Goal: Task Accomplishment & Management: Manage account settings

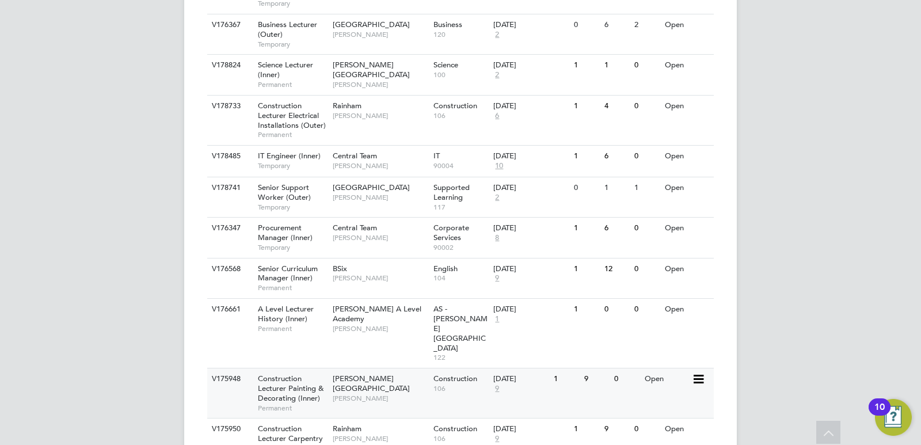
scroll to position [1197, 0]
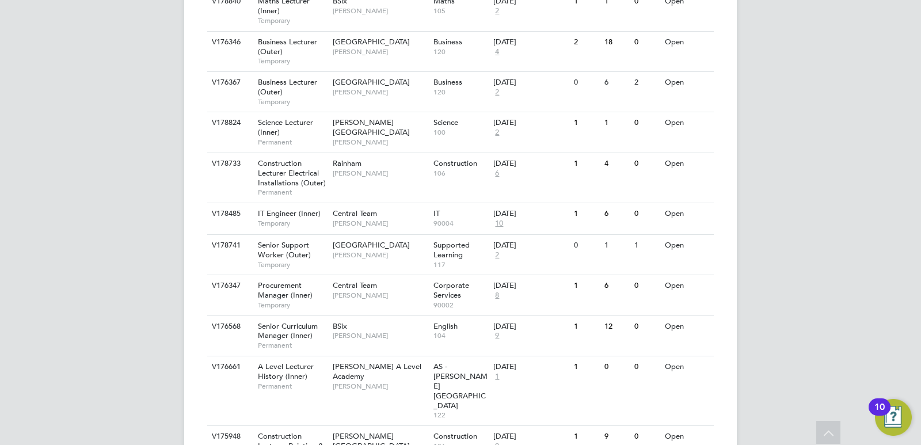
click at [282, 280] on span "Procurement Manager (Inner)" at bounding box center [285, 290] width 55 height 20
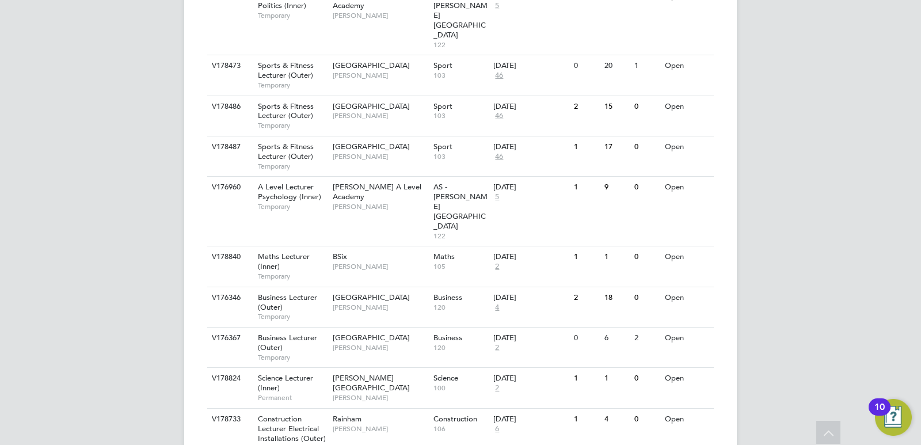
scroll to position [909, 0]
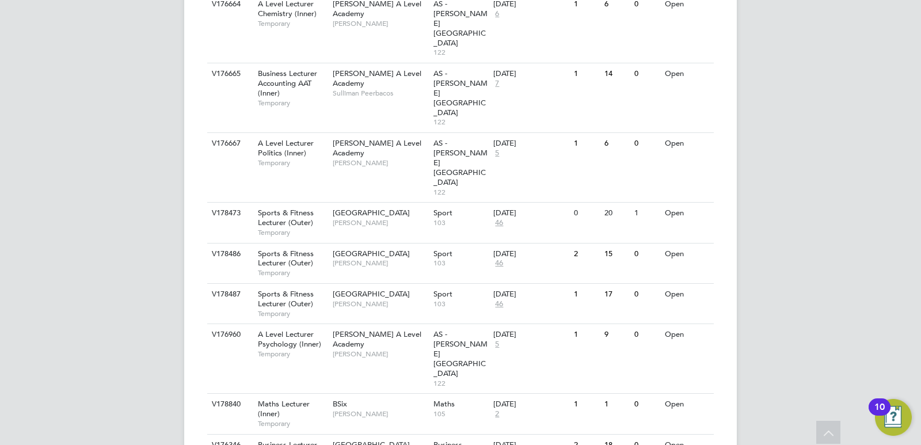
scroll to position [736, 0]
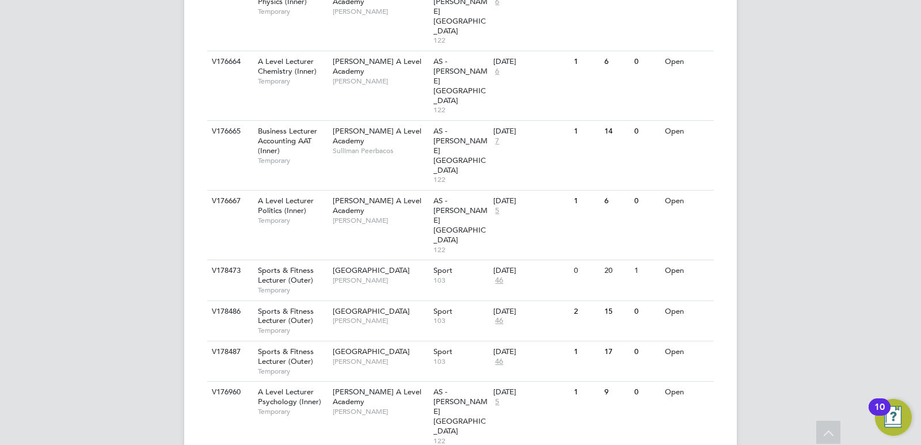
click at [289, 367] on span "Temporary" at bounding box center [292, 371] width 69 height 9
click at [281, 306] on span "Sports & Fitness Lecturer (Outer)" at bounding box center [286, 316] width 56 height 20
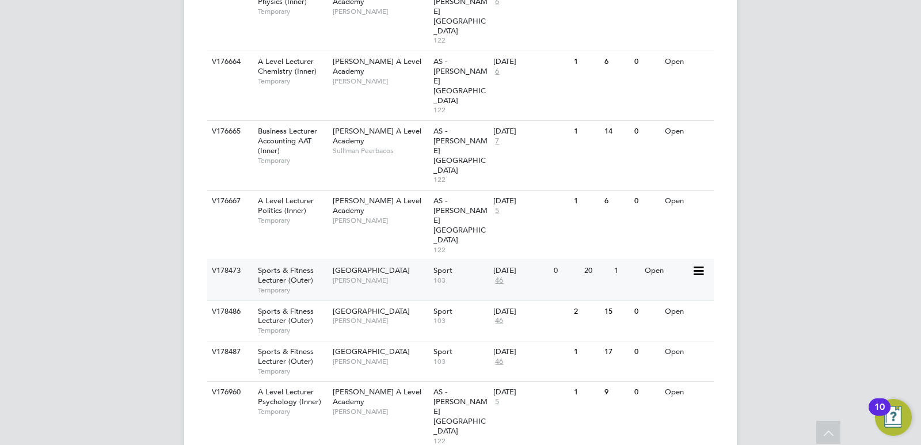
click at [282, 265] on span "Sports & Fitness Lecturer (Outer)" at bounding box center [286, 275] width 56 height 20
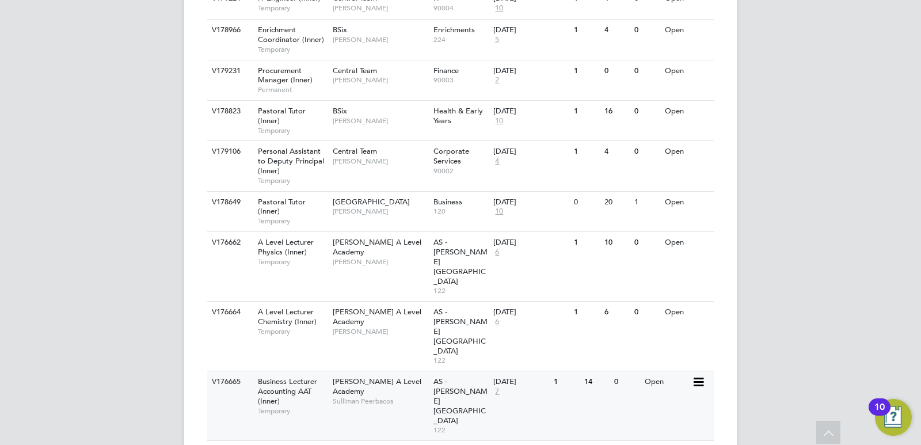
scroll to position [506, 0]
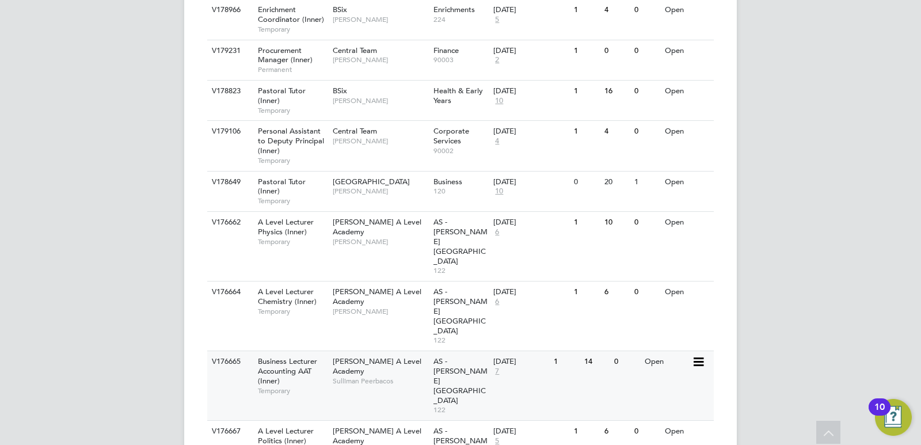
click at [287, 351] on div "Business Lecturer Accounting AAT (Inner) Temporary" at bounding box center [289, 376] width 81 height 50
click at [291, 237] on span "Temporary" at bounding box center [292, 241] width 69 height 9
click at [288, 185] on span "Pastoral Tutor (Inner)" at bounding box center [282, 187] width 48 height 20
click at [273, 149] on span "Personal Assistant to Deputy Principal (Inner)" at bounding box center [291, 140] width 66 height 29
click at [280, 96] on div "Pastoral Tutor (Inner) Temporary" at bounding box center [289, 101] width 81 height 40
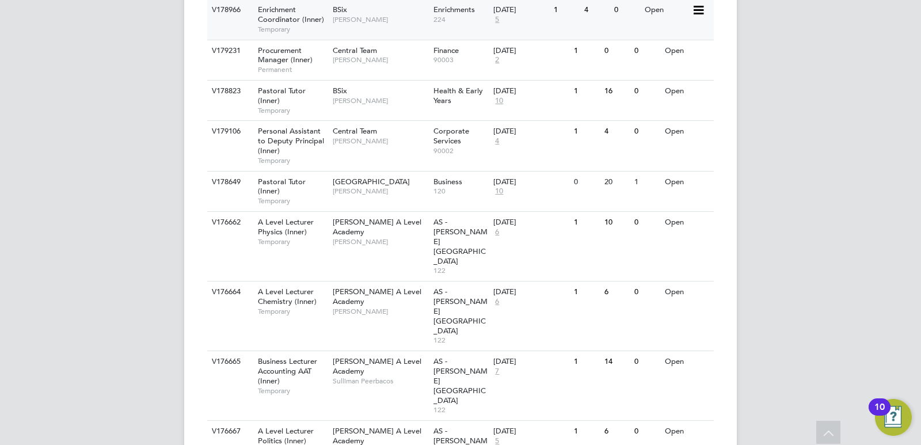
click at [277, 25] on span "Temporary" at bounding box center [292, 29] width 69 height 9
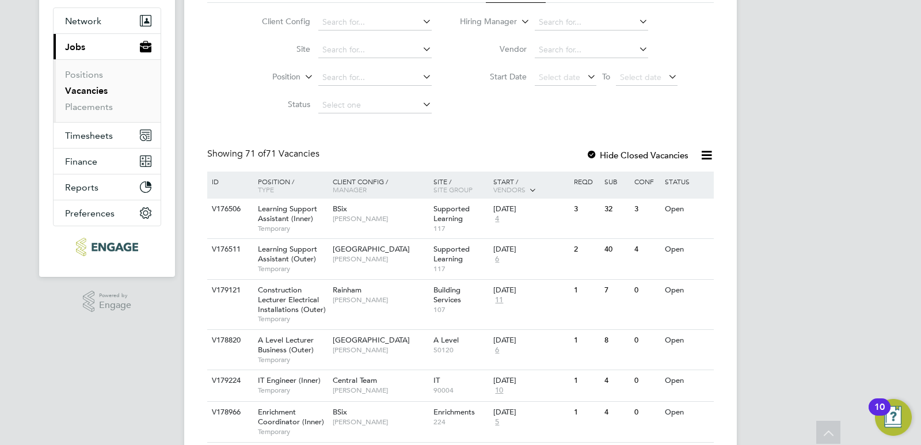
scroll to position [103, 0]
click at [284, 387] on span "Temporary" at bounding box center [292, 390] width 69 height 9
click at [276, 346] on span "A Level Lecturer Business (Outer)" at bounding box center [286, 346] width 56 height 20
click at [289, 302] on span "Construction Lecturer Electrical Installations (Outer)" at bounding box center [292, 300] width 68 height 29
click at [282, 260] on span "Learning Support Assistant (Outer)" at bounding box center [287, 255] width 59 height 20
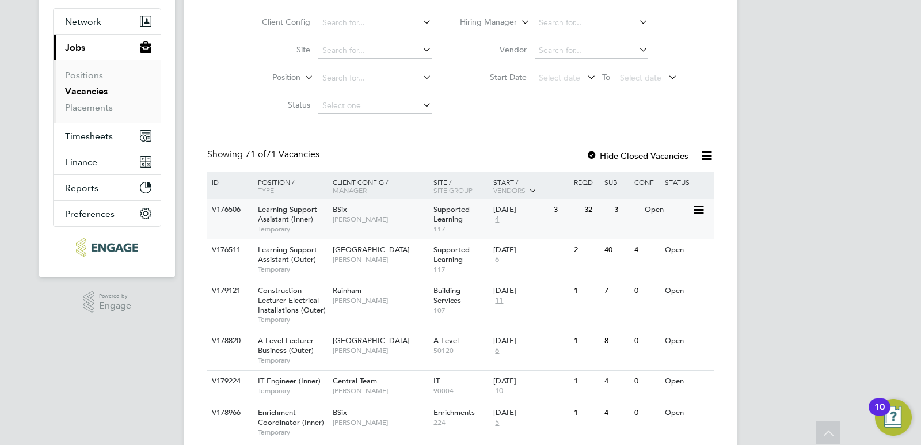
click at [299, 230] on span "Temporary" at bounding box center [292, 229] width 69 height 9
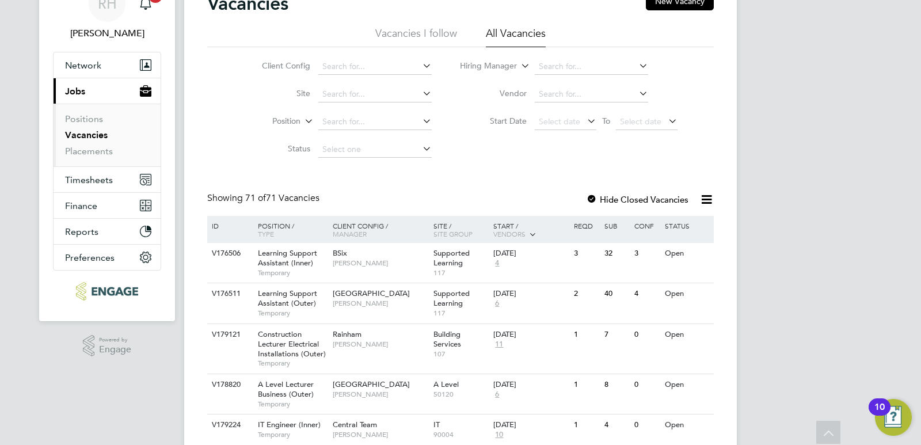
scroll to position [0, 0]
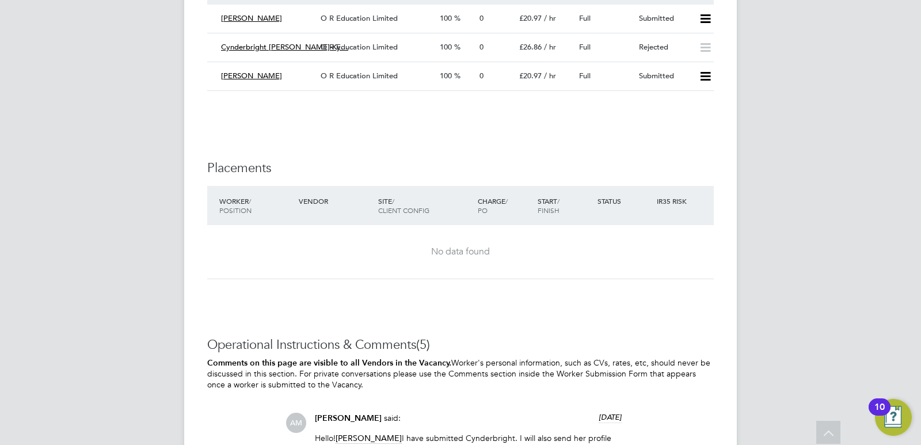
scroll to position [2246, 0]
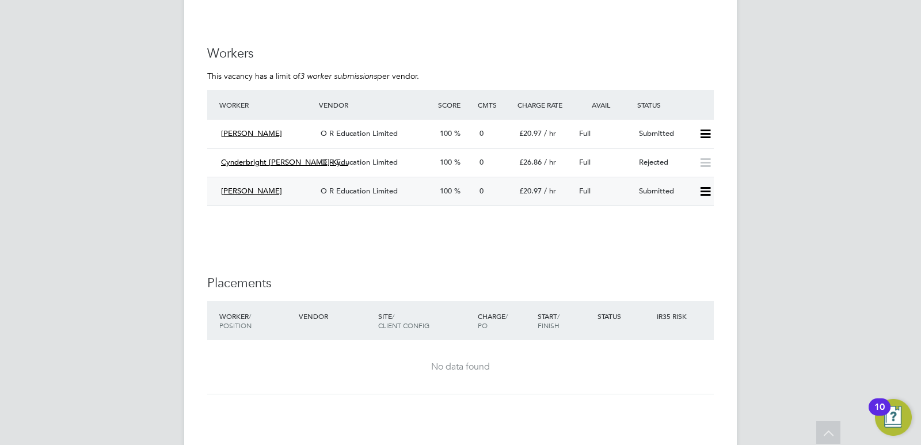
click at [402, 192] on div "O R Education Limited" at bounding box center [375, 191] width 119 height 19
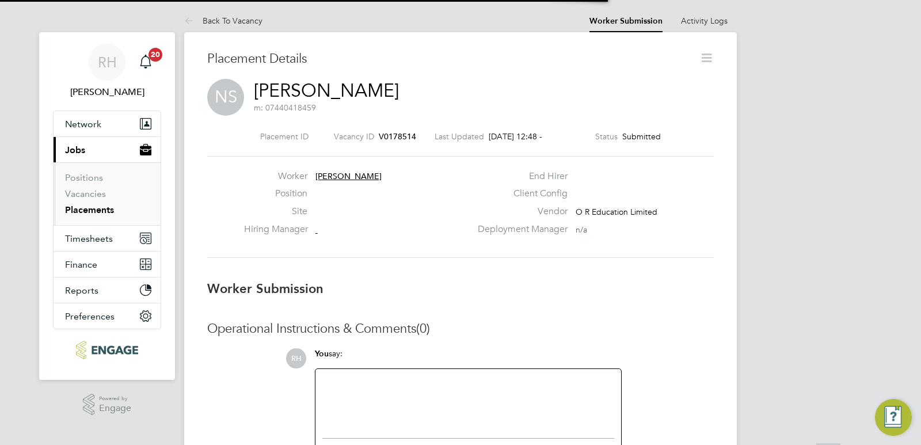
scroll to position [11, 92]
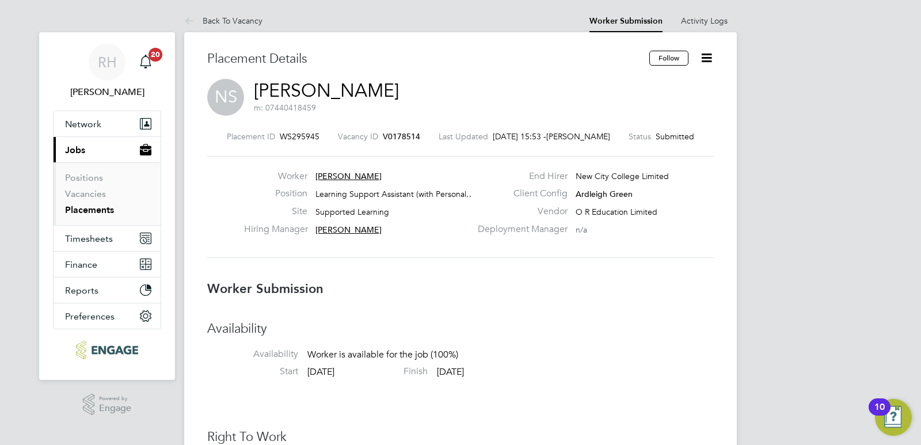
click at [394, 132] on span "V0178514" at bounding box center [401, 136] width 37 height 10
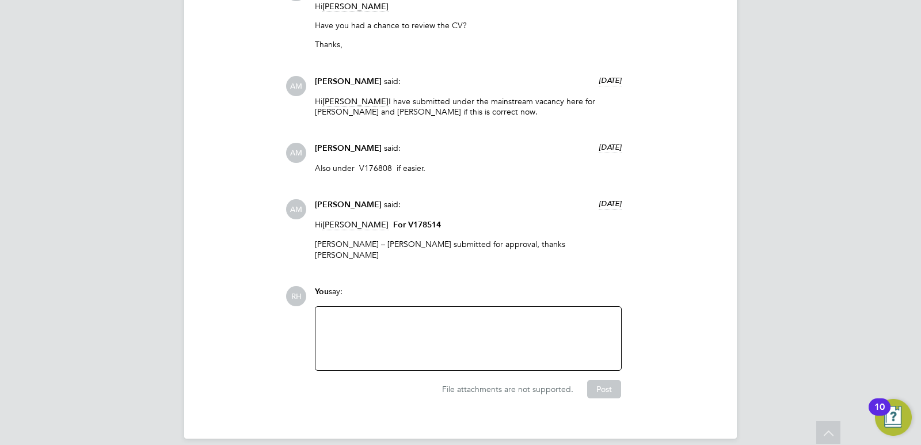
click at [385, 328] on div at bounding box center [469, 339] width 292 height 50
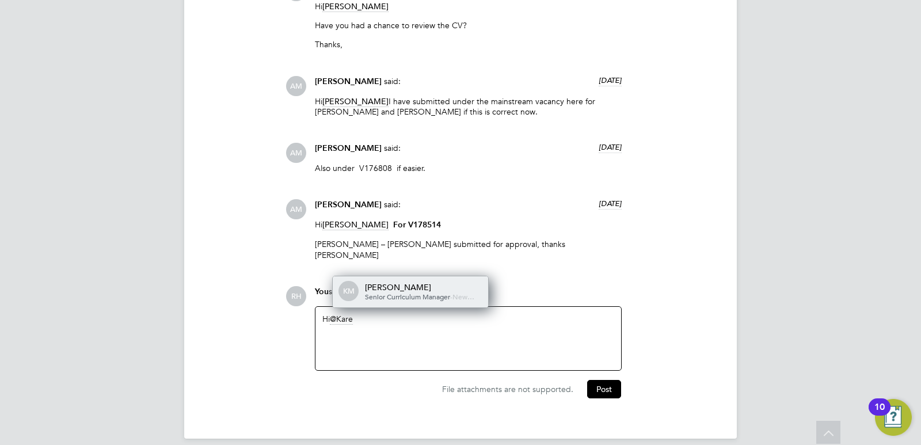
click at [412, 292] on span "Senior Curriculum Manager" at bounding box center [407, 296] width 85 height 9
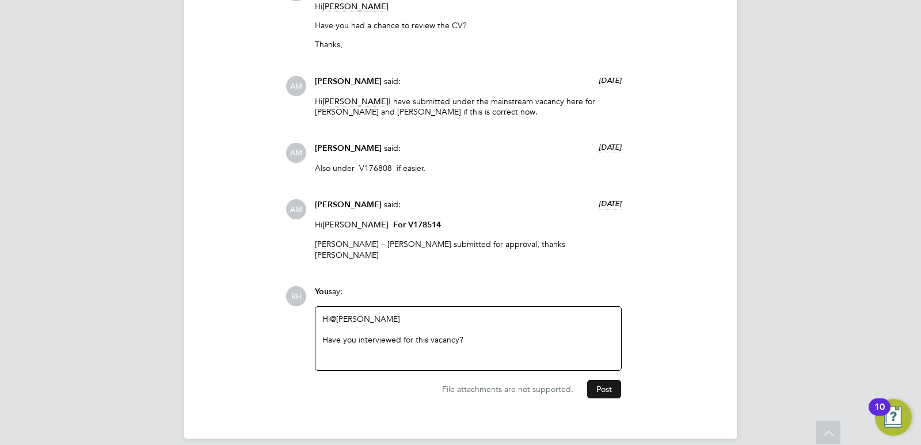
click at [604, 381] on button "Post" at bounding box center [604, 389] width 34 height 18
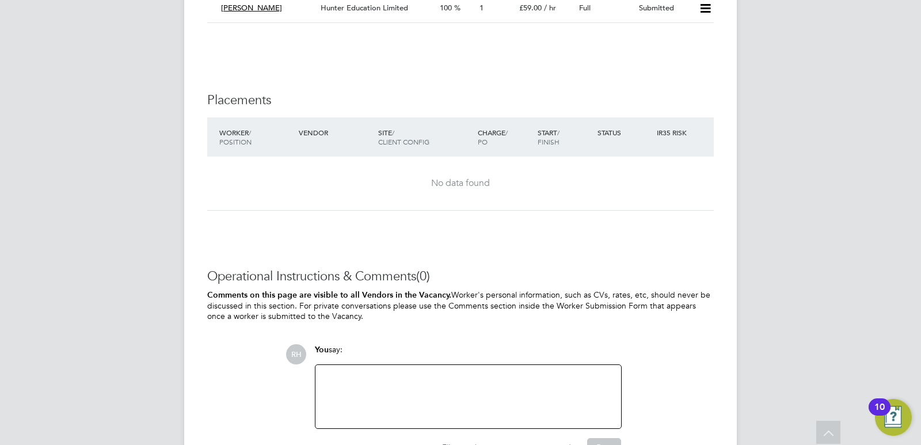
scroll to position [2495, 0]
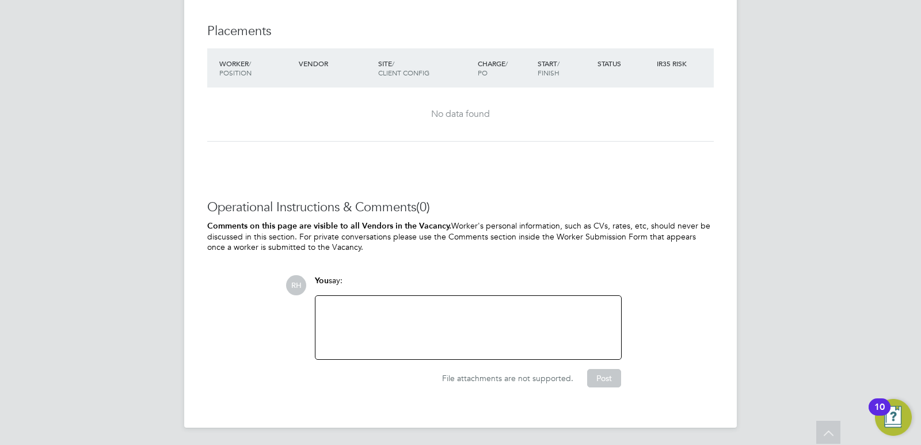
click at [462, 317] on div at bounding box center [469, 328] width 292 height 50
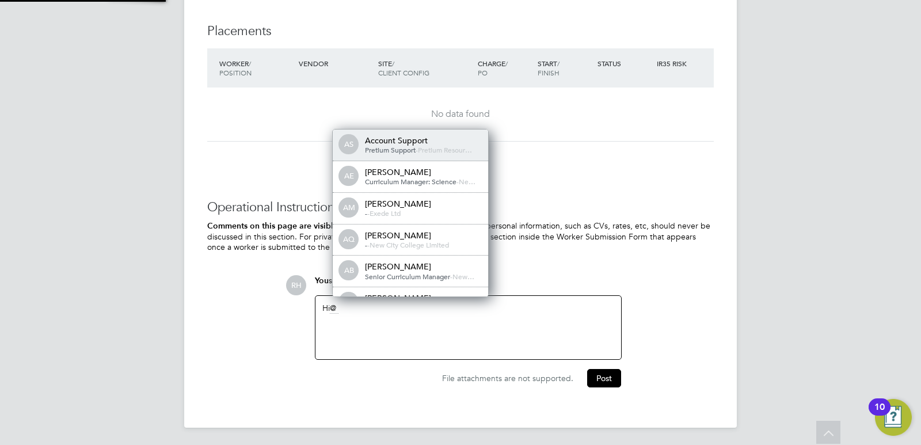
scroll to position [6, 6]
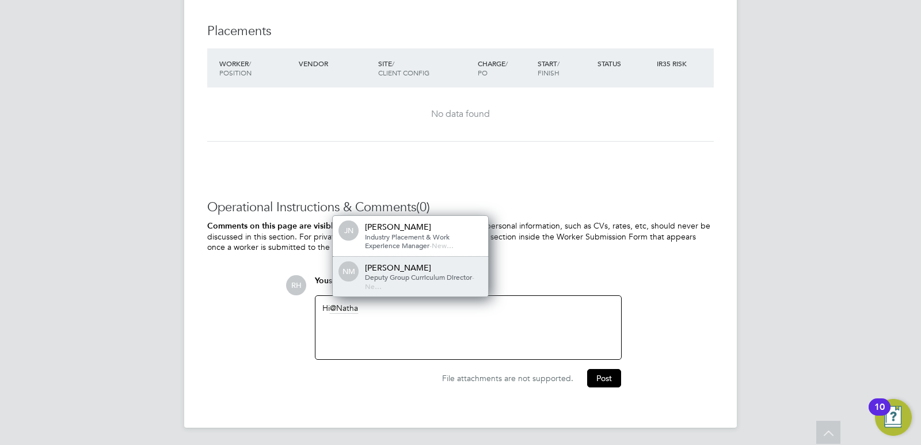
click at [446, 279] on span "Deputy Group Curriculum Director" at bounding box center [418, 276] width 107 height 9
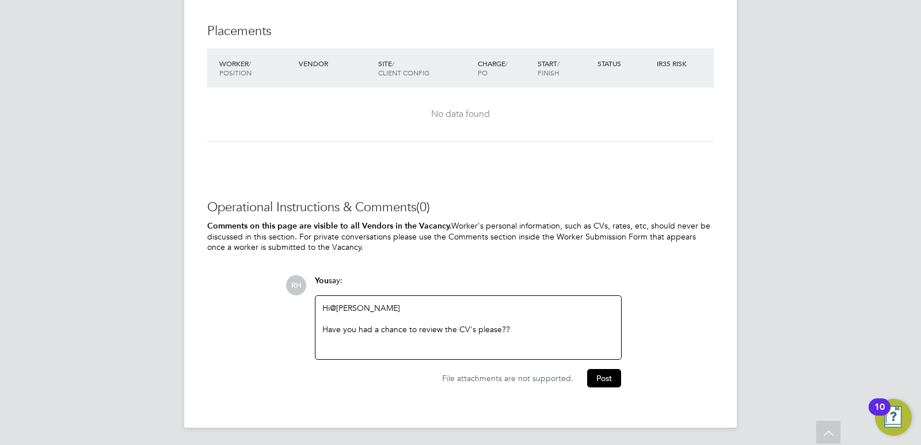
click at [510, 326] on div "Have you had a chance to review the CV's please??" at bounding box center [469, 329] width 292 height 10
click at [604, 386] on button "Post" at bounding box center [604, 378] width 34 height 18
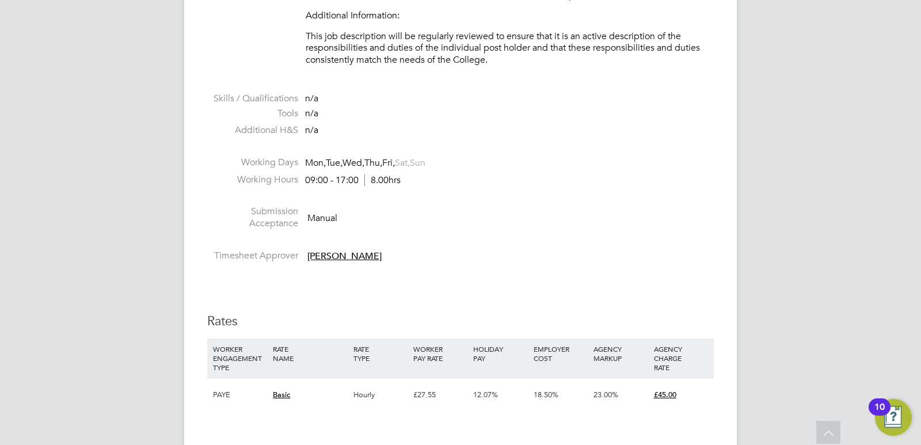
scroll to position [2995, 0]
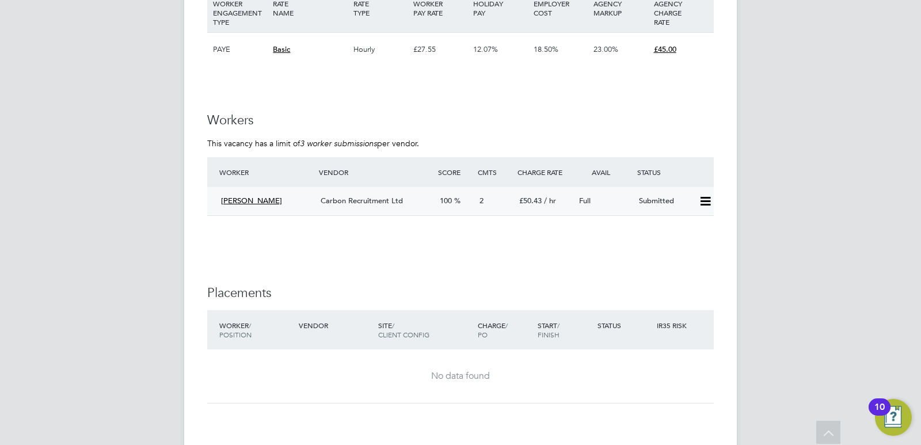
click at [702, 203] on icon at bounding box center [706, 201] width 14 height 9
click at [676, 223] on li "Offer" at bounding box center [690, 226] width 40 height 16
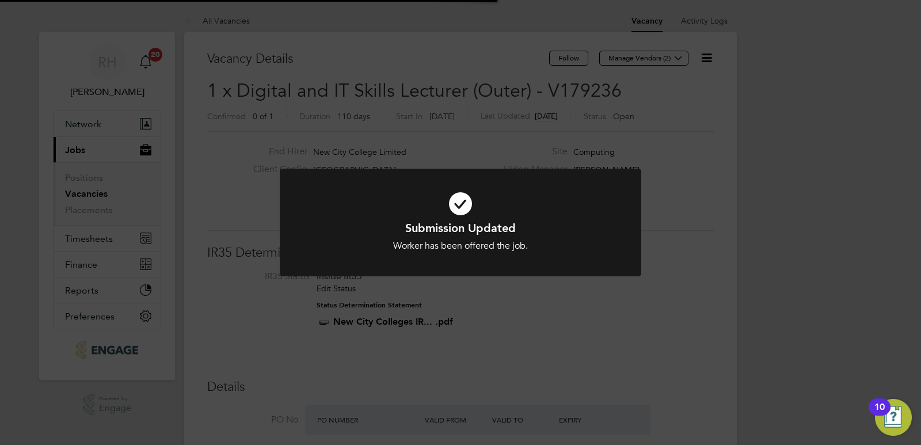
scroll to position [34, 81]
click at [483, 385] on div "Submission Updated Worker has been offered the job. Cancel Okay" at bounding box center [460, 222] width 921 height 445
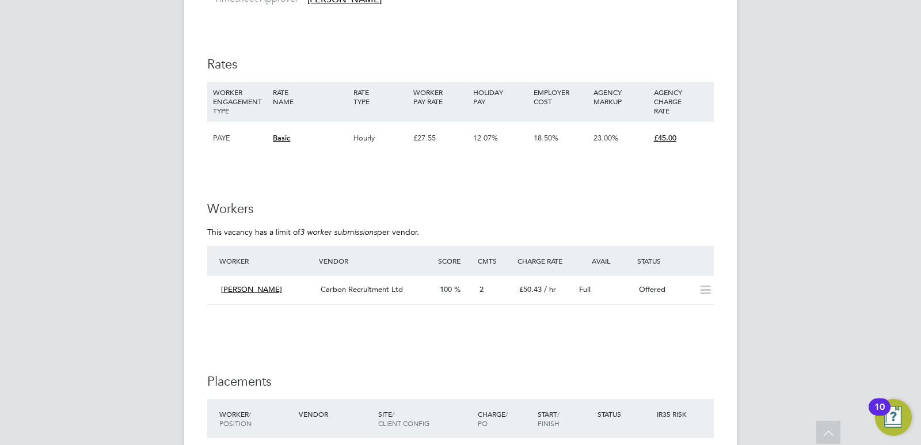
scroll to position [2995, 0]
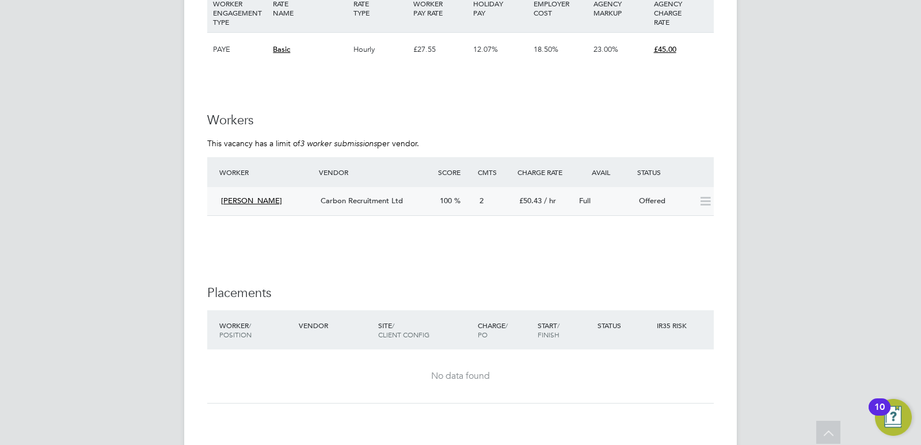
click at [367, 203] on span "Carbon Recruitment Ltd" at bounding box center [362, 201] width 82 height 10
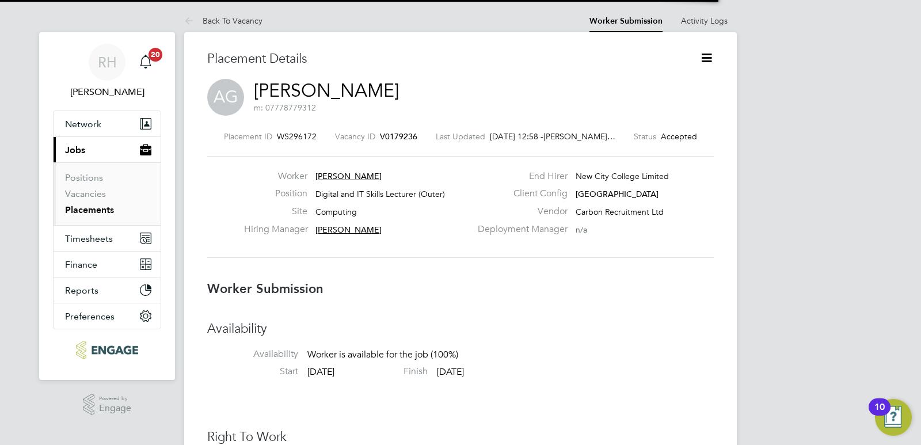
scroll to position [6, 6]
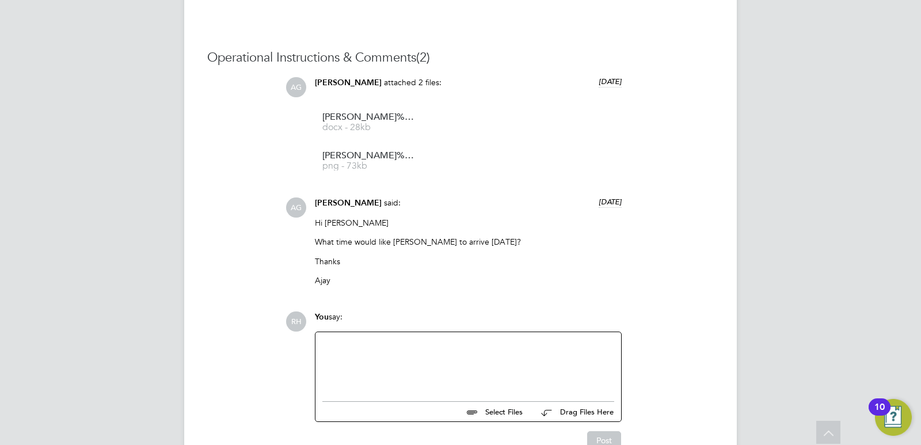
click at [407, 361] on div at bounding box center [469, 364] width 292 height 50
click at [605, 439] on button "Post" at bounding box center [604, 443] width 34 height 18
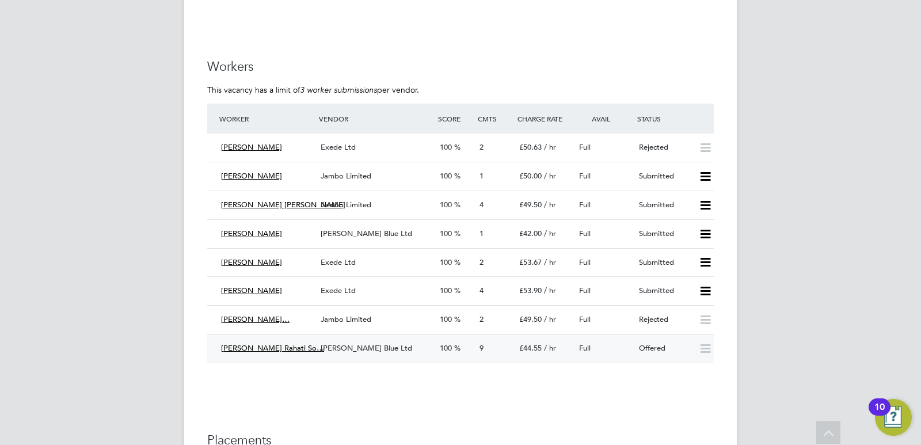
click at [396, 340] on div "[PERSON_NAME] Blue Ltd" at bounding box center [375, 348] width 119 height 19
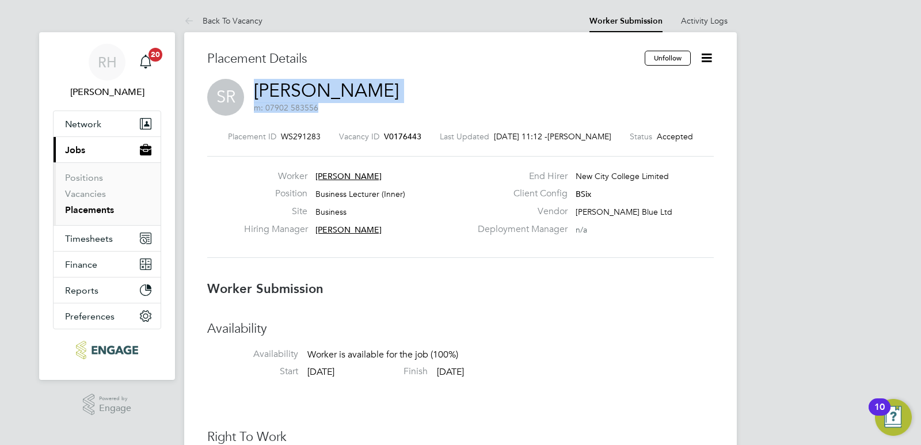
drag, startPoint x: 550, startPoint y: 90, endPoint x: 257, endPoint y: 87, distance: 293.1
click at [257, 87] on div "SR Sheida Rahati Rahati Someh Saraei m: 07902 583556" at bounding box center [460, 98] width 507 height 39
copy h2 "Sheida Rahati Rahati Someh Saraei m: 07902 583556"
click at [406, 135] on span "V0176443" at bounding box center [402, 136] width 37 height 10
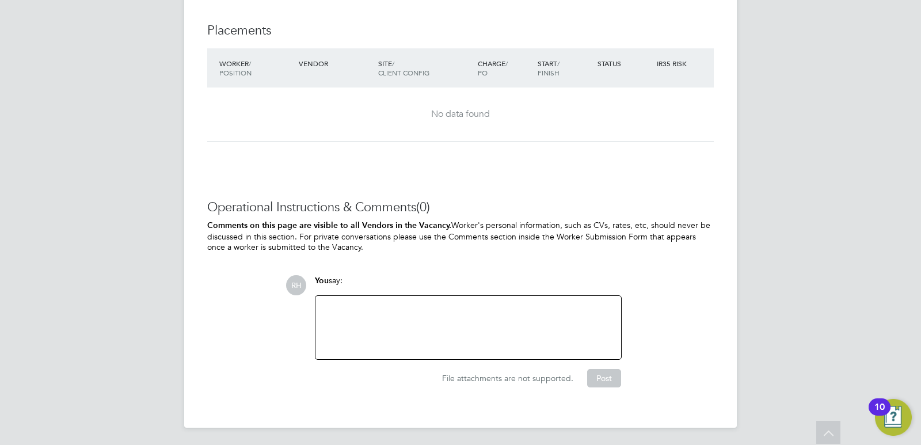
click at [446, 315] on div at bounding box center [469, 328] width 292 height 50
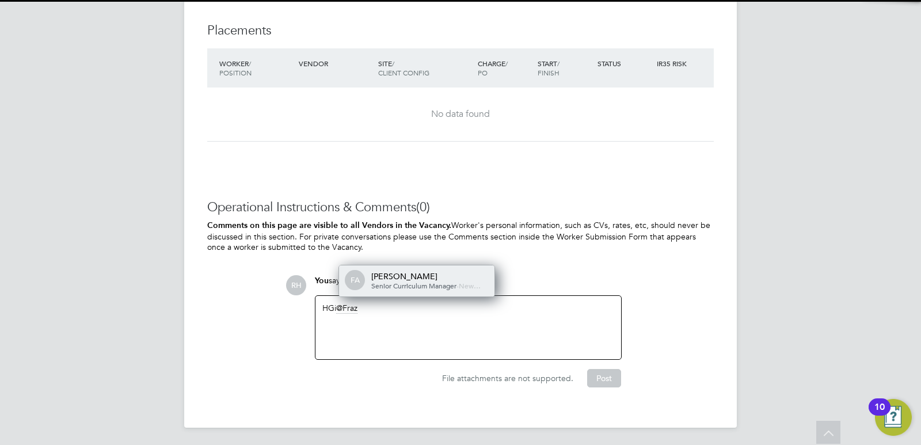
click at [428, 278] on div "Fraz Arshad" at bounding box center [428, 276] width 115 height 10
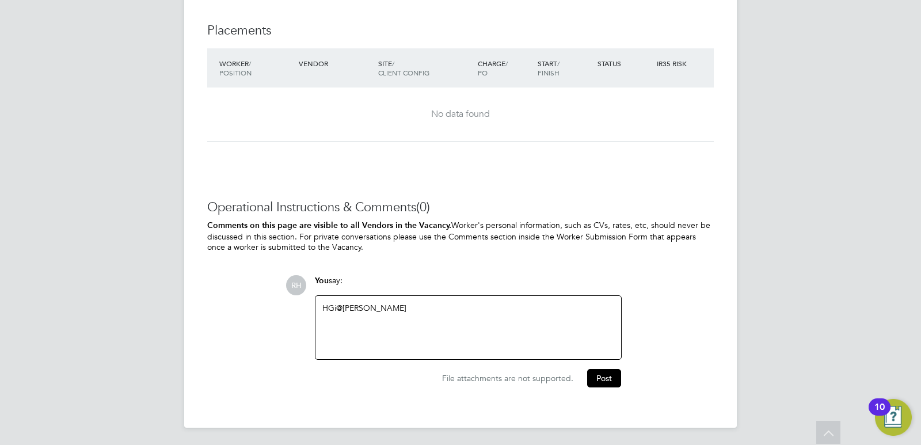
click at [332, 304] on div "HGi @Fraz Arshad ​" at bounding box center [469, 328] width 292 height 50
click at [340, 330] on div "Hi @Fraz Arshad ​" at bounding box center [469, 328] width 292 height 50
click at [408, 298] on div "Hi @Fraz Arshad ​" at bounding box center [469, 327] width 306 height 63
click at [401, 304] on div "Hi @Fraz Arshad ​" at bounding box center [469, 328] width 292 height 50
click at [600, 381] on button "Post" at bounding box center [604, 378] width 34 height 18
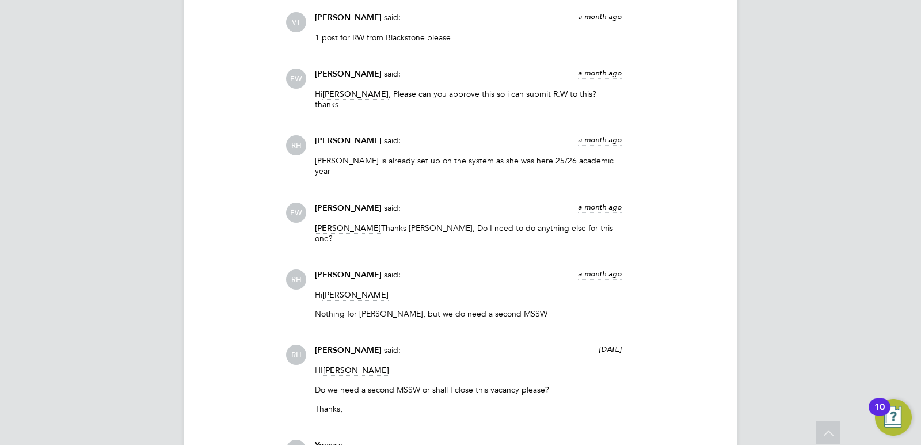
scroll to position [2409, 0]
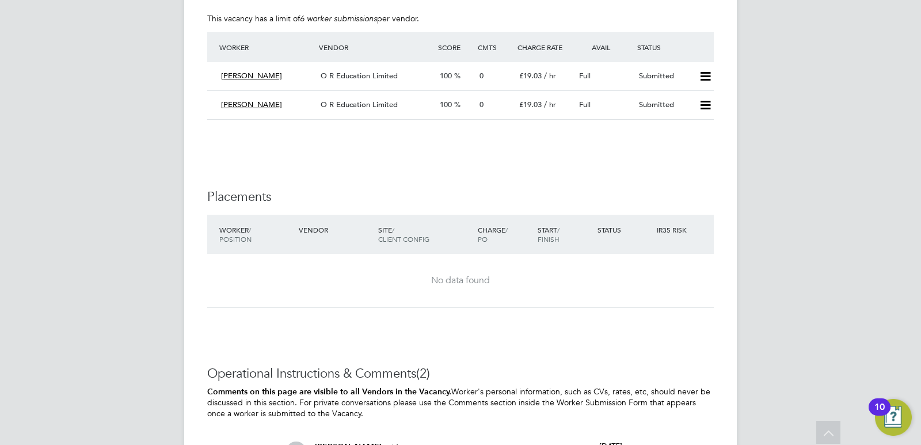
scroll to position [2641, 0]
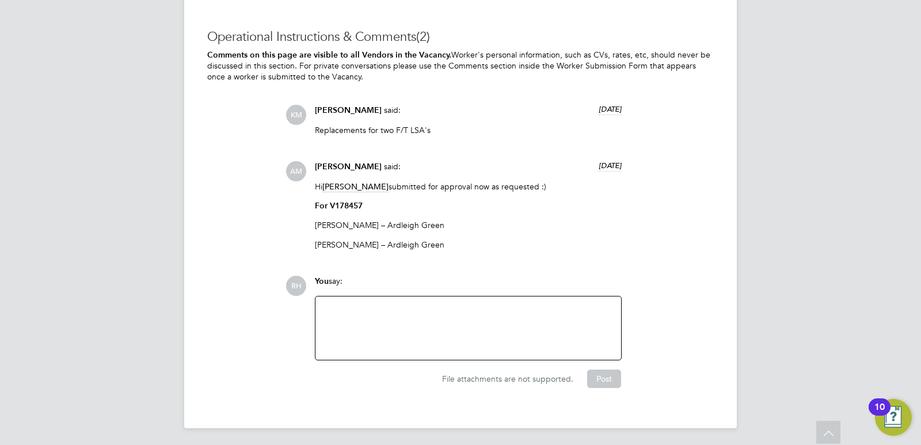
click at [349, 327] on div at bounding box center [469, 329] width 292 height 50
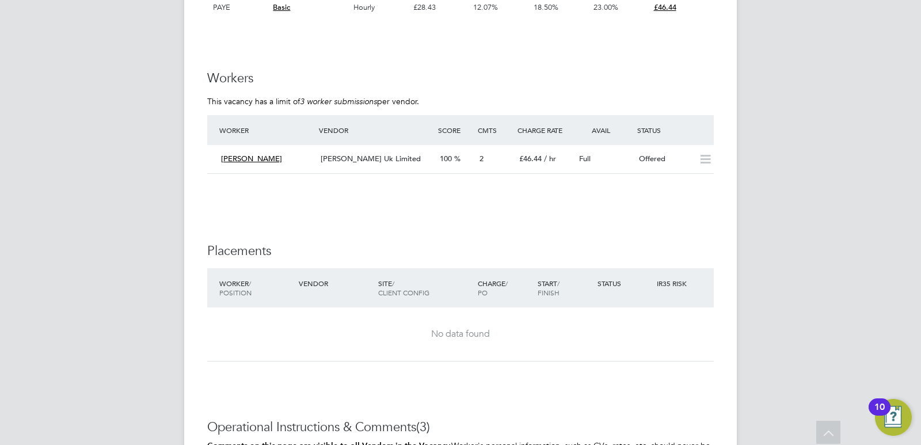
scroll to position [2016, 0]
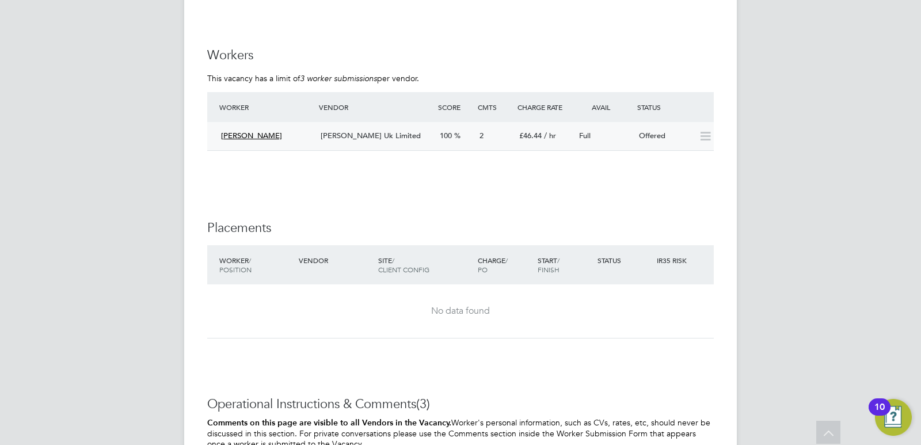
click at [327, 132] on span "[PERSON_NAME] Uk Limited" at bounding box center [371, 136] width 100 height 10
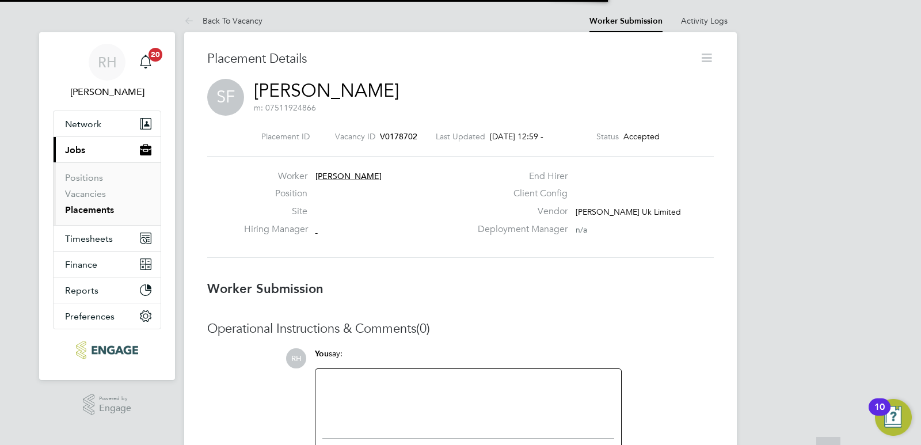
scroll to position [6, 6]
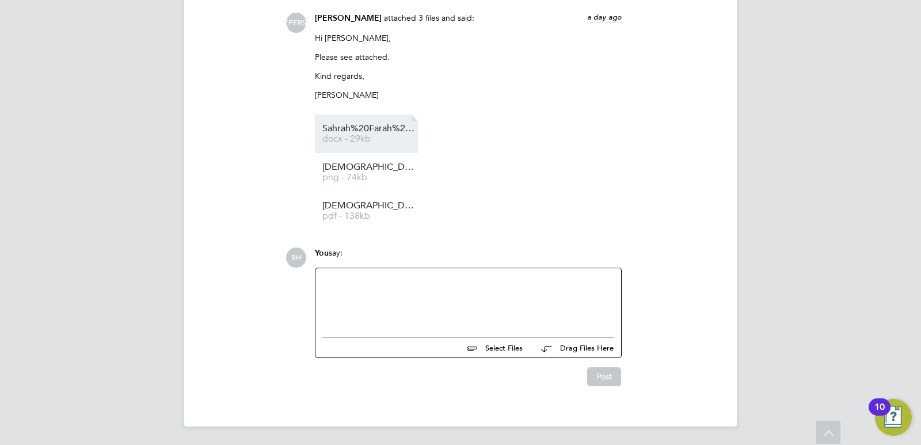
click at [378, 128] on span "Sahrah%20Farah%20-%20NCC%20Vetting%202025" at bounding box center [369, 128] width 92 height 9
click at [395, 317] on div at bounding box center [469, 300] width 292 height 50
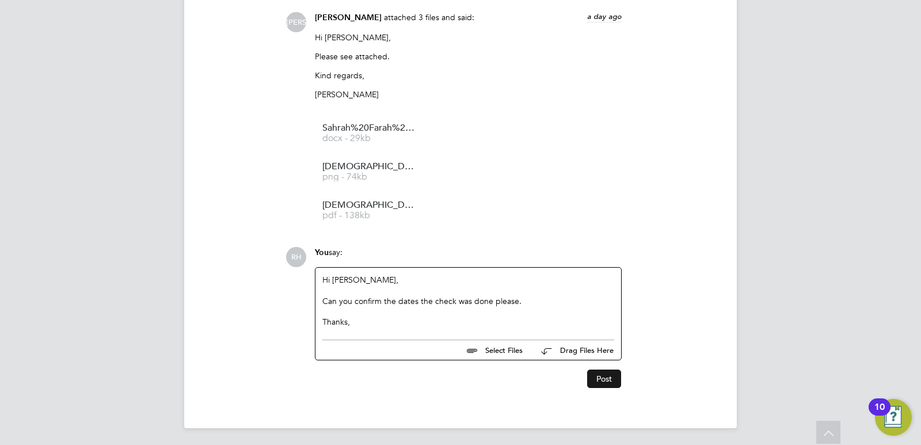
click at [600, 378] on button "Post" at bounding box center [604, 379] width 34 height 18
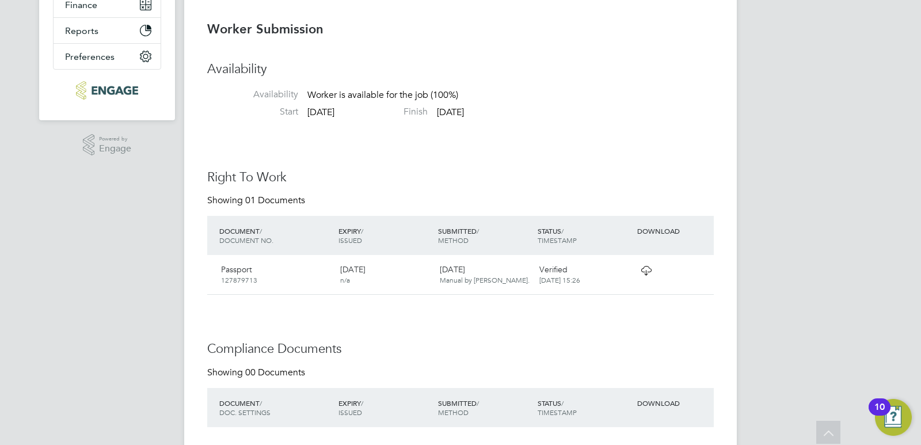
scroll to position [0, 0]
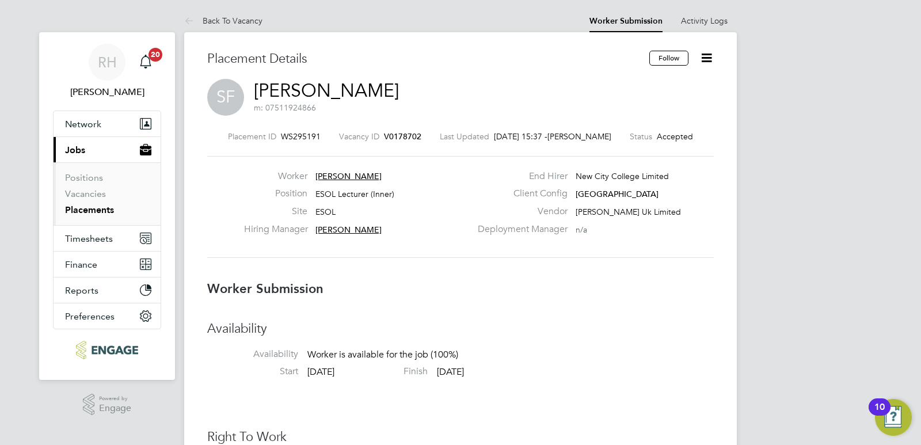
click at [405, 136] on span "V0178702" at bounding box center [402, 136] width 37 height 10
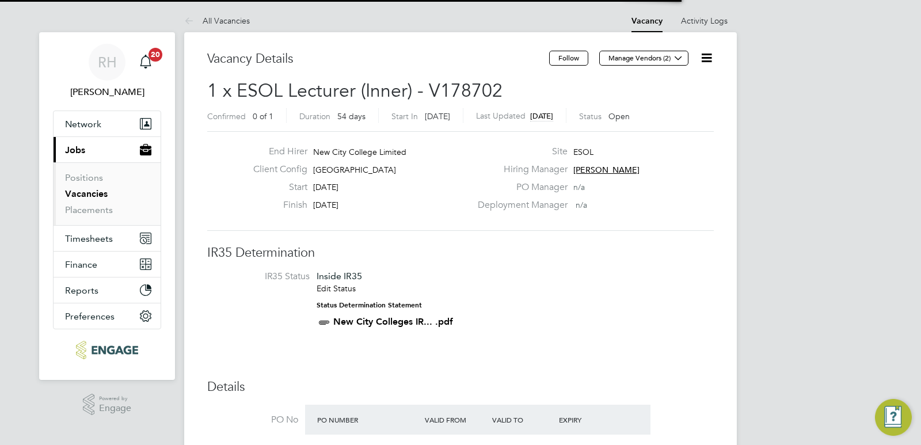
scroll to position [20, 108]
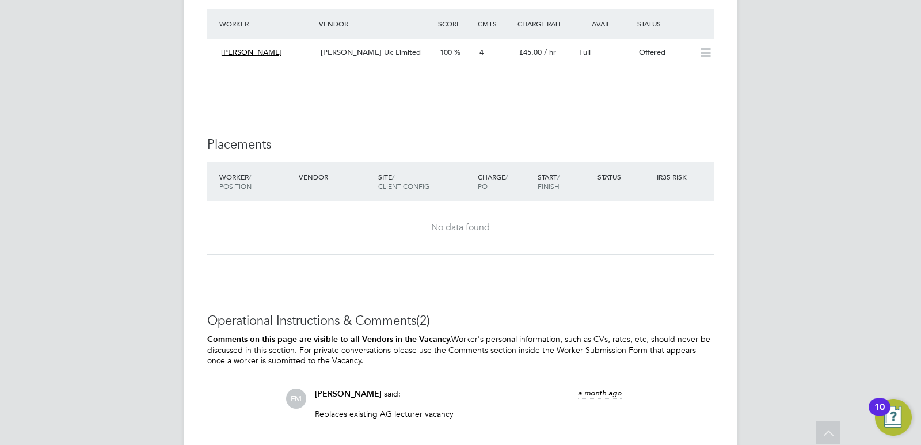
scroll to position [1843, 0]
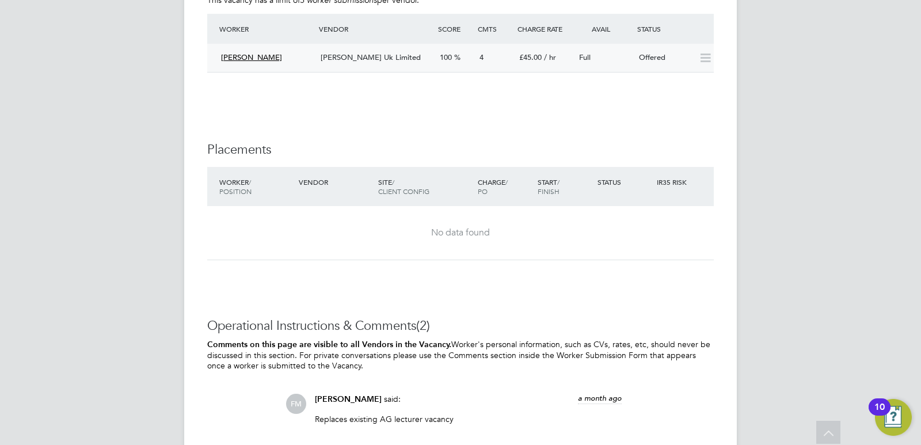
click at [423, 50] on div "[PERSON_NAME] Uk Limited" at bounding box center [375, 57] width 119 height 19
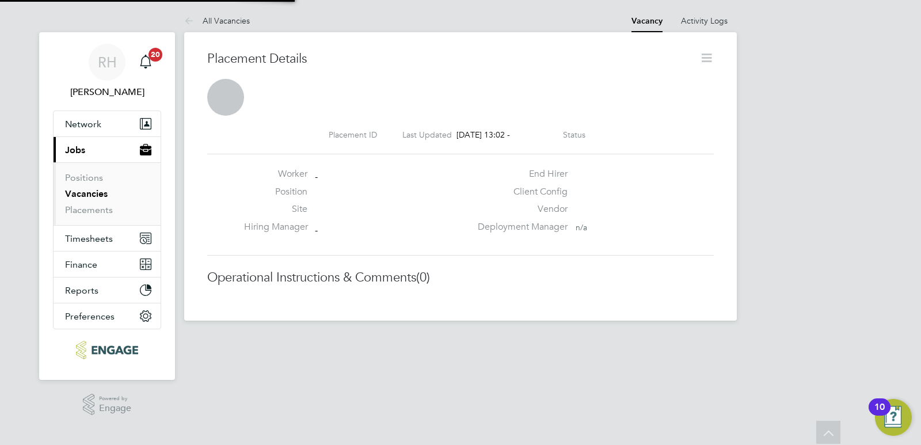
scroll to position [18, 227]
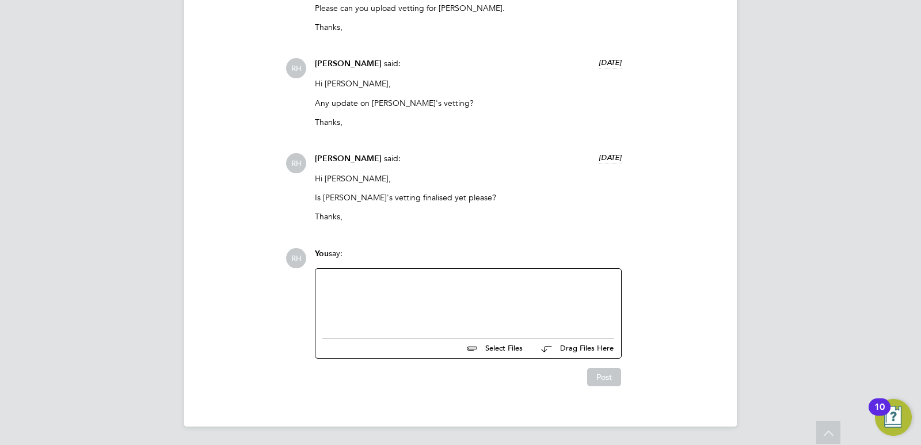
click at [399, 308] on div at bounding box center [469, 301] width 292 height 50
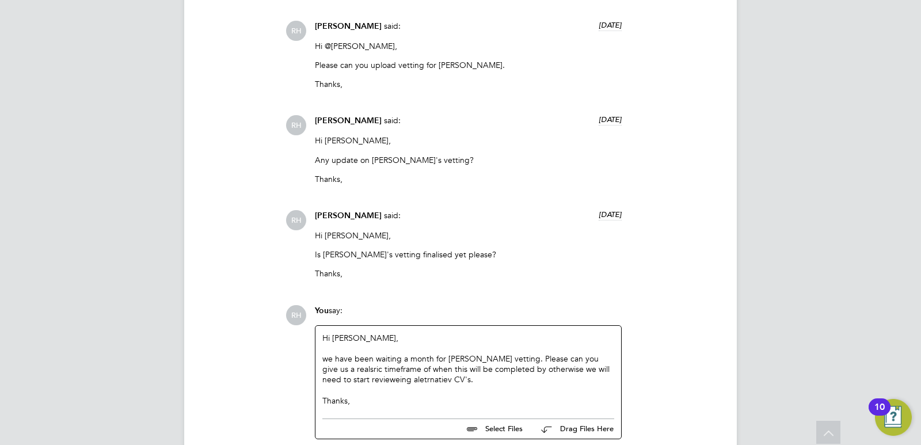
click at [329, 360] on div "we have been waiting a month for Coleen vetting. Please can you give us a reals…" at bounding box center [469, 370] width 292 height 32
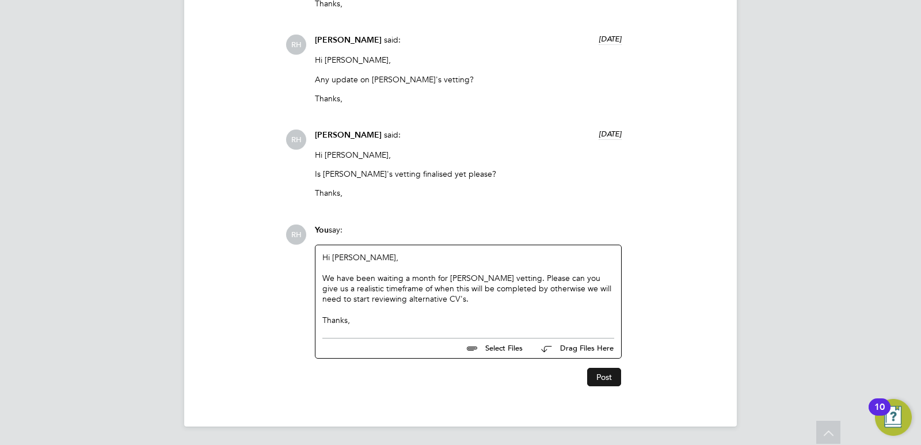
click at [607, 373] on button "Post" at bounding box center [604, 377] width 34 height 18
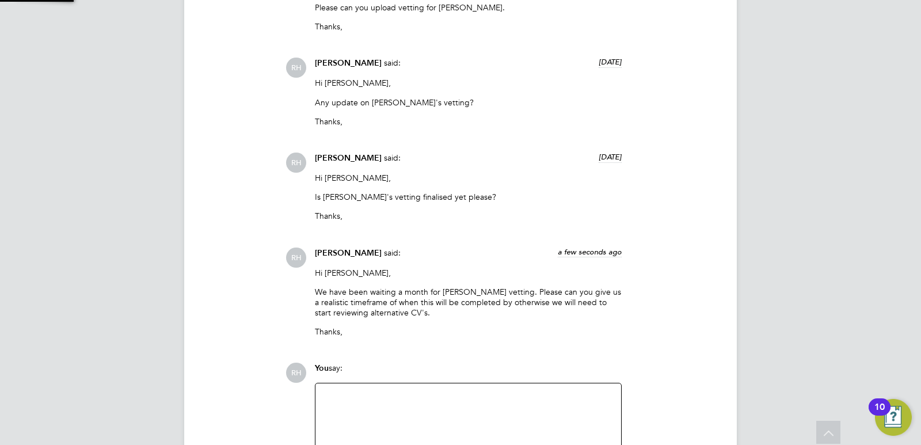
scroll to position [1361, 0]
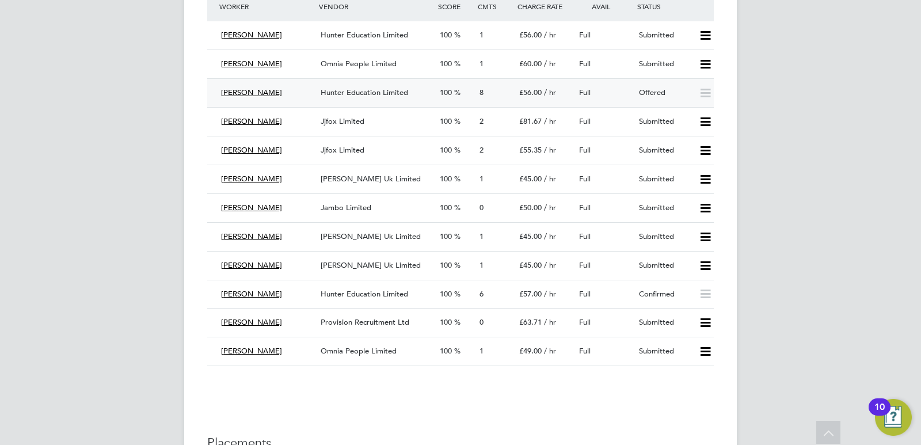
click at [373, 90] on span "Hunter Education Limited" at bounding box center [365, 93] width 88 height 10
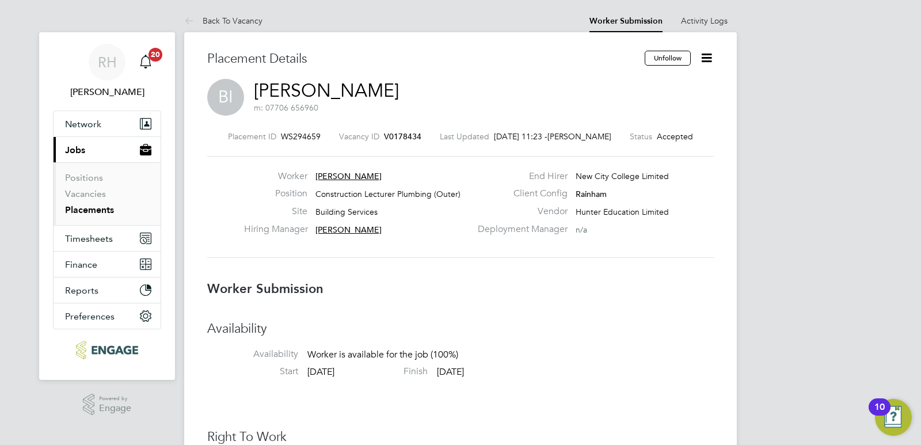
click at [384, 138] on span "V0178434" at bounding box center [402, 136] width 37 height 10
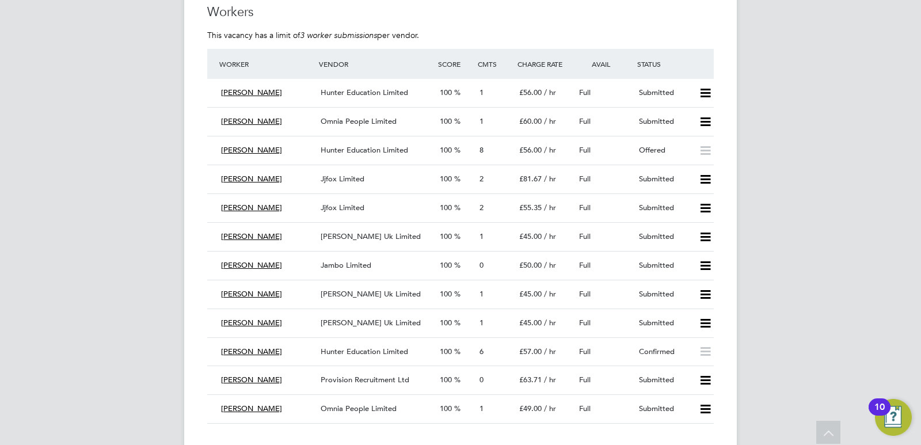
click at [374, 349] on span "Hunter Education Limited" at bounding box center [365, 352] width 88 height 10
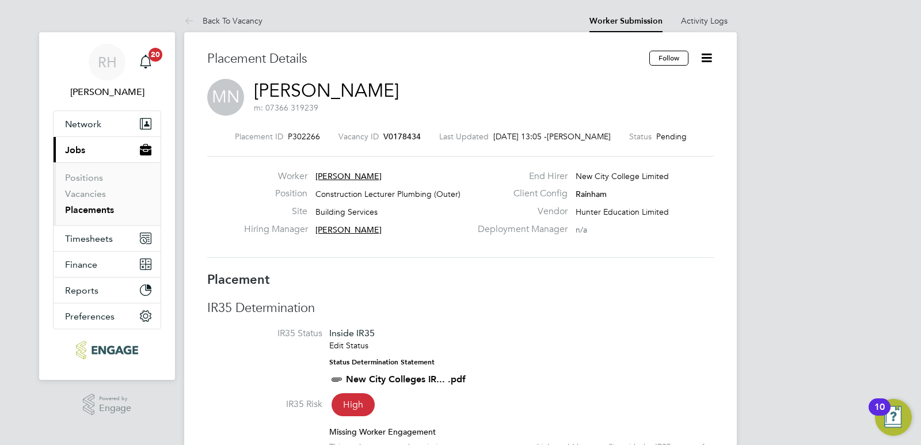
click at [396, 135] on span "V0178434" at bounding box center [402, 136] width 37 height 10
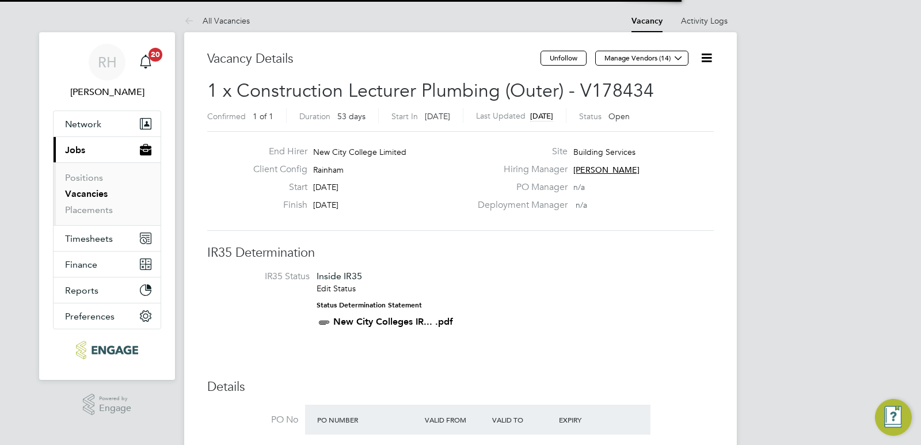
scroll to position [20, 100]
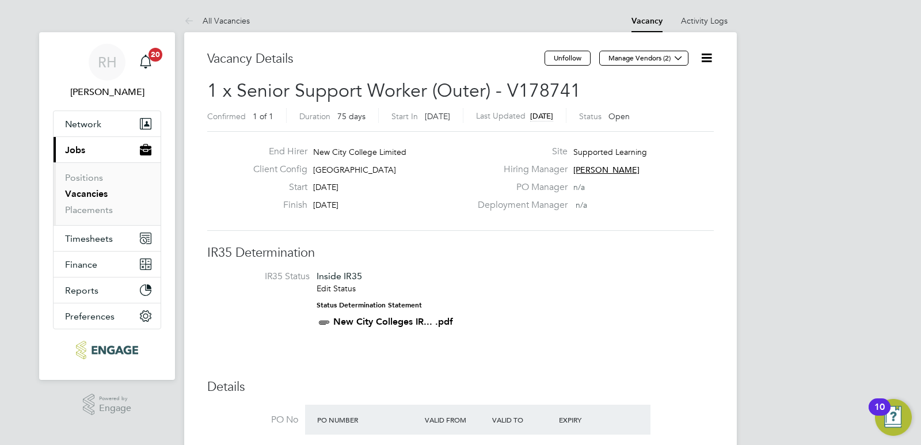
click at [705, 52] on icon at bounding box center [707, 58] width 14 height 14
click at [683, 105] on li "Update Status" at bounding box center [679, 101] width 67 height 16
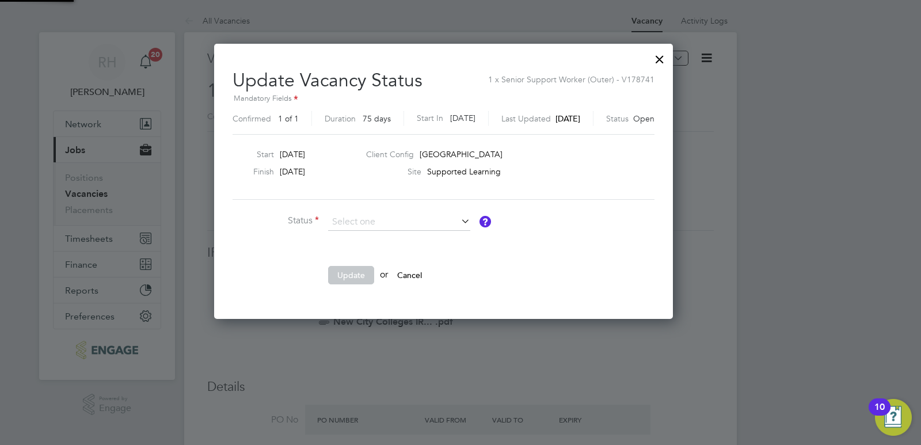
scroll to position [275, 493]
click at [364, 253] on li "Closed" at bounding box center [399, 252] width 143 height 15
type input "Closed"
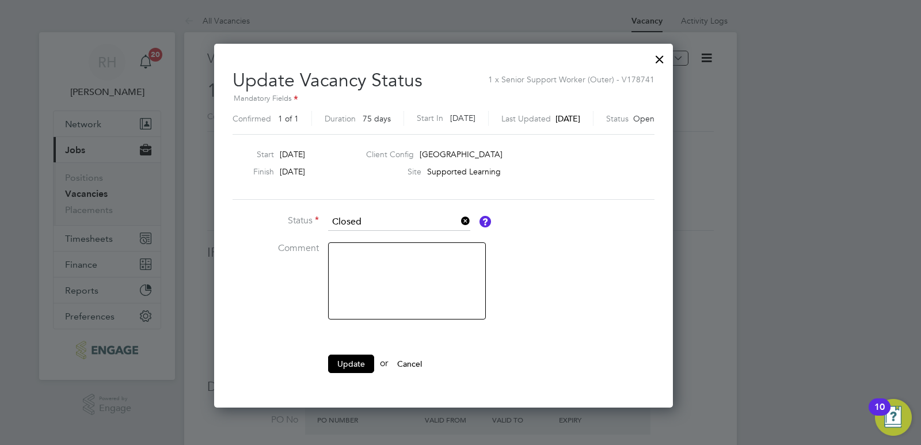
click at [381, 259] on textarea at bounding box center [407, 280] width 158 height 77
type textarea "Filled"
click at [352, 364] on button "Update" at bounding box center [351, 364] width 46 height 18
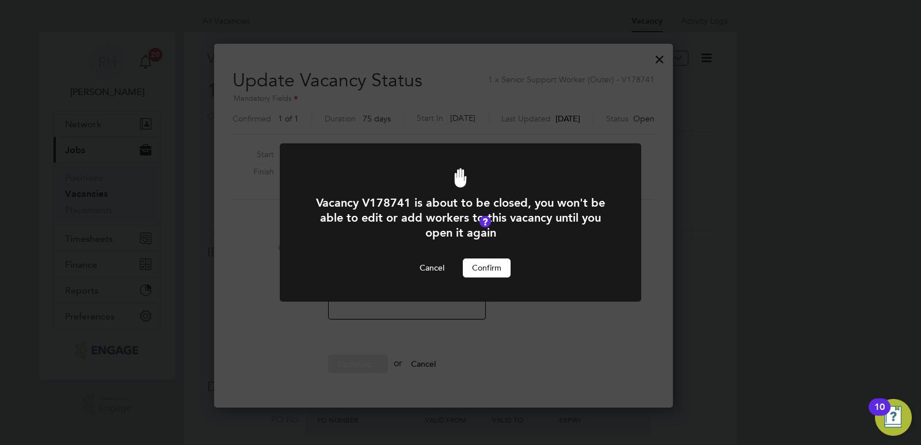
click at [489, 264] on button "Confirm" at bounding box center [487, 268] width 48 height 18
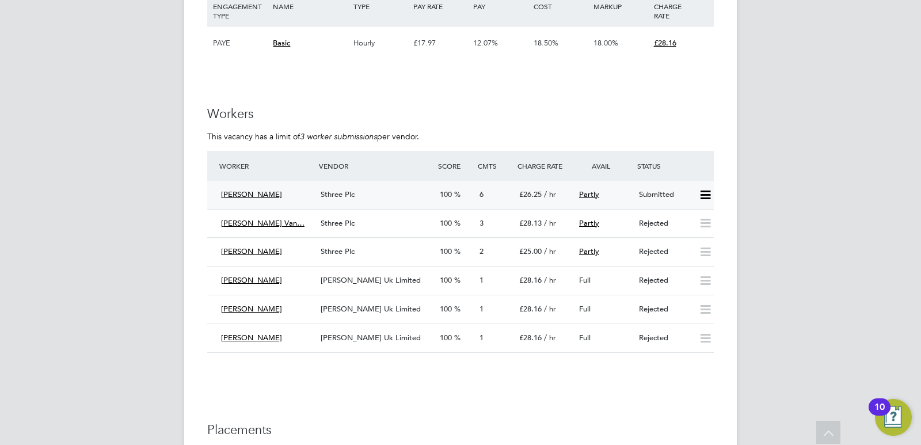
click at [363, 196] on div "Sthree Plc" at bounding box center [375, 194] width 119 height 19
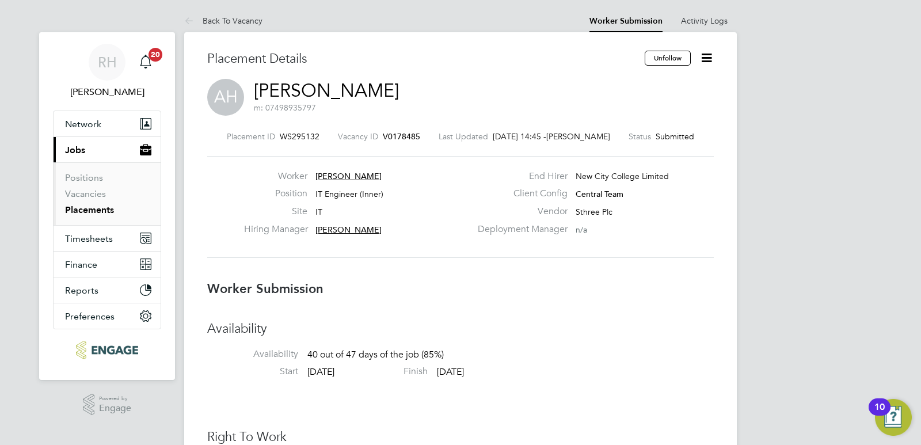
click at [389, 130] on div "Placement ID WS295132 Vacancy ID V0178485 Last Updated 18 Aug 2025, 14:45 - Sop…" at bounding box center [460, 194] width 507 height 154
click at [389, 135] on span "V0178485" at bounding box center [401, 136] width 37 height 10
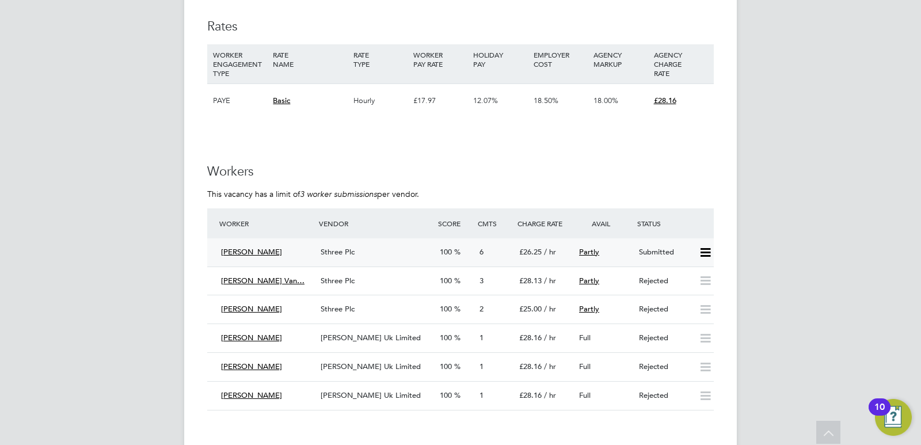
click at [380, 258] on div "Sthree Plc" at bounding box center [375, 252] width 119 height 19
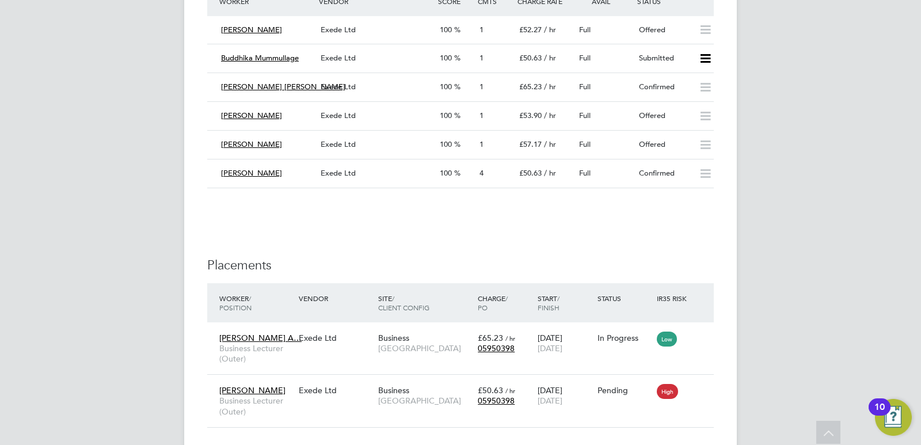
scroll to position [1843, 0]
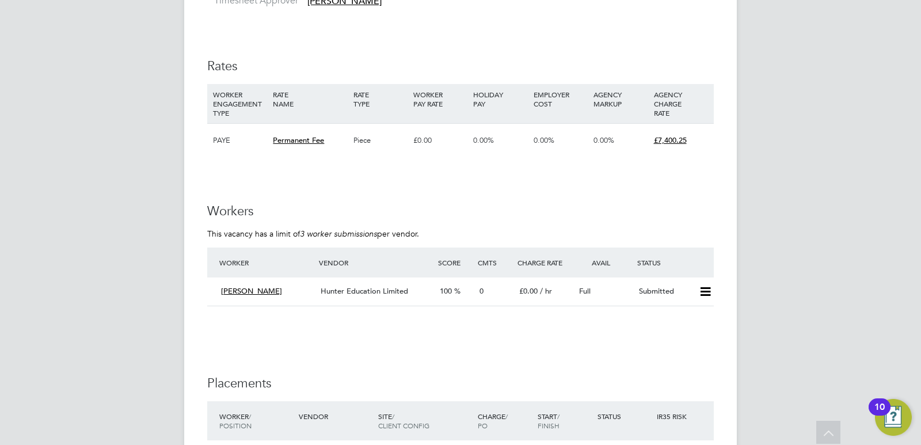
scroll to position [2304, 0]
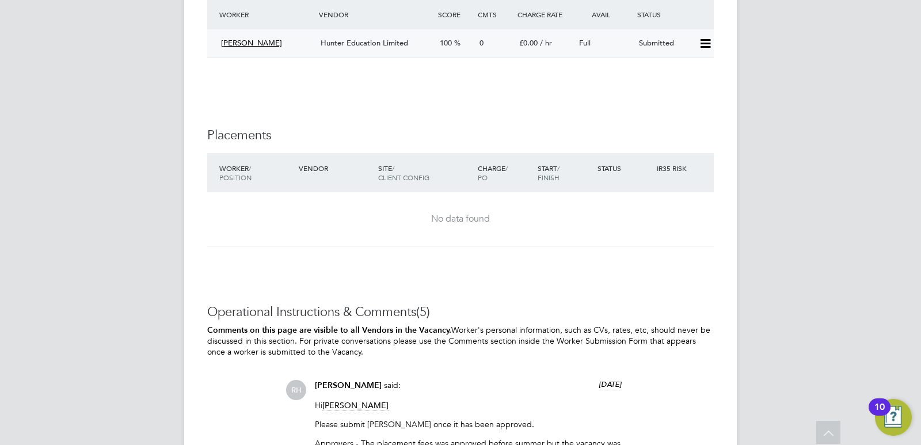
click at [707, 43] on icon at bounding box center [706, 43] width 14 height 9
click at [683, 63] on li "Offer" at bounding box center [690, 68] width 40 height 16
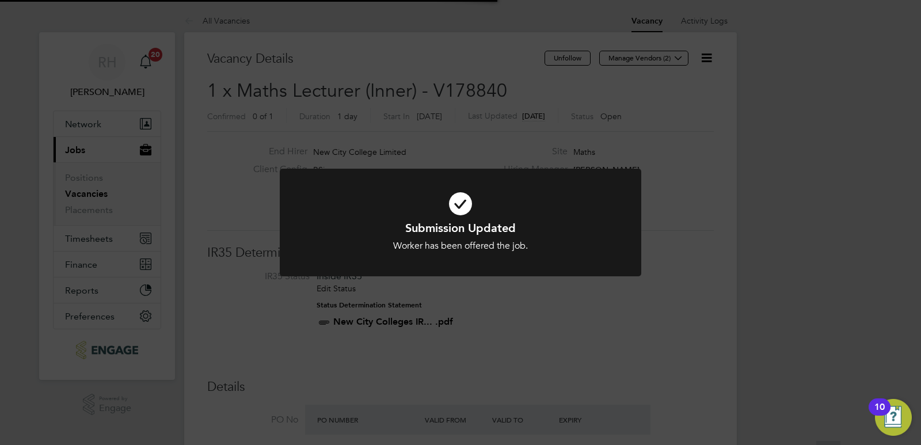
scroll to position [34, 81]
click at [502, 308] on div "Submission Updated Worker has been offered the job. Cancel Okay" at bounding box center [460, 222] width 921 height 445
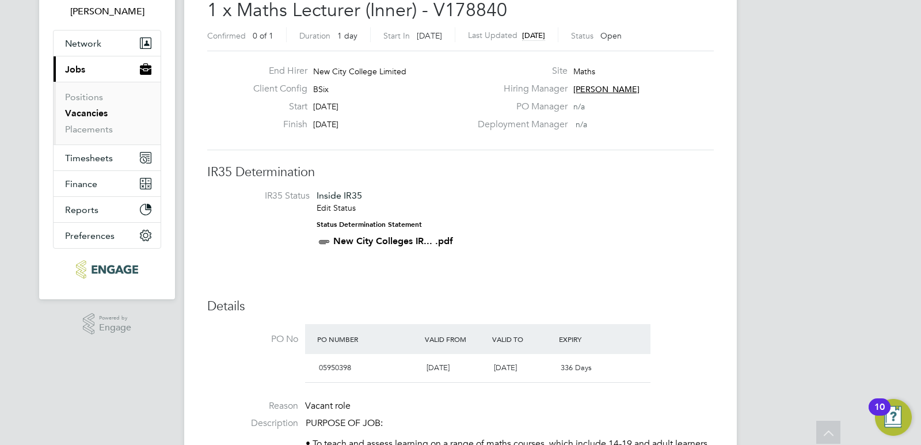
scroll to position [0, 0]
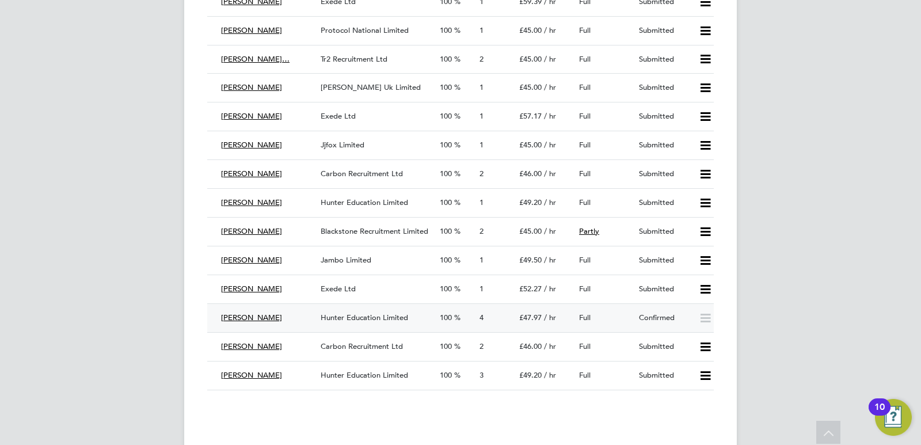
click at [379, 320] on span "Hunter Education Limited" at bounding box center [365, 318] width 88 height 10
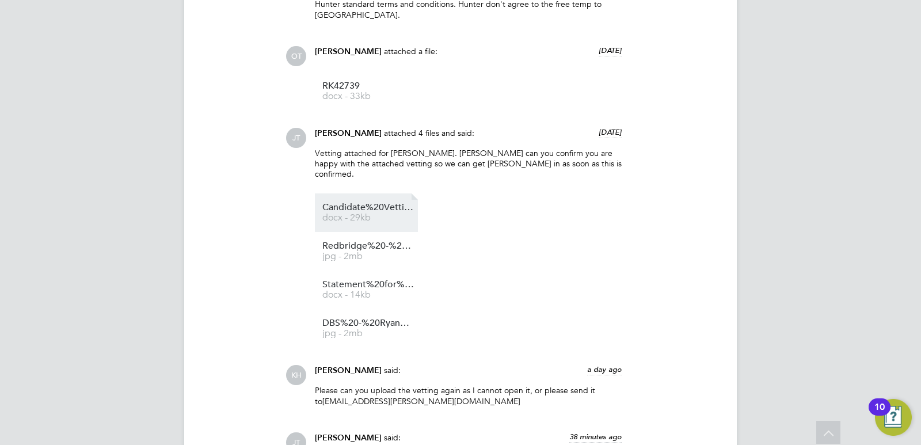
click at [373, 203] on span "Candidate%20Vetting%20Form%20-%20Ryan%20Karrer" at bounding box center [369, 207] width 92 height 9
click at [623, 289] on div "Joe Turner attached 4 files and said: 2 days ago Vetting attached for Ryan Karr…" at bounding box center [468, 238] width 318 height 221
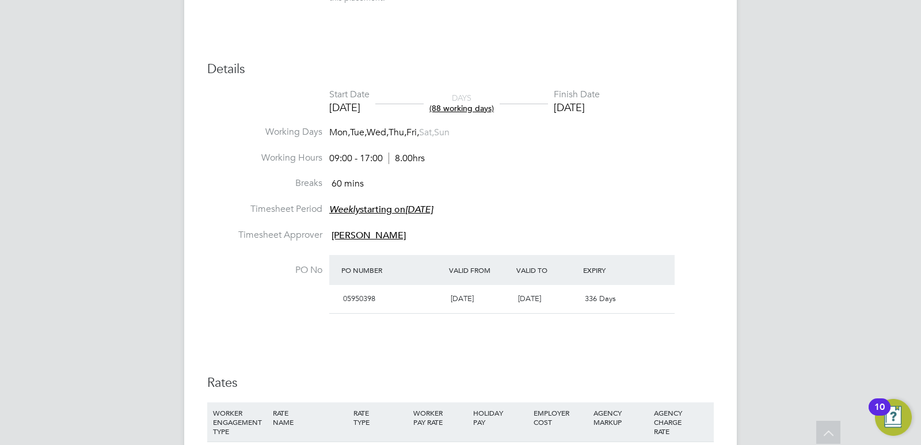
scroll to position [461, 0]
click at [573, 18] on div "Placement IR35 Determination IR35 Status Inside IR35 Edit Status Status Determi…" at bounding box center [460, 148] width 507 height 675
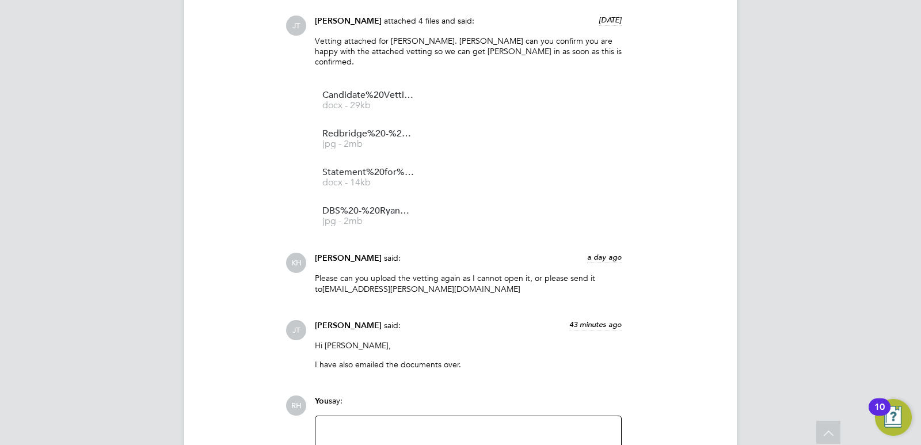
scroll to position [2073, 0]
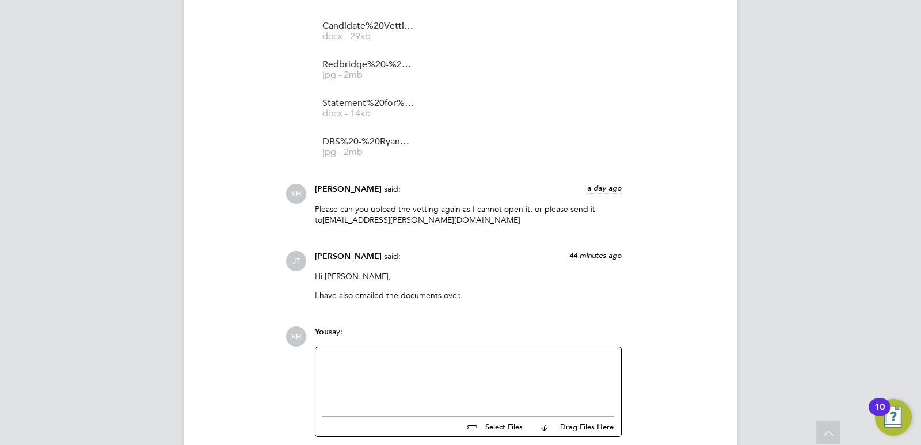
click at [405, 354] on div at bounding box center [469, 379] width 292 height 50
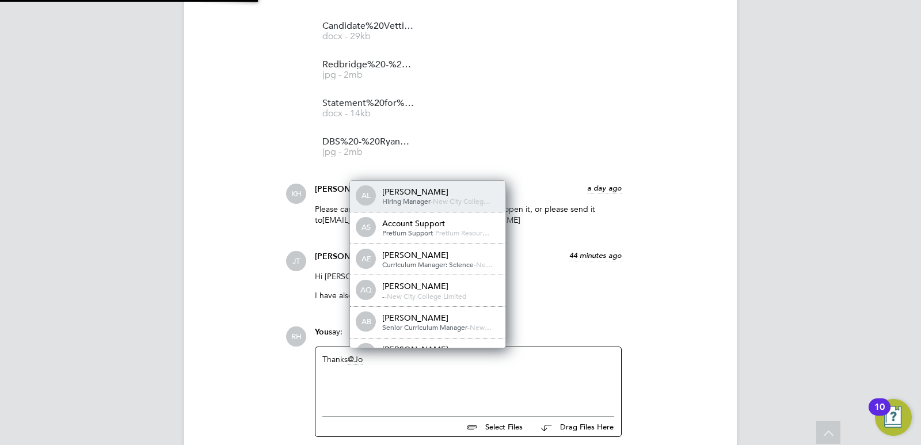
scroll to position [0, 0]
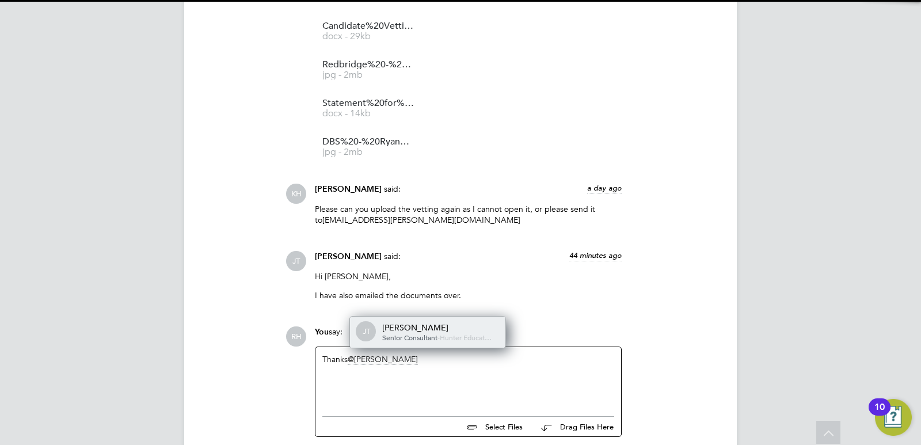
click at [412, 333] on span "Senior Consultant" at bounding box center [409, 337] width 55 height 9
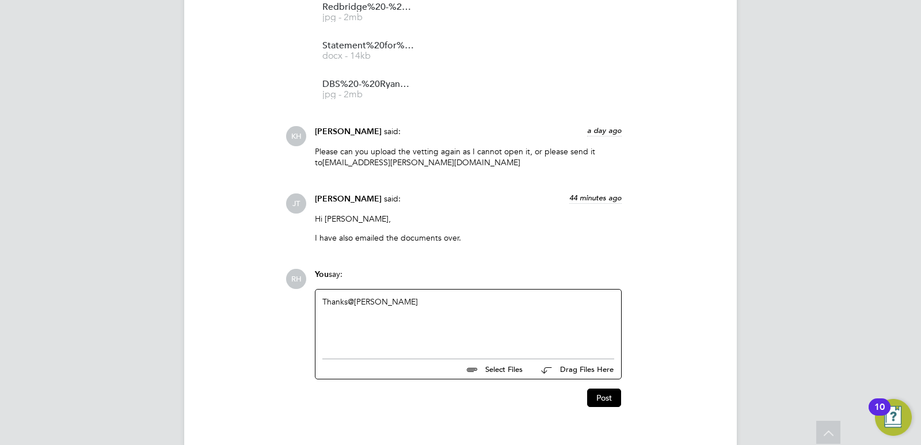
click at [411, 297] on div "Thanks @Joe Turner ​" at bounding box center [469, 322] width 292 height 50
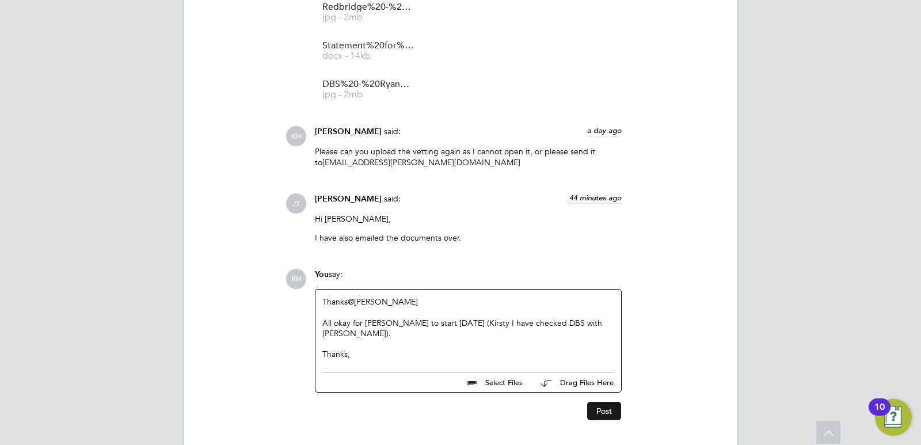
click at [608, 402] on button "Post" at bounding box center [604, 411] width 34 height 18
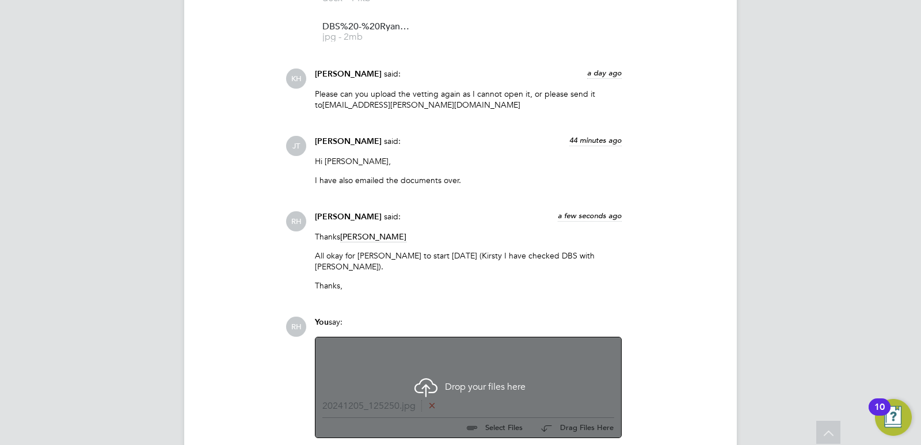
click at [479, 344] on div at bounding box center [469, 369] width 292 height 50
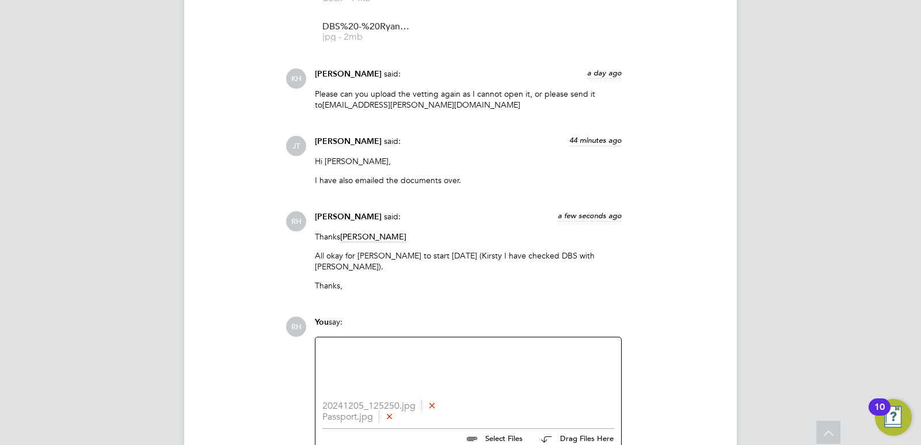
click at [433, 401] on icon at bounding box center [432, 405] width 9 height 9
click at [391, 401] on icon at bounding box center [389, 405] width 9 height 9
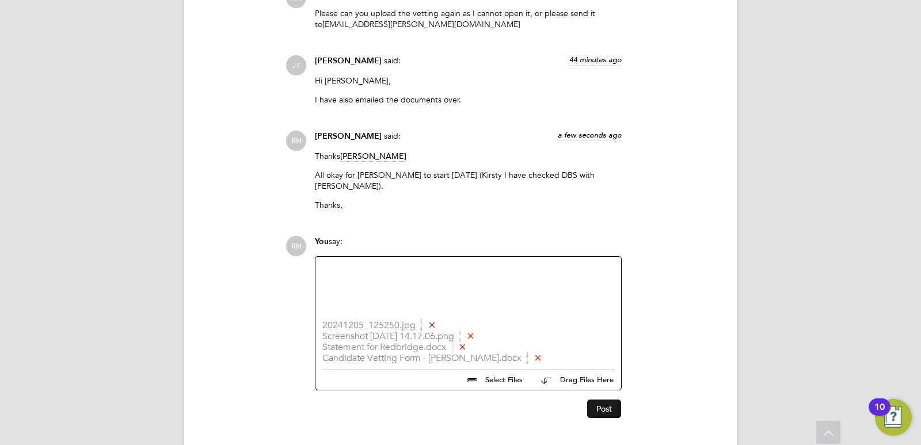
click at [600, 400] on button "Post" at bounding box center [604, 409] width 34 height 18
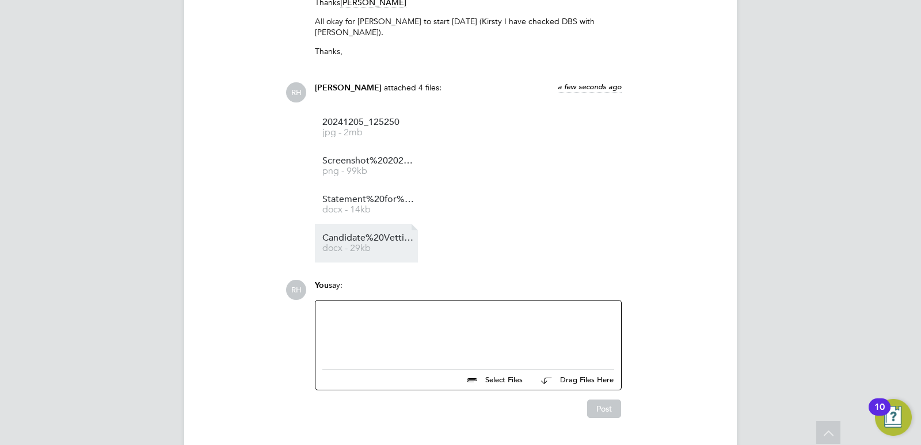
click at [349, 244] on span "docx - 29kb" at bounding box center [369, 248] width 92 height 9
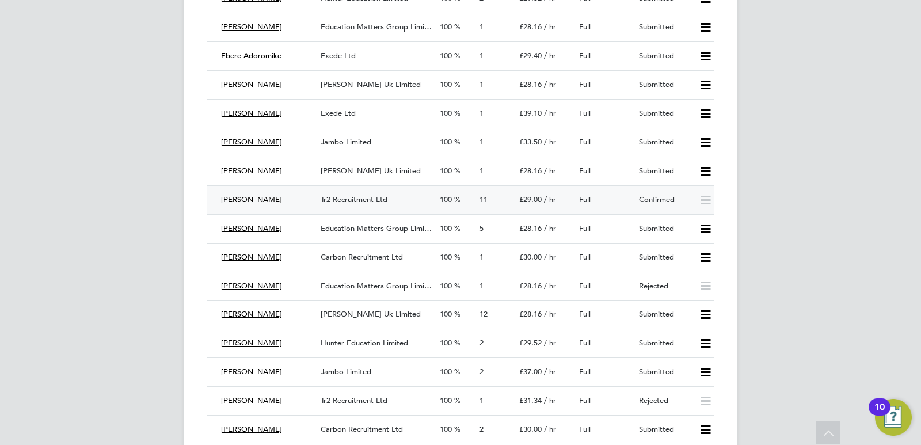
click at [383, 203] on span "Tr2 Recruitment Ltd" at bounding box center [354, 200] width 67 height 10
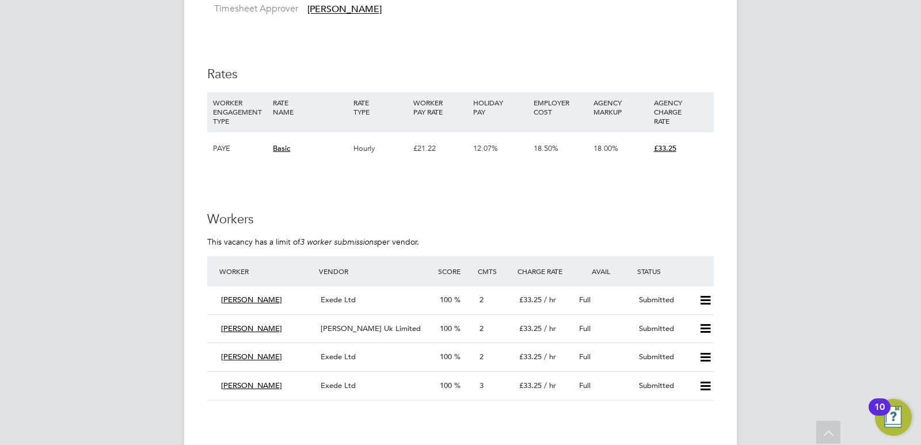
scroll to position [1555, 0]
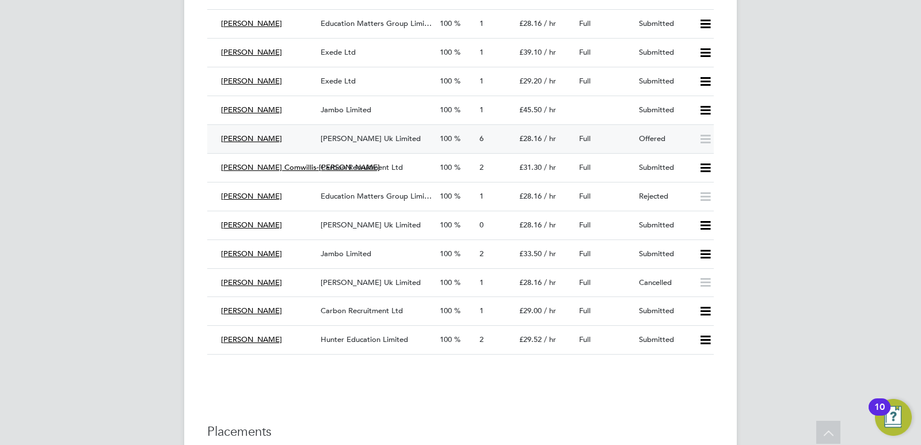
click at [381, 143] on div "[PERSON_NAME] Uk Limited" at bounding box center [375, 139] width 119 height 19
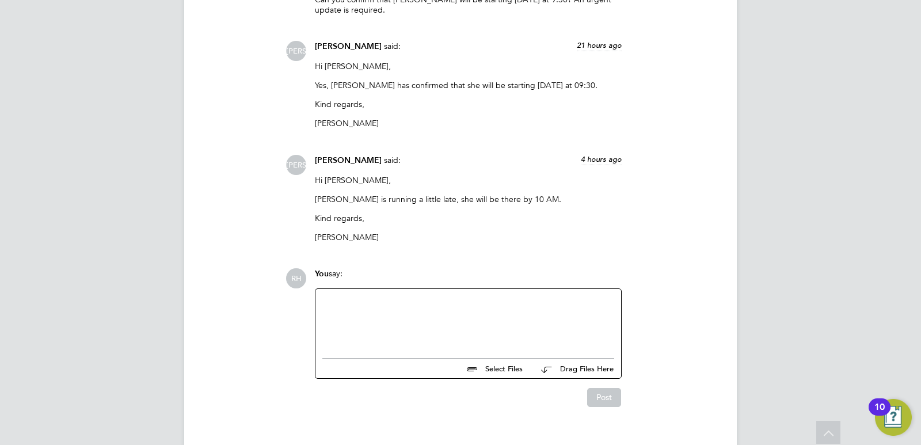
click at [403, 296] on div at bounding box center [469, 321] width 292 height 50
click at [328, 317] on div "please can you confirm Jenifer into placement." at bounding box center [469, 322] width 292 height 10
click at [587, 391] on button "Post" at bounding box center [604, 400] width 34 height 18
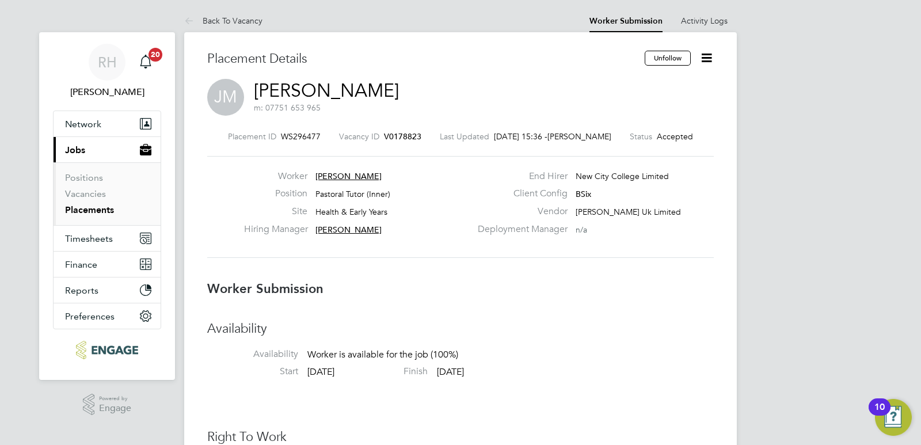
click at [403, 134] on span "V0178823" at bounding box center [402, 136] width 37 height 10
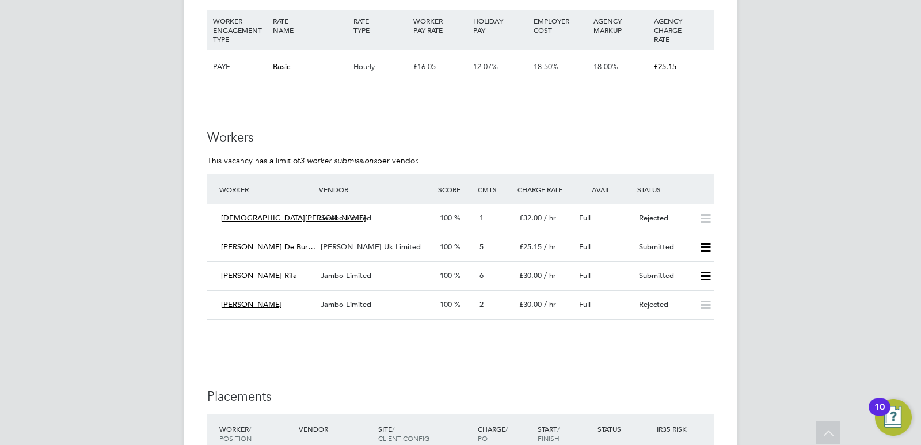
scroll to position [2361, 0]
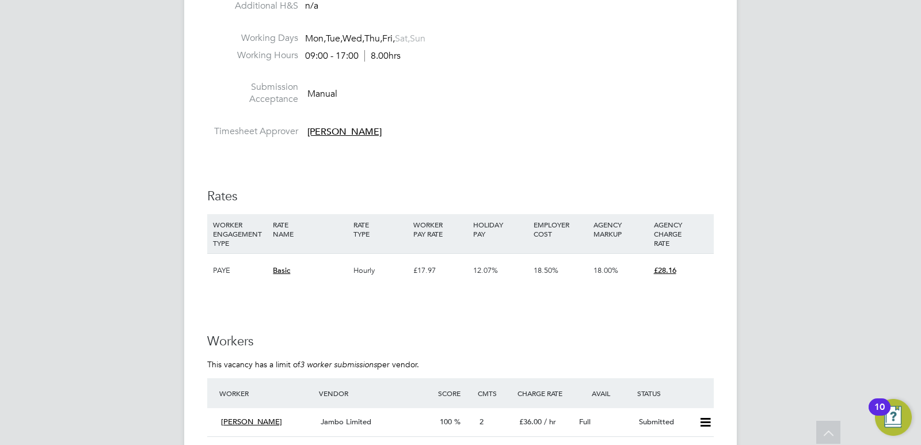
scroll to position [1843, 0]
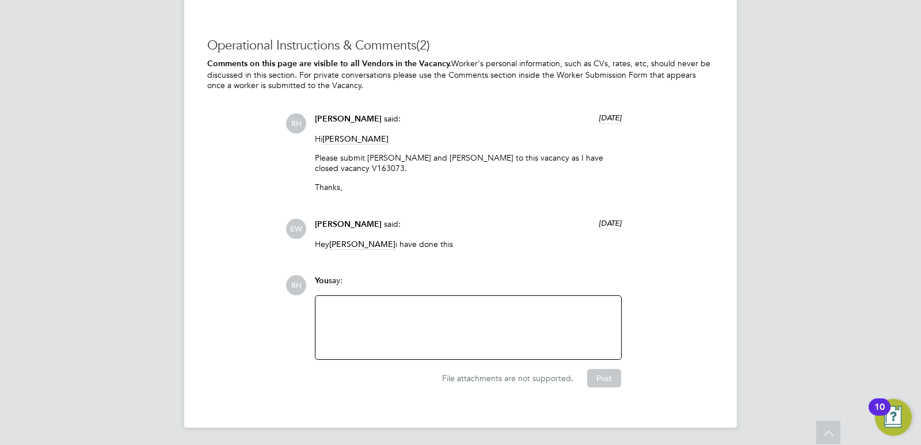
click at [454, 296] on div at bounding box center [469, 327] width 306 height 63
click at [438, 314] on div at bounding box center [469, 328] width 292 height 50
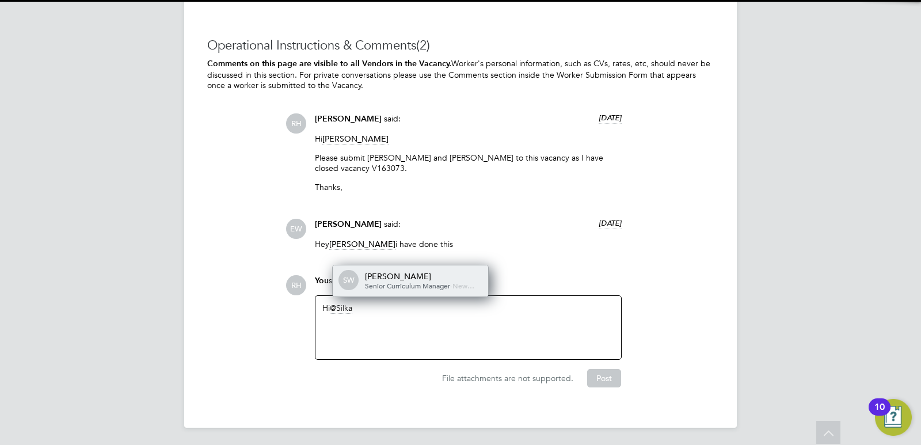
click at [410, 283] on span "Senior Curriculum Manager" at bounding box center [407, 285] width 85 height 9
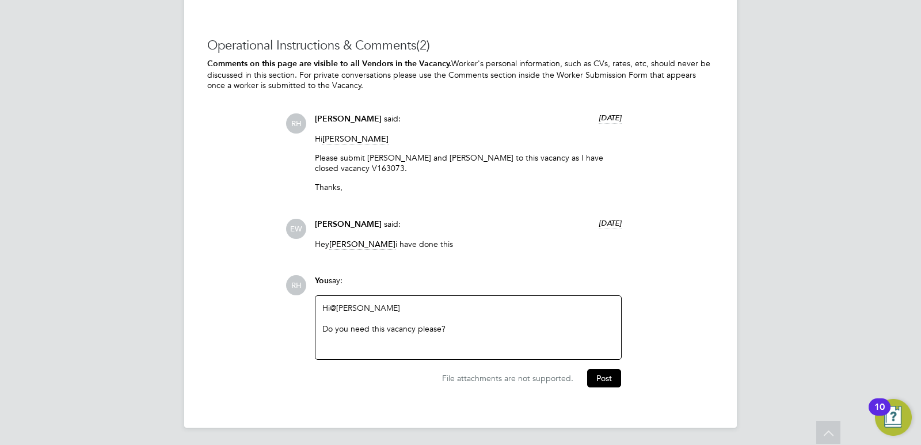
click at [352, 327] on div "Do you need this vacancy please?" at bounding box center [469, 329] width 292 height 10
click at [602, 378] on button "Post" at bounding box center [604, 378] width 34 height 18
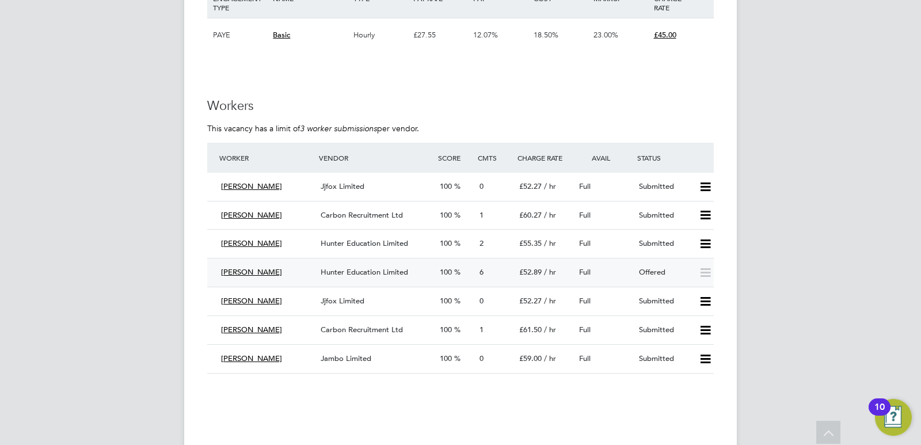
click at [408, 276] on div "Hunter Education Limited" at bounding box center [375, 272] width 119 height 19
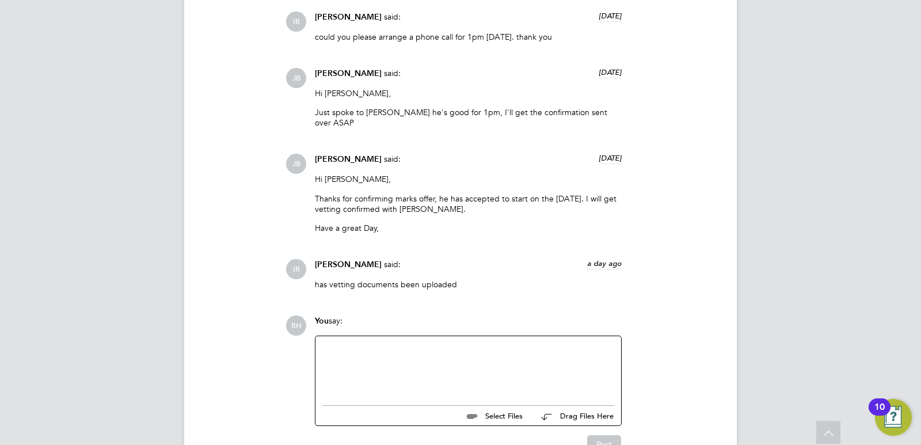
click at [396, 352] on div at bounding box center [469, 368] width 292 height 50
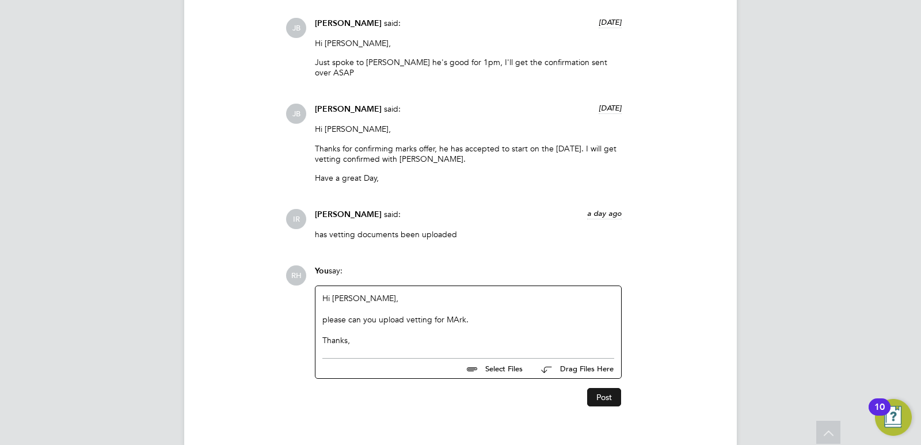
click at [604, 388] on button "Post" at bounding box center [604, 397] width 34 height 18
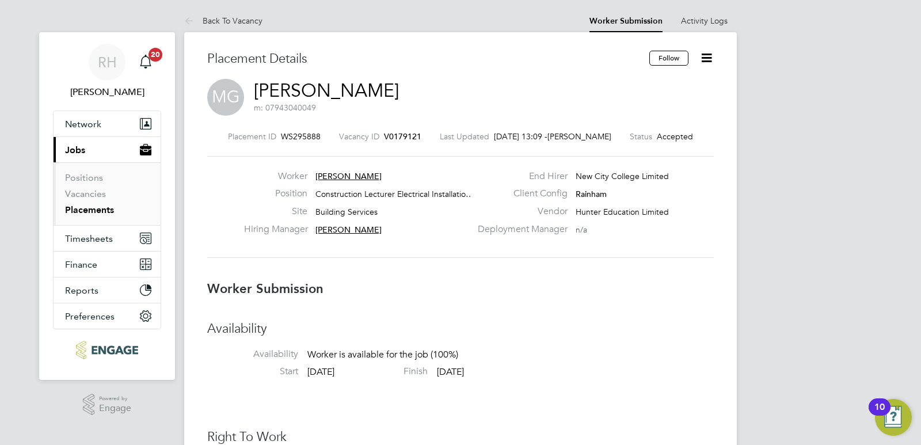
click at [409, 135] on span "V0179121" at bounding box center [402, 136] width 37 height 10
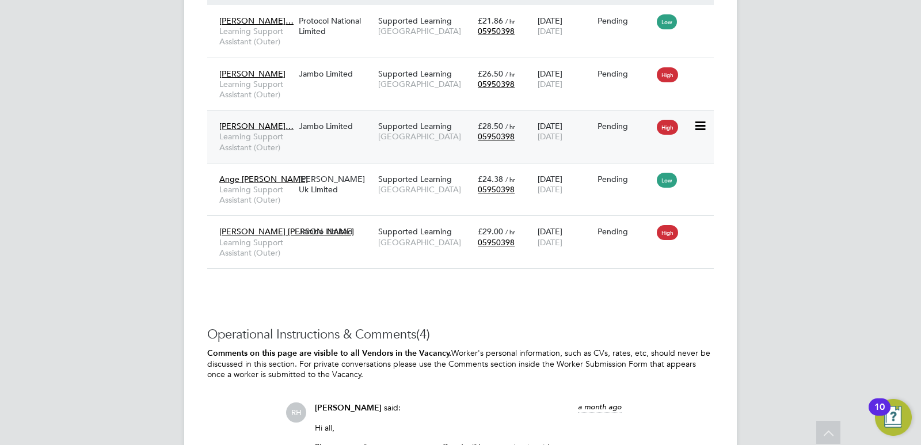
scroll to position [3455, 0]
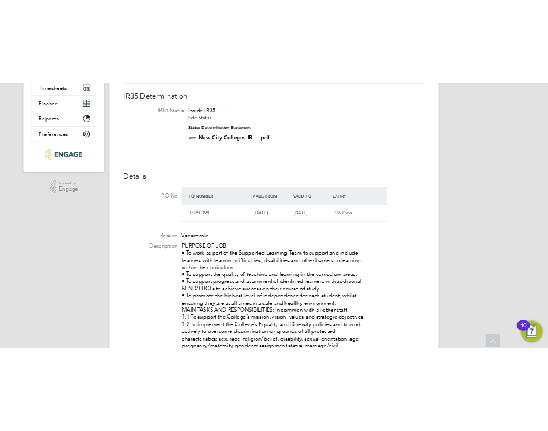
scroll to position [20, 116]
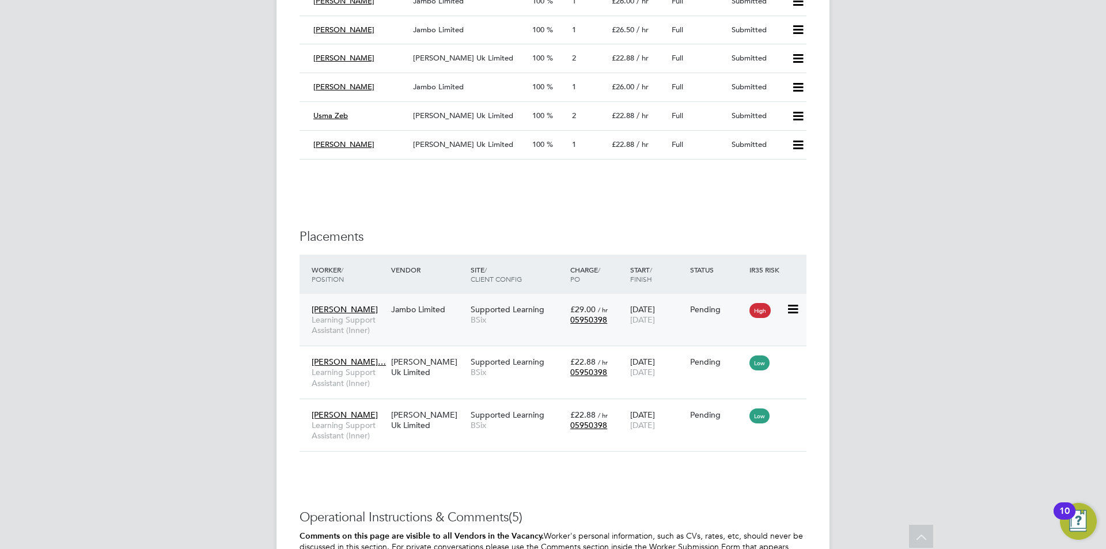
click at [487, 315] on span "BSix" at bounding box center [518, 319] width 94 height 10
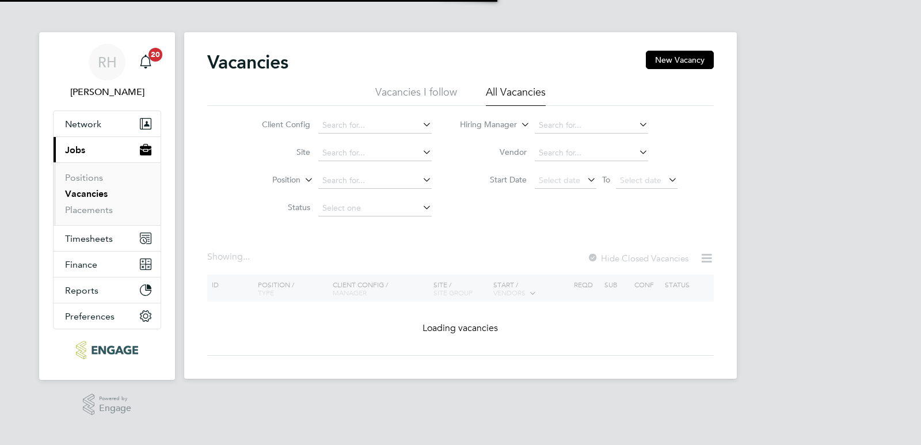
click at [565, 124] on input at bounding box center [591, 125] width 113 height 16
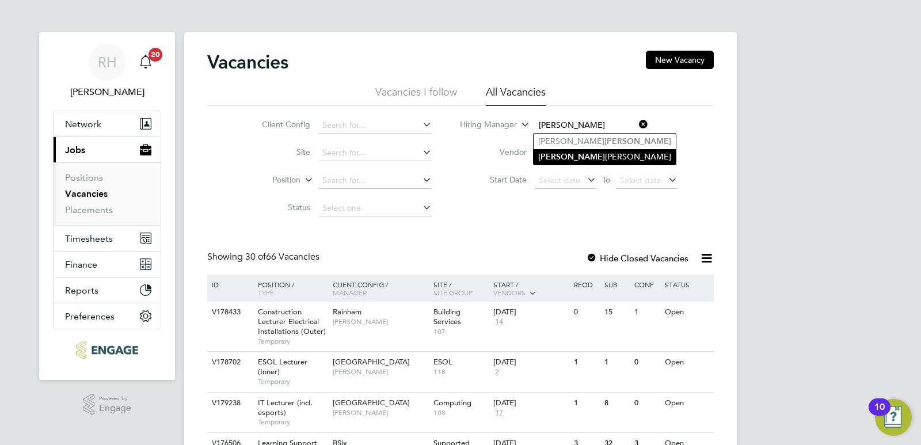
click at [578, 154] on li "[PERSON_NAME]" at bounding box center [605, 157] width 142 height 16
type input "[PERSON_NAME]"
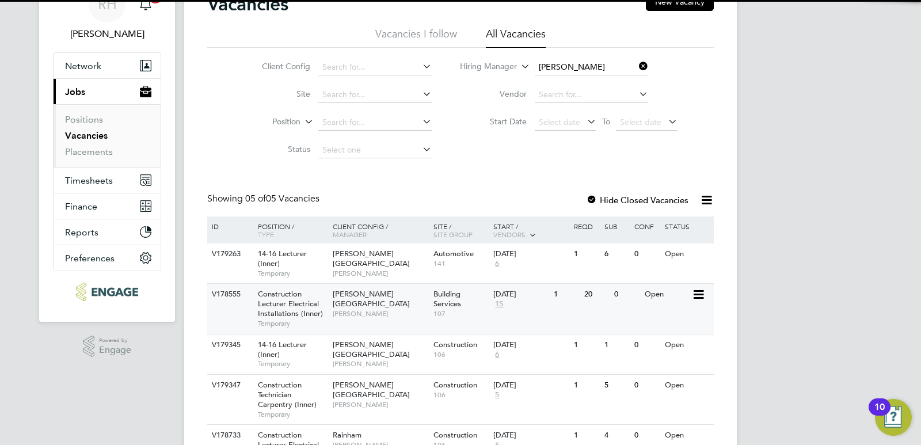
scroll to position [130, 0]
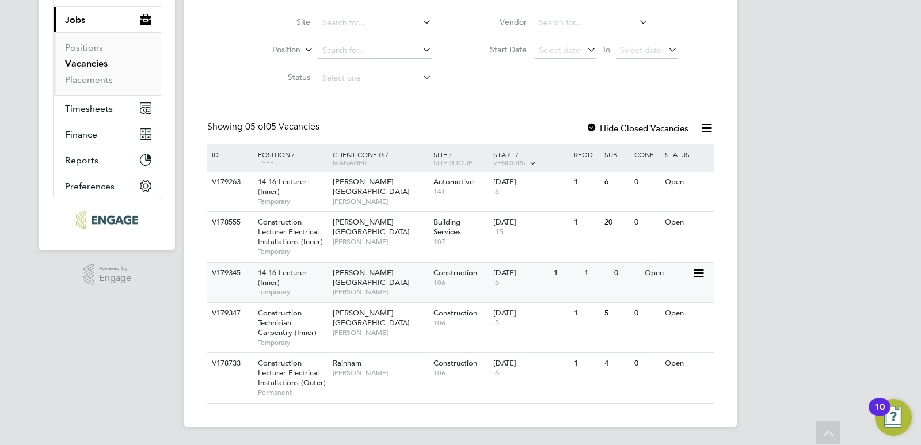
click at [267, 283] on span "14-16 Lecturer (Inner)" at bounding box center [282, 278] width 49 height 20
click at [284, 283] on div "14-16 Lecturer (Inner) Temporary" at bounding box center [289, 283] width 81 height 40
click at [283, 187] on div "14-16 Lecturer (Inner) Temporary" at bounding box center [289, 192] width 81 height 40
click at [304, 245] on span "Construction Lecturer Electrical Installations (Inner)" at bounding box center [290, 231] width 65 height 29
click at [280, 333] on span "Construction Technician Carpentry (Inner)" at bounding box center [287, 322] width 59 height 29
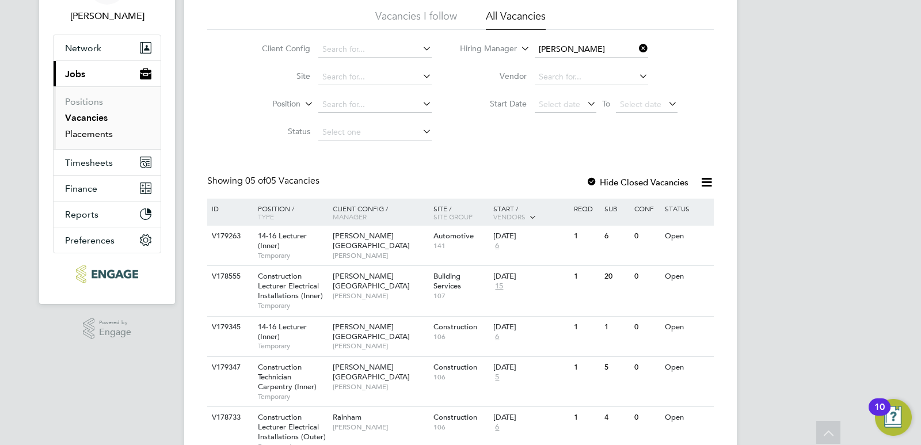
scroll to position [0, 0]
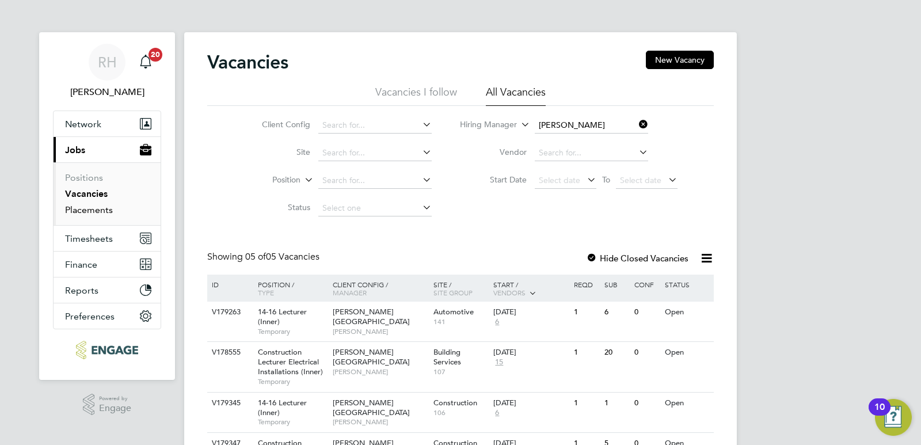
click at [97, 208] on link "Placements" at bounding box center [89, 209] width 48 height 11
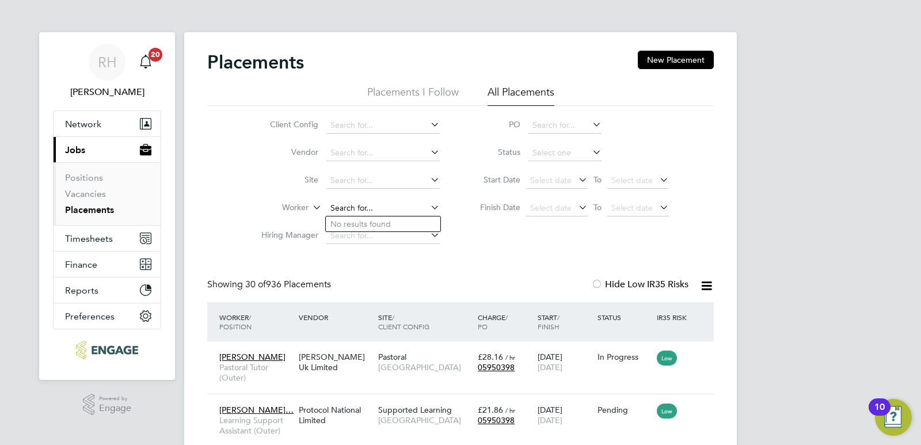
click at [350, 205] on input at bounding box center [383, 208] width 113 height 16
type input "Sheida"
click at [428, 207] on icon at bounding box center [428, 207] width 0 height 16
click at [95, 198] on link "Vacancies" at bounding box center [85, 193] width 41 height 11
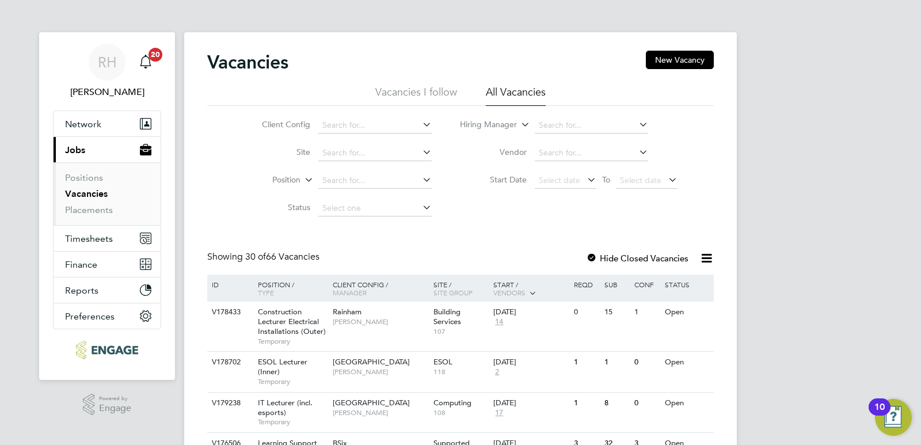
click at [92, 216] on ul "Positions Vacancies Placements" at bounding box center [107, 193] width 107 height 63
click at [93, 213] on link "Placements" at bounding box center [89, 209] width 48 height 11
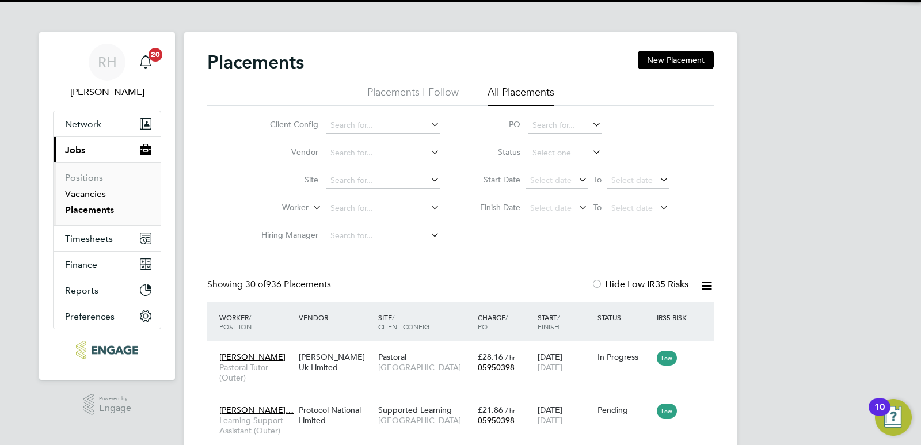
click at [102, 199] on link "Vacancies" at bounding box center [85, 193] width 41 height 11
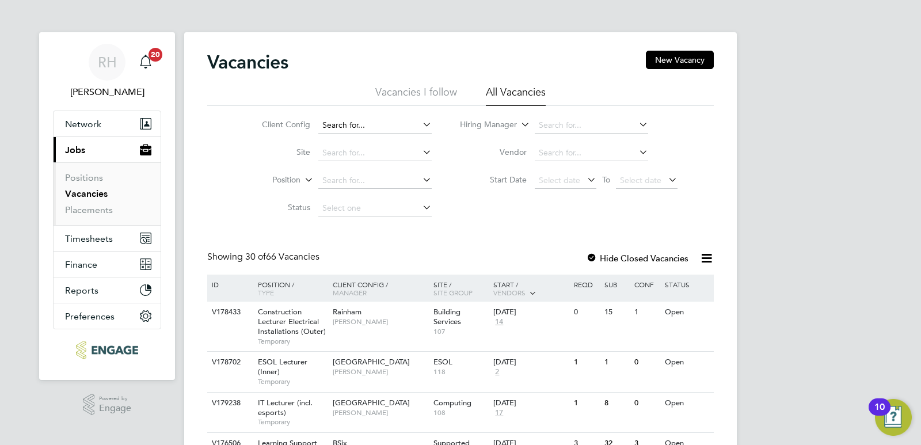
click at [340, 123] on input at bounding box center [374, 125] width 113 height 16
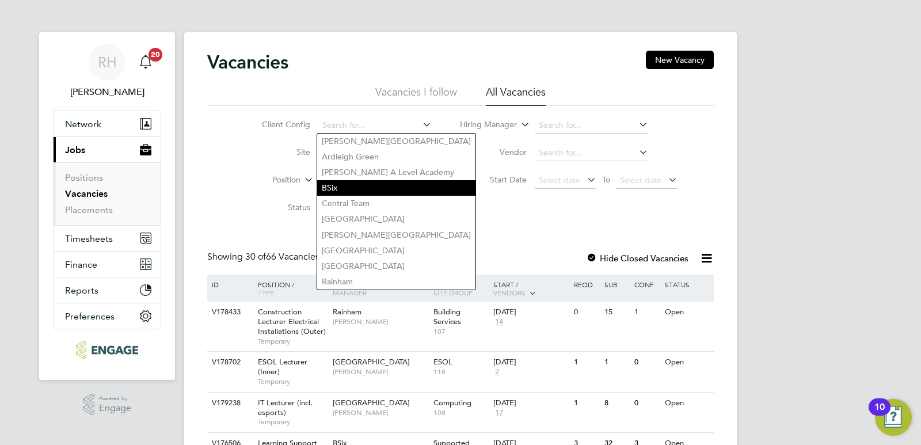
click at [339, 183] on li "BSix" at bounding box center [396, 188] width 158 height 16
type input "BSix"
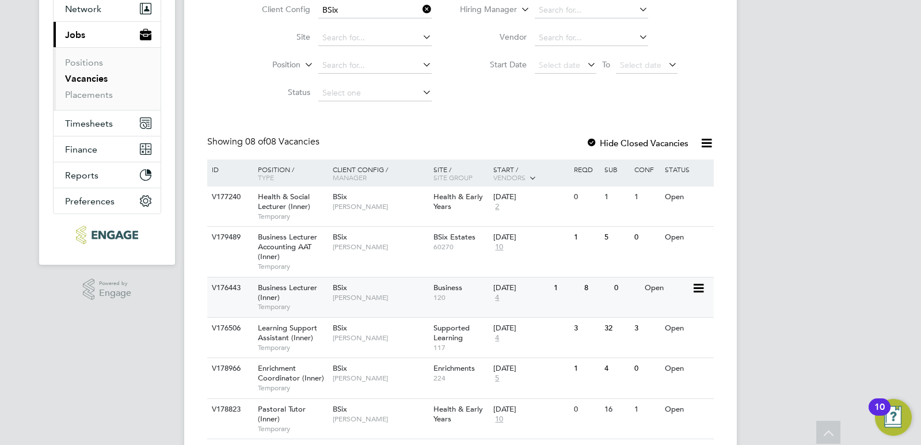
click at [340, 306] on div "BSix Aaron Carr" at bounding box center [380, 293] width 101 height 30
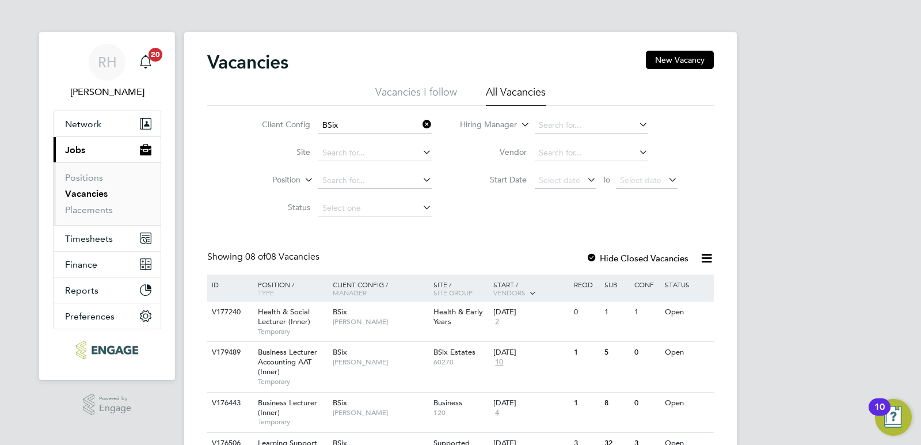
click at [85, 192] on link "Vacancies" at bounding box center [86, 193] width 43 height 11
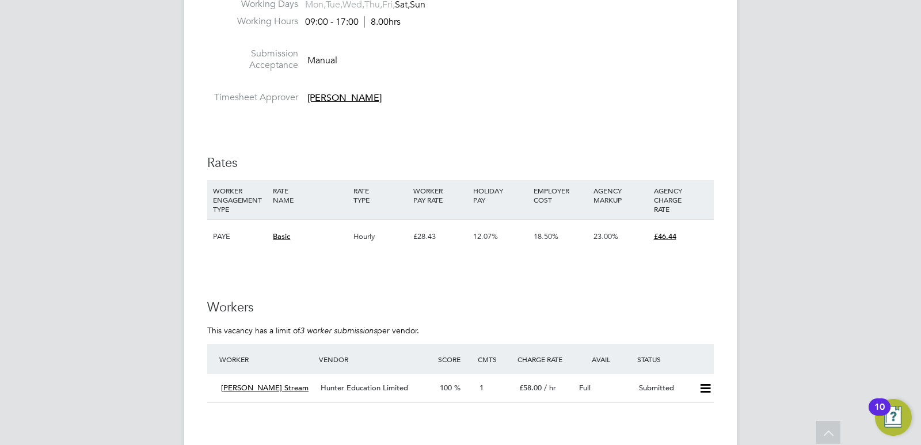
scroll to position [1728, 0]
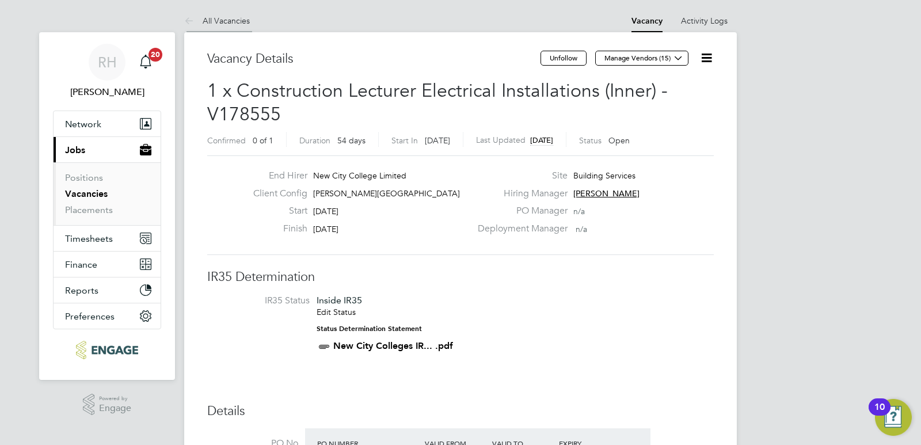
click at [240, 23] on link "All Vacancies" at bounding box center [217, 21] width 66 height 10
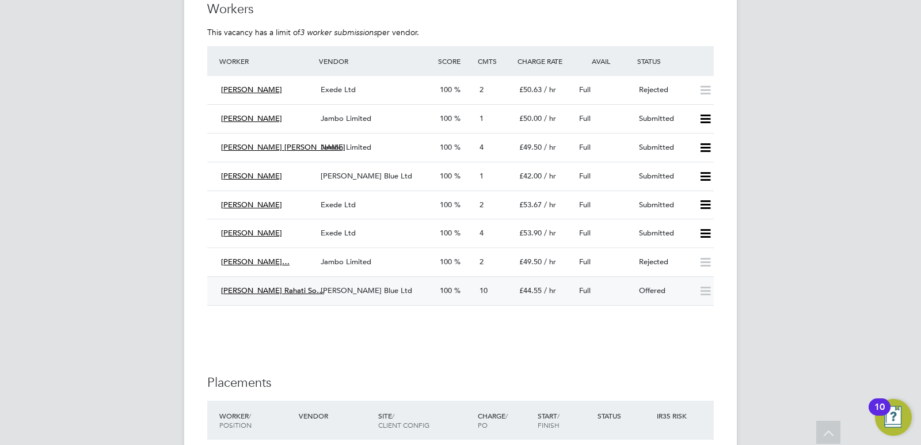
click at [384, 282] on div "Henry Blue Ltd" at bounding box center [375, 291] width 119 height 19
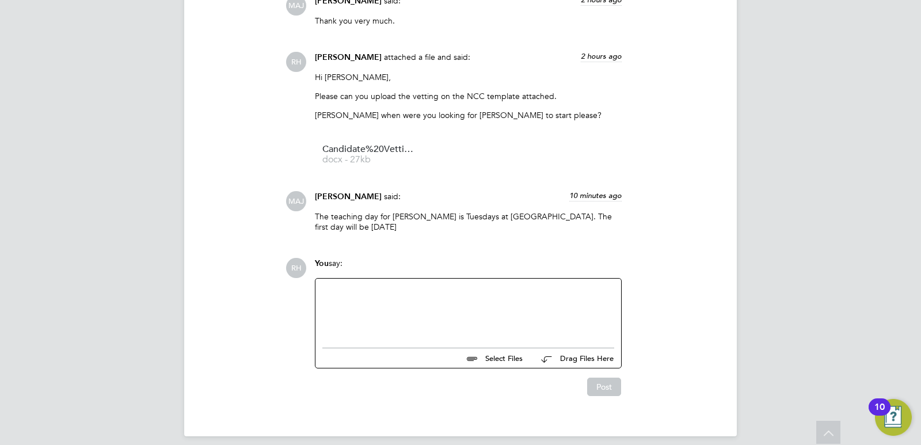
click at [347, 295] on div at bounding box center [469, 311] width 292 height 50
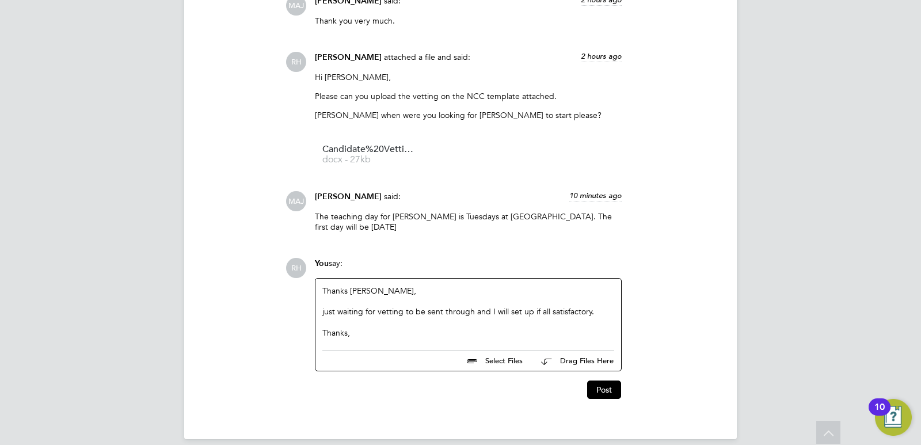
click at [327, 306] on div "just waiting for vetting to be sent through and I will set up if all satisfacto…" at bounding box center [469, 311] width 292 height 10
click at [609, 381] on button "Post" at bounding box center [604, 390] width 34 height 18
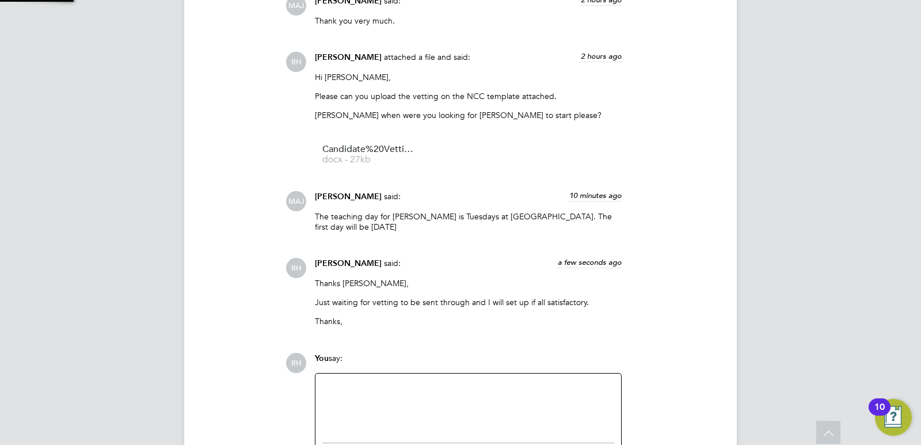
scroll to position [2239, 0]
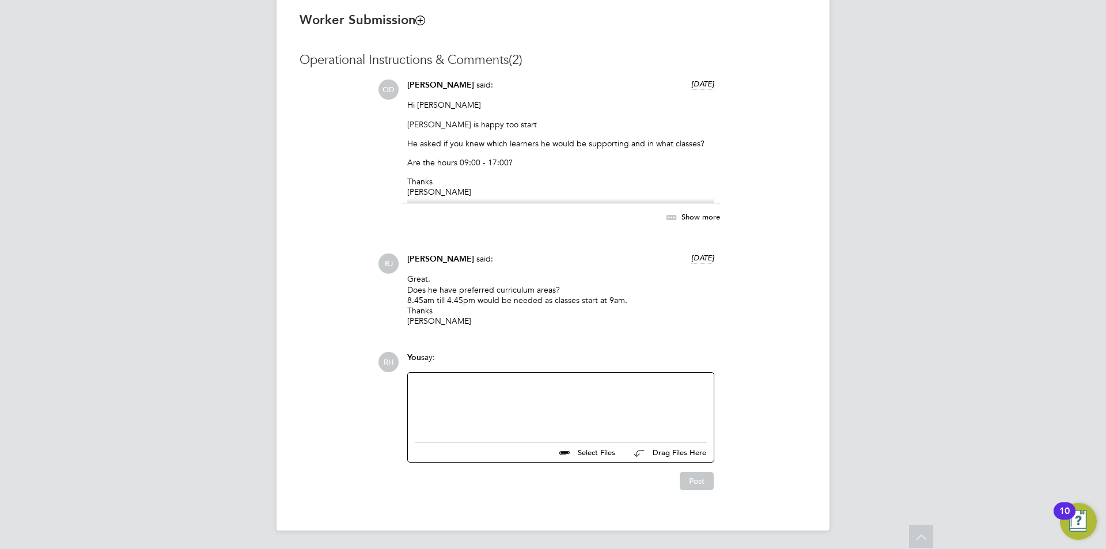
click at [500, 407] on div at bounding box center [561, 405] width 292 height 50
click at [500, 408] on div at bounding box center [561, 405] width 292 height 50
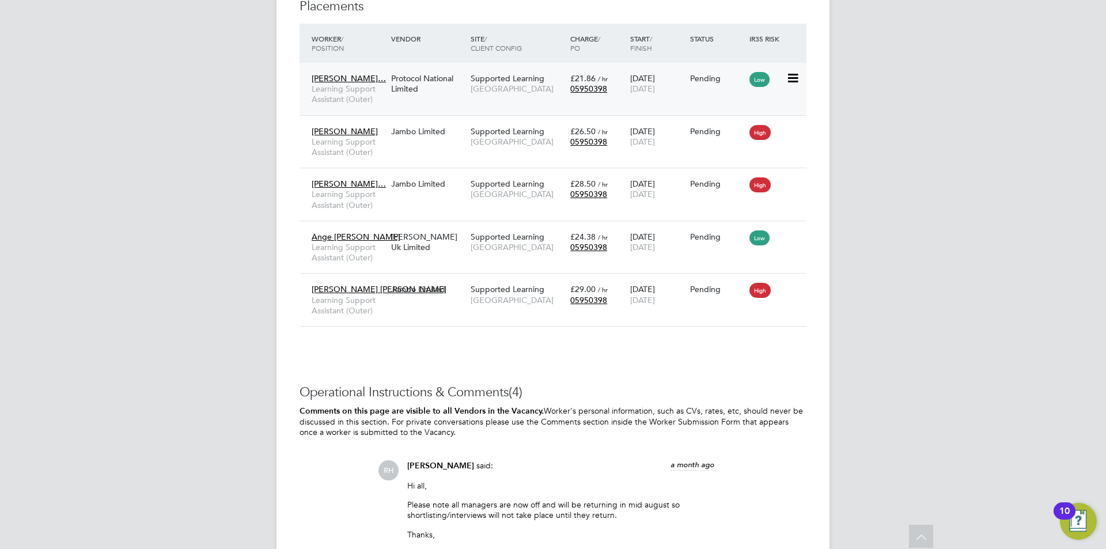
click at [343, 98] on span "Learning Support Assistant (Outer)" at bounding box center [349, 94] width 74 height 21
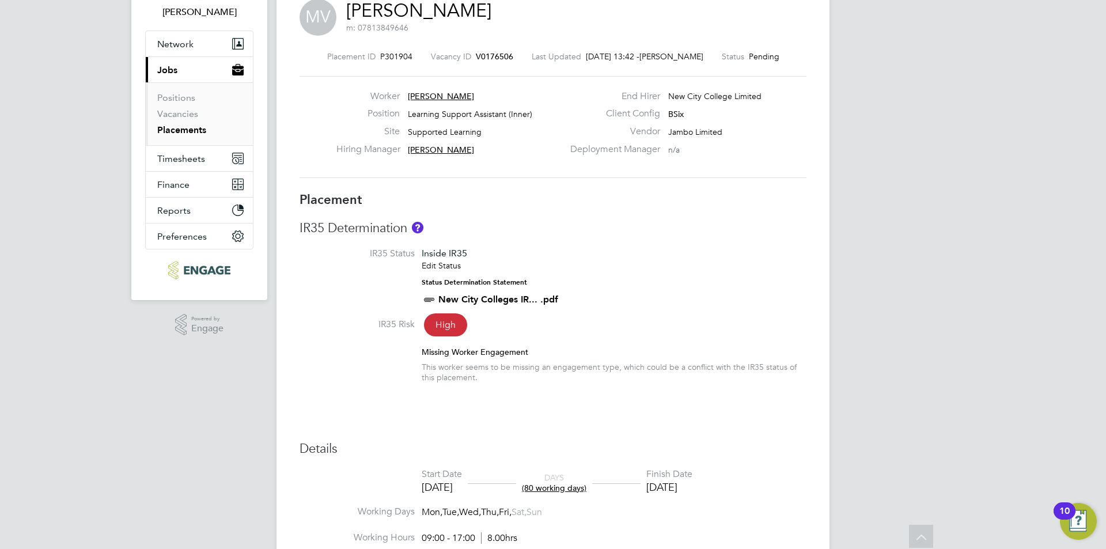
scroll to position [40, 0]
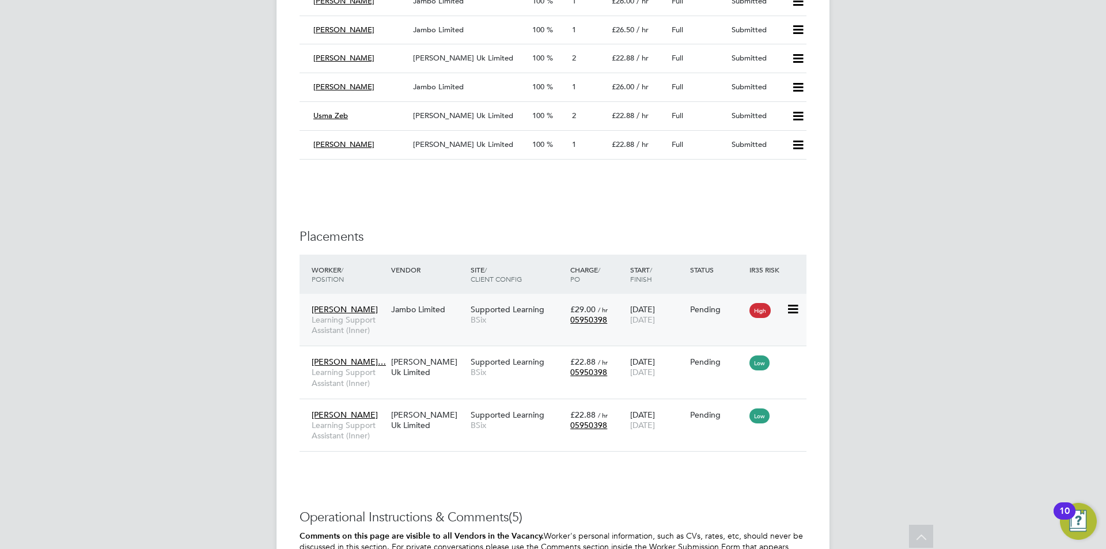
click at [424, 320] on div "Marvin Vernal Learning Support Assistant (Inner) Jambo Limited Supported Learni…" at bounding box center [552, 320] width 507 height 52
click at [393, 321] on div "Marvin Vernal Learning Support Assistant (Inner) Jambo Limited Supported Learni…" at bounding box center [552, 320] width 507 height 52
click at [361, 321] on span "Learning Support Assistant (Inner)" at bounding box center [349, 324] width 74 height 21
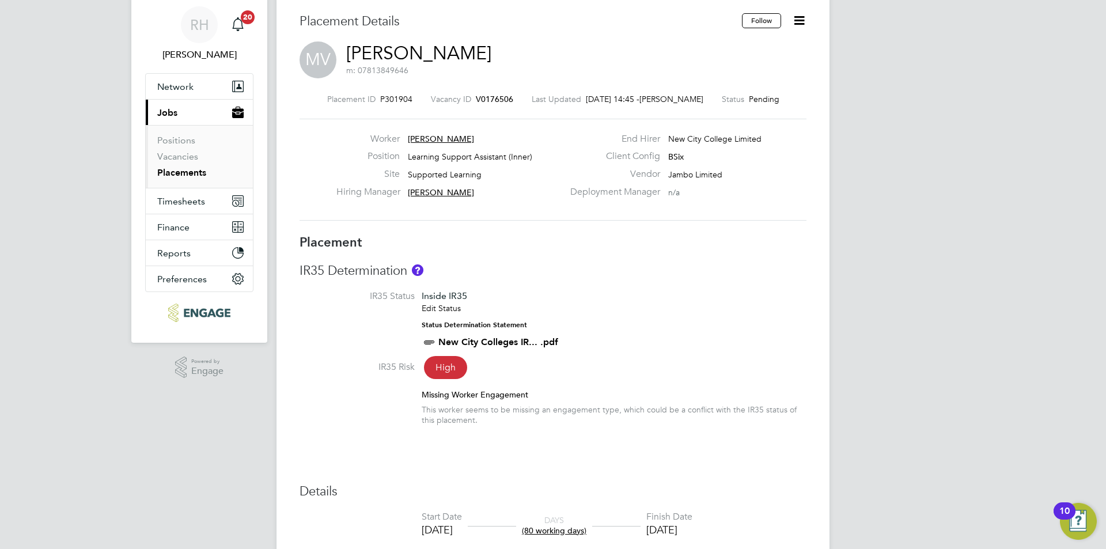
scroll to position [58, 0]
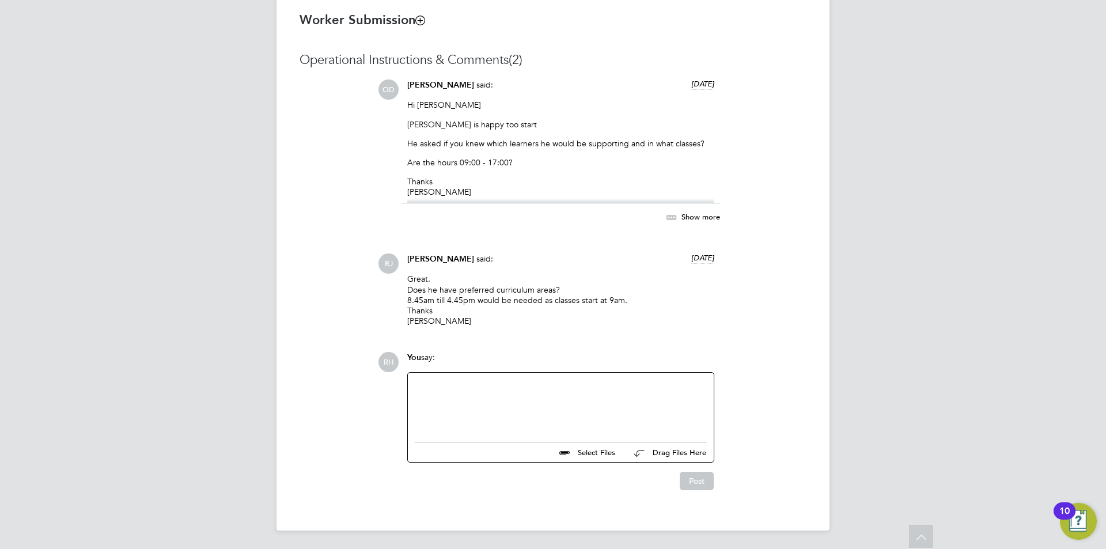
click at [462, 406] on div at bounding box center [561, 405] width 292 height 50
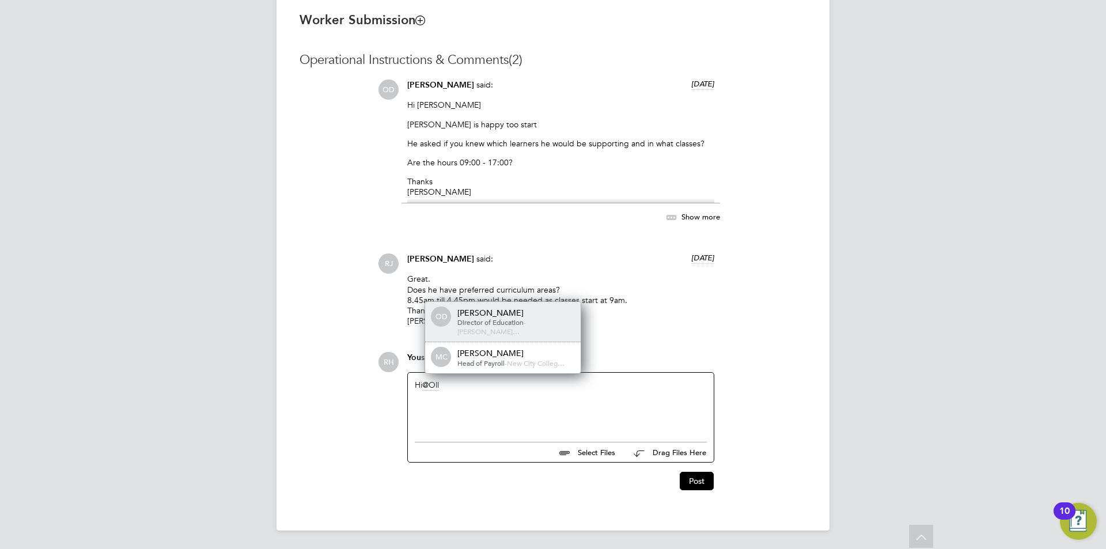
click at [495, 318] on div "Ollie Dart" at bounding box center [514, 313] width 115 height 10
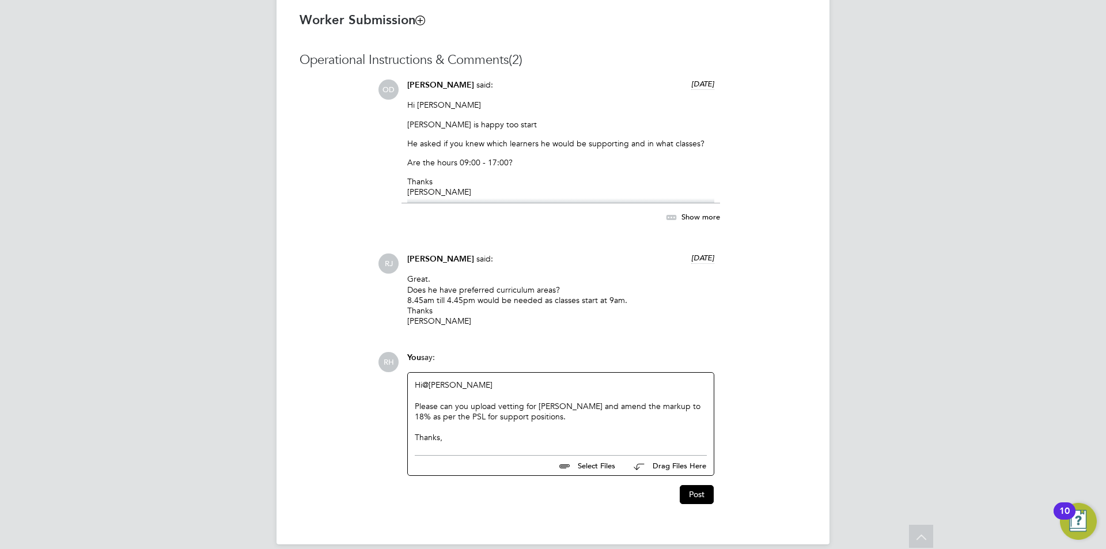
drag, startPoint x: 453, startPoint y: 440, endPoint x: 394, endPoint y: 371, distance: 90.7
click at [394, 371] on div "RH You say: Hi @Ollie Dart ​ Please can you upload vetting for Marvin and amend…" at bounding box center [592, 427] width 428 height 151
copy div "Hi @Ollie Dart ​ Please can you upload vetting for Marvin and amend the markup …"
click at [697, 492] on button "Post" at bounding box center [697, 494] width 34 height 18
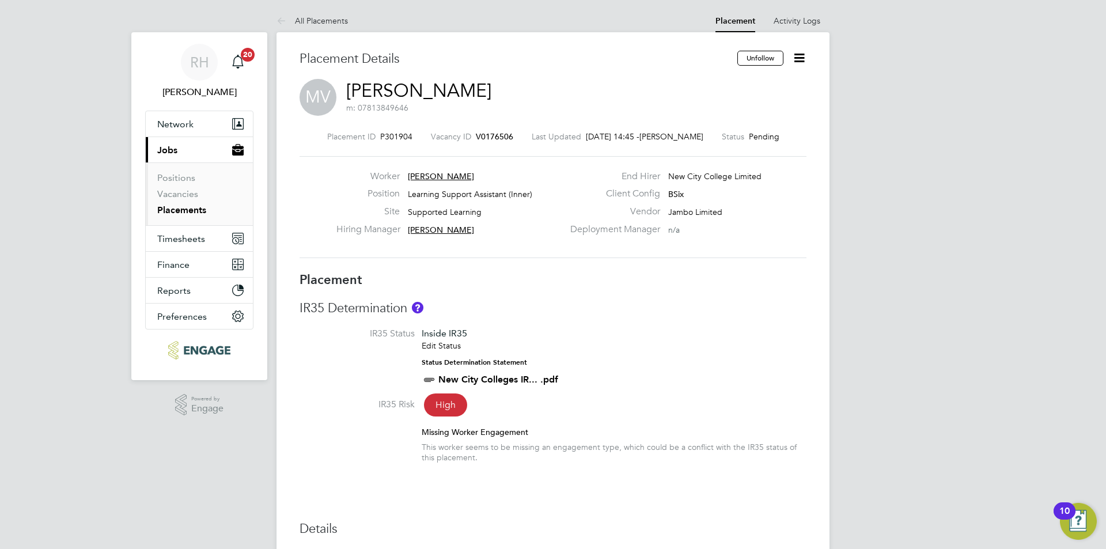
click at [502, 135] on span "V0176506" at bounding box center [494, 136] width 37 height 10
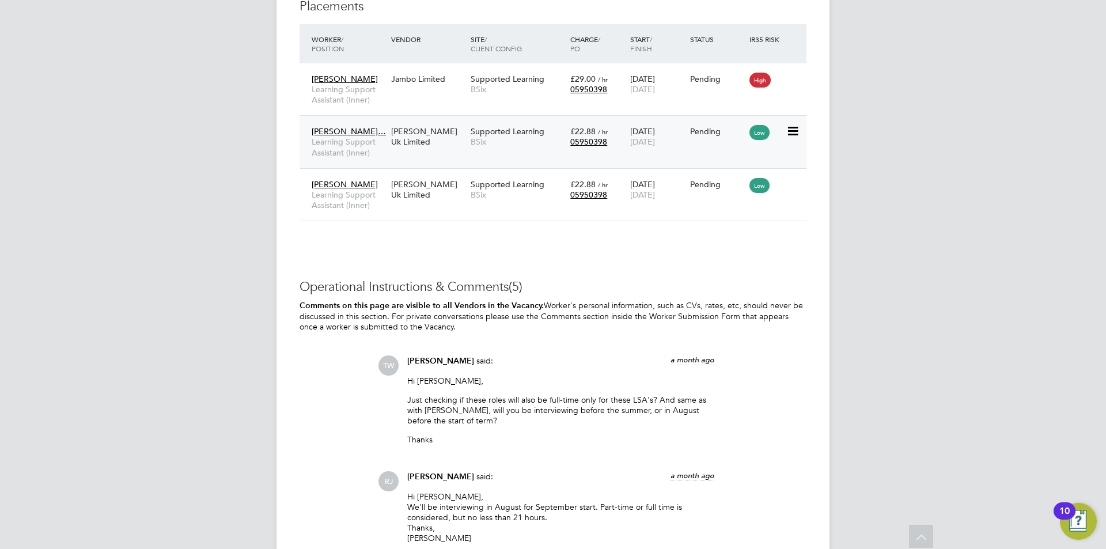
click at [393, 133] on div "[PERSON_NAME] Uk Limited" at bounding box center [427, 136] width 79 height 32
click at [369, 139] on span "Learning Support Assistant (Inner)" at bounding box center [349, 146] width 74 height 21
click at [349, 183] on span "Nikolina Trifonova" at bounding box center [345, 184] width 66 height 10
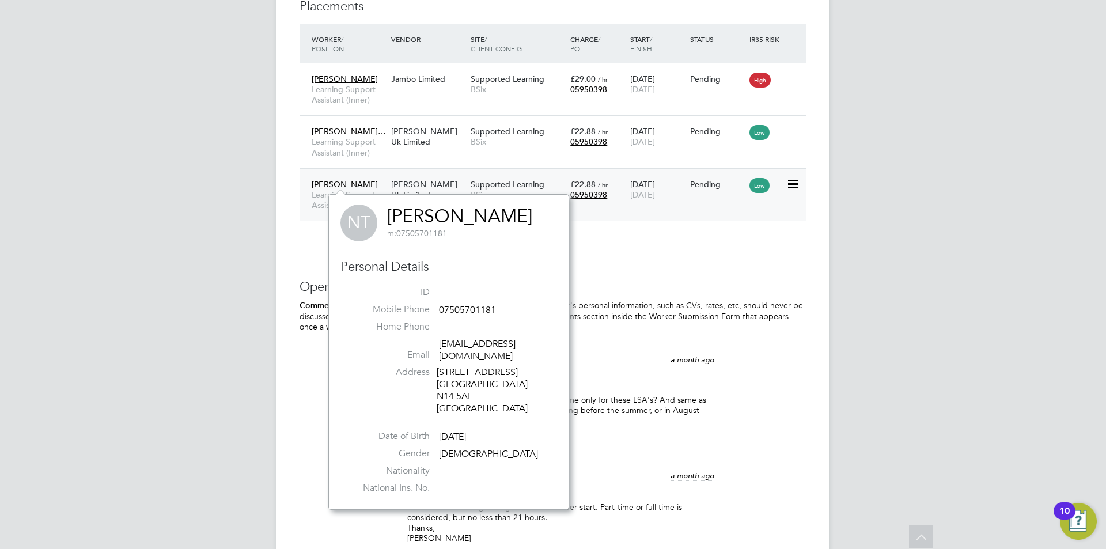
click at [617, 213] on div "Nikolina Trifonova Learning Support Assistant (Inner) Morgan Hunt Uk Limited Su…" at bounding box center [552, 194] width 507 height 53
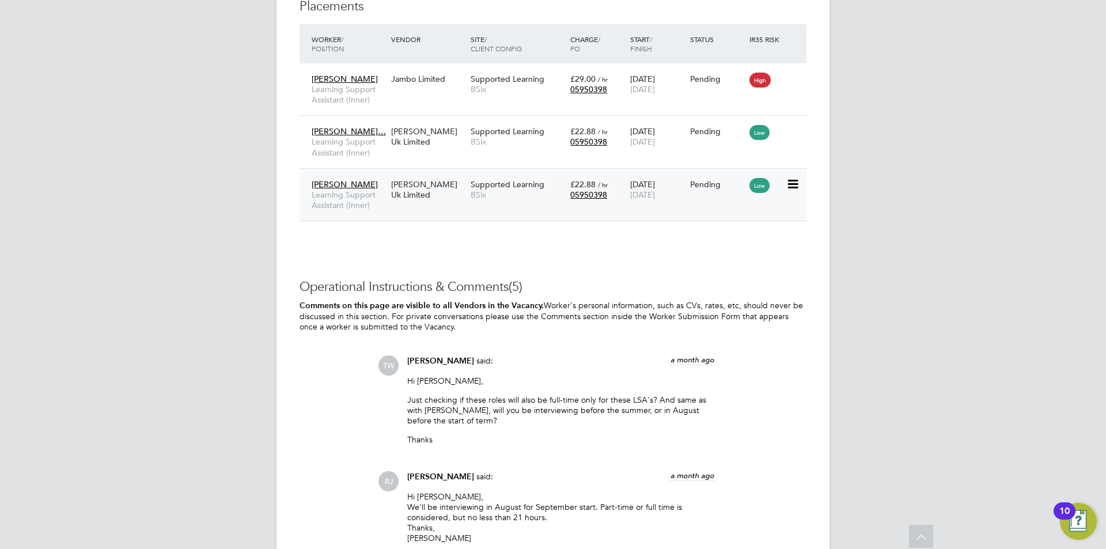
click at [477, 192] on span "BSix" at bounding box center [518, 194] width 94 height 10
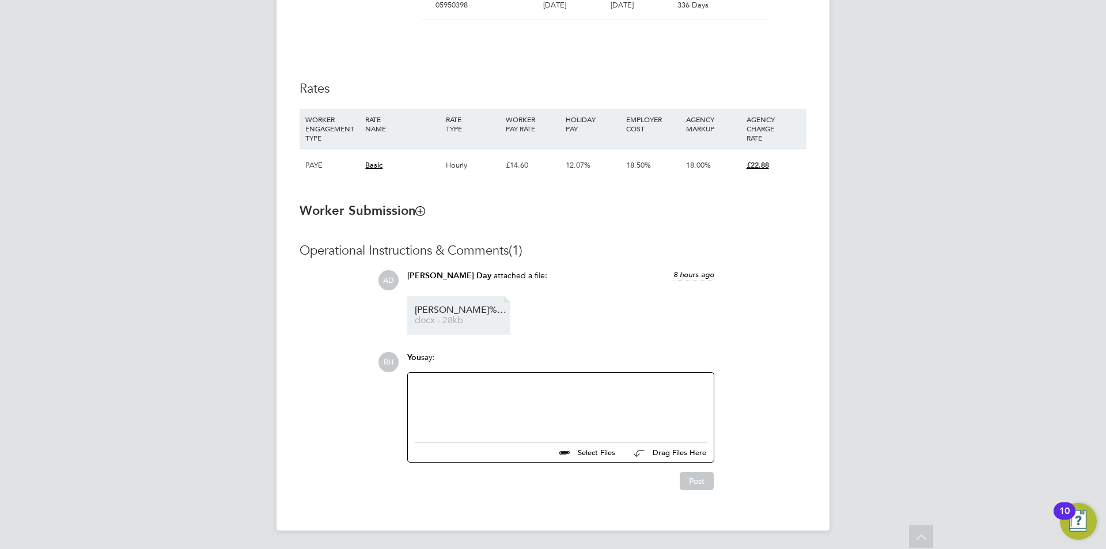
click at [476, 312] on span "Francis%20Margai%20Vetting%20Form%20-%20NCC" at bounding box center [461, 310] width 92 height 9
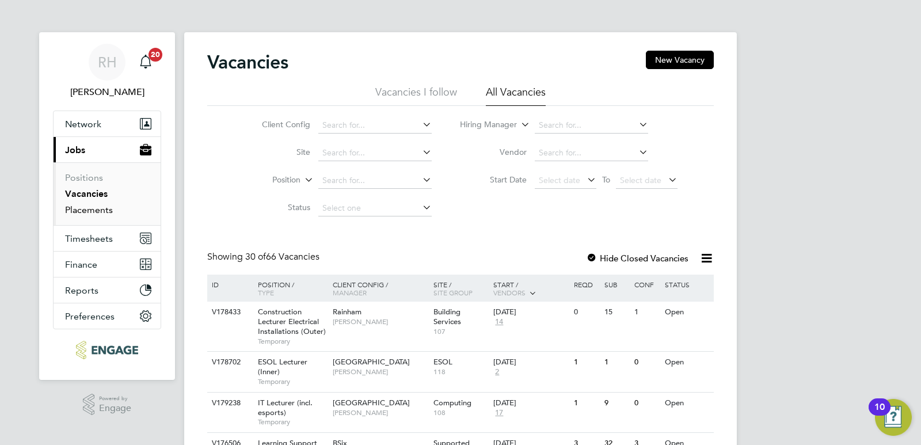
click at [87, 209] on link "Placements" at bounding box center [89, 209] width 48 height 11
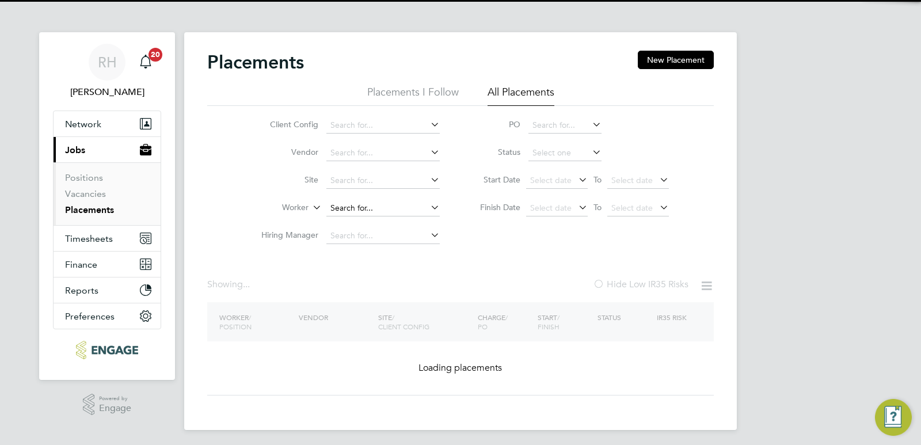
drag, startPoint x: 380, startPoint y: 197, endPoint x: 370, endPoint y: 210, distance: 15.7
click at [380, 197] on li "Worker" at bounding box center [346, 209] width 217 height 28
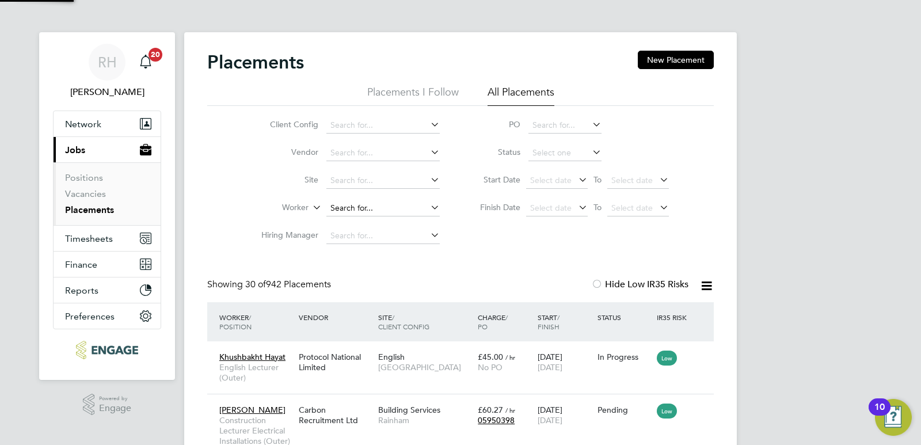
click at [370, 210] on input at bounding box center [383, 208] width 113 height 16
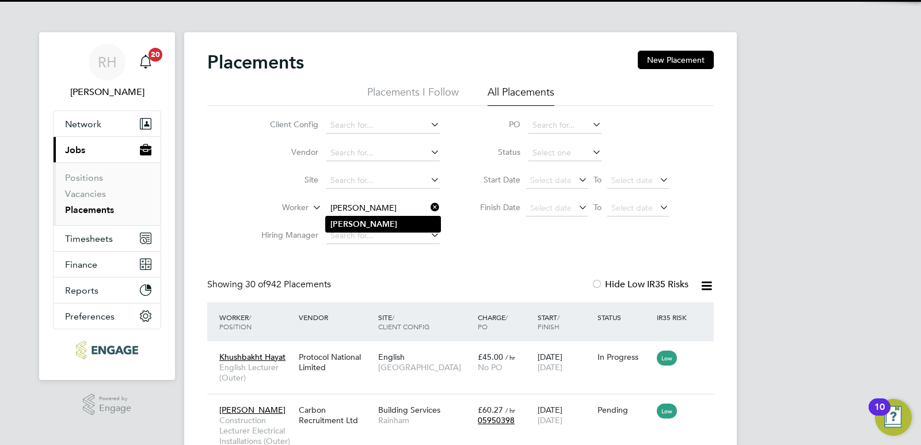
type input "Ronak"
click at [361, 223] on li "Ronak" at bounding box center [383, 225] width 115 height 16
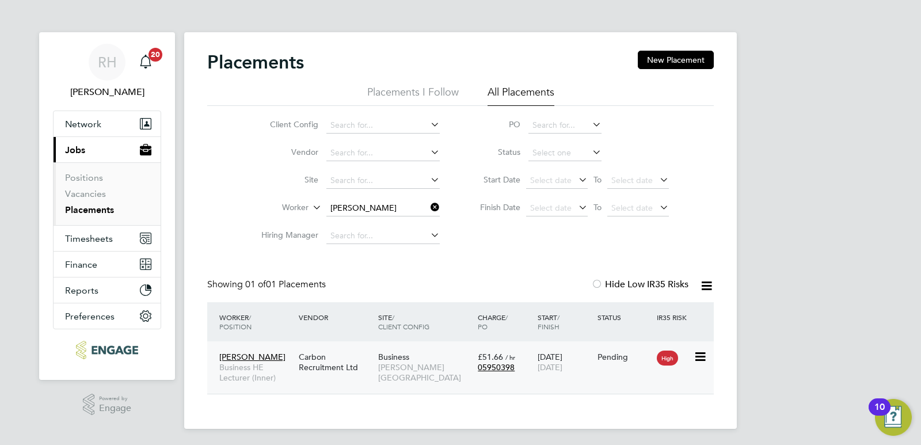
click at [329, 362] on div "Carbon Recruitment Ltd" at bounding box center [335, 362] width 79 height 32
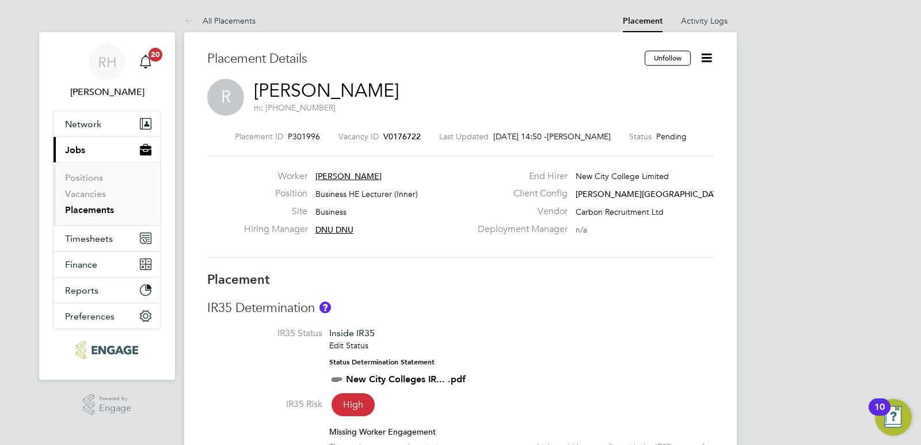
click at [390, 133] on span "V0176722" at bounding box center [402, 136] width 37 height 10
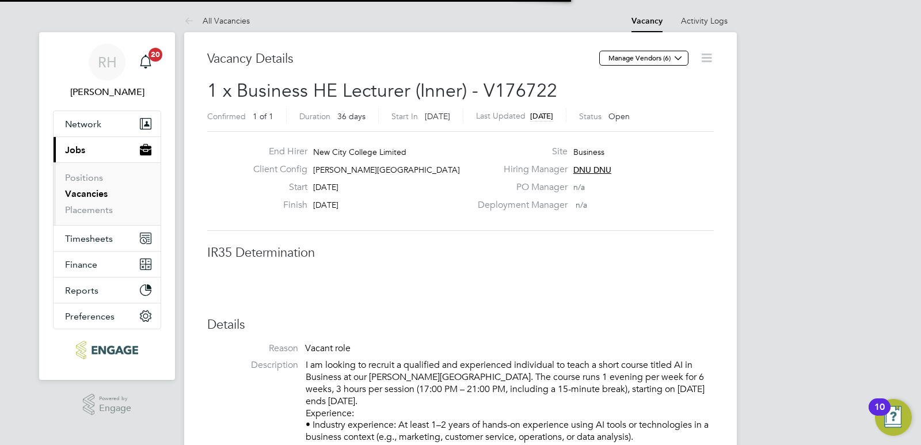
scroll to position [6, 6]
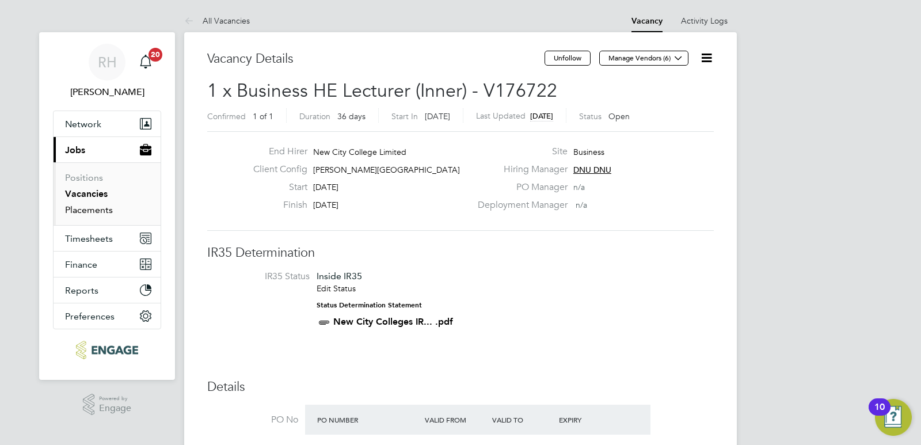
click at [101, 213] on link "Placements" at bounding box center [89, 209] width 48 height 11
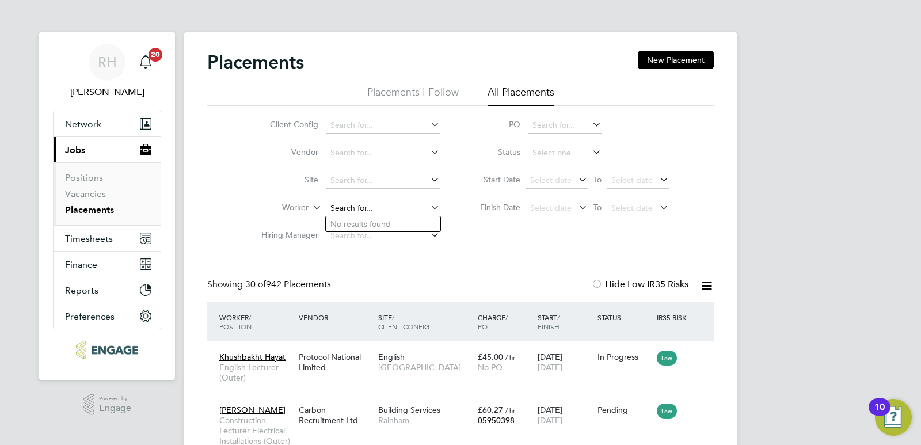
click at [379, 213] on input at bounding box center [383, 208] width 113 height 16
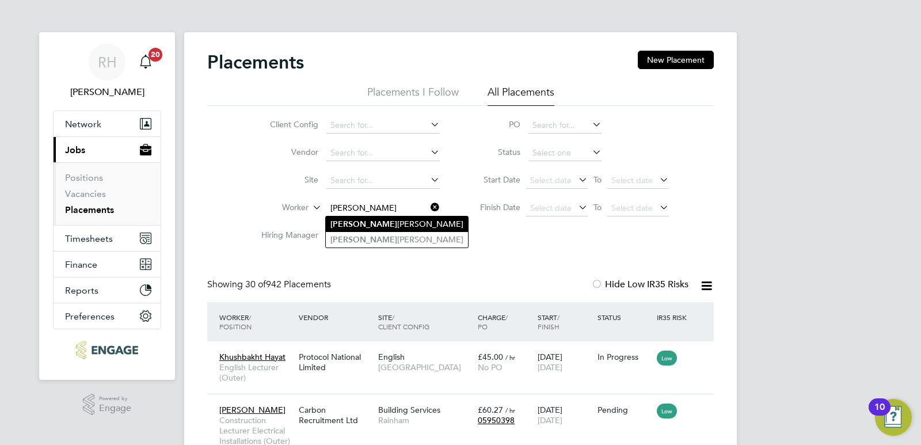
click at [373, 225] on li "Dean Mcmillan" at bounding box center [397, 225] width 142 height 16
type input "Dean Mcmillan"
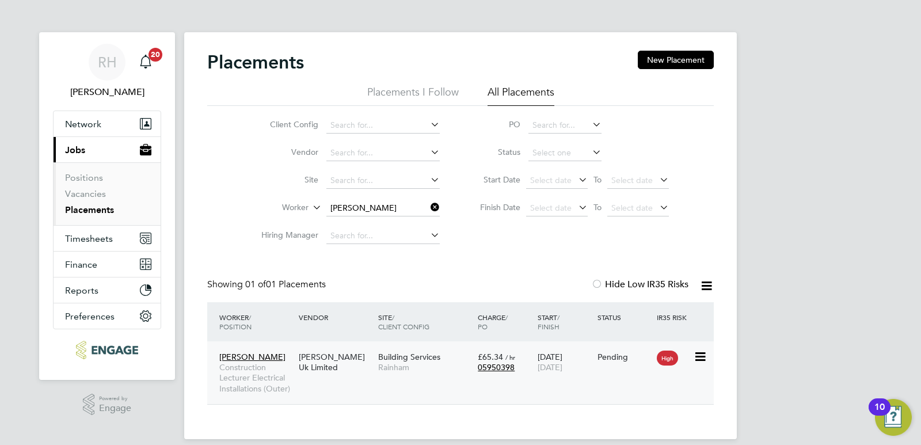
click at [260, 376] on span "Construction Lecturer Electrical Installations (Outer)" at bounding box center [256, 378] width 74 height 32
click at [428, 208] on icon at bounding box center [428, 207] width 0 height 16
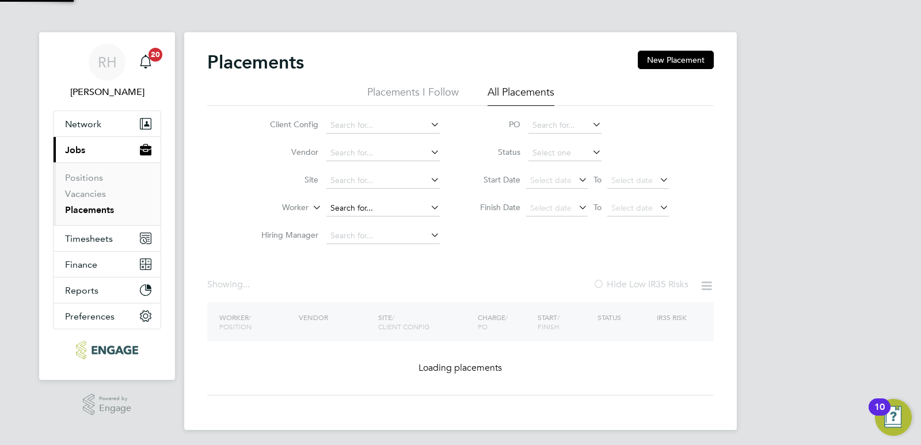
click at [386, 214] on input at bounding box center [383, 208] width 113 height 16
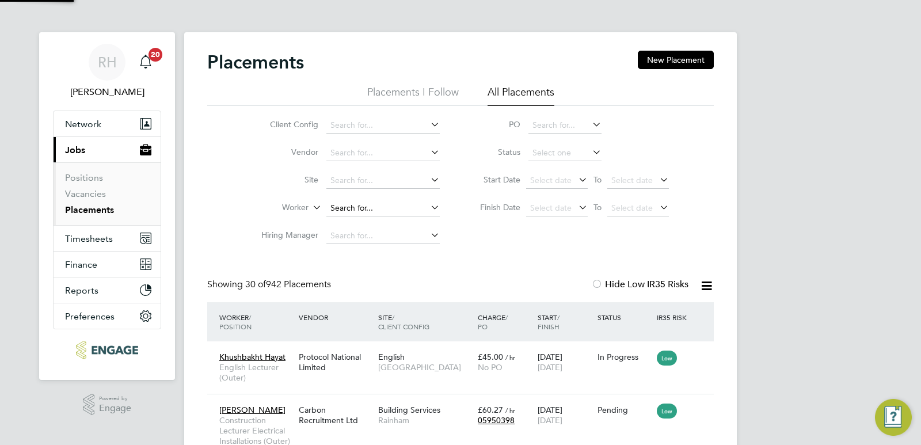
scroll to position [43, 80]
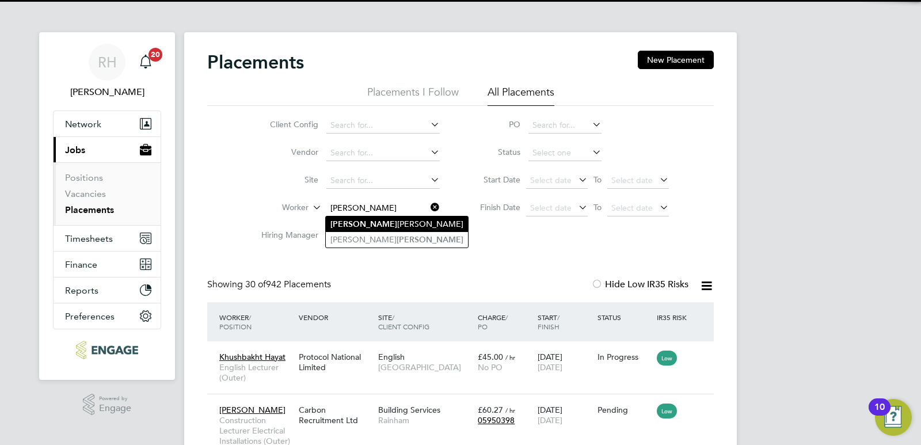
click at [378, 221] on li "Ryan Karrer" at bounding box center [397, 225] width 142 height 16
type input "Ryan Karrer"
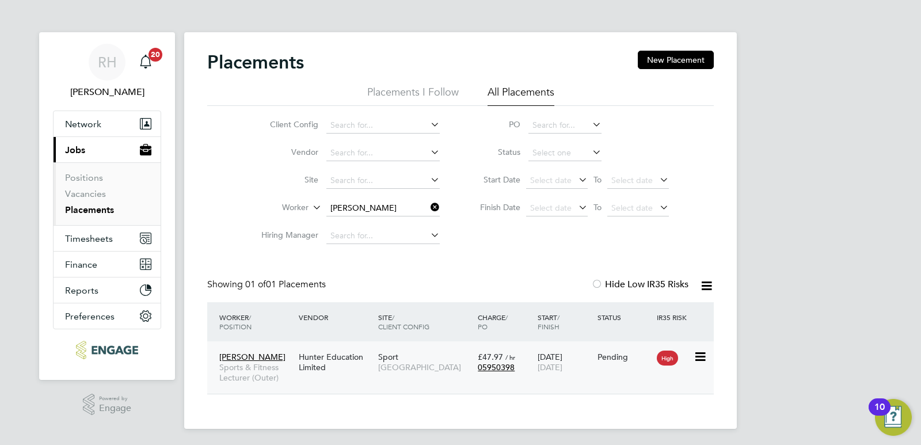
click at [286, 370] on span "Sports & Fitness Lecturer (Outer)" at bounding box center [256, 372] width 74 height 21
click at [428, 207] on icon at bounding box center [428, 207] width 0 height 16
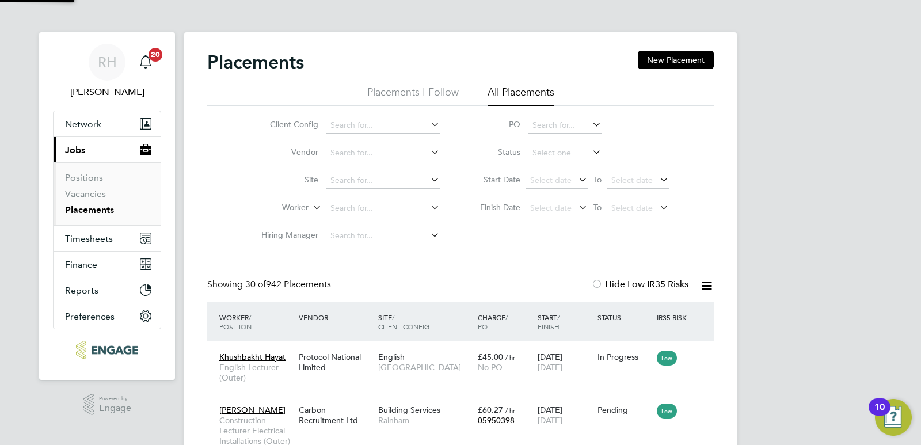
scroll to position [11, 54]
click at [82, 193] on link "Vacancies" at bounding box center [85, 193] width 41 height 11
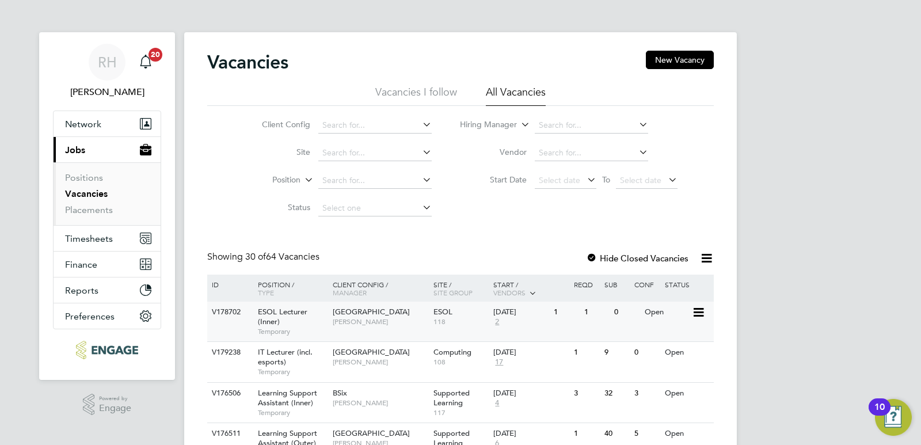
click at [291, 318] on div "ESOL Lecturer (Inner) Temporary" at bounding box center [289, 322] width 81 height 40
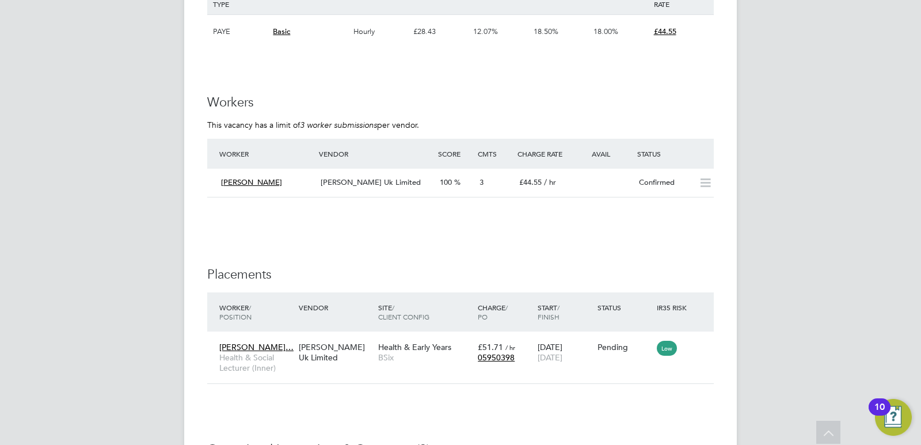
scroll to position [1555, 0]
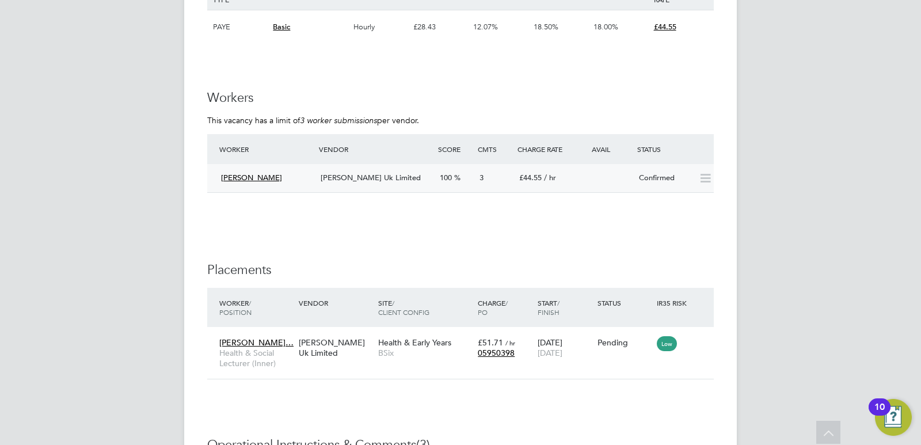
click at [370, 173] on span "[PERSON_NAME] Uk Limited" at bounding box center [371, 178] width 100 height 10
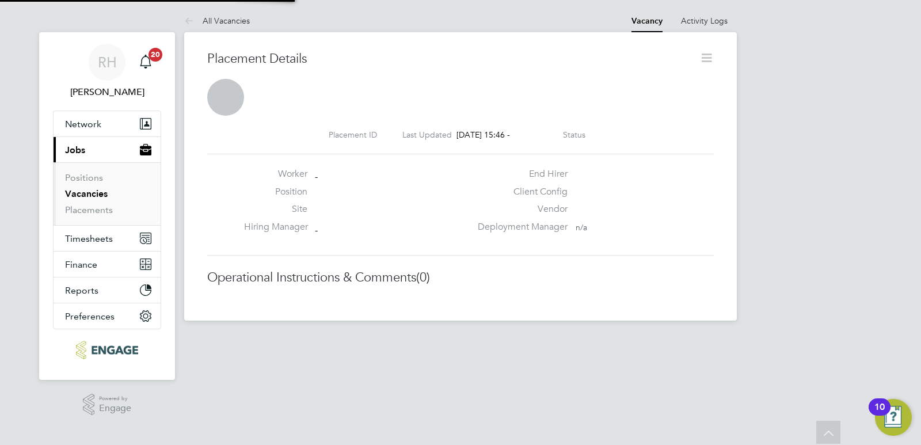
scroll to position [6, 6]
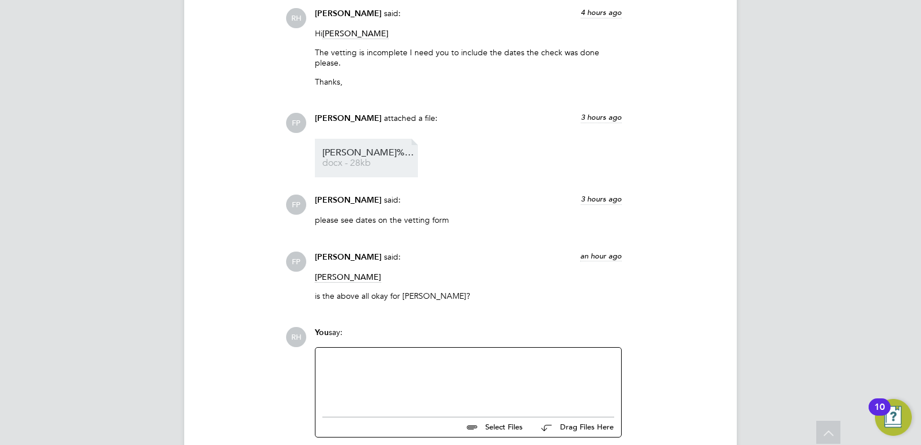
click at [371, 159] on span "docx - 28kb" at bounding box center [369, 163] width 92 height 9
click at [361, 355] on div at bounding box center [469, 380] width 292 height 50
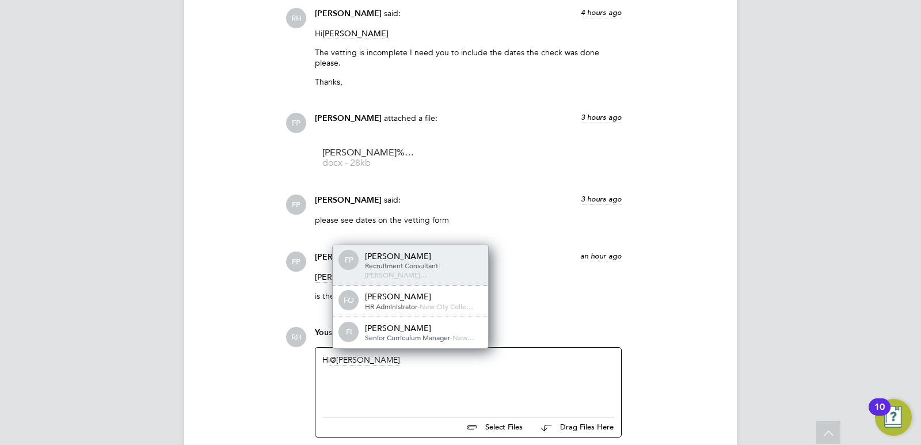
click at [403, 261] on span "Recruitment Consultant" at bounding box center [401, 265] width 73 height 9
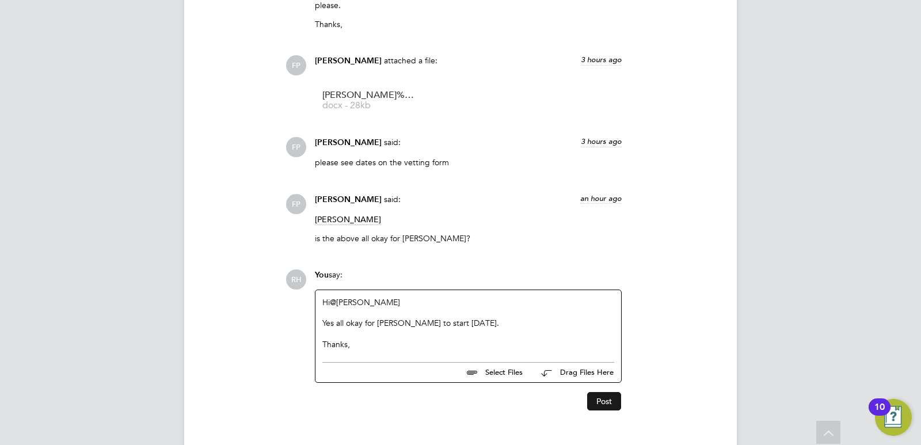
click at [612, 392] on button "Post" at bounding box center [604, 401] width 34 height 18
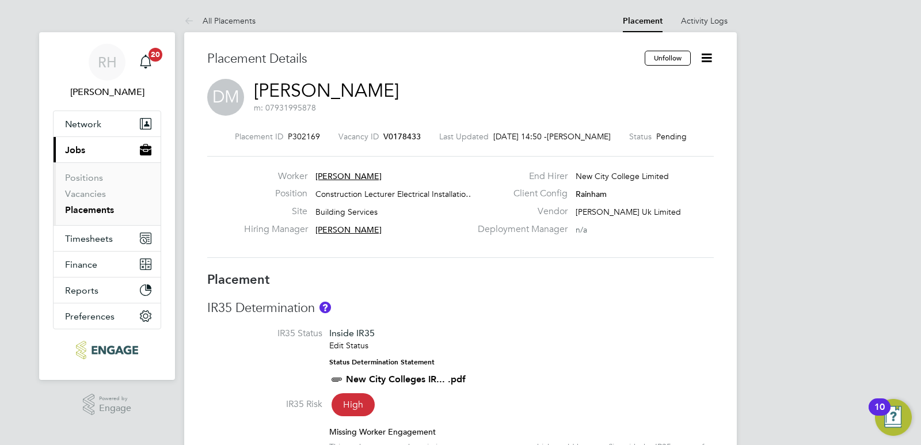
click at [704, 51] on icon at bounding box center [707, 58] width 14 height 14
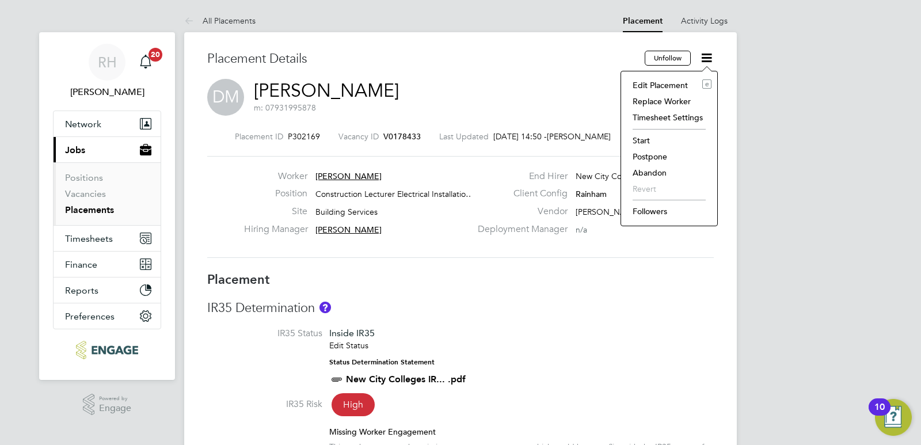
click at [640, 138] on li "Start" at bounding box center [669, 140] width 85 height 16
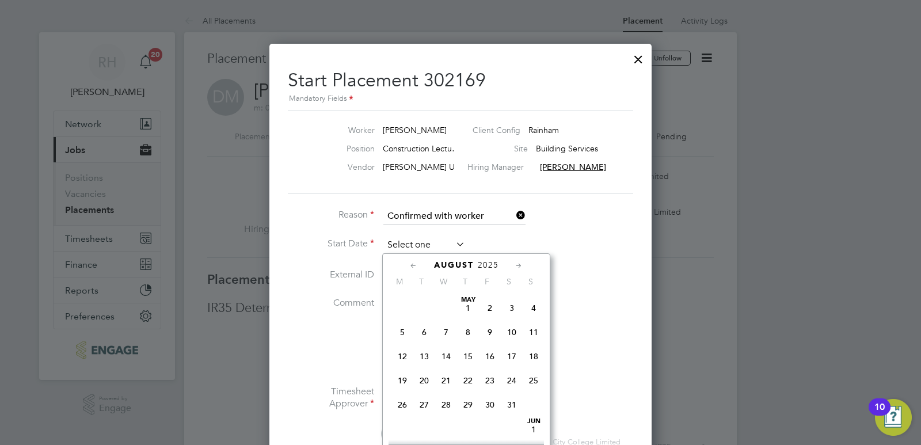
click at [415, 243] on input at bounding box center [425, 245] width 82 height 17
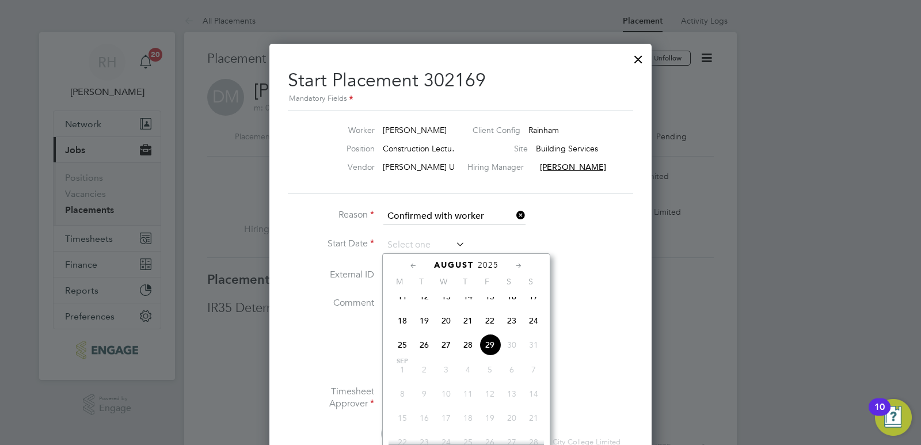
click at [492, 352] on span "29" at bounding box center [490, 345] width 22 height 22
type input "[DATE]"
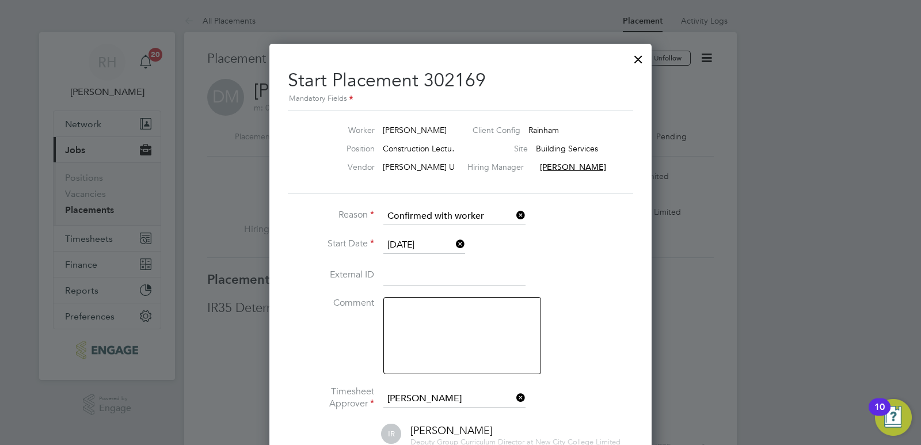
click at [443, 335] on textarea at bounding box center [463, 335] width 158 height 77
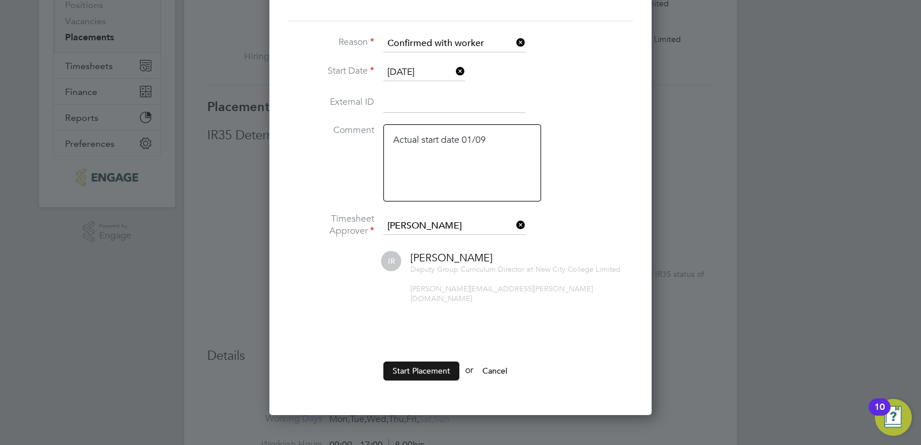
type textarea "Actual start date 01/09"
click at [428, 362] on button "Start Placement" at bounding box center [422, 371] width 76 height 18
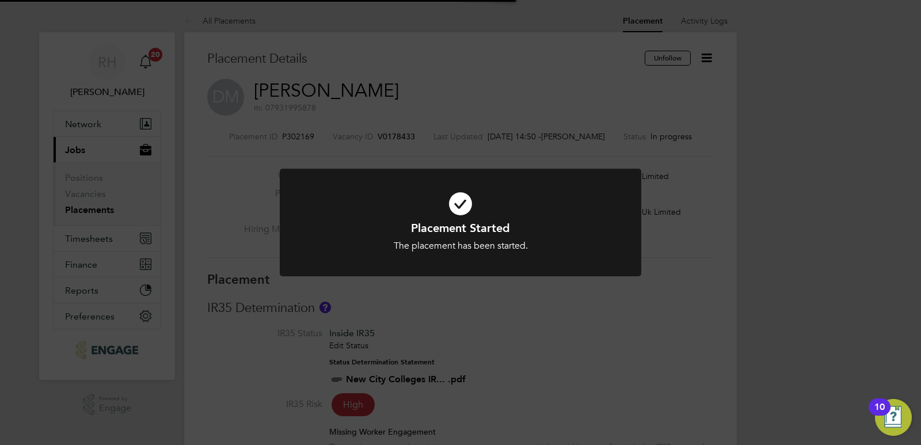
click at [534, 344] on div "Placement Started The placement has been started. Cancel Okay" at bounding box center [460, 222] width 921 height 445
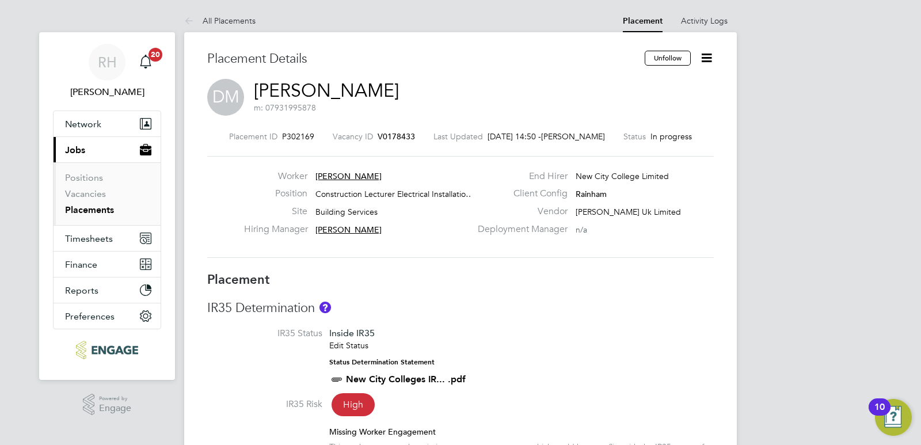
click at [387, 134] on span "V0178433" at bounding box center [396, 136] width 37 height 10
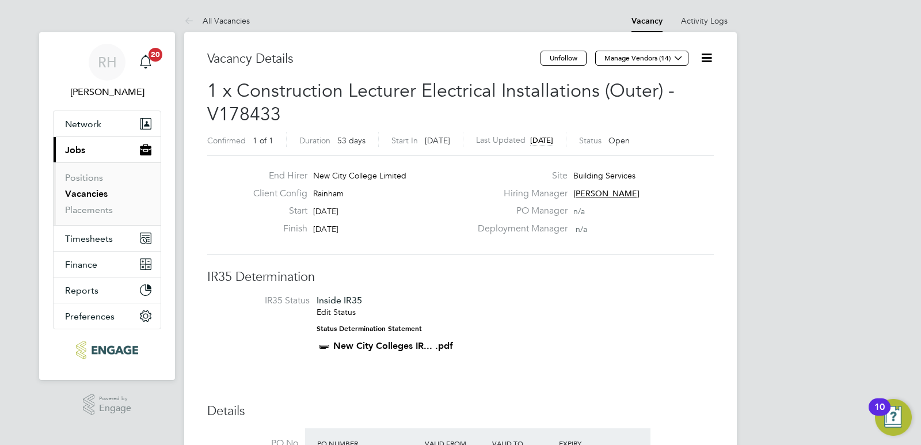
click at [711, 57] on icon at bounding box center [707, 58] width 14 height 14
click at [688, 101] on li "Update Status" at bounding box center [679, 101] width 67 height 16
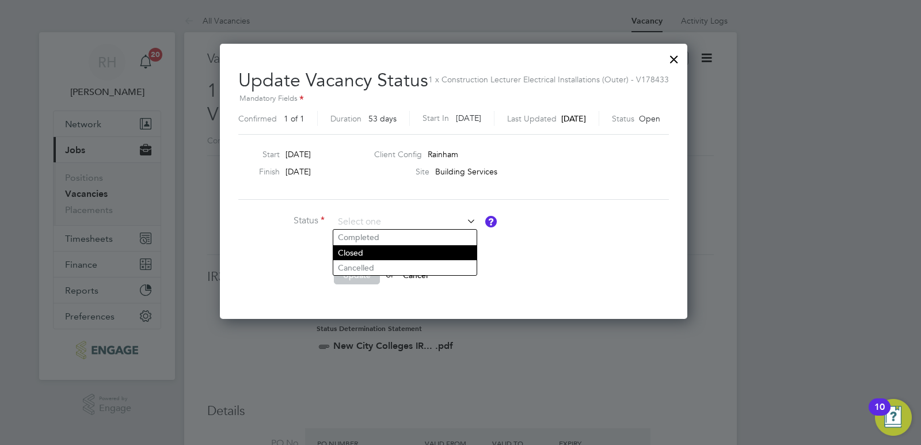
click at [351, 255] on li "Closed" at bounding box center [404, 252] width 143 height 15
type input "Closed"
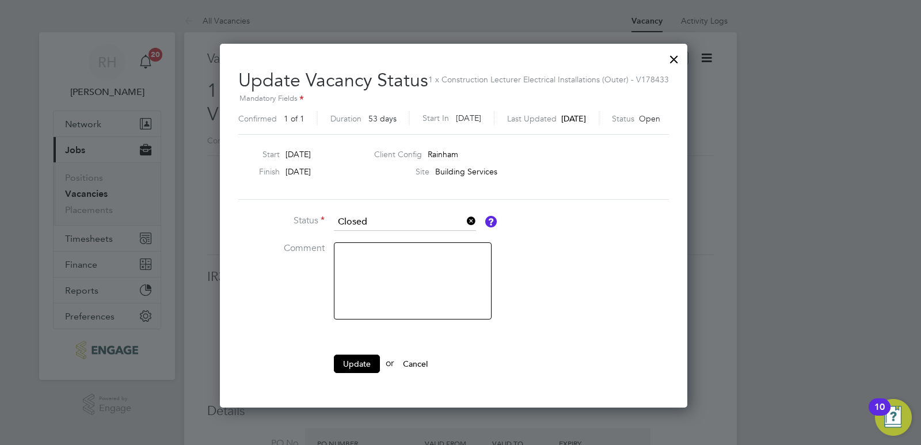
click at [381, 261] on textarea at bounding box center [413, 280] width 158 height 77
type textarea "Filled"
click at [363, 361] on button "Update" at bounding box center [357, 364] width 46 height 18
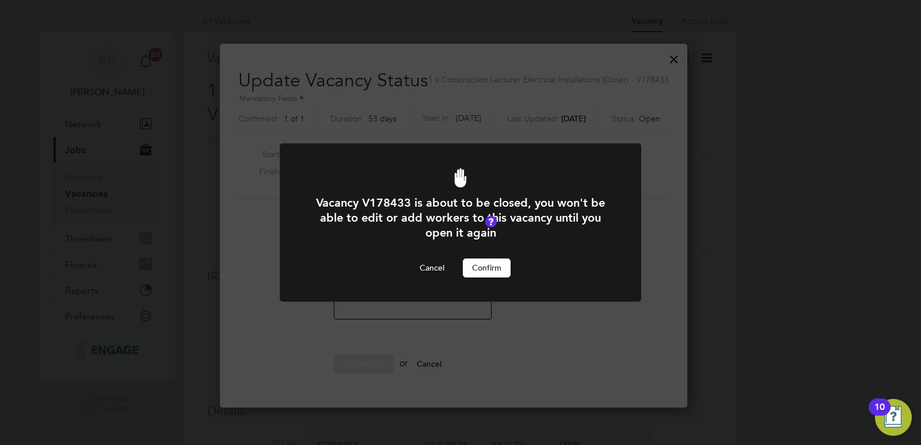
click at [480, 270] on button "Confirm" at bounding box center [487, 268] width 48 height 18
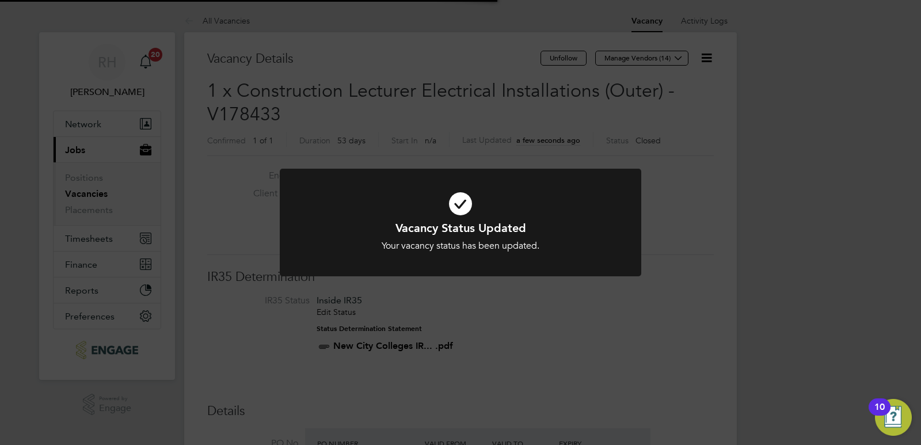
click at [583, 329] on div "Vacancy Status Updated Your vacancy status has been updated. Cancel Okay" at bounding box center [460, 222] width 921 height 445
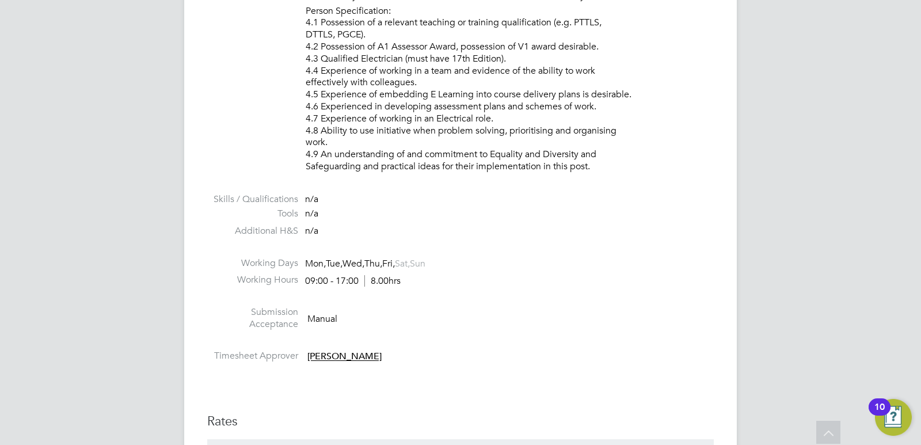
scroll to position [2016, 0]
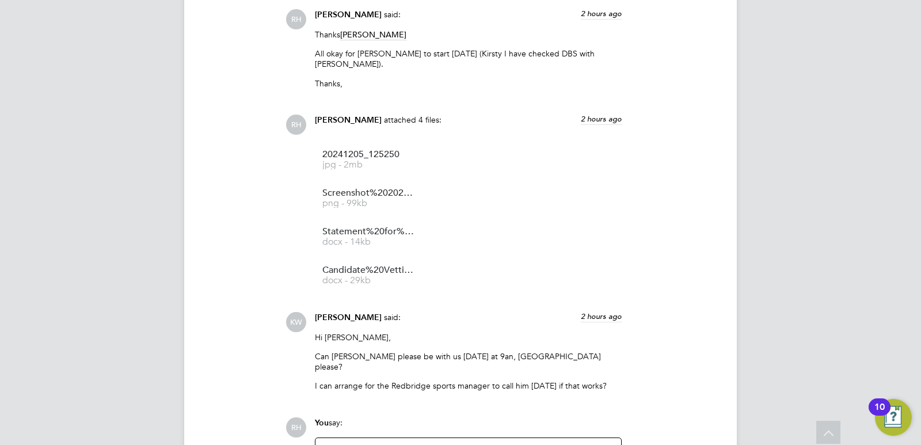
scroll to position [1132, 0]
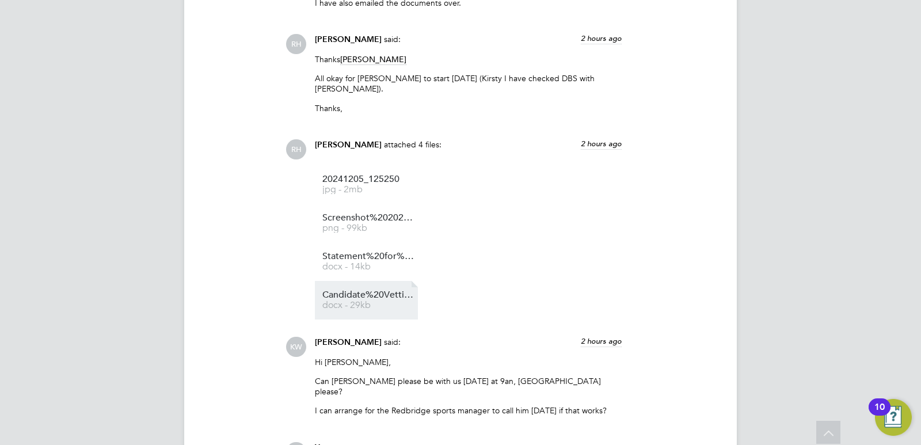
click at [388, 291] on span "Candidate%20Vetting%20Form%20-%20Ryan%20Karrer" at bounding box center [369, 295] width 92 height 9
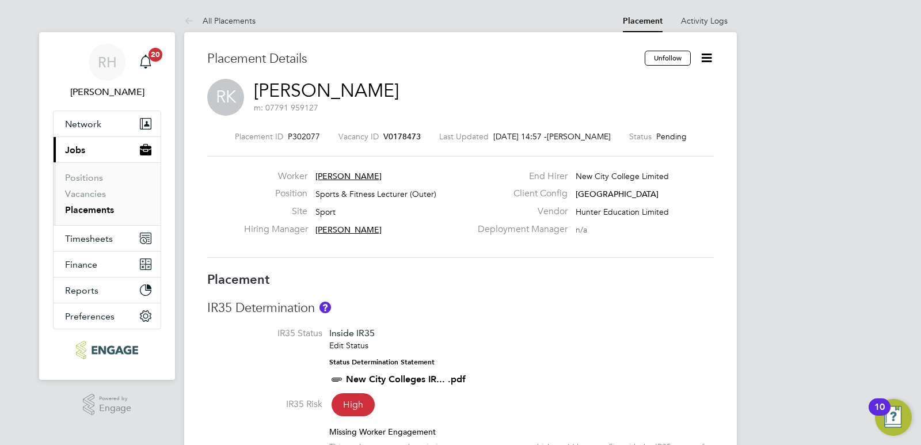
click at [707, 60] on icon at bounding box center [707, 58] width 14 height 14
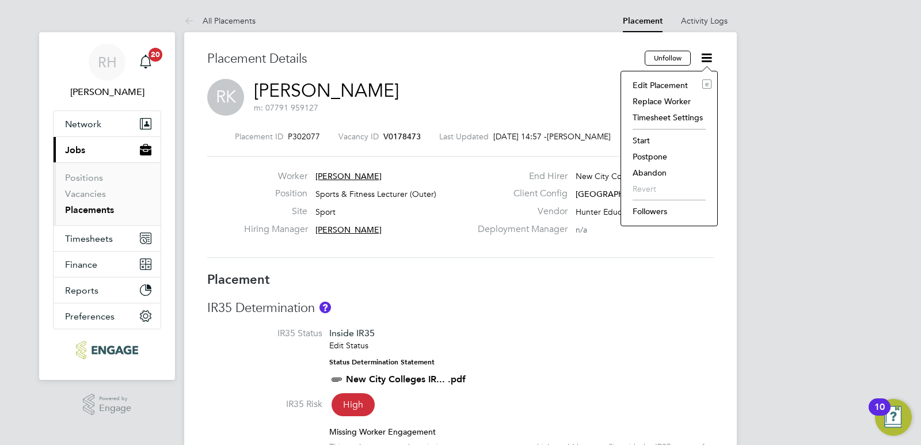
click at [646, 140] on li "Start" at bounding box center [669, 140] width 85 height 16
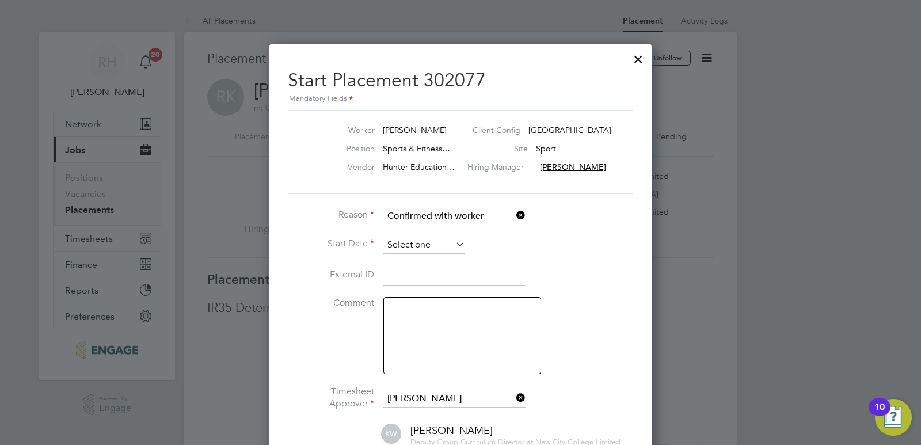
click at [434, 241] on input at bounding box center [425, 245] width 82 height 17
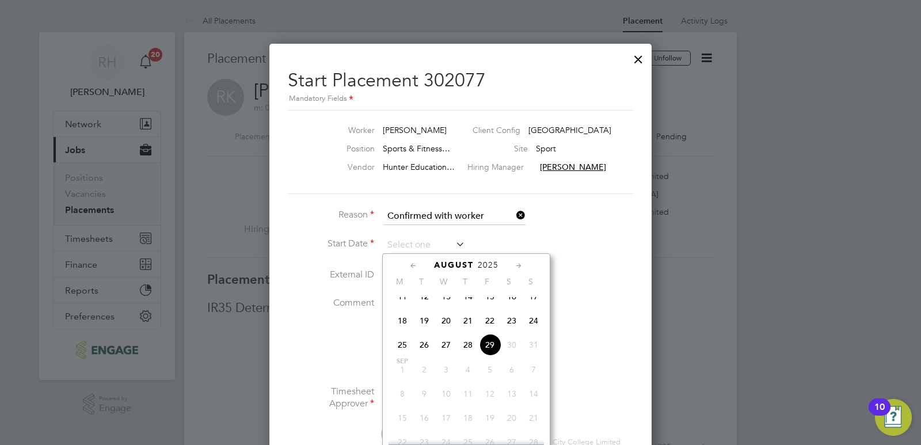
click at [494, 354] on span "29" at bounding box center [490, 345] width 22 height 22
type input "[DATE]"
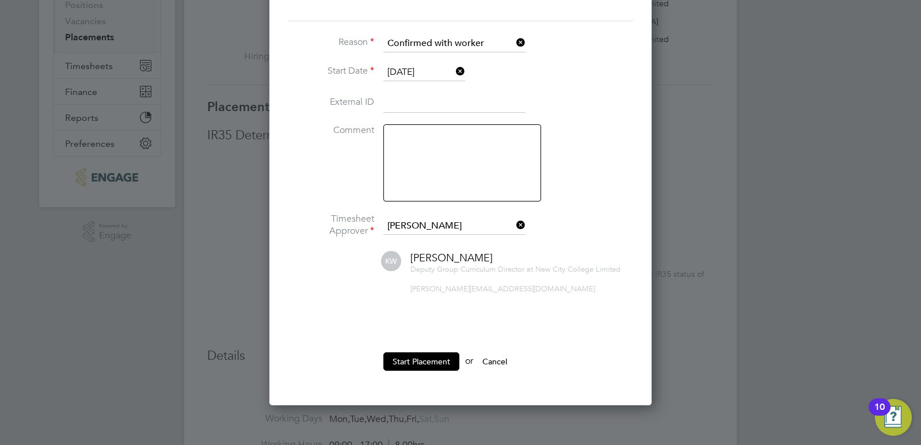
click at [424, 166] on textarea at bounding box center [463, 162] width 158 height 77
type textarea "Actual start date 01/09"
click at [426, 366] on button "Start Placement" at bounding box center [422, 361] width 76 height 18
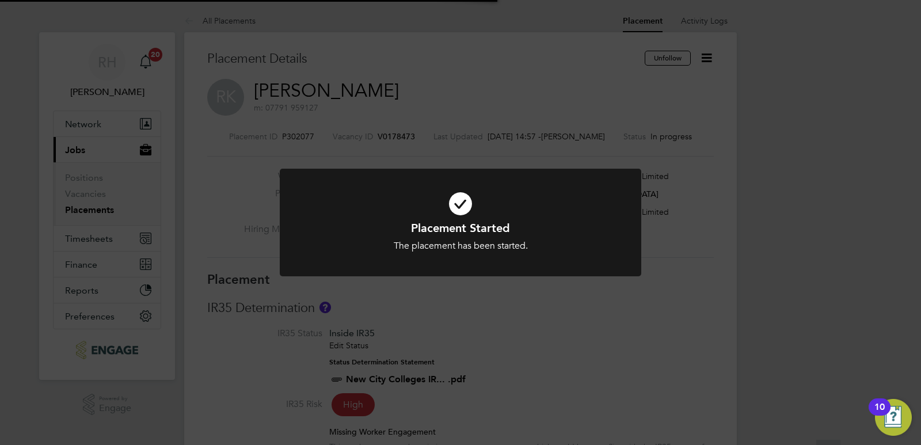
click at [675, 271] on div "Placement Started The placement has been started. Cancel Okay" at bounding box center [460, 222] width 921 height 445
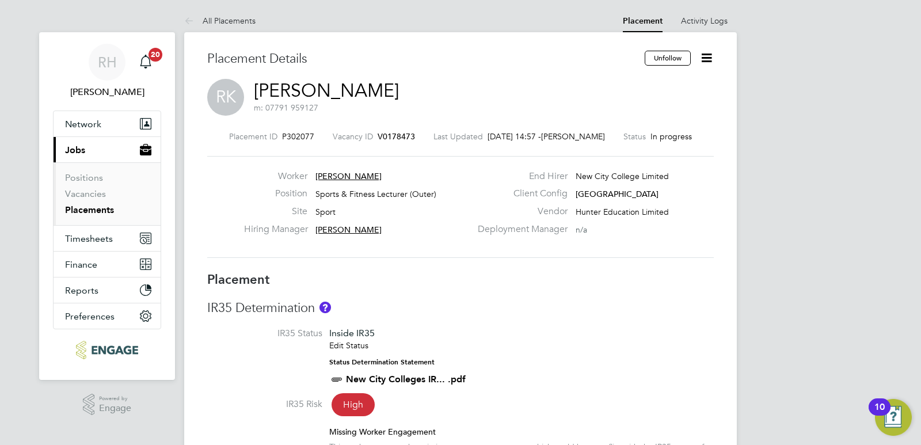
click at [398, 135] on span "V0178473" at bounding box center [396, 136] width 37 height 10
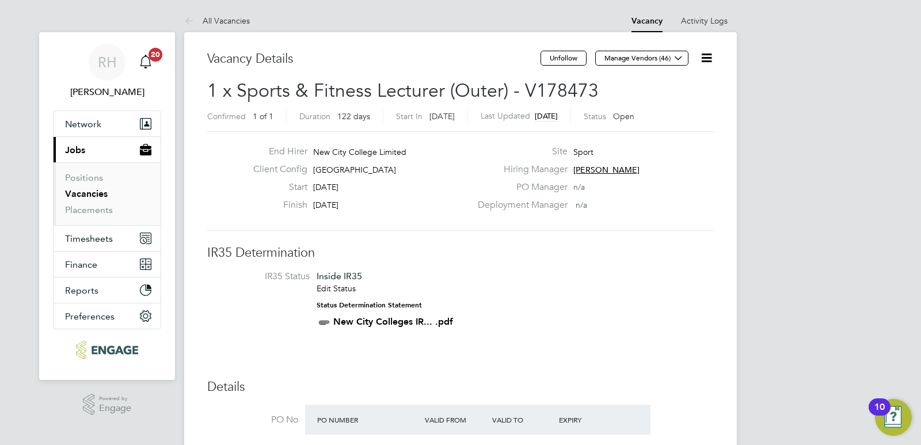
click at [706, 56] on icon at bounding box center [707, 58] width 14 height 14
click at [677, 102] on li "Update Status" at bounding box center [679, 101] width 67 height 16
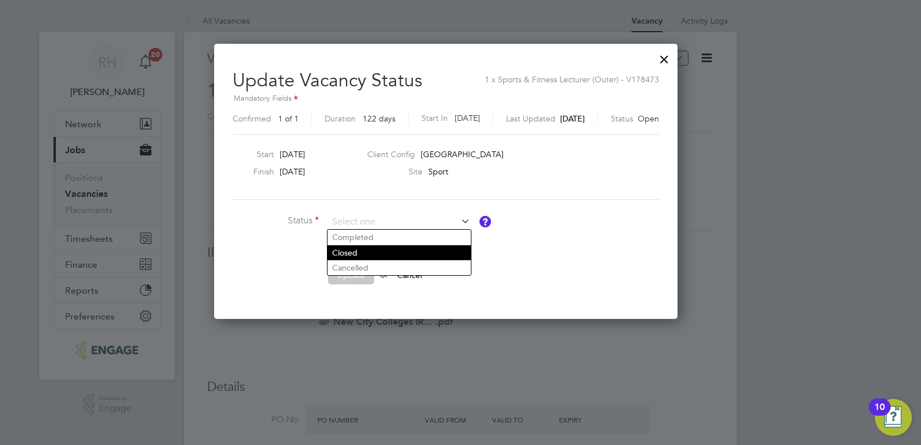
click at [356, 253] on li "Closed" at bounding box center [399, 252] width 143 height 15
type input "Closed"
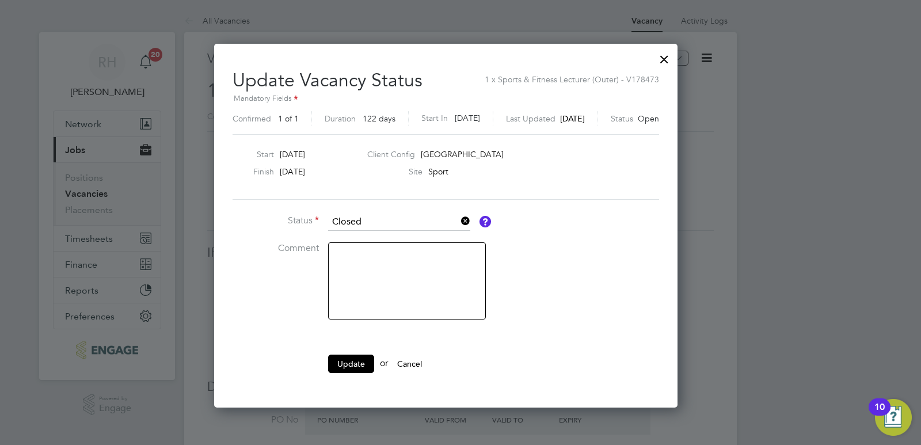
click at [387, 278] on textarea at bounding box center [407, 280] width 158 height 77
type textarea "Filled"
click at [358, 360] on button "Update" at bounding box center [351, 364] width 46 height 18
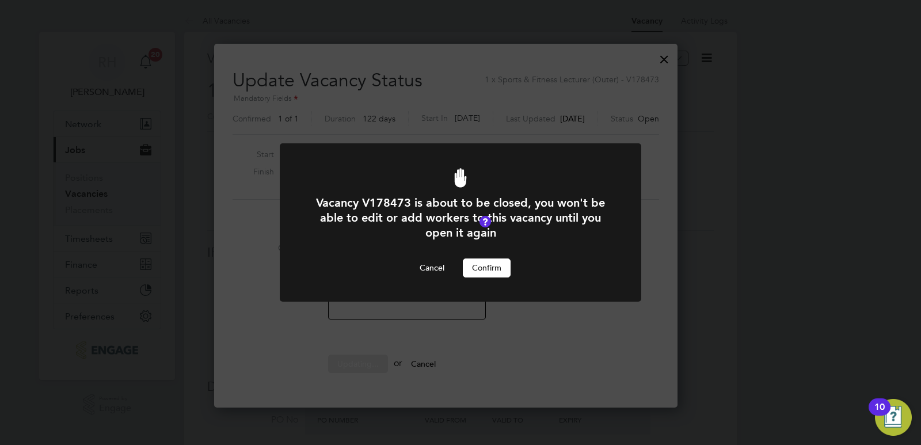
click at [484, 266] on button "Confirm" at bounding box center [487, 268] width 48 height 18
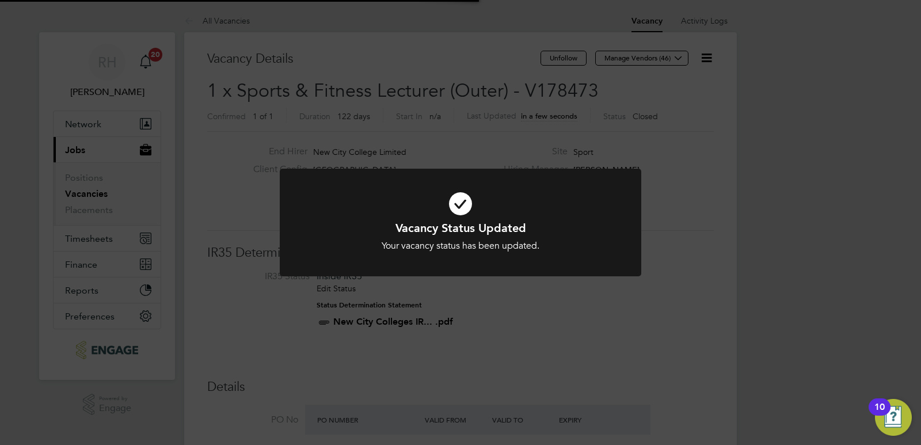
click at [665, 339] on div "Vacancy Status Updated Your vacancy status has been updated. Cancel Okay" at bounding box center [460, 222] width 921 height 445
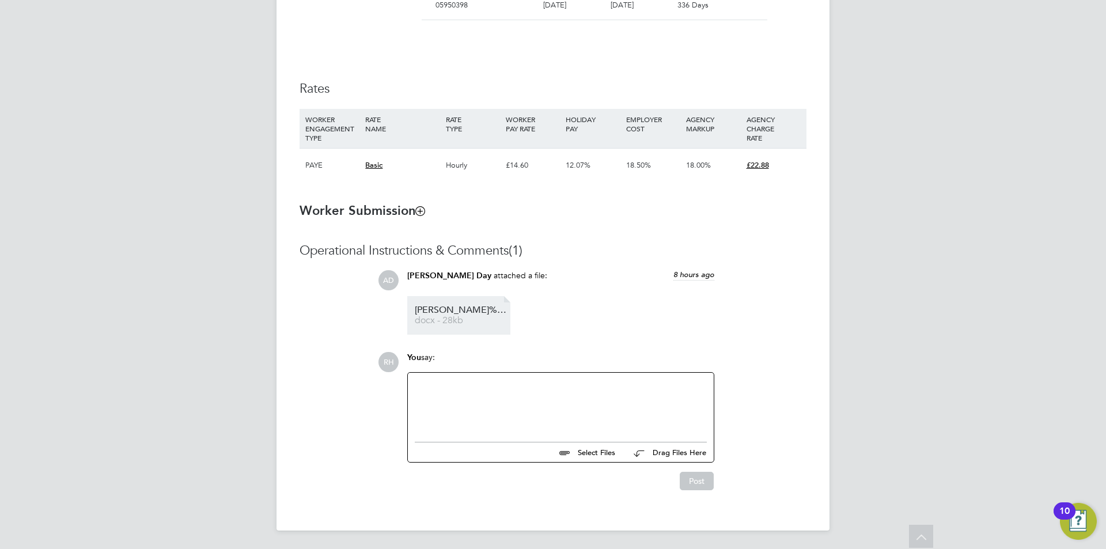
click at [458, 316] on span "docx - 28kb" at bounding box center [461, 320] width 92 height 9
click at [504, 397] on div at bounding box center [561, 405] width 292 height 50
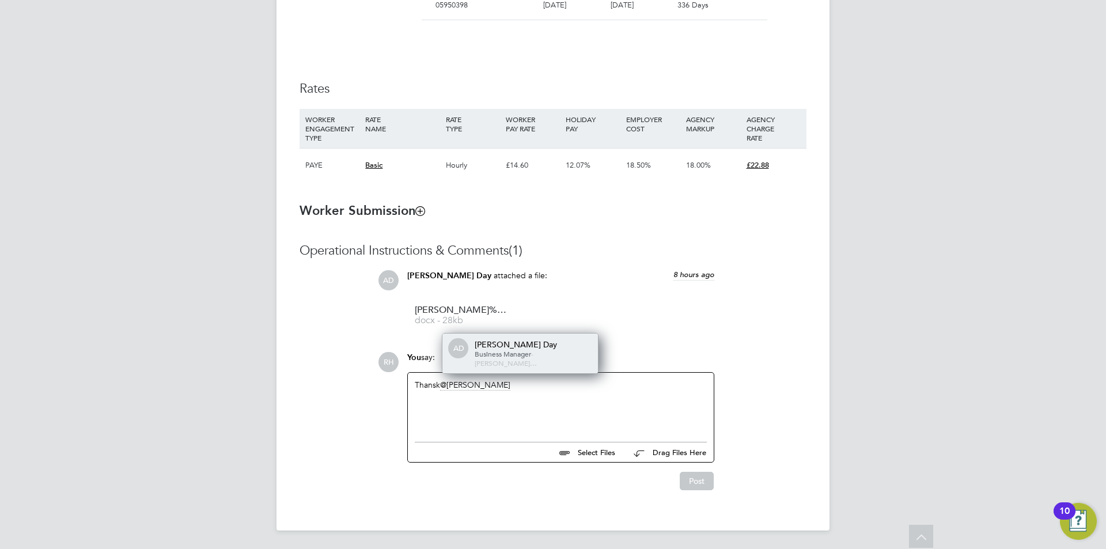
click at [514, 350] on div "[PERSON_NAME] Day" at bounding box center [532, 344] width 115 height 10
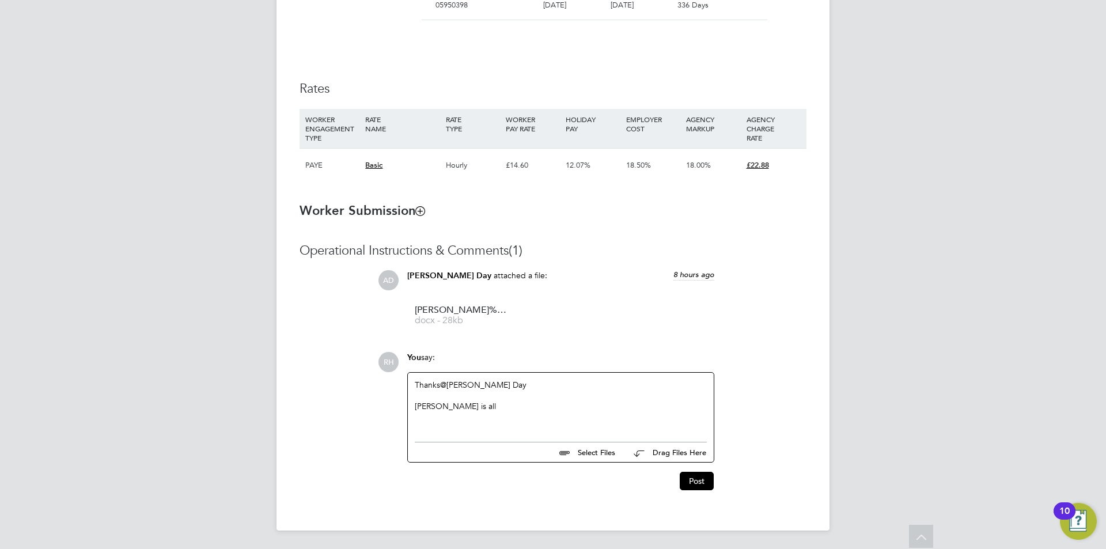
click at [483, 404] on div "[PERSON_NAME] is all" at bounding box center [561, 406] width 292 height 10
click at [697, 478] on button "Post" at bounding box center [697, 481] width 34 height 18
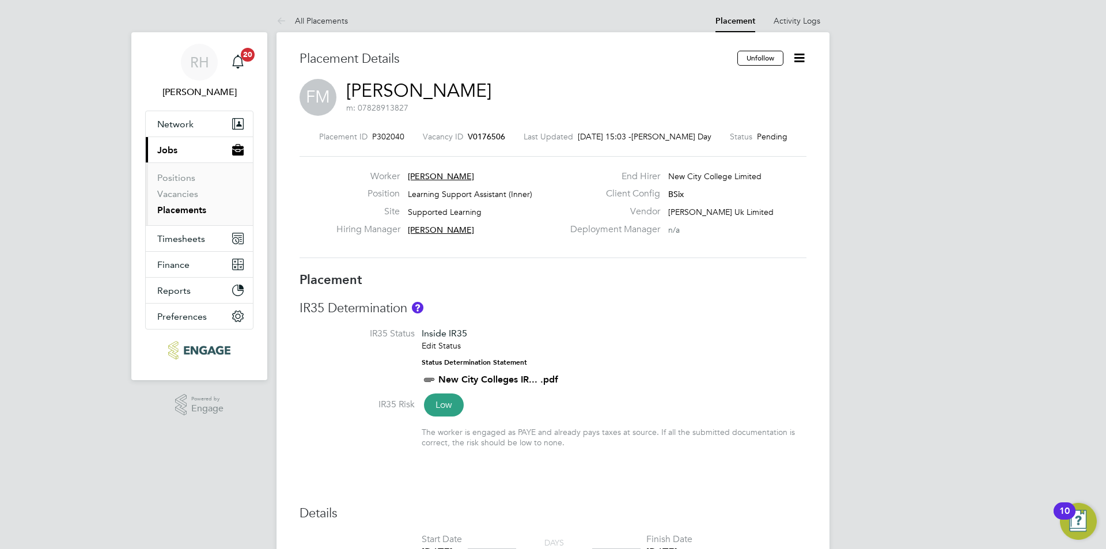
click at [799, 58] on icon at bounding box center [799, 58] width 14 height 14
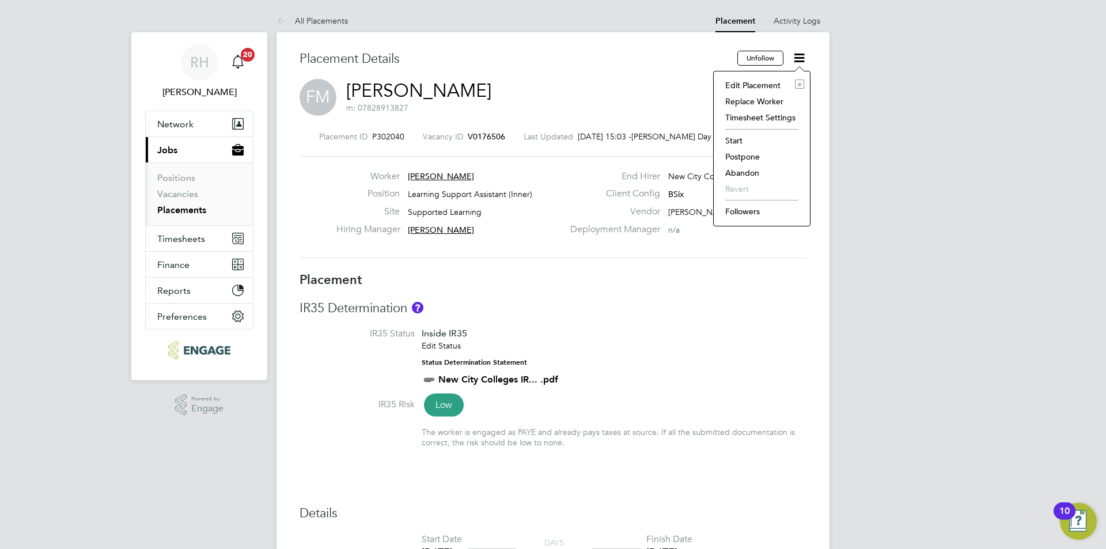
click at [738, 139] on li "Start" at bounding box center [761, 140] width 85 height 16
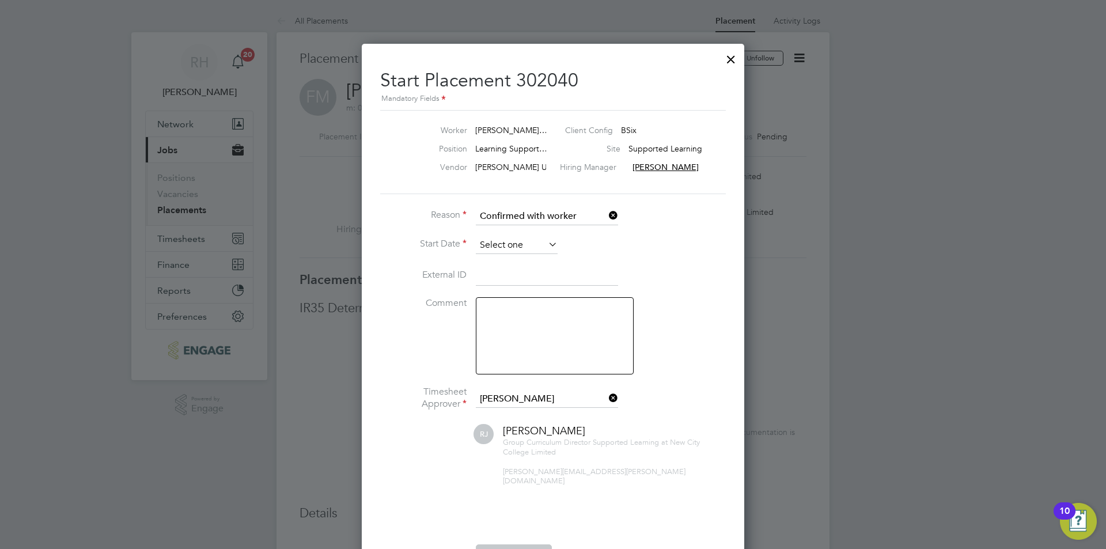
click at [539, 244] on input at bounding box center [517, 245] width 82 height 17
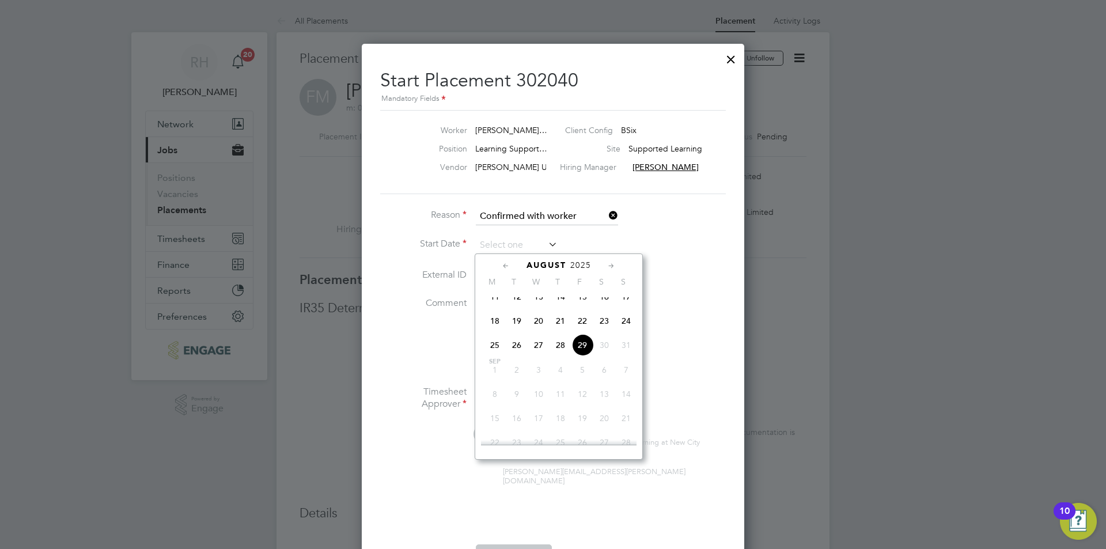
click at [586, 355] on span "29" at bounding box center [582, 345] width 22 height 22
type input "[DATE]"
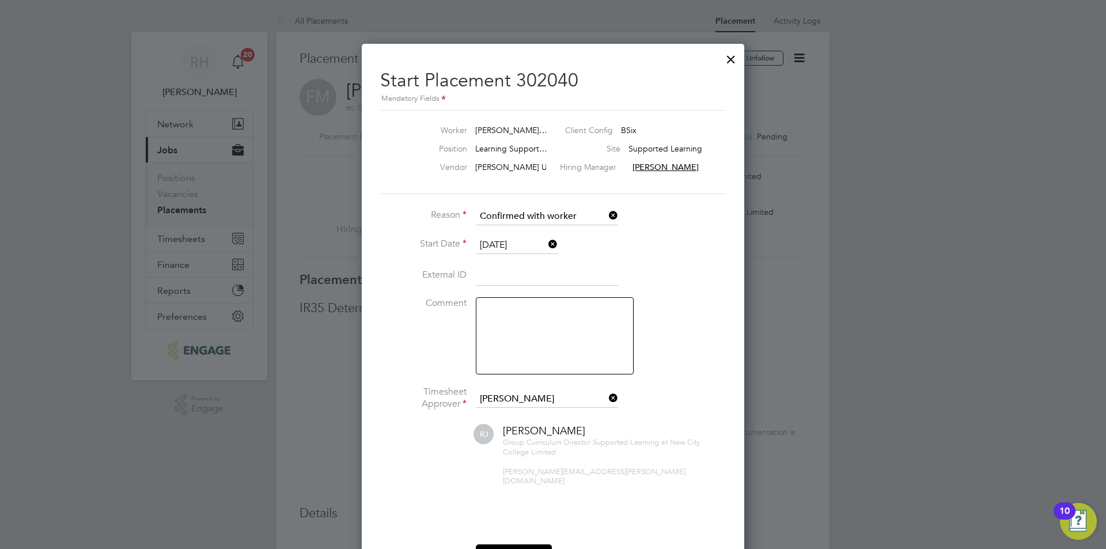
click at [541, 349] on textarea at bounding box center [555, 335] width 158 height 77
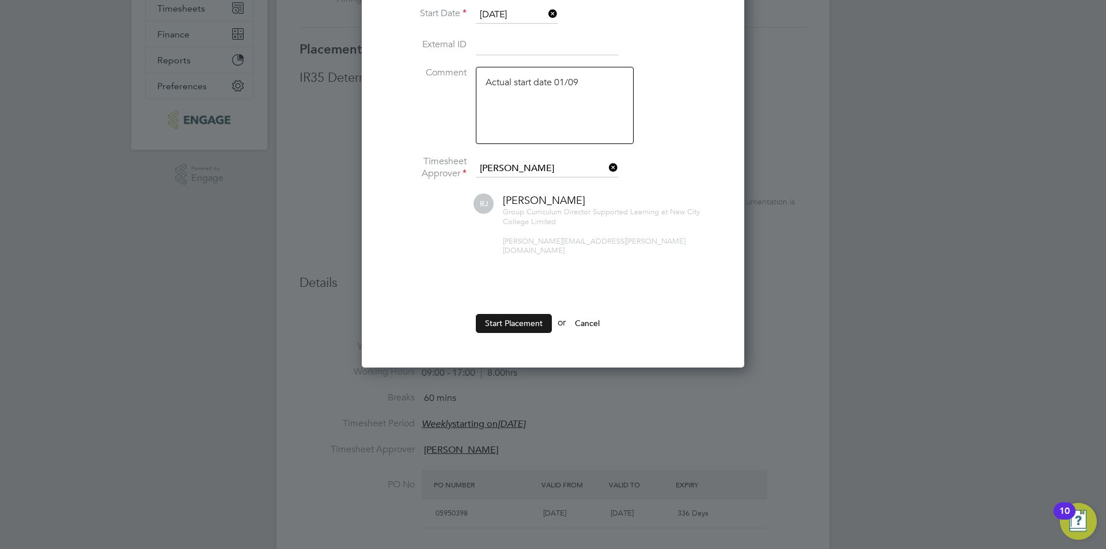
type textarea "Actual start date 01/09"
click at [526, 314] on button "Start Placement" at bounding box center [514, 323] width 76 height 18
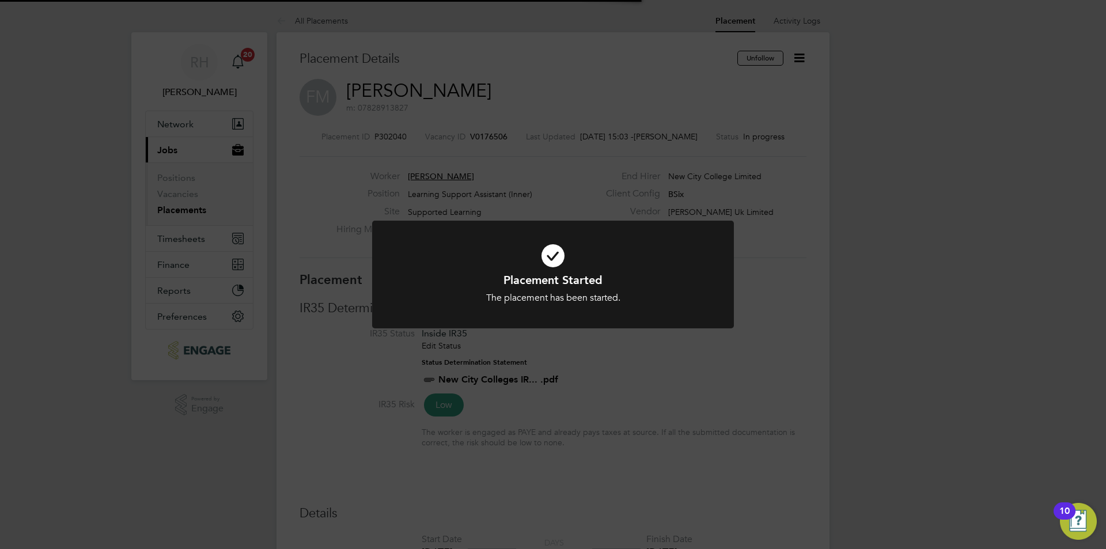
click at [682, 362] on div "Placement Started The placement has been started. Cancel Okay" at bounding box center [553, 274] width 1106 height 549
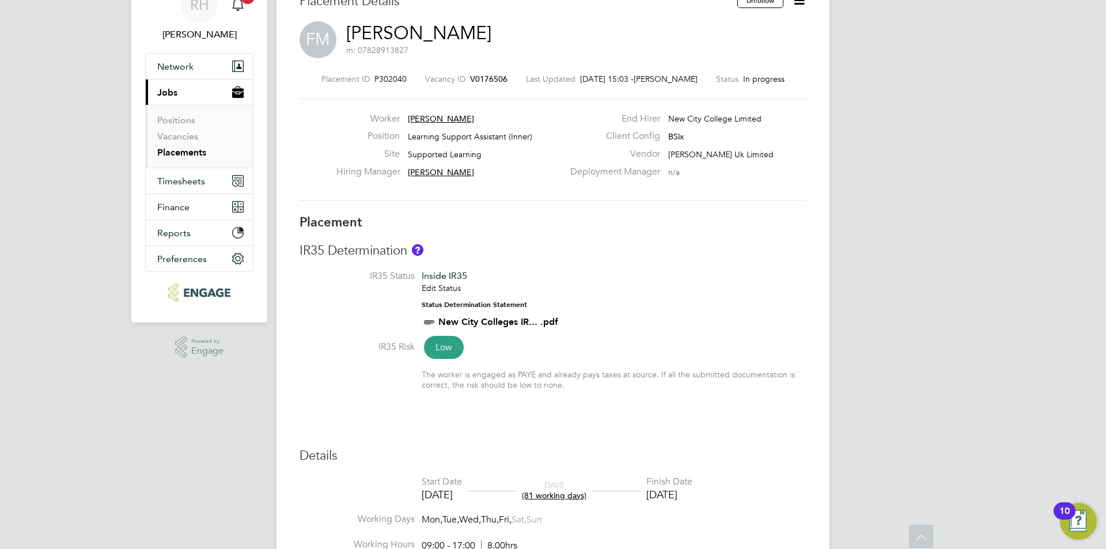
click at [593, 20] on div "Placement Details" at bounding box center [513, 7] width 429 height 28
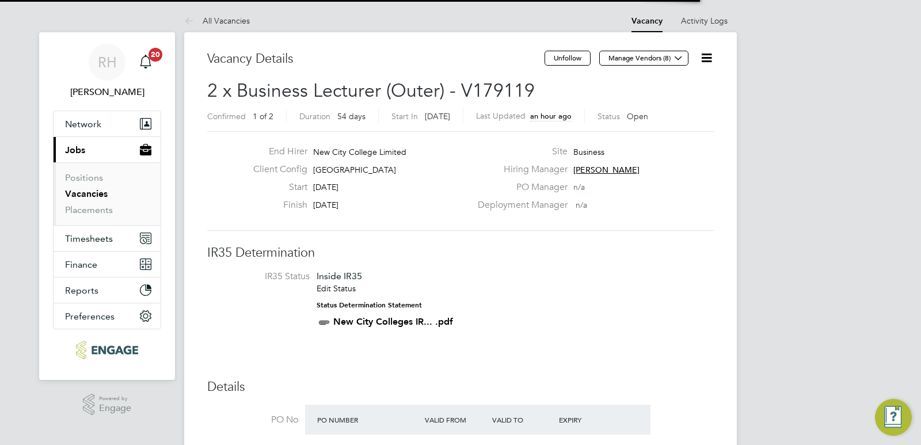
scroll to position [20, 108]
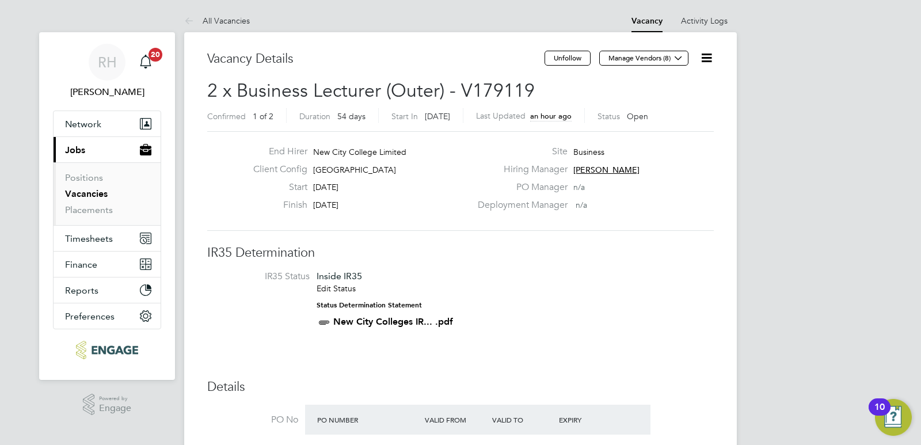
click at [714, 64] on icon at bounding box center [707, 58] width 14 height 14
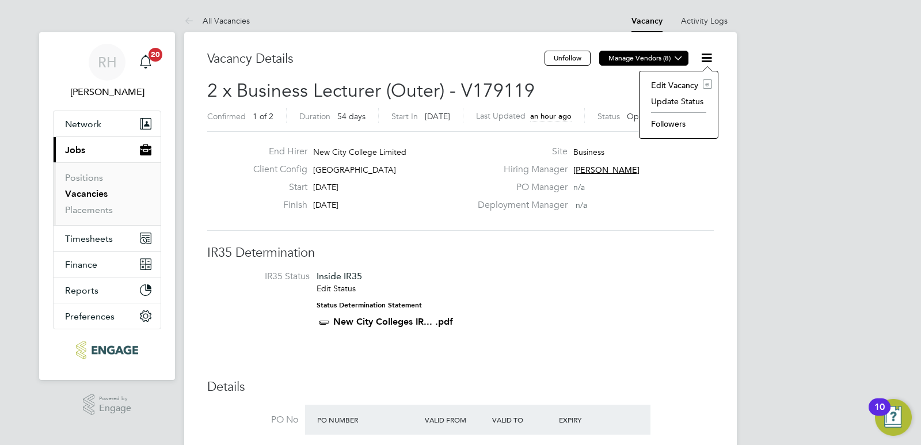
click at [682, 62] on icon at bounding box center [678, 58] width 9 height 9
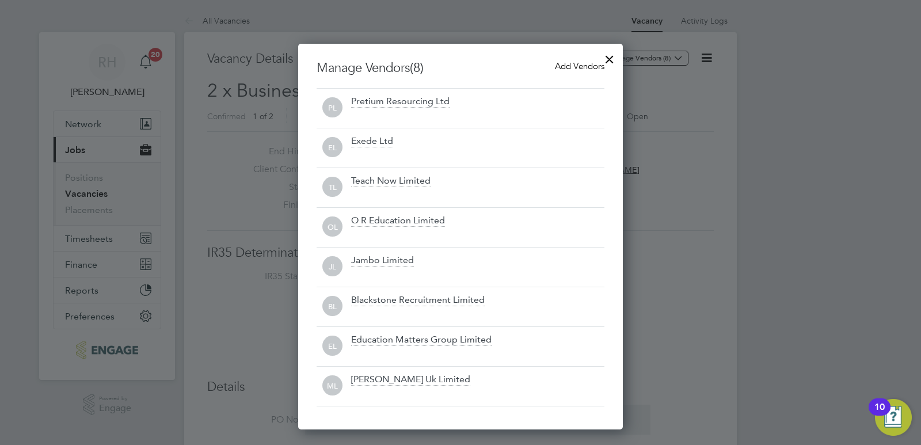
click at [580, 70] on span "Add Vendors" at bounding box center [580, 65] width 50 height 11
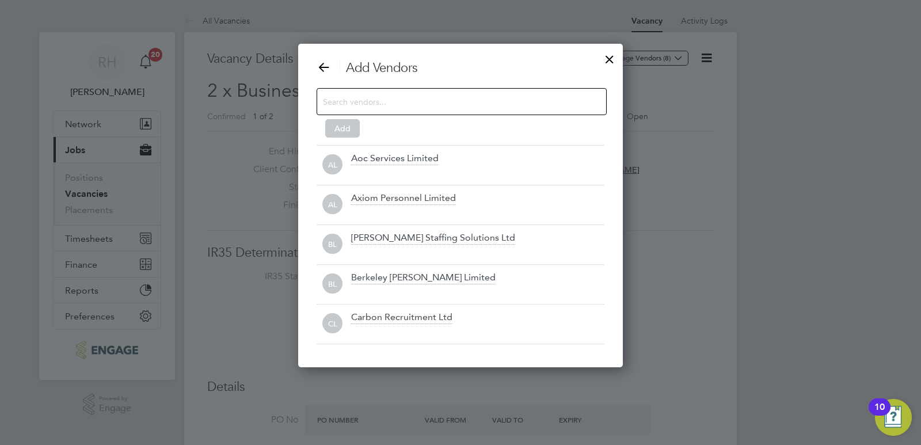
click at [521, 94] on input at bounding box center [452, 101] width 259 height 15
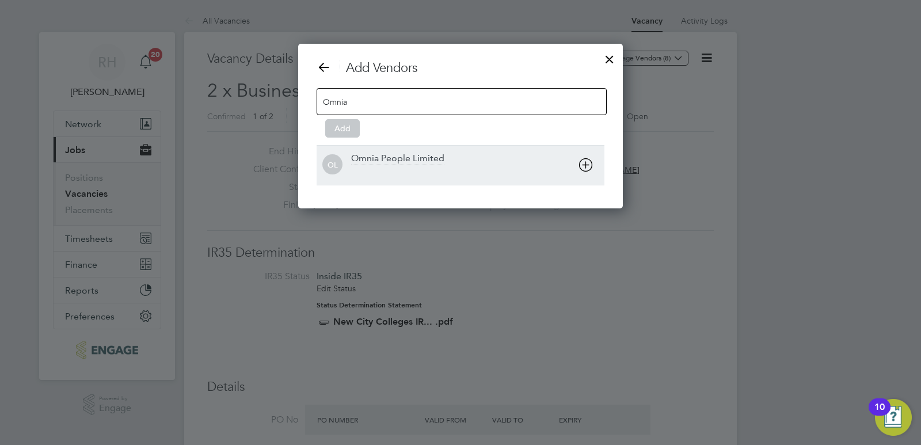
type input "Omnia"
click at [422, 160] on div "Omnia People Limited" at bounding box center [397, 159] width 93 height 13
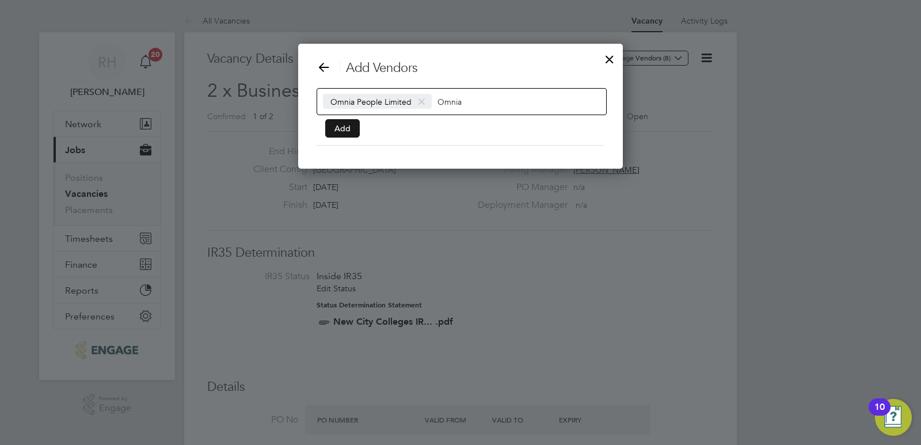
click at [354, 126] on button "Add" at bounding box center [342, 128] width 35 height 18
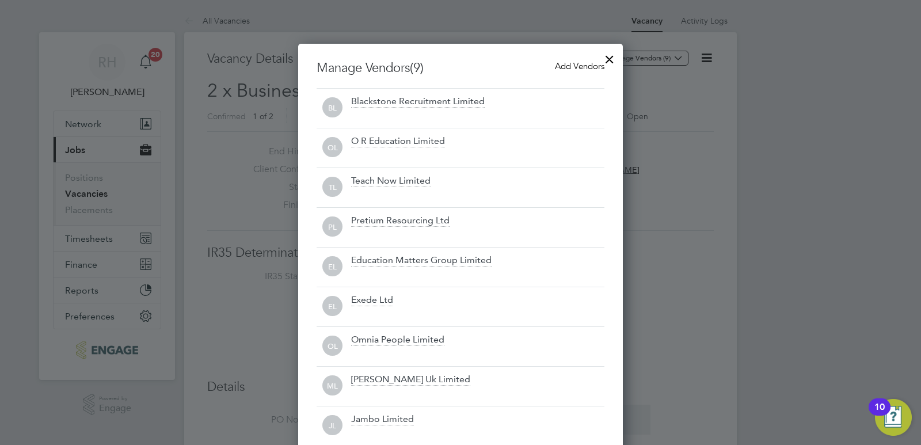
click at [611, 58] on div at bounding box center [610, 56] width 21 height 21
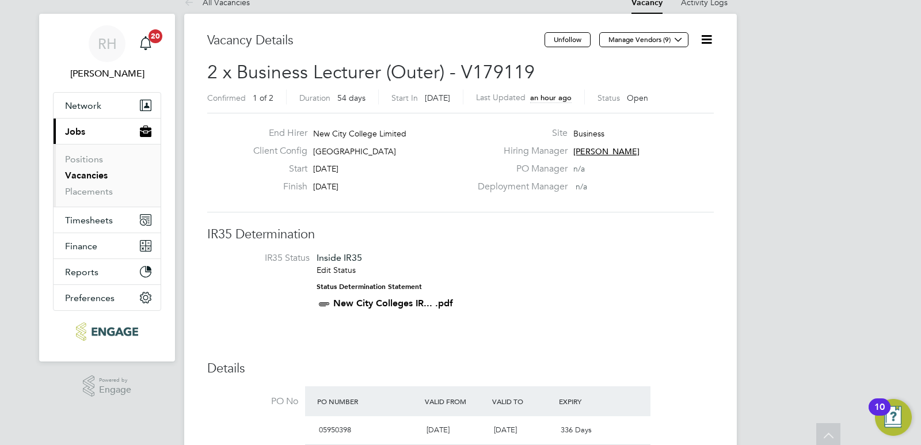
scroll to position [0, 0]
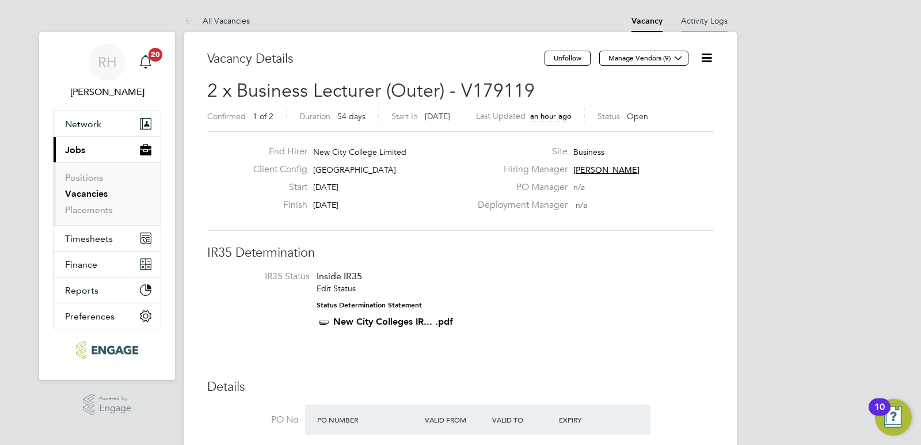
click at [703, 22] on link "Activity Logs" at bounding box center [704, 21] width 47 height 10
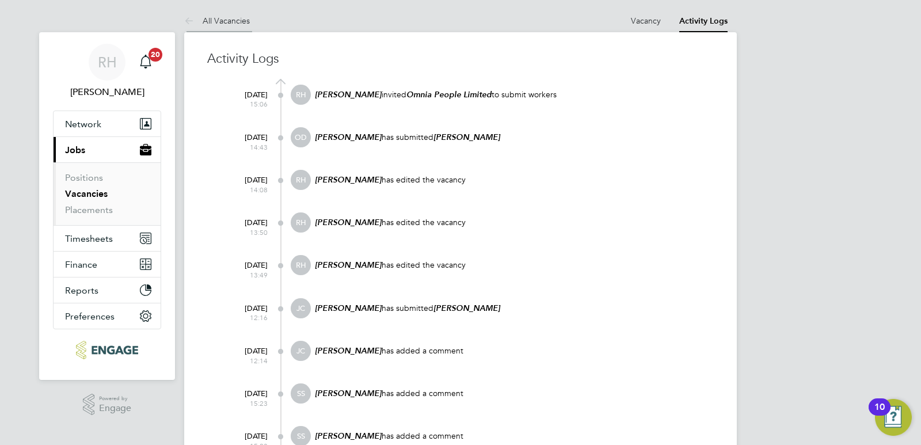
click at [225, 21] on link "All Vacancies" at bounding box center [217, 21] width 66 height 10
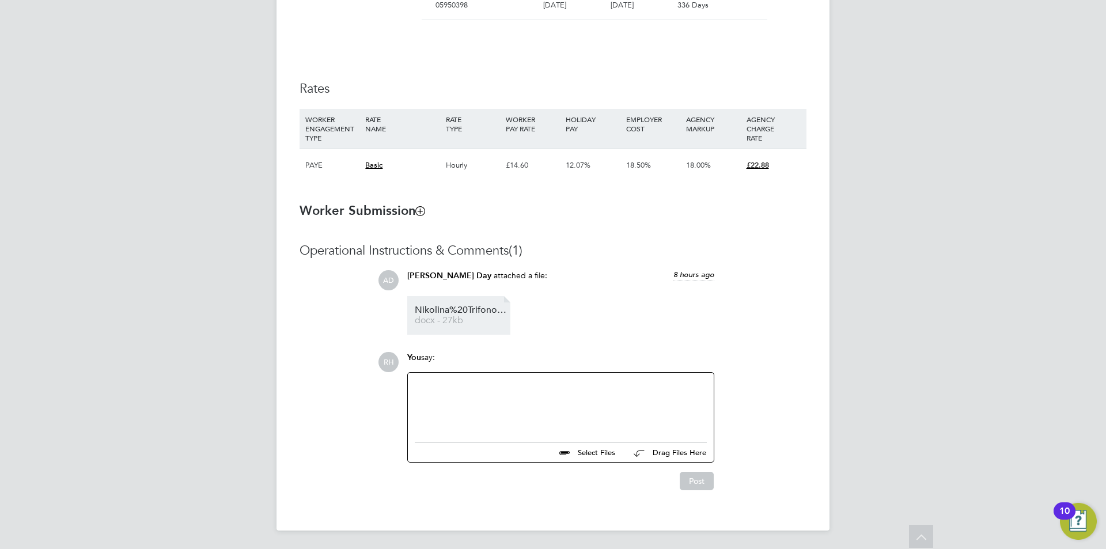
click at [433, 304] on li "Nikolina%20Trifonova%20Vetting%20Form docx - 27kb" at bounding box center [458, 315] width 103 height 39
click at [441, 311] on span "Nikolina%20Trifonova%20Vetting%20Form" at bounding box center [461, 310] width 92 height 9
click at [477, 385] on div at bounding box center [561, 405] width 292 height 50
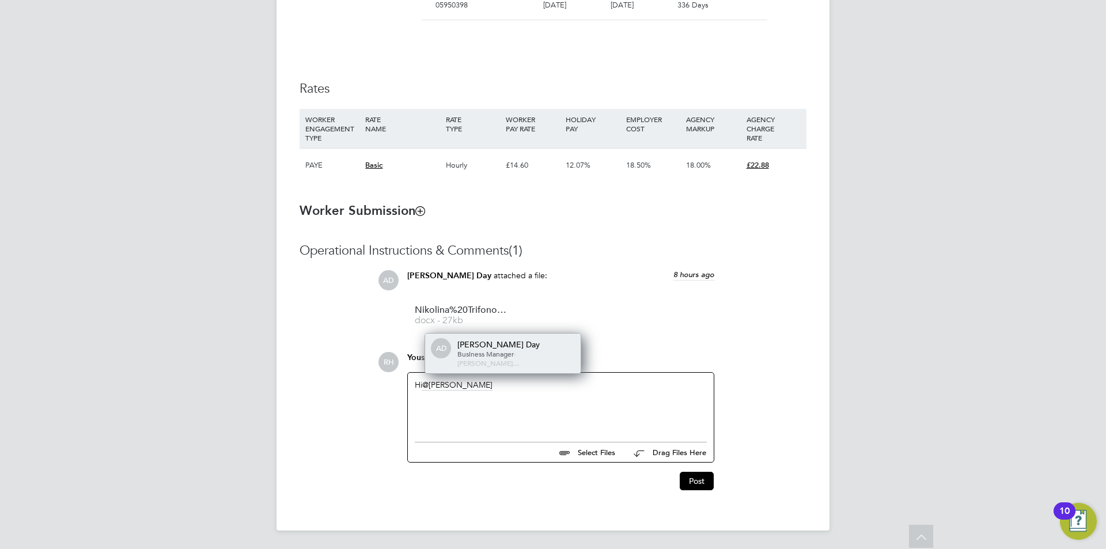
click at [484, 358] on span "Business Manager" at bounding box center [485, 353] width 56 height 9
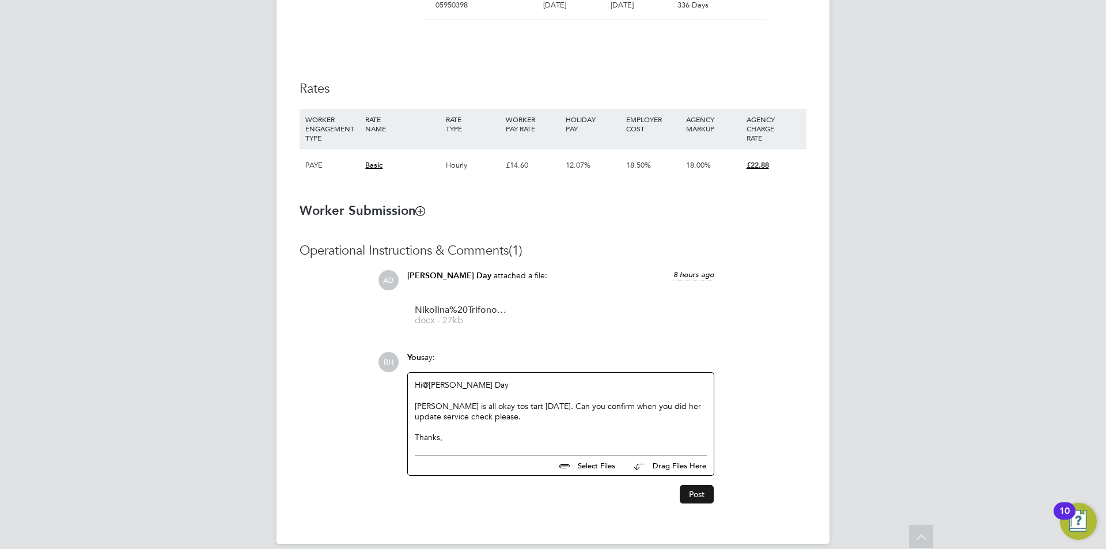
click at [686, 488] on button "Post" at bounding box center [697, 494] width 34 height 18
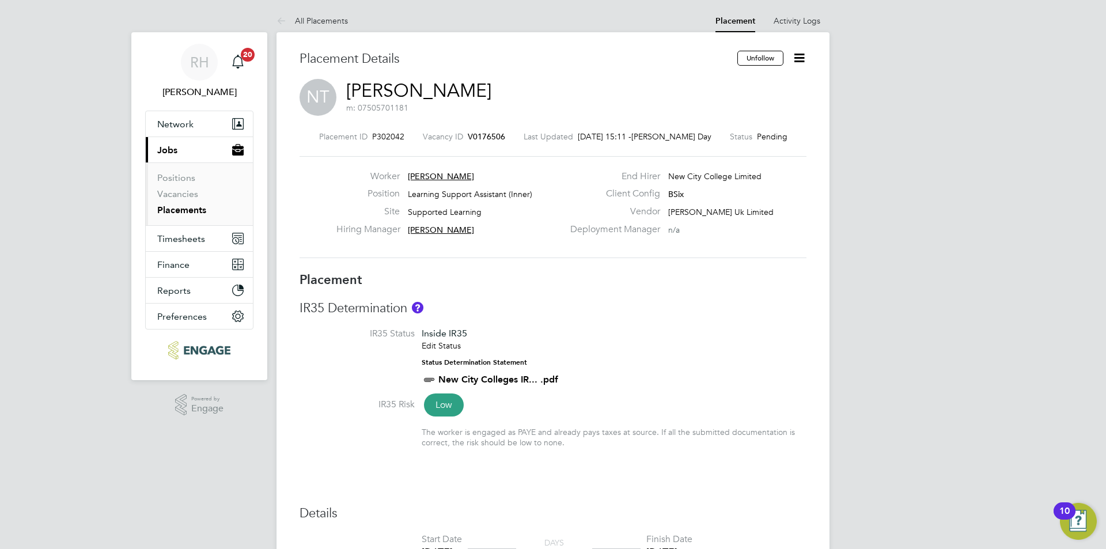
click at [795, 58] on icon at bounding box center [799, 58] width 14 height 14
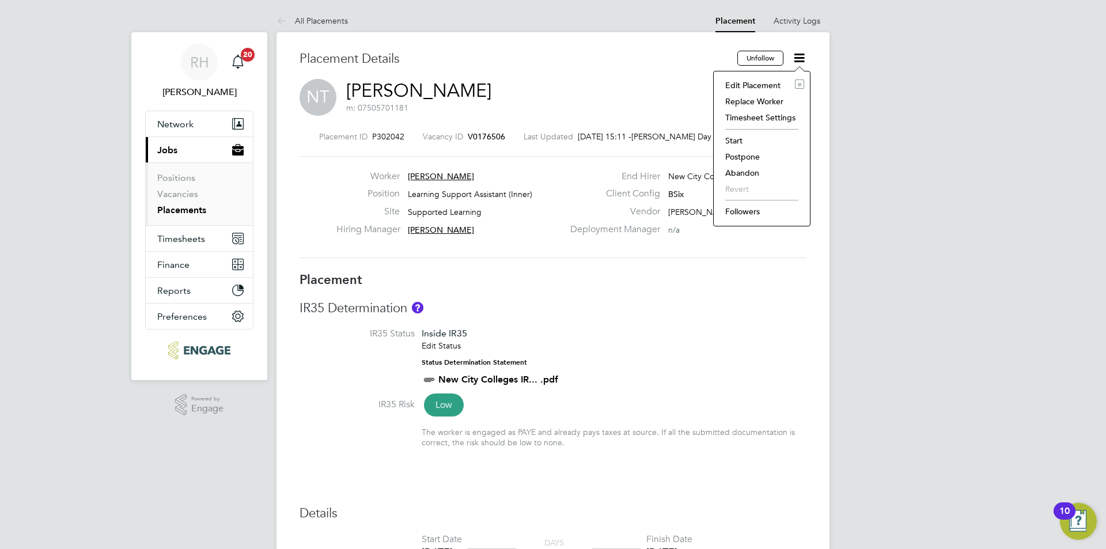
click at [730, 141] on li "Start" at bounding box center [761, 140] width 85 height 16
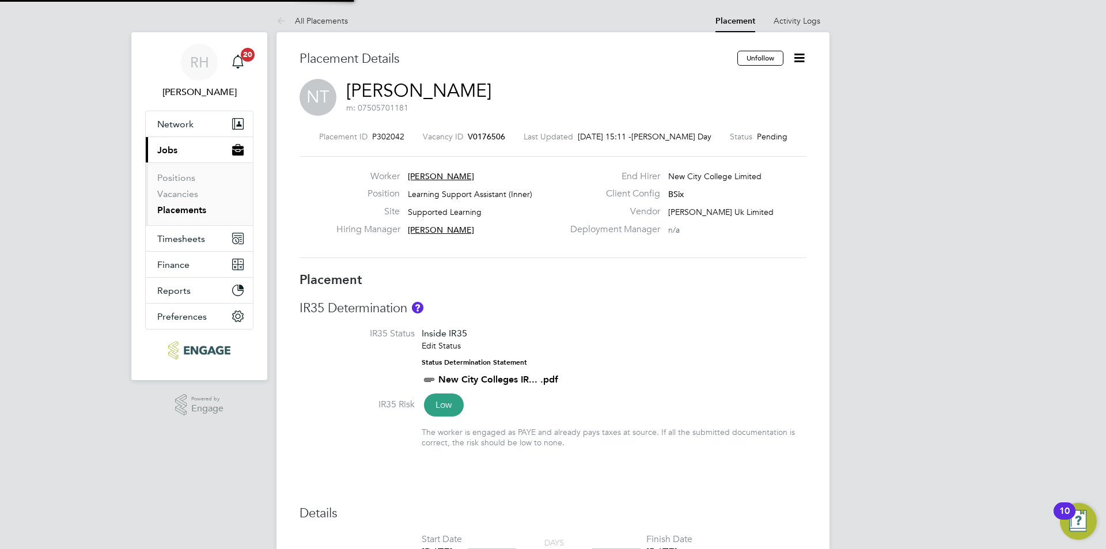
scroll to position [12, 143]
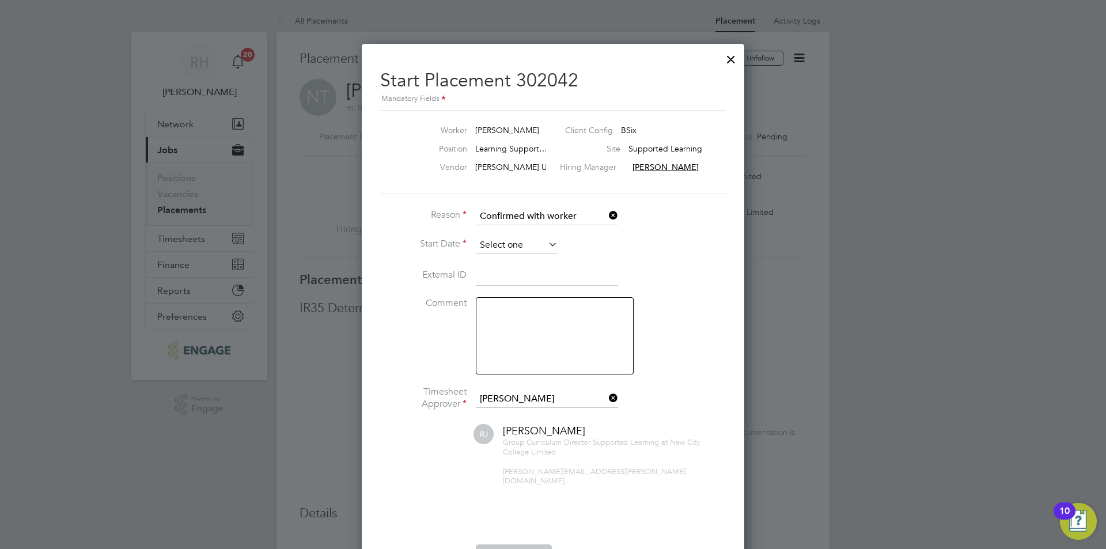
click at [516, 242] on input at bounding box center [517, 245] width 82 height 17
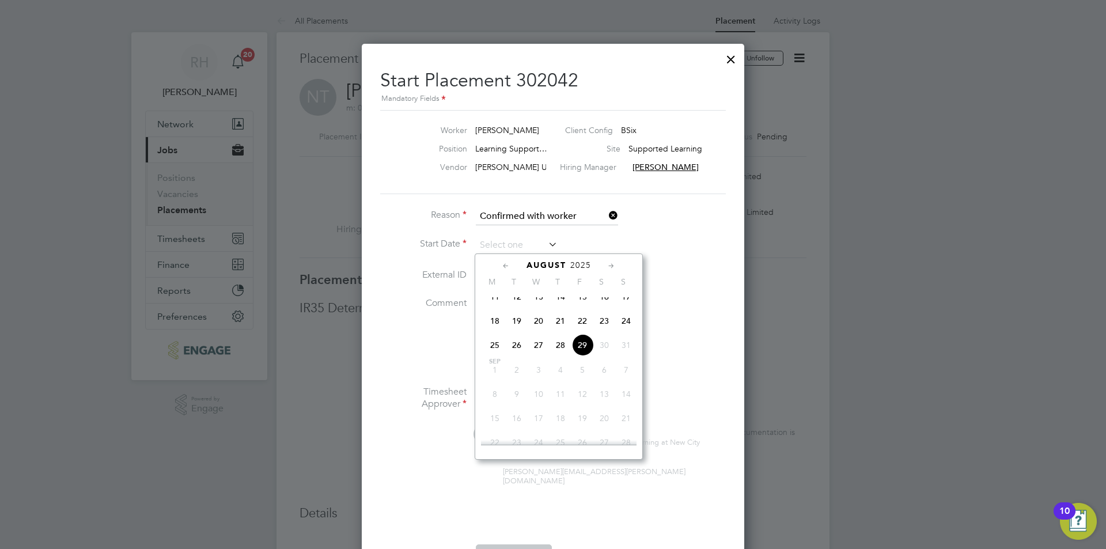
click at [579, 353] on span "29" at bounding box center [582, 345] width 22 height 22
type input "29 Aug 2025"
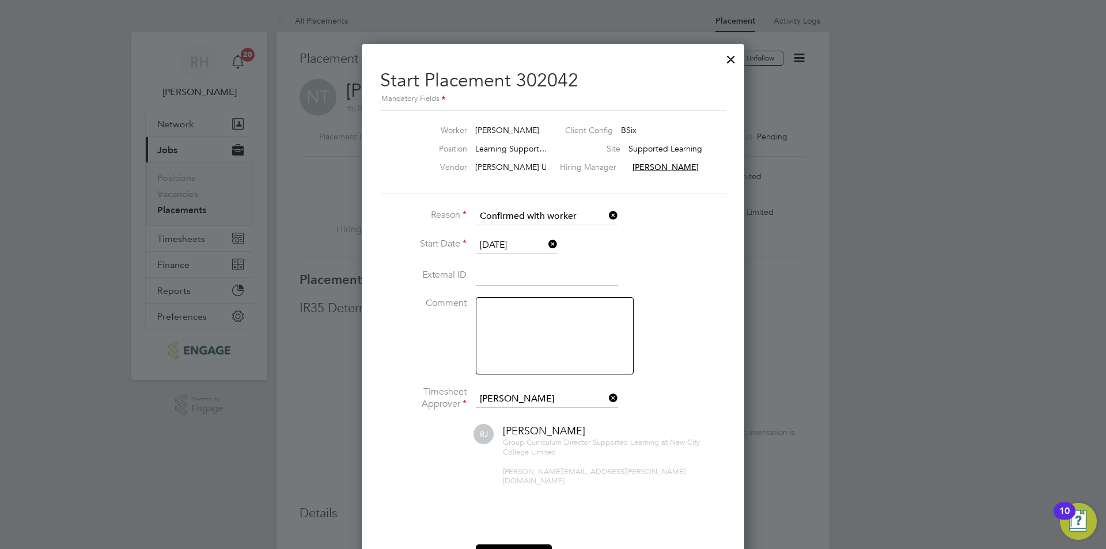
click at [554, 328] on textarea at bounding box center [555, 335] width 158 height 77
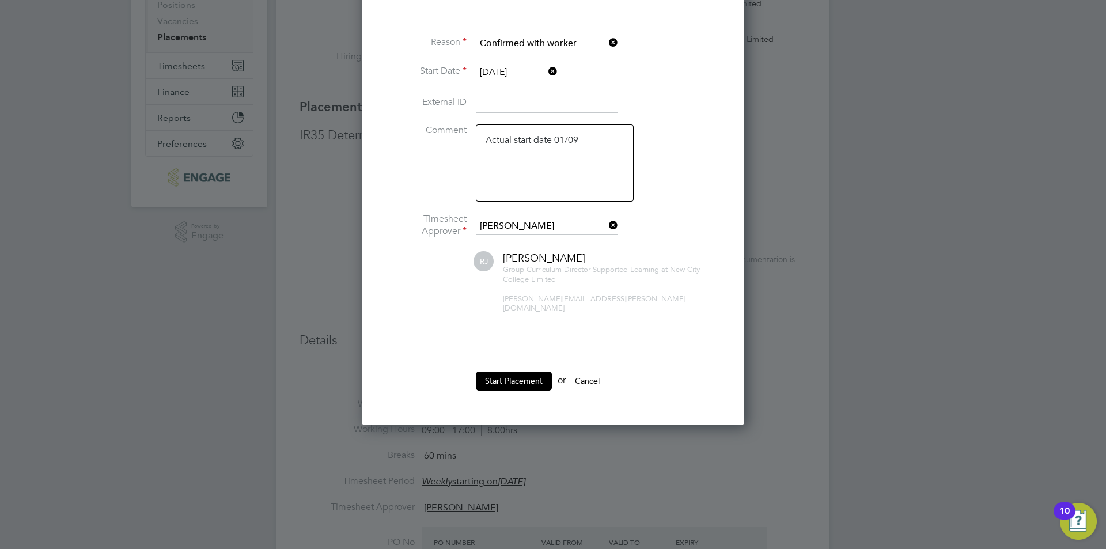
type textarea "Actual start date 01/09"
click at [530, 382] on li "Start Placement or Cancel" at bounding box center [553, 386] width 346 height 30
click at [530, 371] on button "Start Placement" at bounding box center [514, 380] width 76 height 18
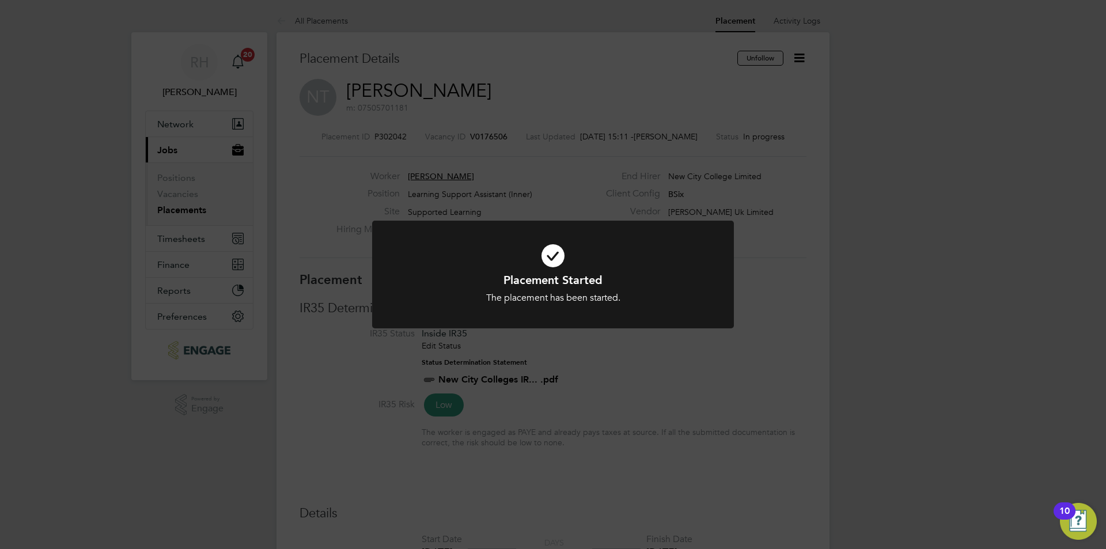
click at [705, 418] on div "Placement Started The placement has been started. Cancel Okay" at bounding box center [553, 274] width 1106 height 549
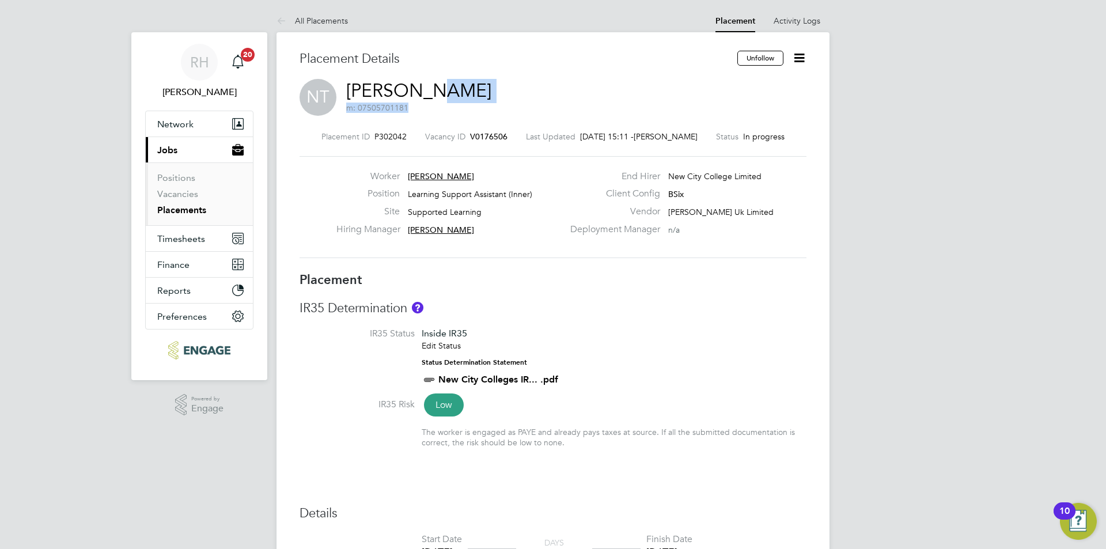
drag, startPoint x: 501, startPoint y: 93, endPoint x: 423, endPoint y: 96, distance: 77.8
click at [423, 96] on div "NT Nikolina Trifonova m: 07505701181" at bounding box center [552, 98] width 507 height 39
copy h2 "Trifonova m: 07505701181"
click at [800, 55] on icon at bounding box center [799, 58] width 14 height 14
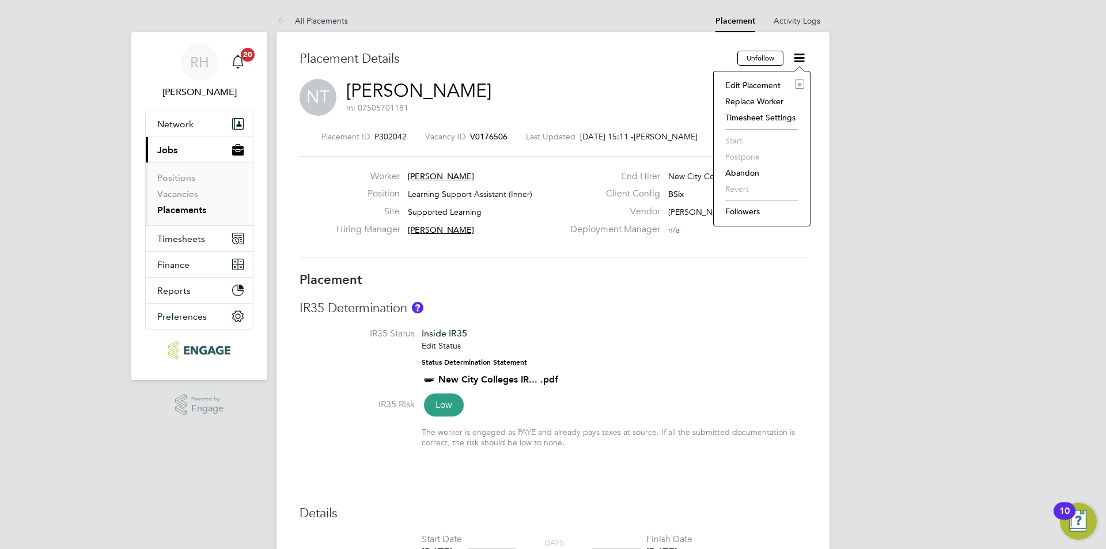
click at [594, 92] on div "NT Nikolina Trifonova m: 07505701181" at bounding box center [552, 98] width 507 height 39
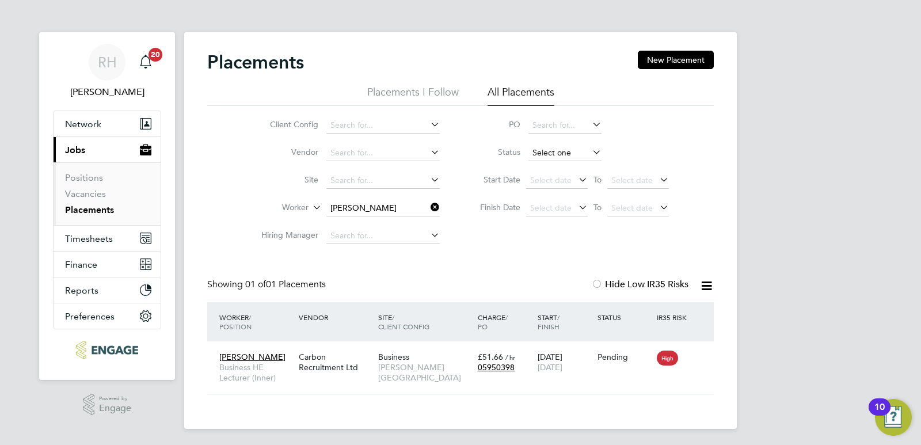
scroll to position [11, 54]
click at [428, 209] on icon at bounding box center [428, 207] width 0 height 16
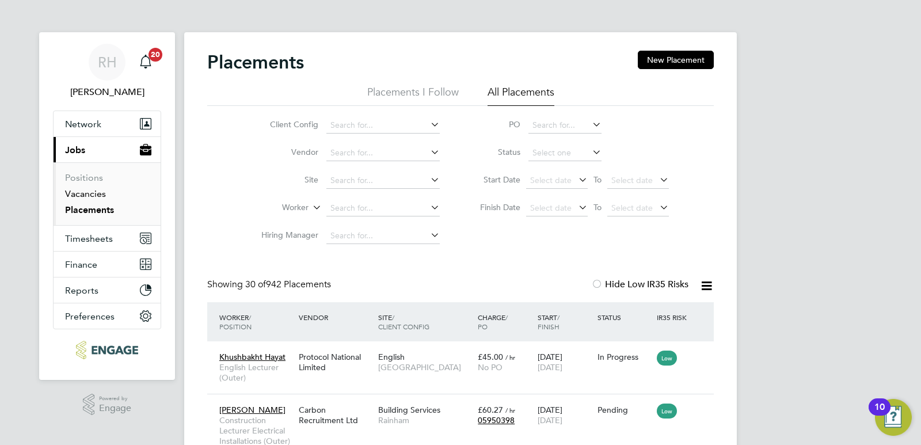
click at [92, 196] on link "Vacancies" at bounding box center [85, 193] width 41 height 11
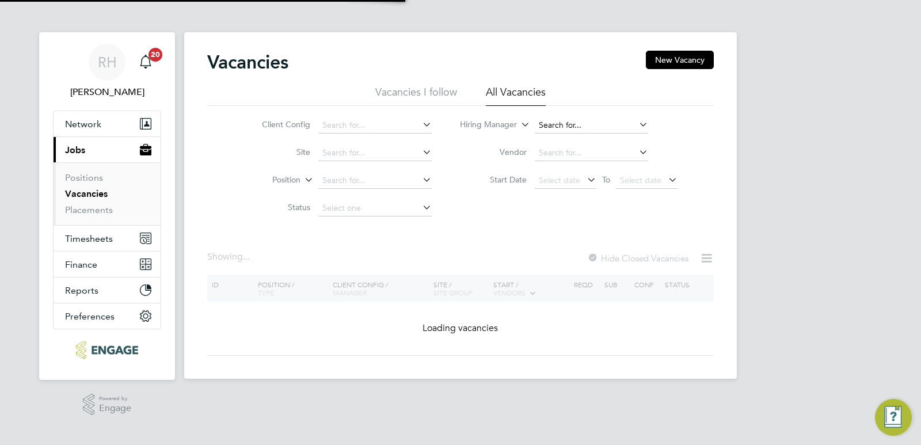
click at [595, 123] on input at bounding box center [591, 125] width 113 height 16
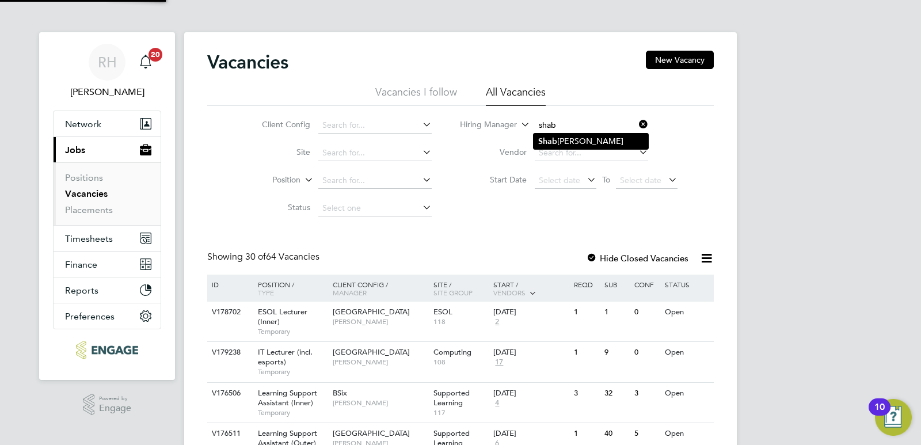
click at [584, 140] on li "Shab nam Shaheen" at bounding box center [591, 142] width 115 height 16
type input "[PERSON_NAME]"
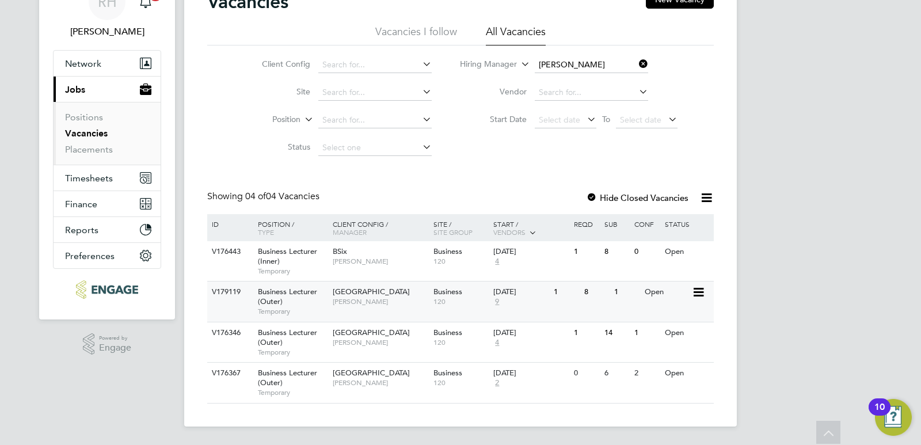
click at [297, 313] on span "Temporary" at bounding box center [292, 311] width 69 height 9
click at [347, 336] on span "[GEOGRAPHIC_DATA]" at bounding box center [371, 333] width 77 height 10
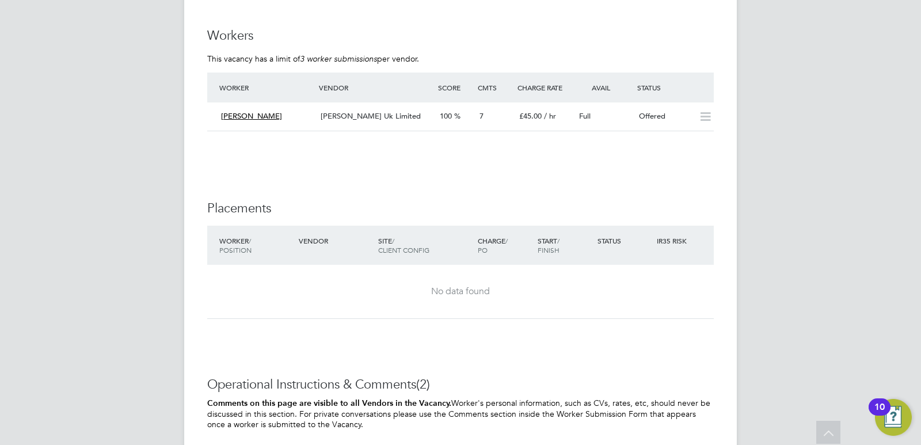
scroll to position [1785, 0]
click at [304, 117] on div "Coleen Rayney" at bounding box center [267, 115] width 100 height 19
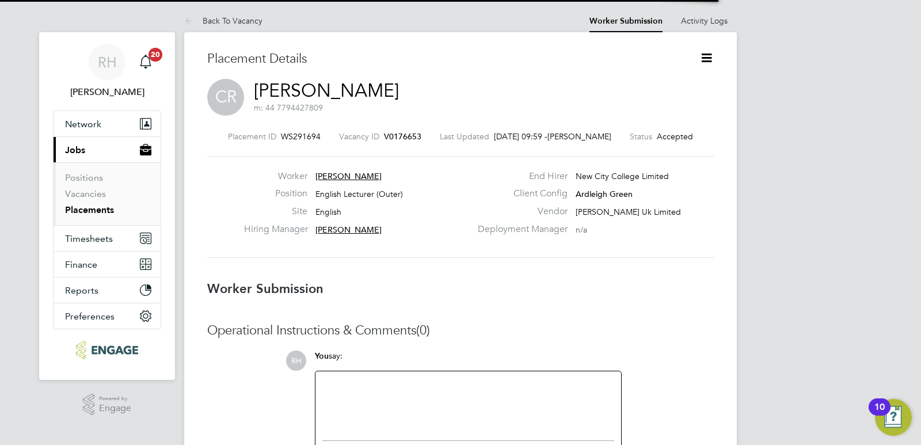
scroll to position [6, 6]
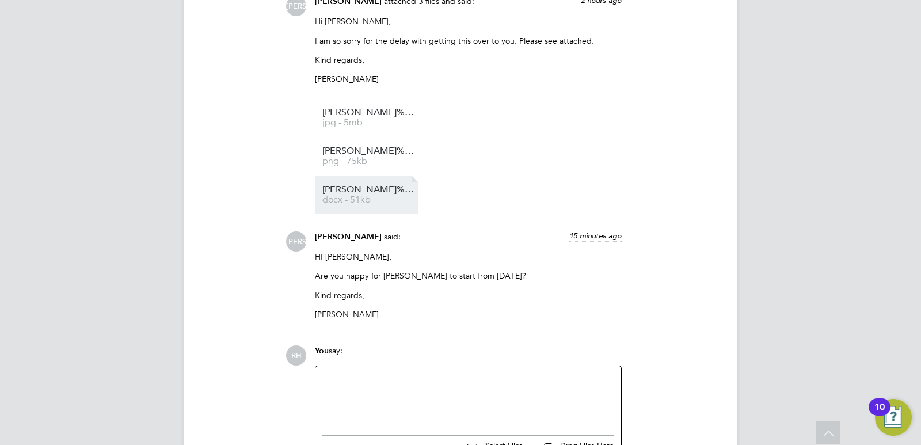
click at [356, 185] on li "Coleen%20Rayney%20-%20NCC%20Vetting docx - 51kb" at bounding box center [366, 195] width 103 height 39
click at [356, 190] on span "Coleen%20Rayney%20-%20NCC%20Vetting" at bounding box center [369, 189] width 92 height 9
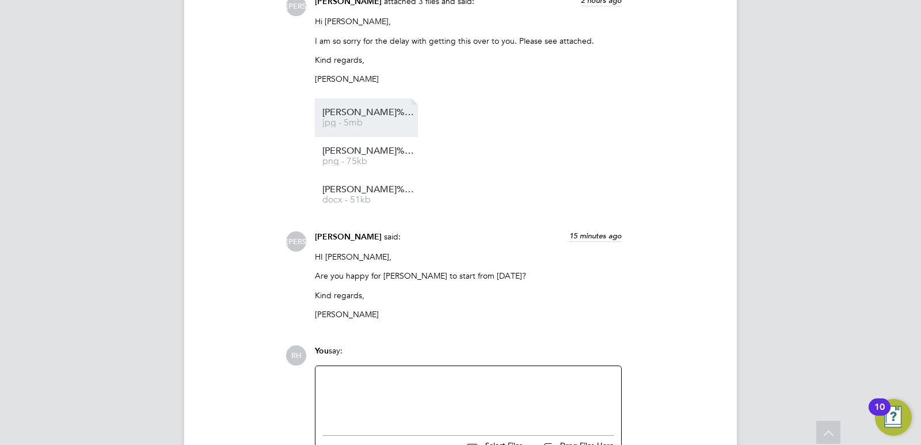
click at [371, 124] on span "jpg - 5mb" at bounding box center [369, 123] width 92 height 9
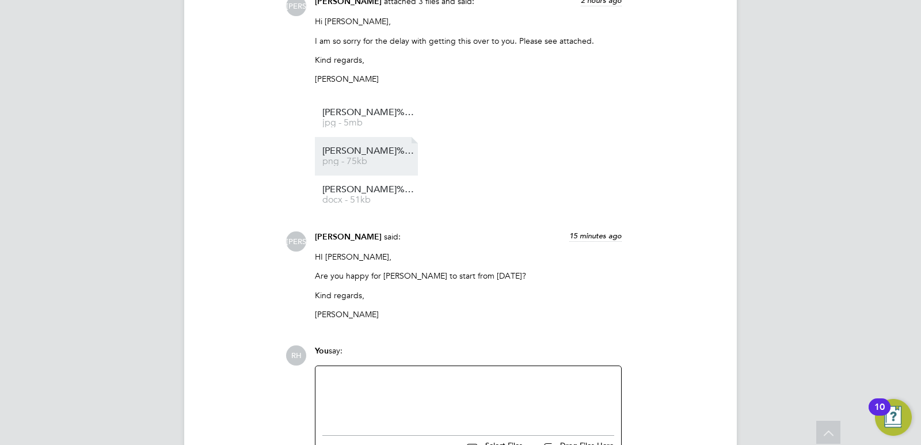
click at [372, 148] on span "Coleen%20Rayney%20-%20USC" at bounding box center [369, 151] width 92 height 9
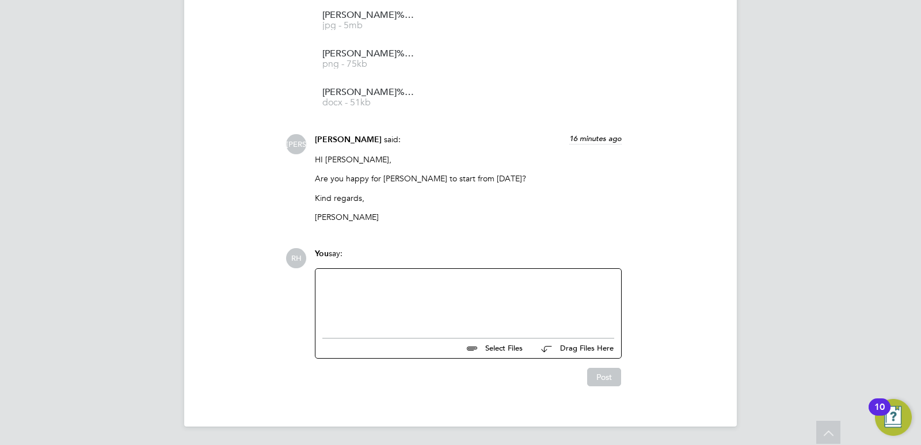
click at [381, 318] on div at bounding box center [469, 301] width 292 height 50
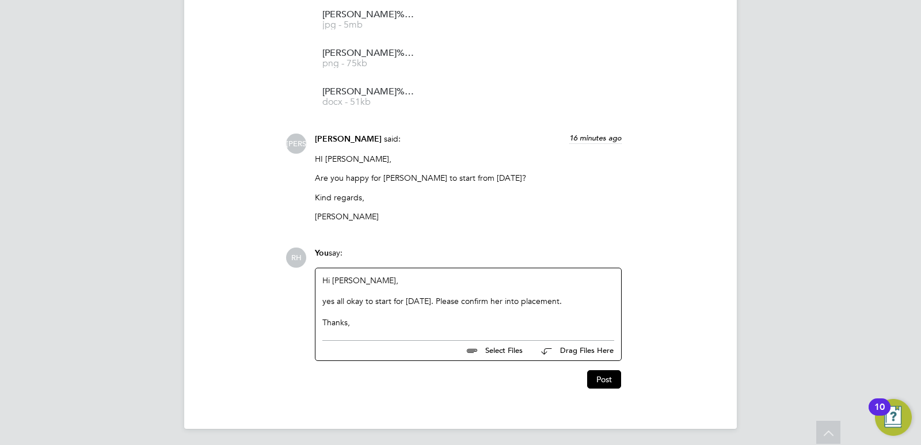
click at [328, 297] on div "yes all okay to start for Monday. Please confirm her into placement." at bounding box center [469, 301] width 292 height 10
click at [597, 381] on button "Post" at bounding box center [604, 379] width 34 height 18
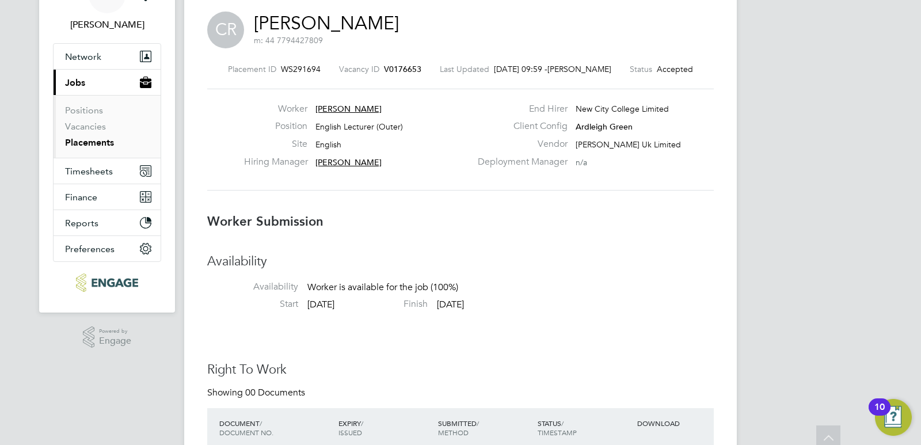
scroll to position [0, 0]
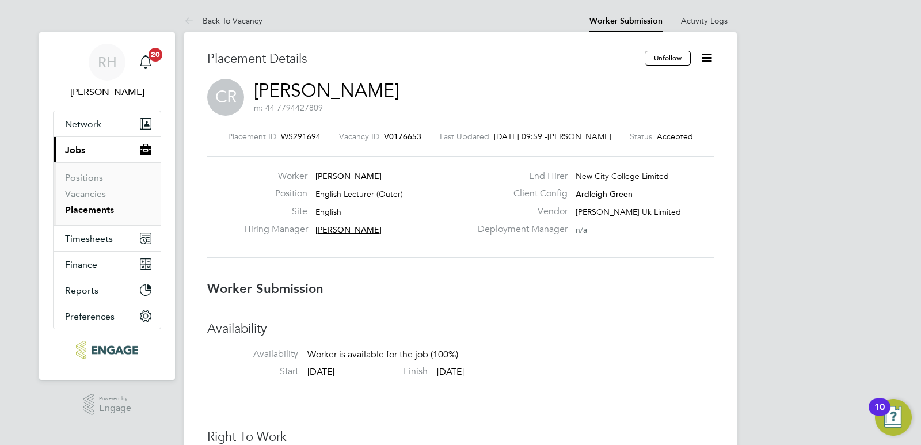
click at [710, 58] on icon at bounding box center [707, 58] width 14 height 14
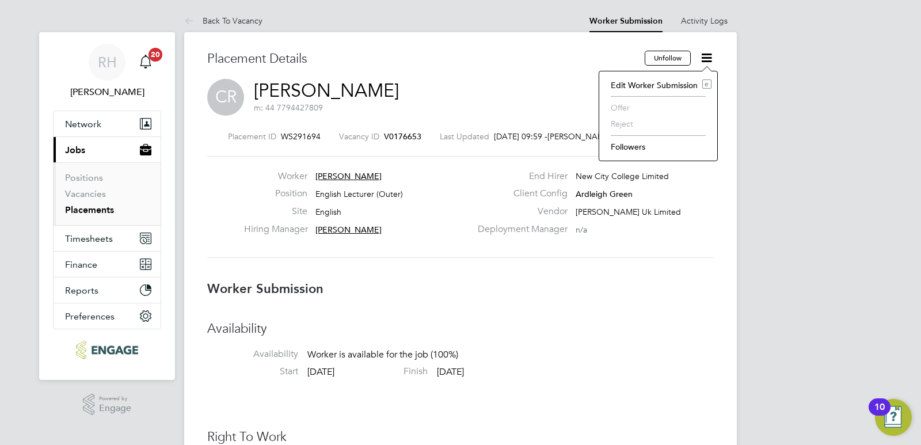
click at [514, 102] on div "CR Coleen Rayney m: 44 7794427809" at bounding box center [460, 98] width 507 height 39
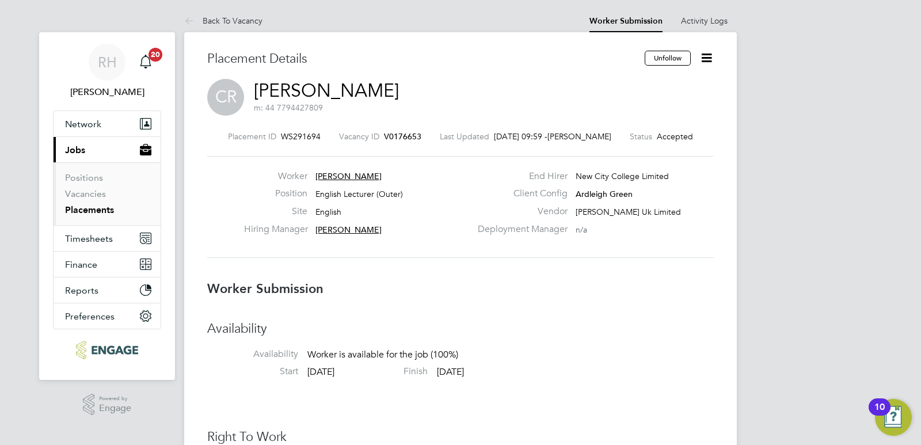
click at [401, 139] on span "V0176653" at bounding box center [402, 136] width 37 height 10
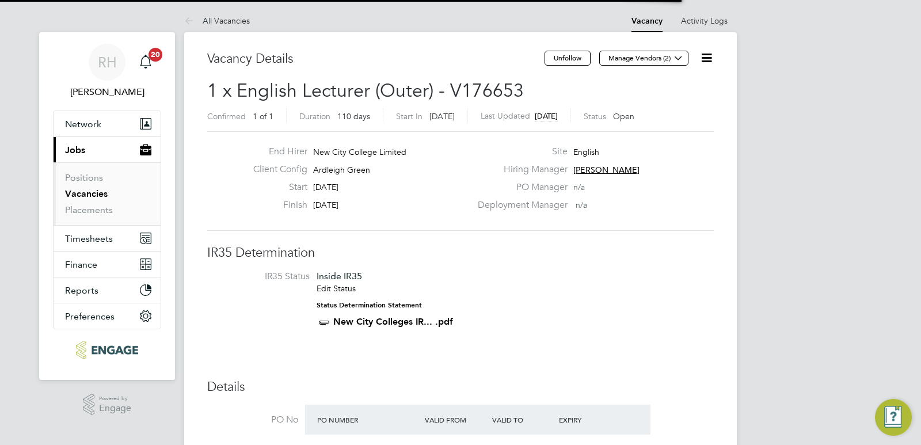
scroll to position [34, 81]
click at [704, 56] on icon at bounding box center [707, 58] width 14 height 14
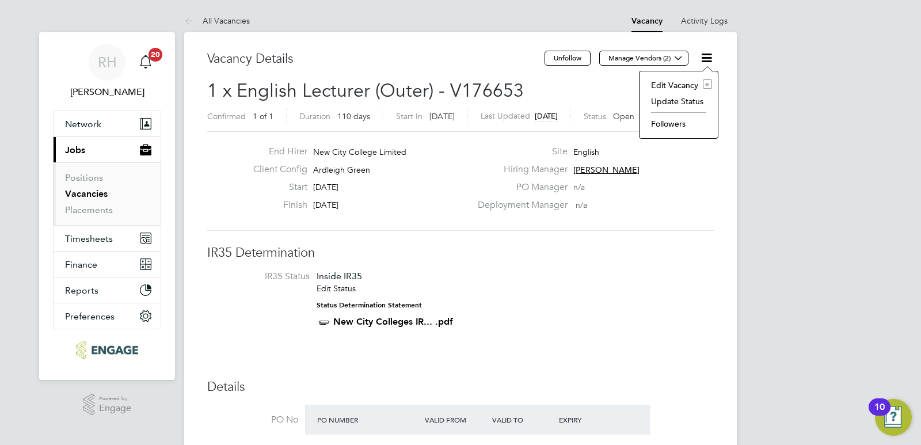
click at [479, 226] on div "End Hirer New City College Limited Client Config Ardleigh Green Start 01 Sep 20…" at bounding box center [460, 181] width 507 height 100
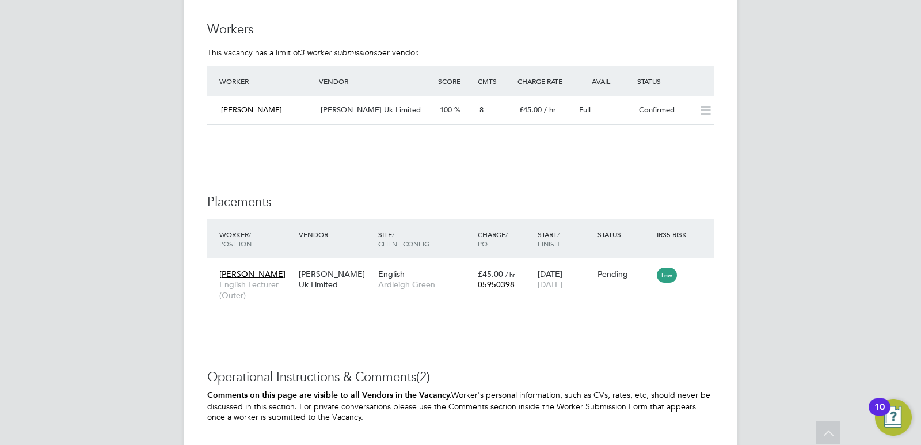
scroll to position [1785, 0]
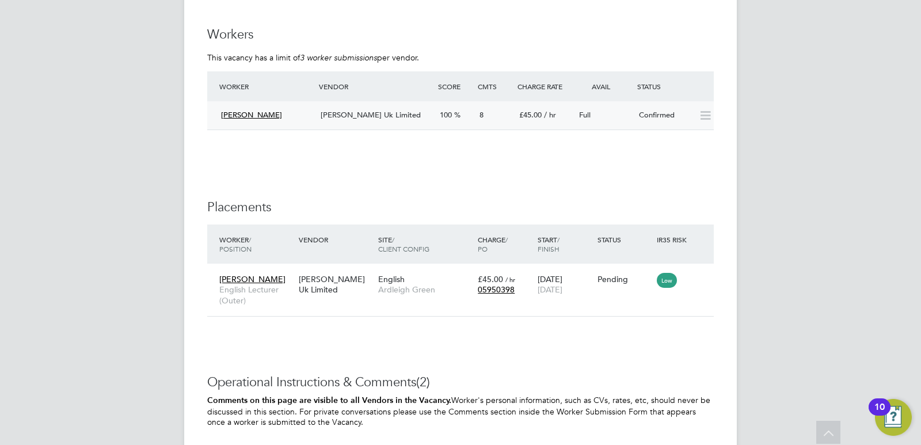
click at [582, 112] on span "Full" at bounding box center [585, 115] width 12 height 10
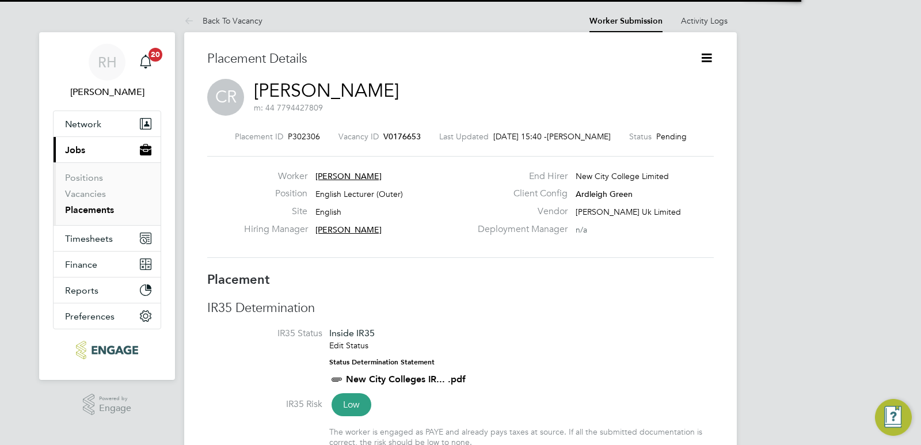
scroll to position [18, 227]
click at [705, 62] on icon at bounding box center [707, 58] width 14 height 14
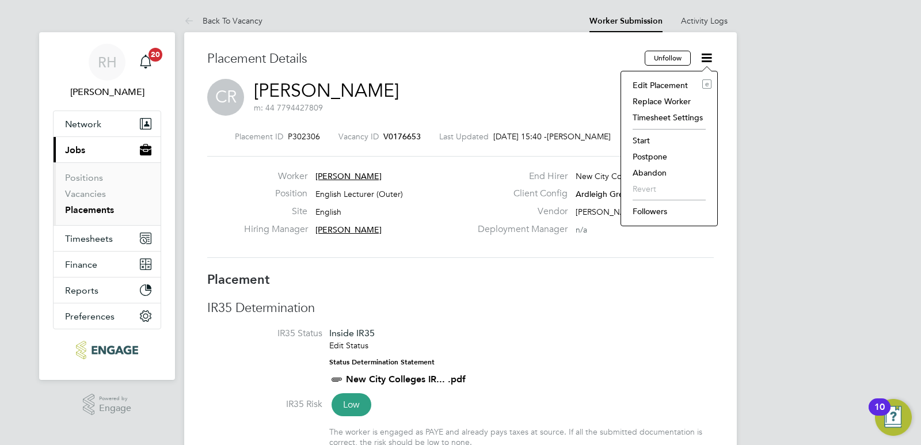
click at [636, 138] on li "Start" at bounding box center [669, 140] width 85 height 16
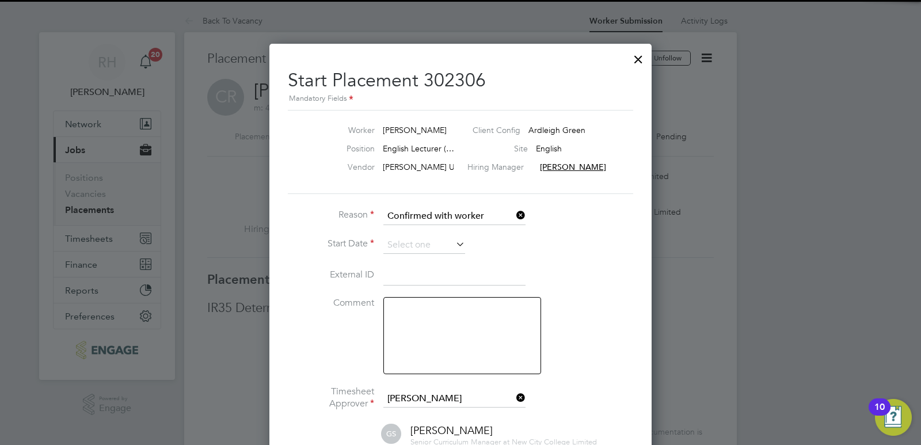
click at [466, 336] on textarea at bounding box center [463, 335] width 158 height 77
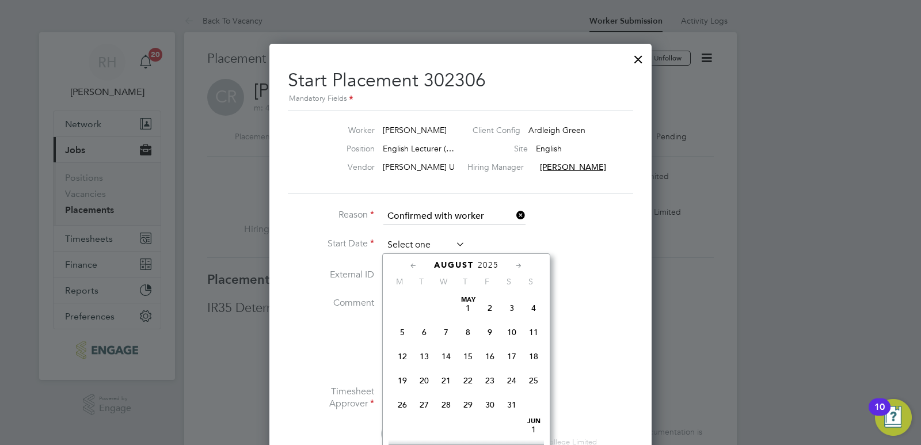
click at [406, 244] on input at bounding box center [425, 245] width 82 height 17
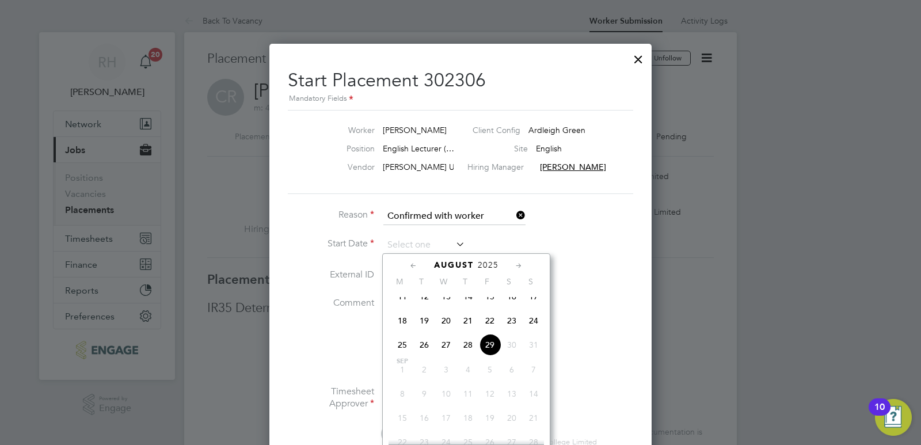
click at [495, 356] on span "29" at bounding box center [490, 345] width 22 height 22
type input "29 Aug 2025"
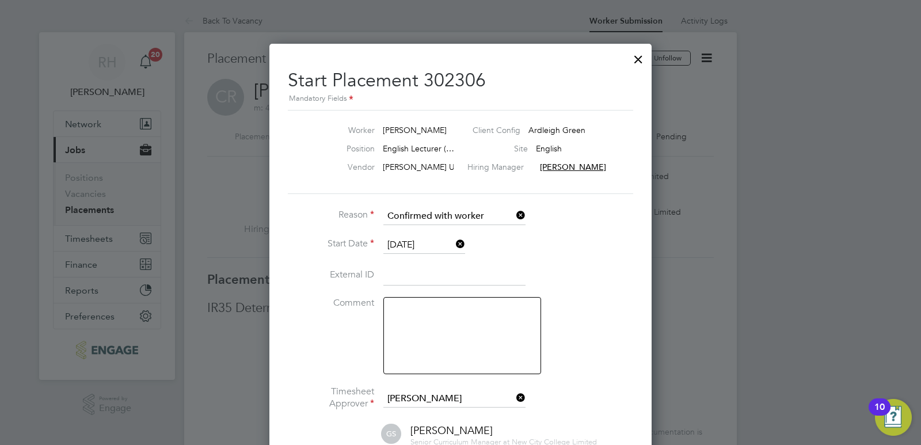
click at [427, 355] on textarea at bounding box center [463, 335] width 158 height 77
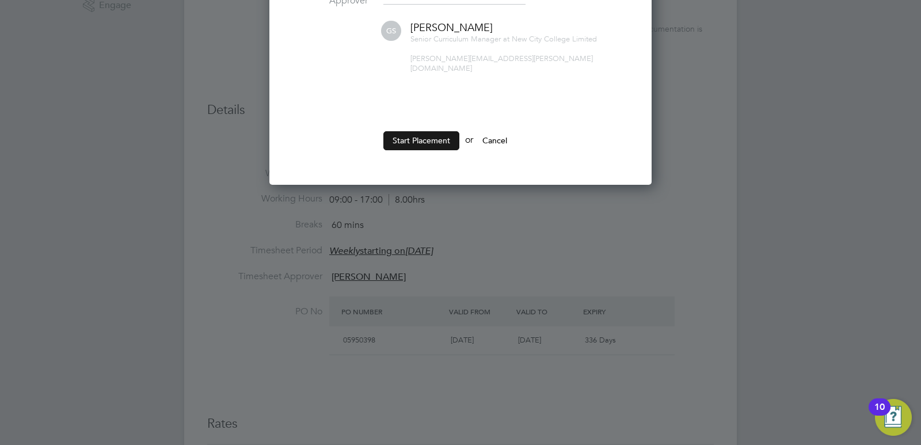
type textarea "Actual start date 01/09"
click at [437, 131] on button "Start Placement" at bounding box center [422, 140] width 76 height 18
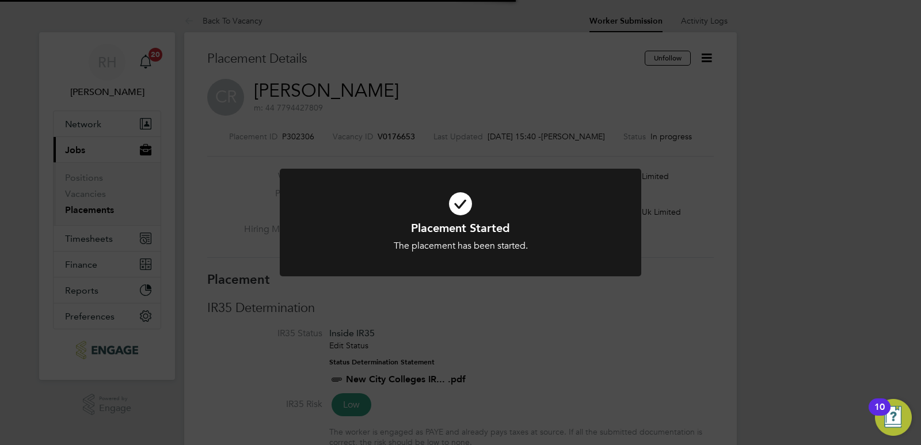
click at [469, 332] on div "Placement Started The placement has been started. Cancel Okay" at bounding box center [460, 222] width 921 height 445
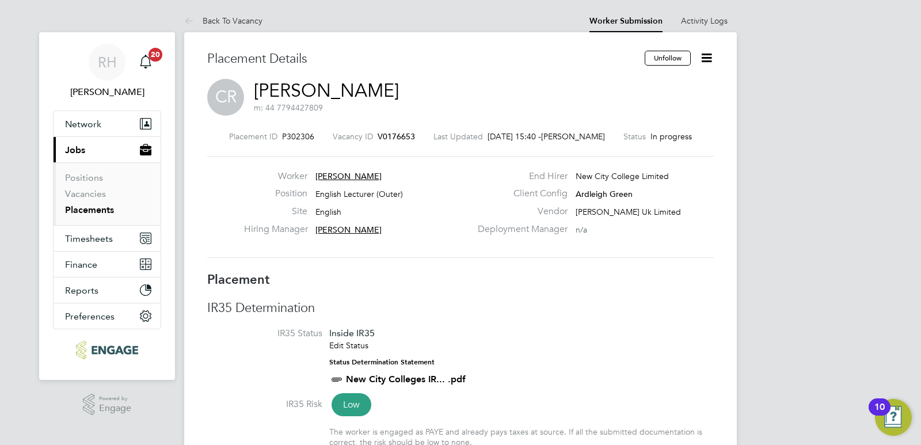
click at [401, 134] on span "V0176653" at bounding box center [396, 136] width 37 height 10
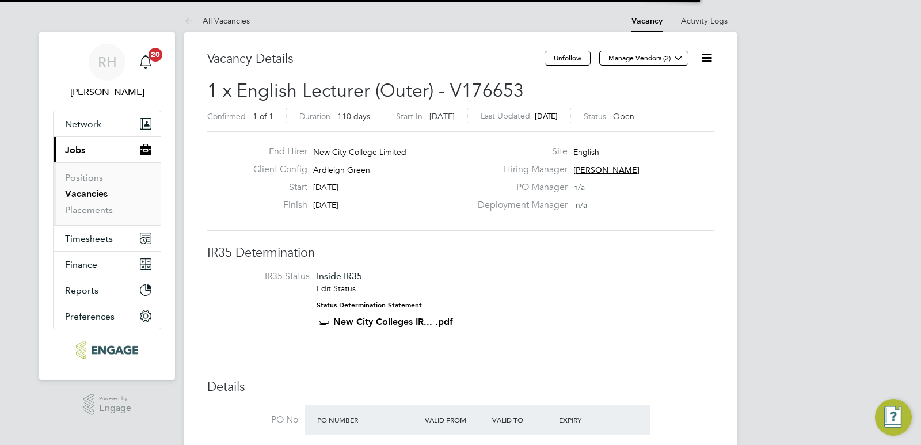
click at [714, 55] on icon at bounding box center [707, 58] width 14 height 14
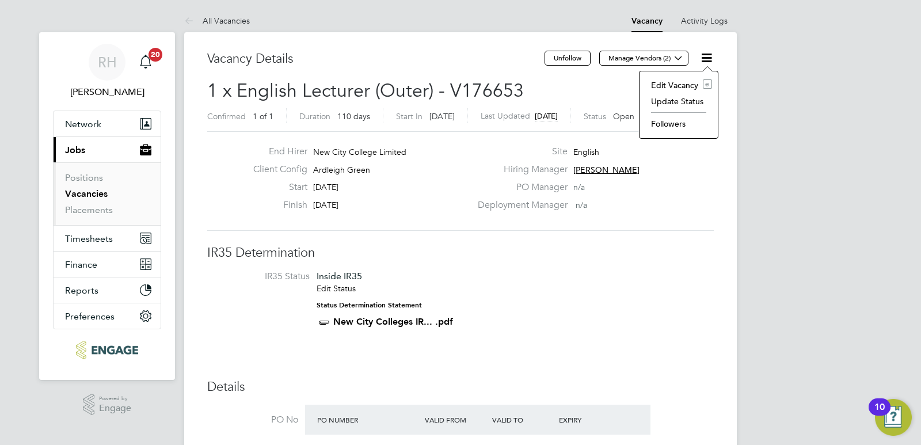
click at [689, 101] on li "Update Status" at bounding box center [679, 101] width 67 height 16
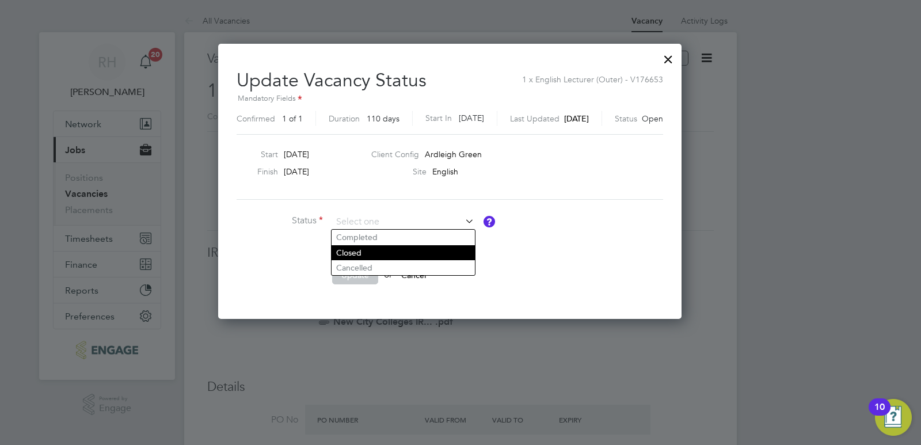
click at [374, 253] on li "Closed" at bounding box center [403, 252] width 143 height 15
type input "Closed"
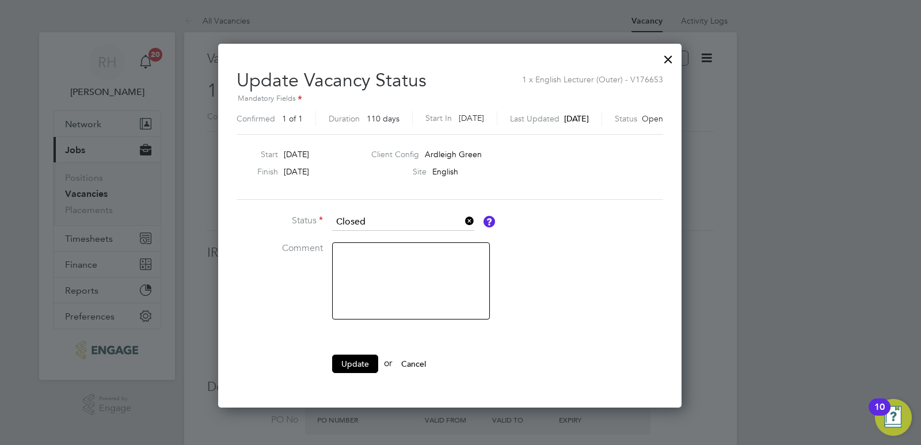
click at [362, 284] on textarea at bounding box center [411, 280] width 158 height 77
type textarea "Filled"
click at [365, 362] on button "Update" at bounding box center [355, 364] width 46 height 18
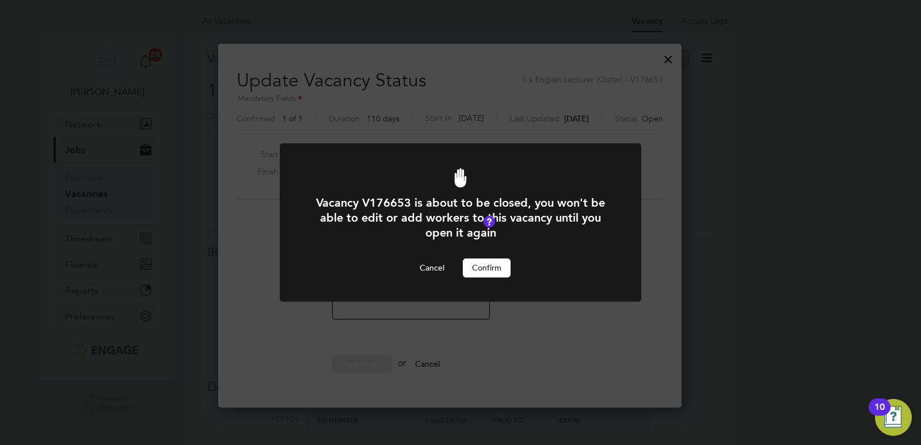
click at [500, 269] on button "Confirm" at bounding box center [487, 268] width 48 height 18
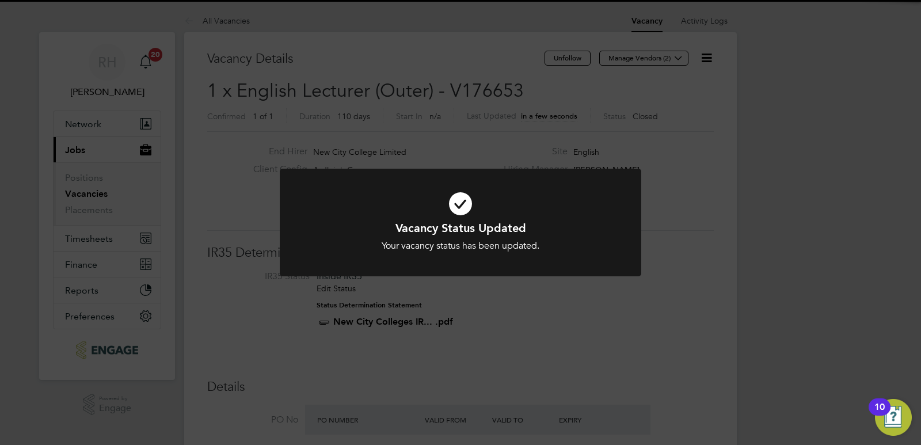
click at [573, 316] on div "Vacancy Status Updated Your vacancy status has been updated. Cancel Okay" at bounding box center [460, 222] width 921 height 445
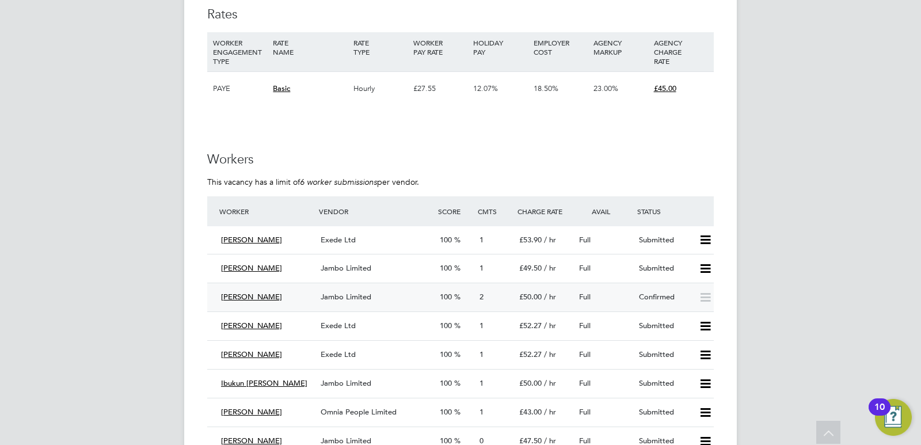
click at [347, 306] on div "Jambo Limited" at bounding box center [375, 297] width 119 height 19
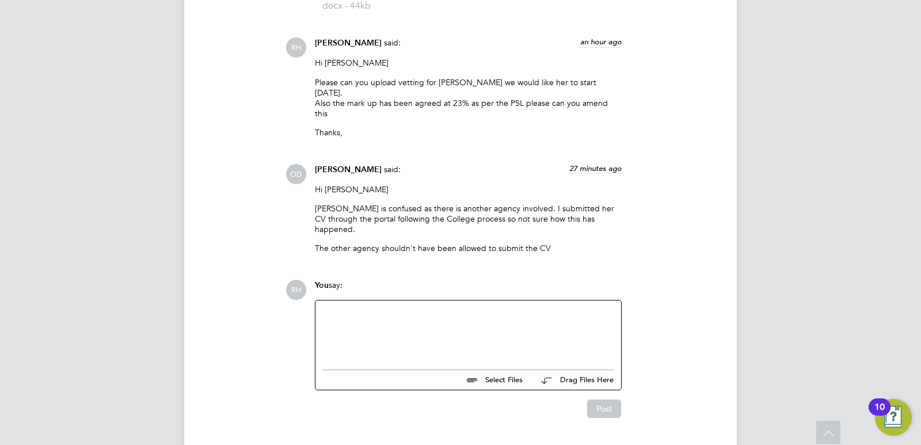
click at [404, 301] on div at bounding box center [469, 332] width 306 height 63
click at [378, 310] on div at bounding box center [469, 333] width 292 height 50
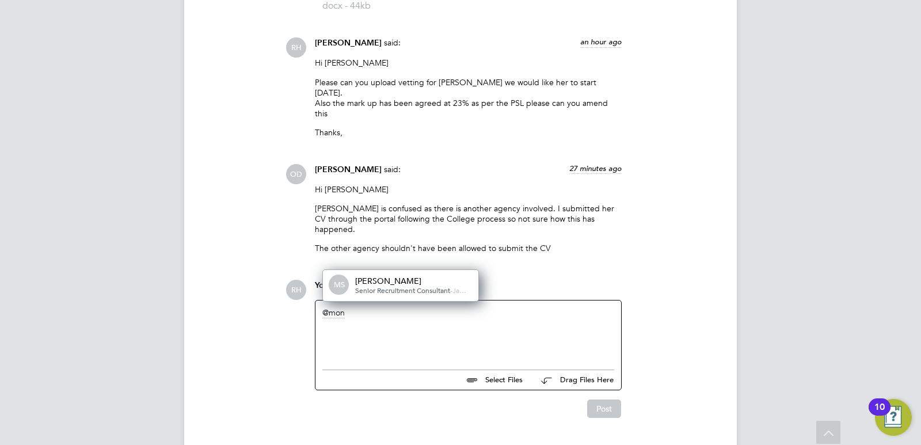
drag, startPoint x: 349, startPoint y: 283, endPoint x: 326, endPoint y: 279, distance: 23.4
click at [326, 308] on div "mon" at bounding box center [469, 333] width 292 height 50
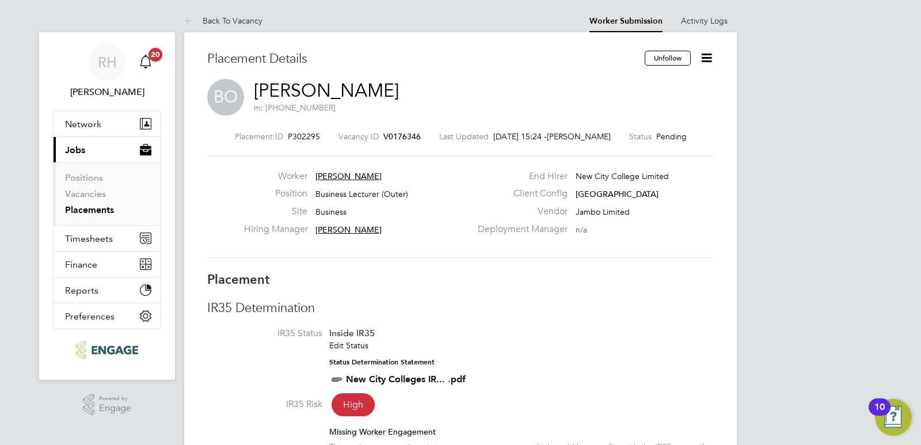
click at [405, 138] on span "V0176346" at bounding box center [402, 136] width 37 height 10
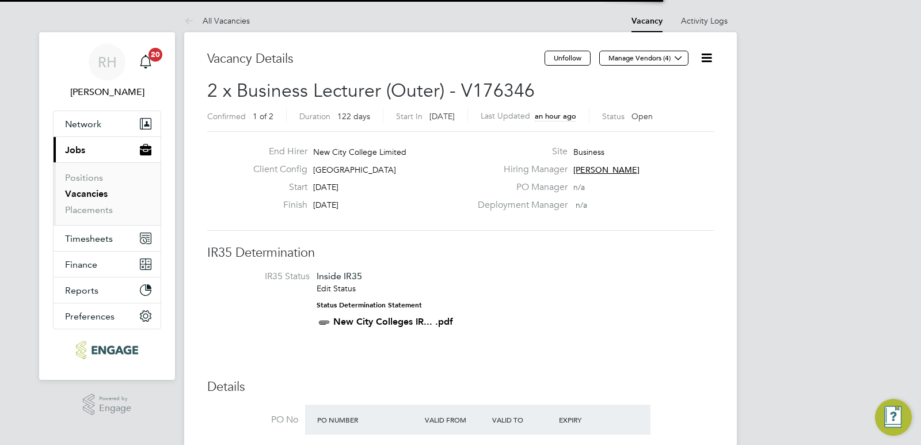
scroll to position [20, 108]
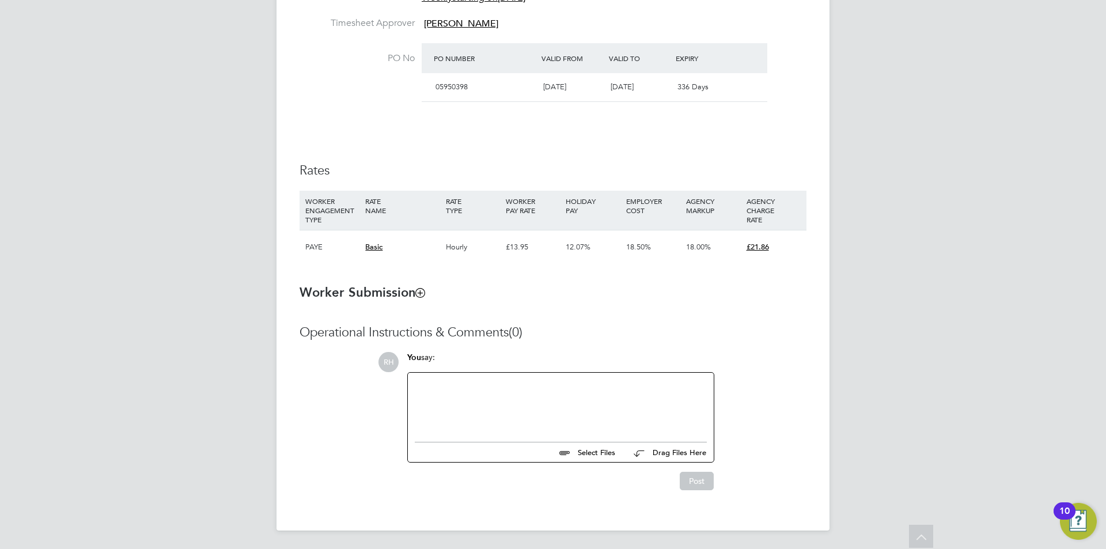
click at [553, 428] on div at bounding box center [561, 405] width 292 height 50
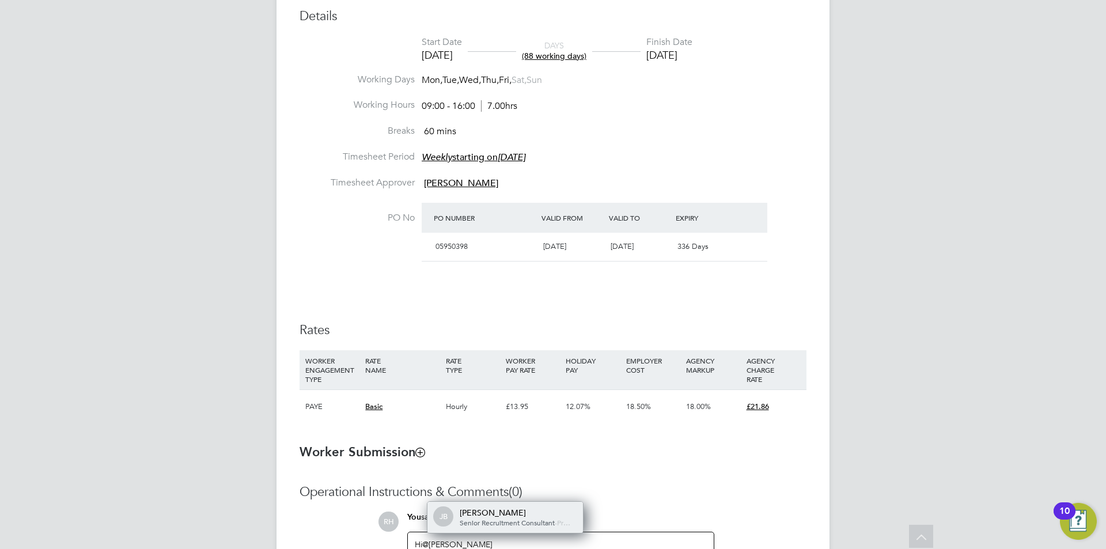
click at [510, 518] on span "Senior Recruitment Consultant" at bounding box center [507, 522] width 95 height 9
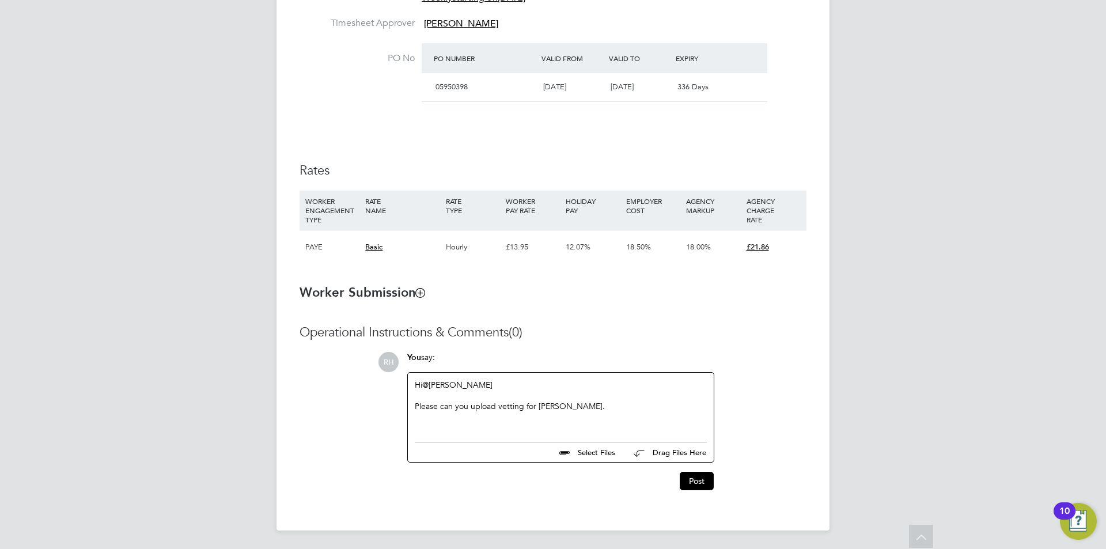
click at [592, 408] on div "Please can you upload vetting for Margaret." at bounding box center [561, 406] width 292 height 10
click at [700, 491] on button "Post" at bounding box center [697, 484] width 34 height 18
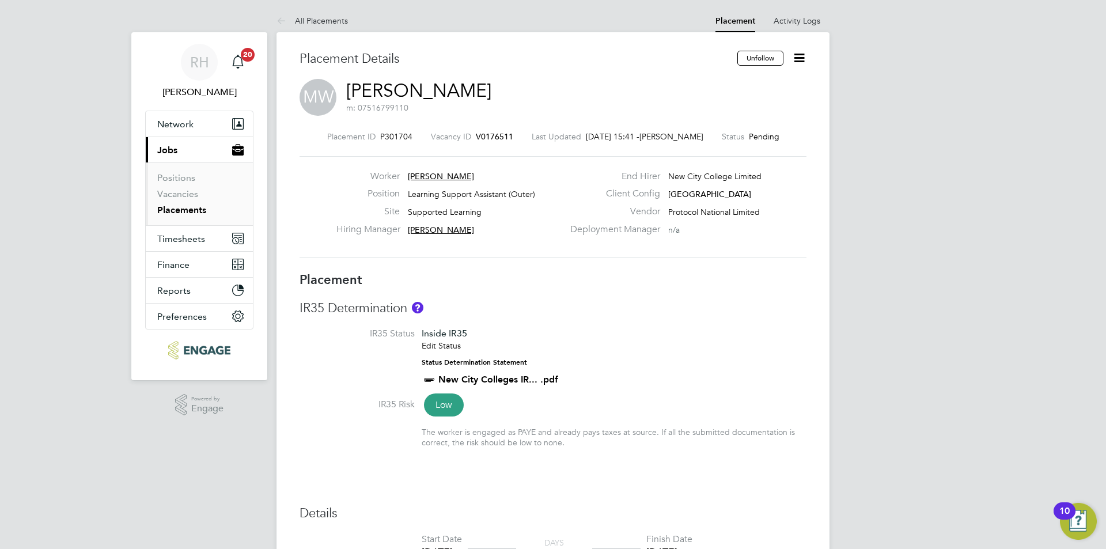
click at [499, 138] on span "V0176511" at bounding box center [494, 136] width 37 height 10
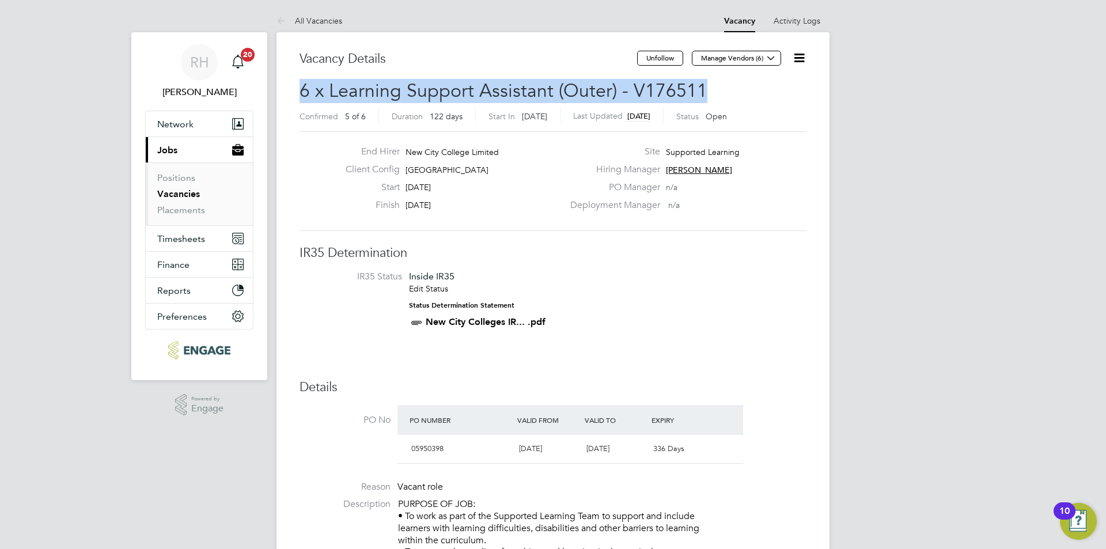
drag, startPoint x: 705, startPoint y: 91, endPoint x: 299, endPoint y: 96, distance: 406.6
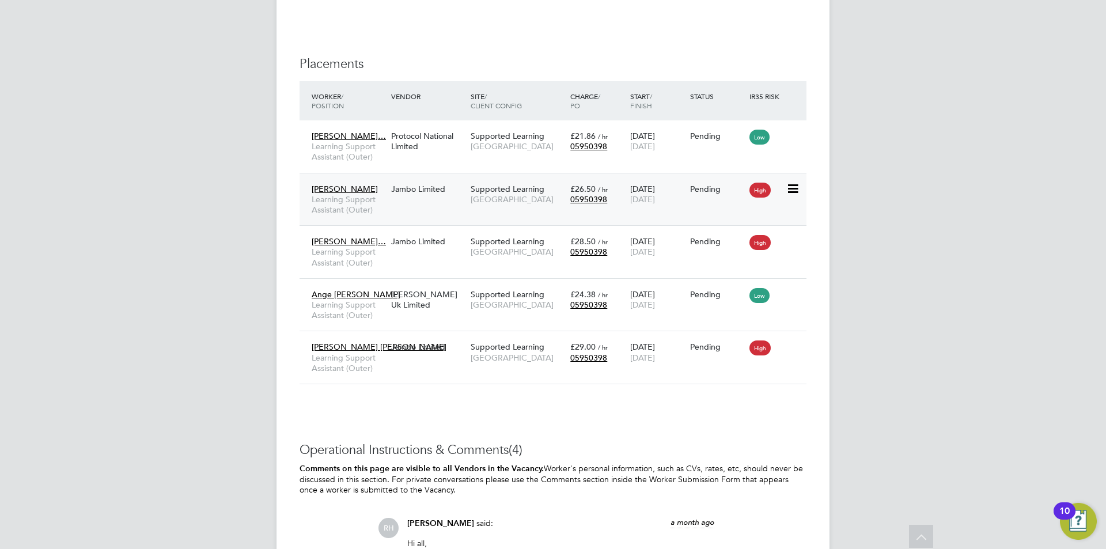
click at [376, 203] on span "Learning Support Assistant (Outer)" at bounding box center [349, 204] width 74 height 21
click at [344, 245] on span "[PERSON_NAME]…" at bounding box center [349, 241] width 74 height 10
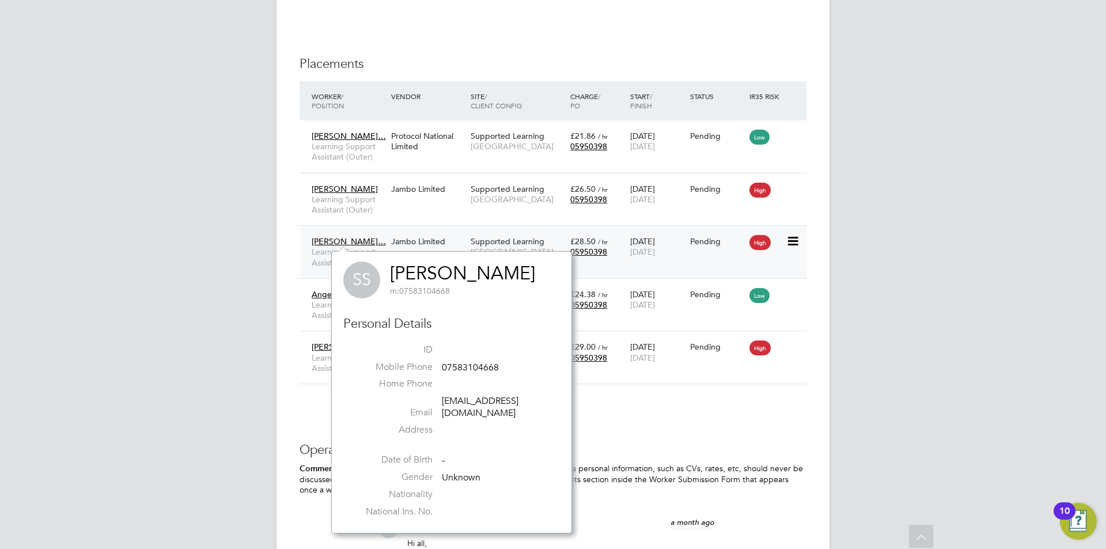
click at [321, 244] on span "[PERSON_NAME]…" at bounding box center [349, 241] width 74 height 10
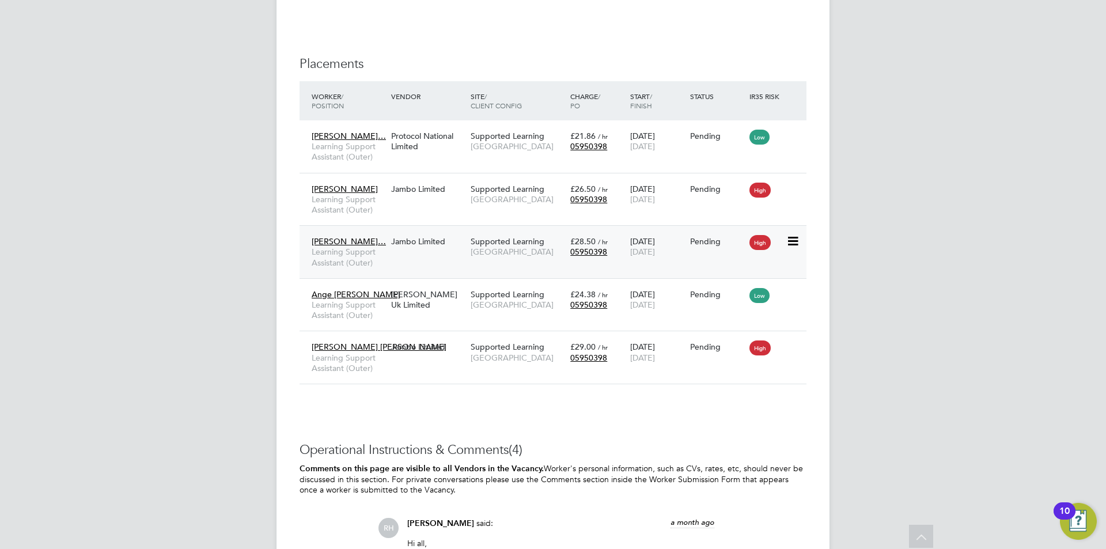
click at [405, 257] on div "Samantha Stephe… Learning Support Assistant (Outer) Jambo Limited Supported Lea…" at bounding box center [552, 251] width 507 height 53
click at [500, 249] on span "[GEOGRAPHIC_DATA]" at bounding box center [518, 251] width 94 height 10
click at [336, 297] on span "Ange Noe Mootoo" at bounding box center [356, 294] width 89 height 10
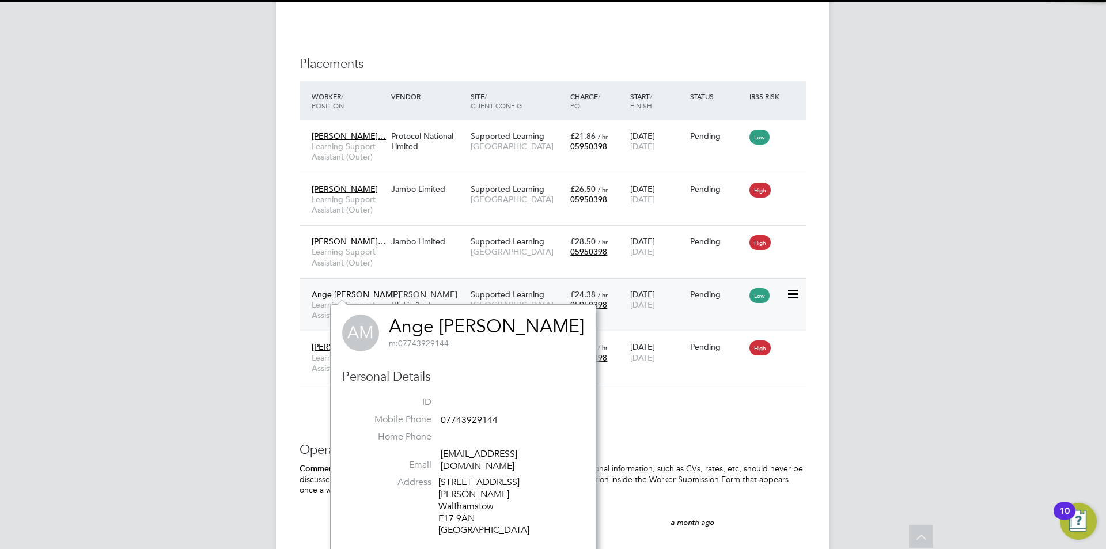
click at [390, 295] on div "Morgan Hunt Uk Limited" at bounding box center [427, 299] width 79 height 32
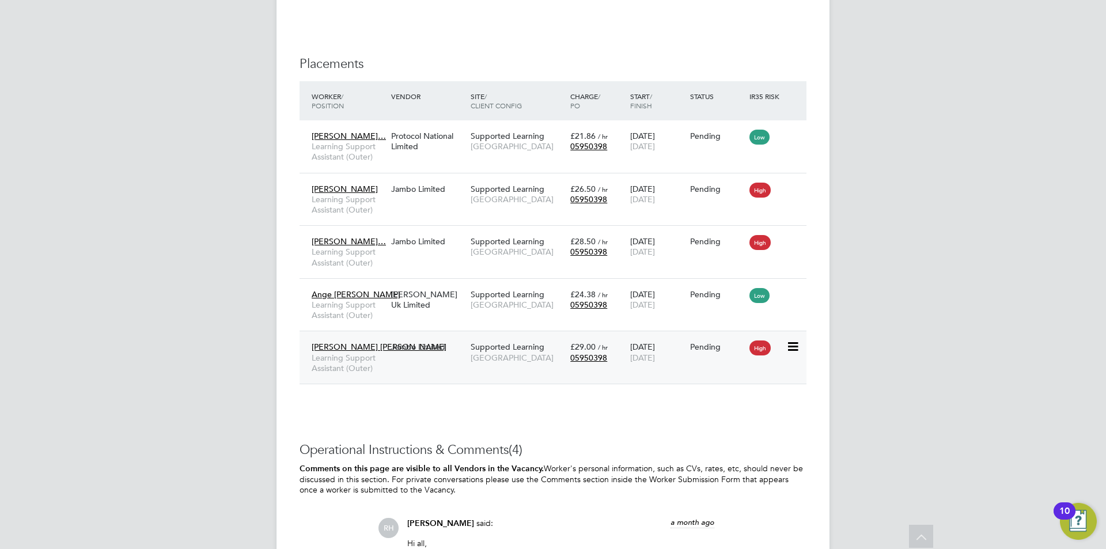
click at [342, 348] on span "Ivy Muzerlina Ofori" at bounding box center [379, 347] width 135 height 10
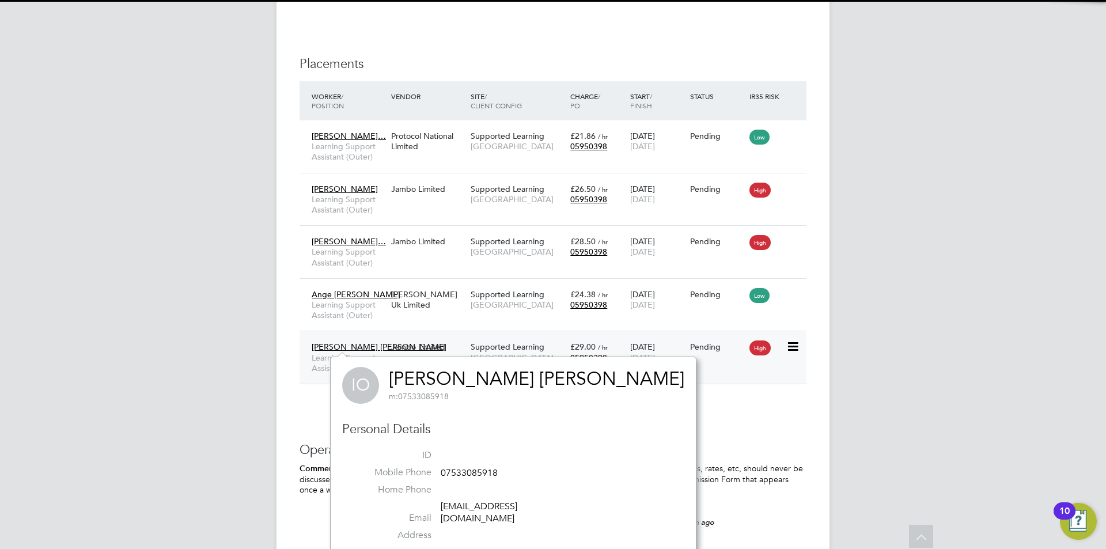
click at [378, 347] on span "Ivy Muzerlina Ofori" at bounding box center [379, 347] width 135 height 10
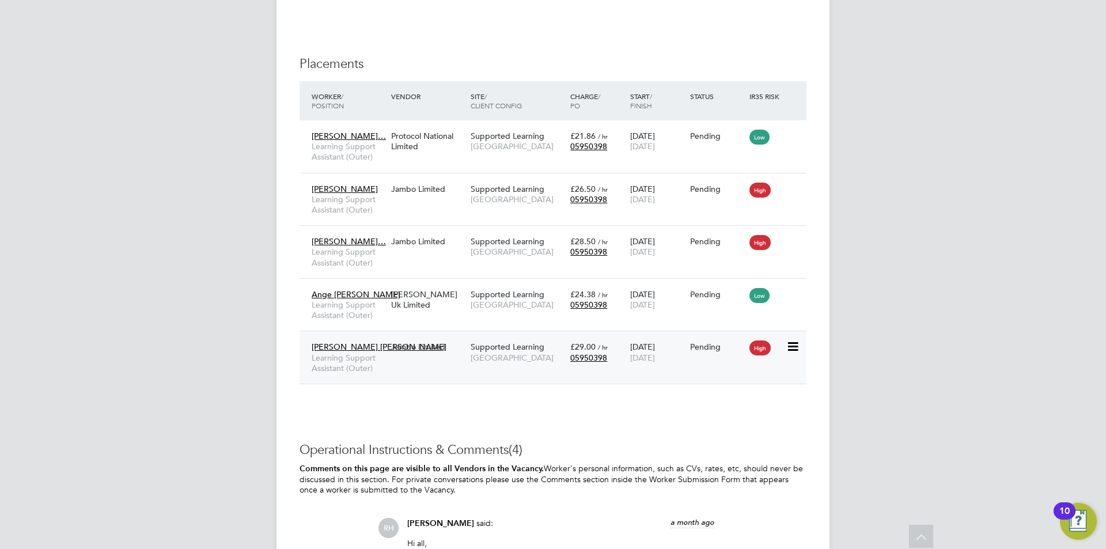
click at [446, 361] on div "Ivy Muzerlina Ofori Learning Support Assistant (Outer) Jambo Limited Supported …" at bounding box center [552, 357] width 507 height 53
click at [480, 355] on span "Epping Forest Campus" at bounding box center [518, 357] width 94 height 10
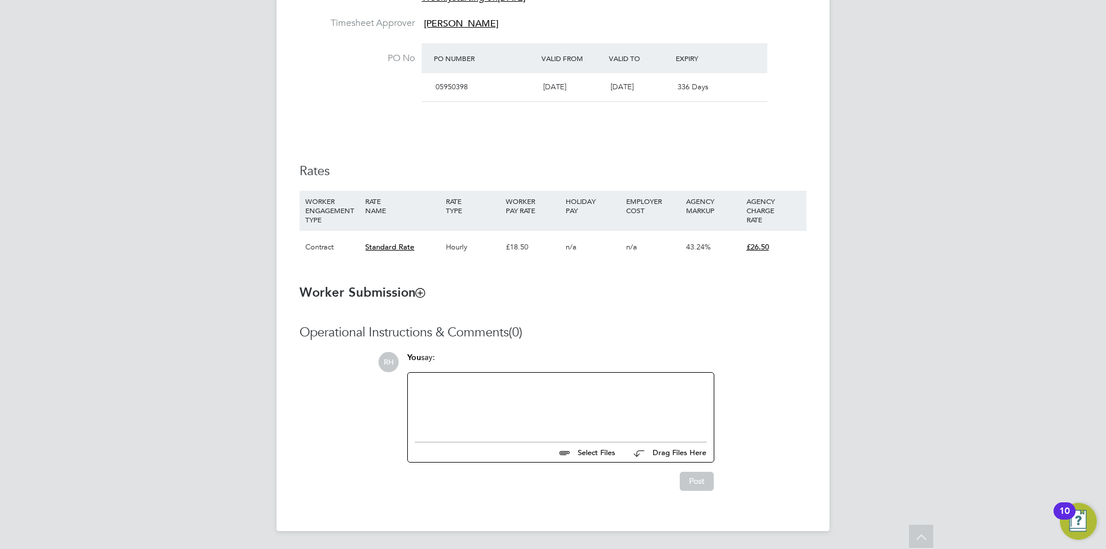
click at [511, 410] on div at bounding box center [561, 405] width 292 height 50
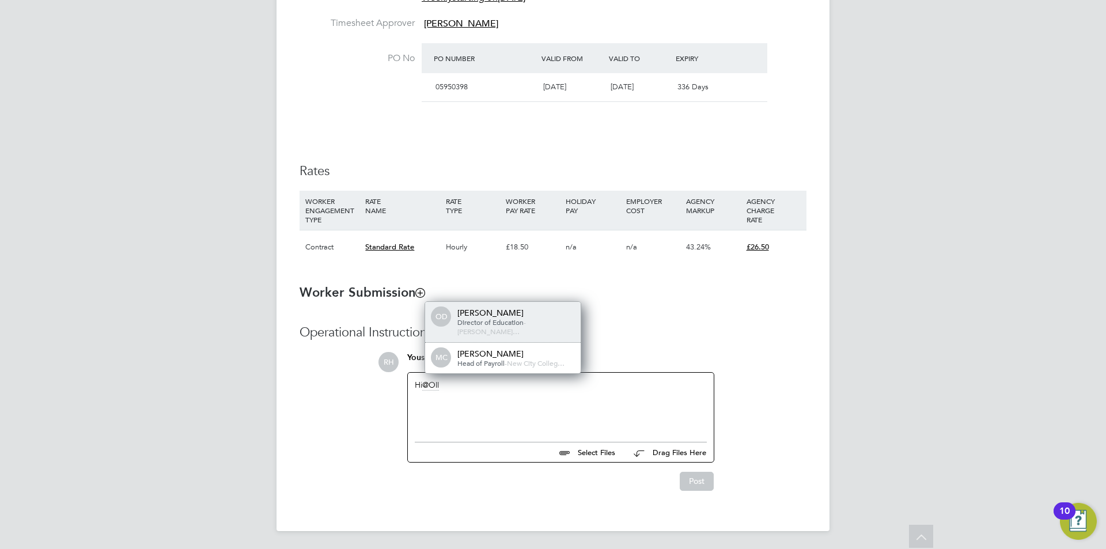
click at [503, 327] on span "Director of Education" at bounding box center [490, 321] width 66 height 9
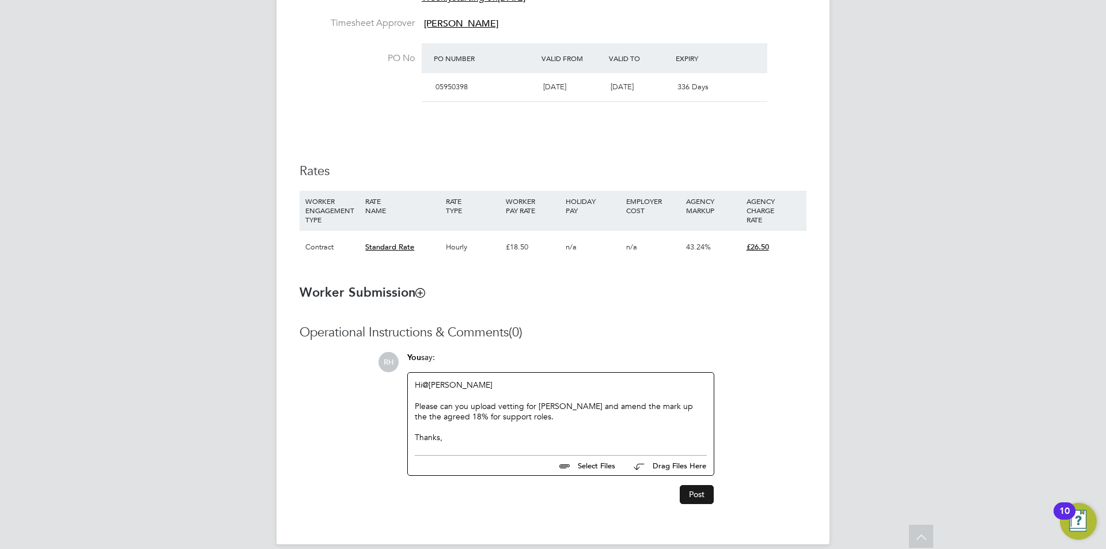
click at [685, 492] on button "Post" at bounding box center [697, 494] width 34 height 18
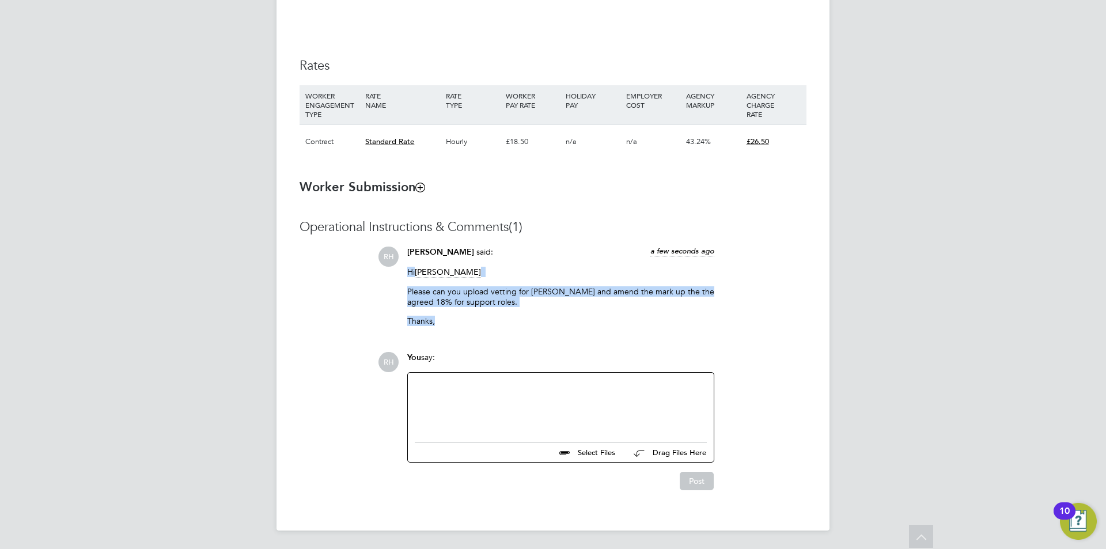
drag, startPoint x: 458, startPoint y: 321, endPoint x: 399, endPoint y: 267, distance: 80.7
click at [399, 267] on div "RH Rufena Haque said: a few seconds ago Hi Ollie Dart Please can you upload vet…" at bounding box center [592, 290] width 428 height 88
copy div "Hi Ollie Dart Please can you upload vetting for Deborah and amend the mark up t…"
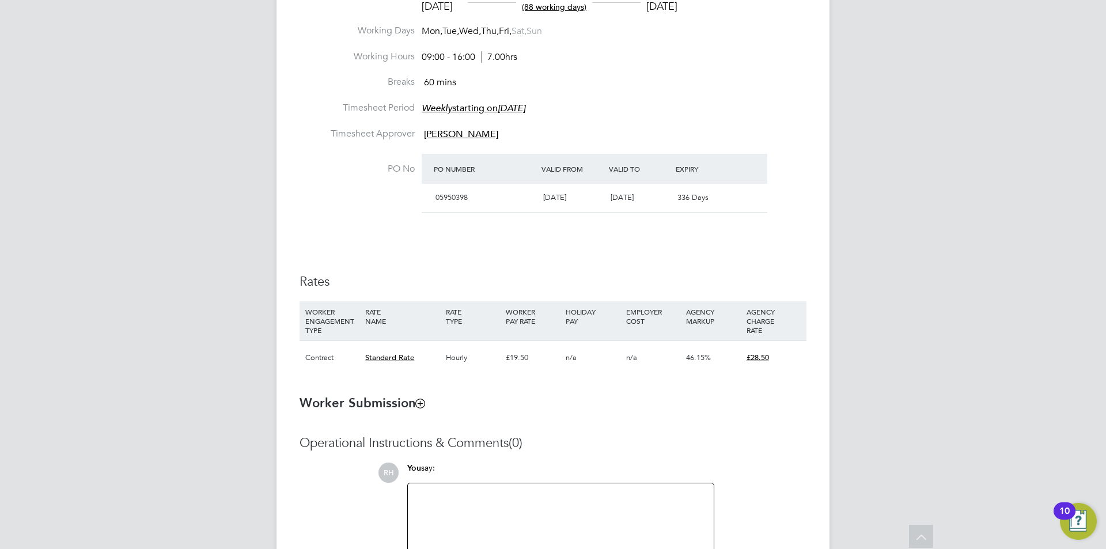
scroll to position [672, 0]
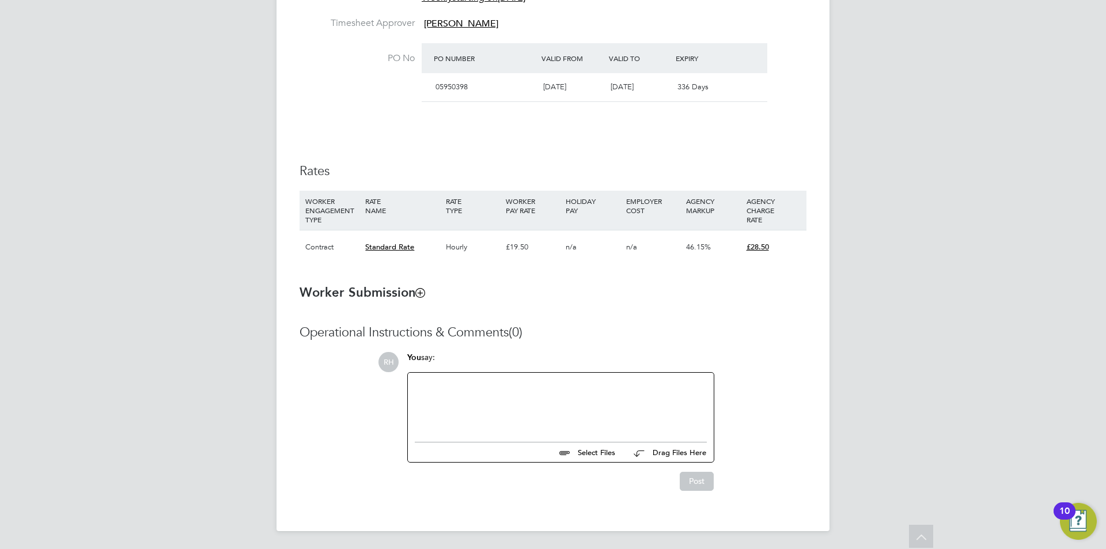
click at [545, 405] on div at bounding box center [561, 405] width 292 height 50
paste div
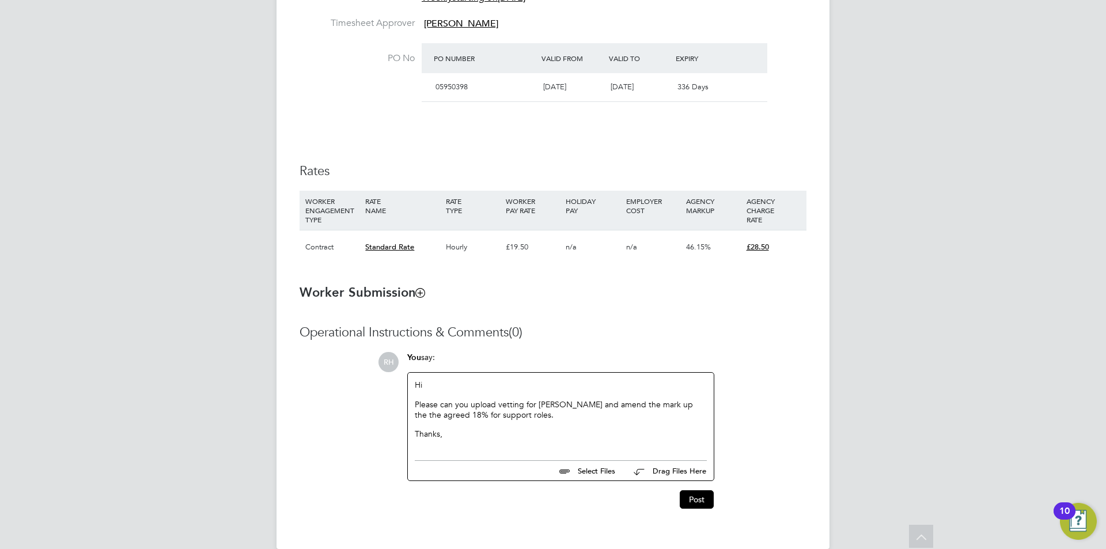
click at [435, 388] on p "Hi" at bounding box center [561, 385] width 292 height 10
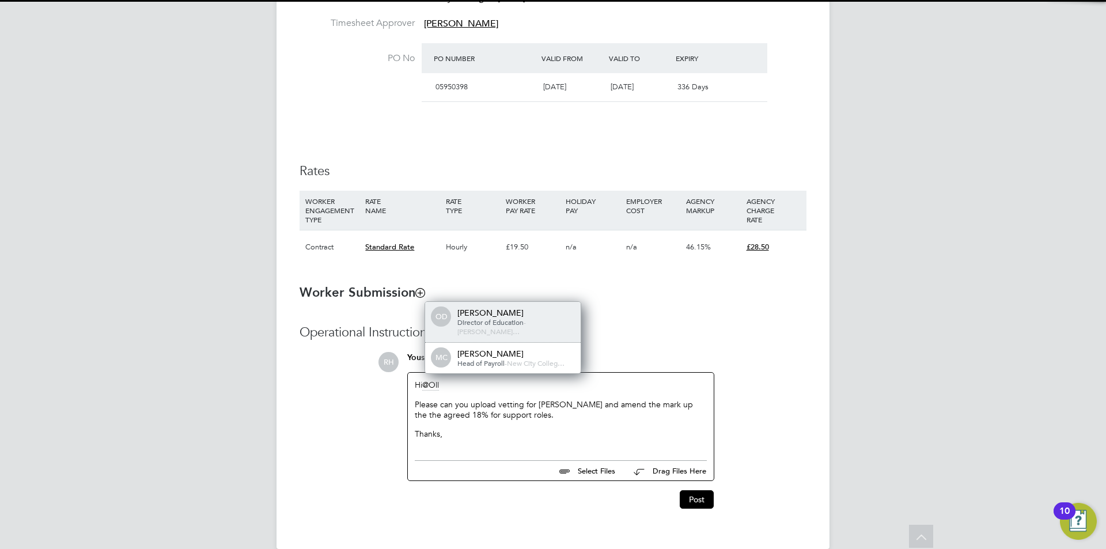
click at [478, 318] on div "Ollie Dart" at bounding box center [514, 313] width 115 height 10
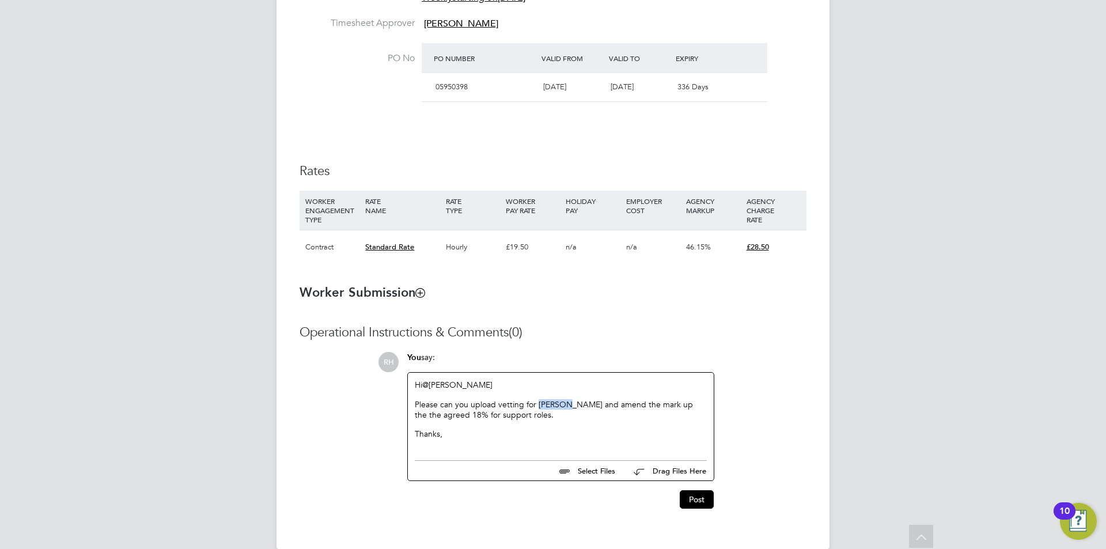
drag, startPoint x: 568, startPoint y: 401, endPoint x: 537, endPoint y: 400, distance: 31.1
click at [537, 400] on p "Please can you upload vetting for Deborah and amend the mark up the the agreed …" at bounding box center [561, 409] width 292 height 21
click at [701, 500] on button "Post" at bounding box center [697, 499] width 34 height 18
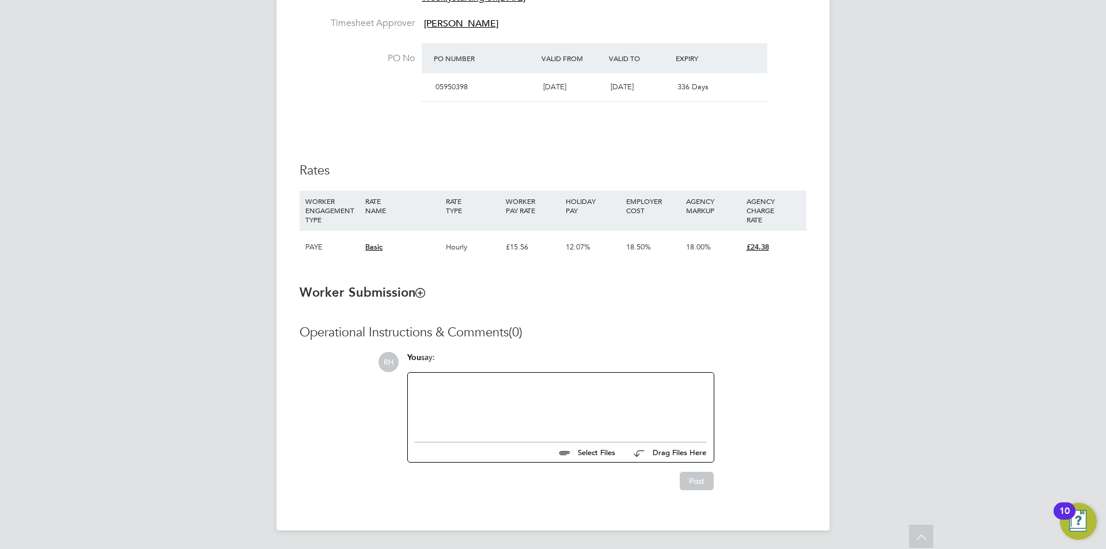
click at [449, 392] on div at bounding box center [561, 405] width 292 height 50
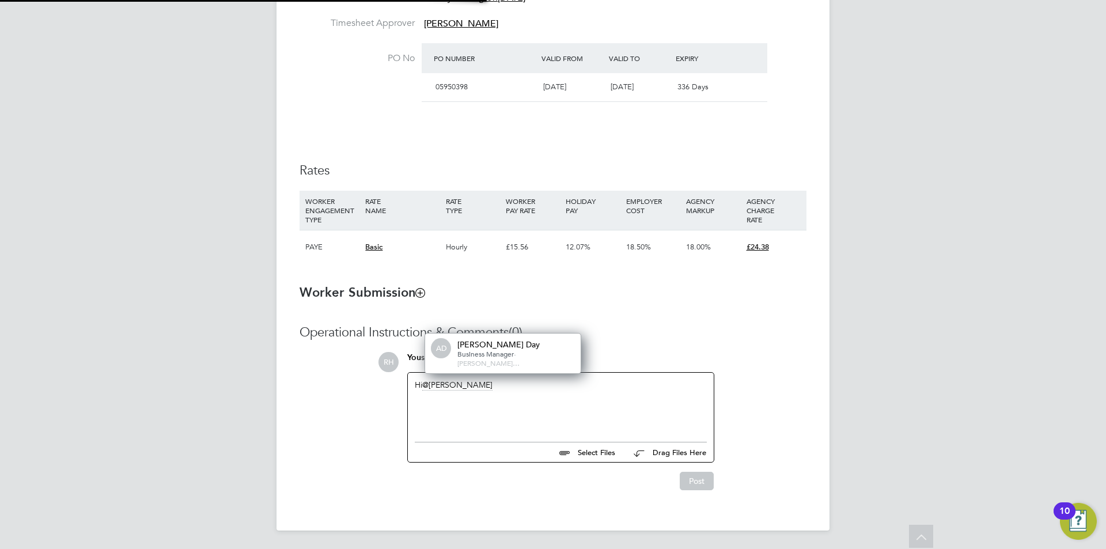
click at [495, 325] on h3 "Operational Instructions & Comments (0)" at bounding box center [552, 332] width 507 height 17
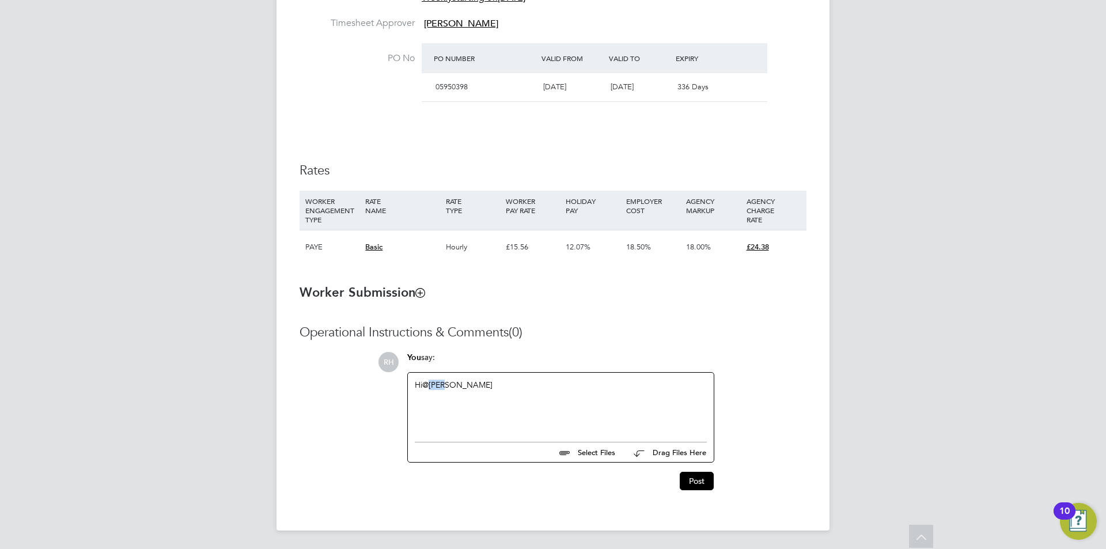
drag, startPoint x: 463, startPoint y: 385, endPoint x: 428, endPoint y: 386, distance: 35.1
click at [428, 386] on div "Hi @Amie" at bounding box center [561, 405] width 292 height 50
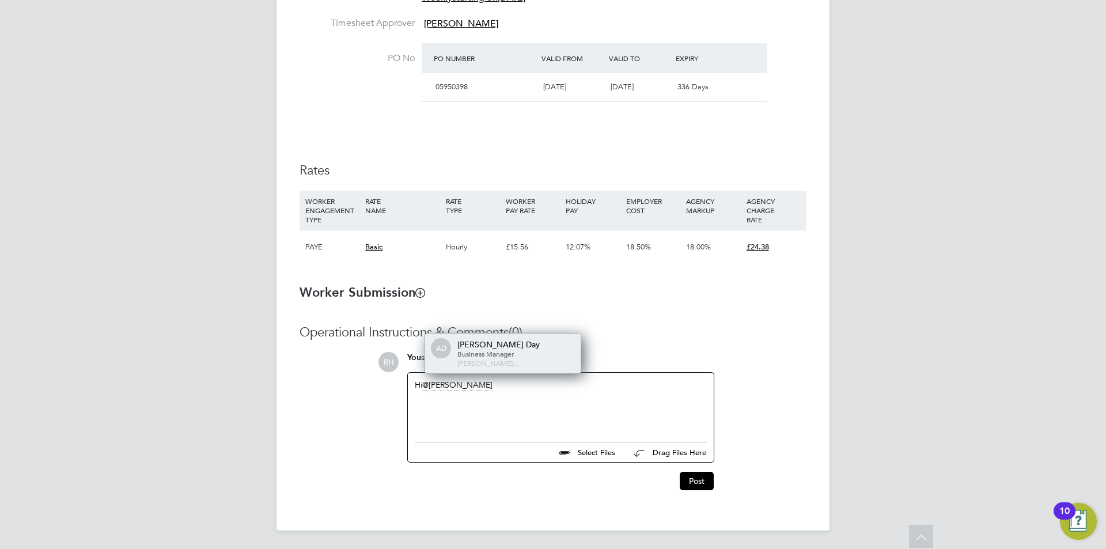
click at [464, 358] on span "Business Manager" at bounding box center [485, 353] width 56 height 9
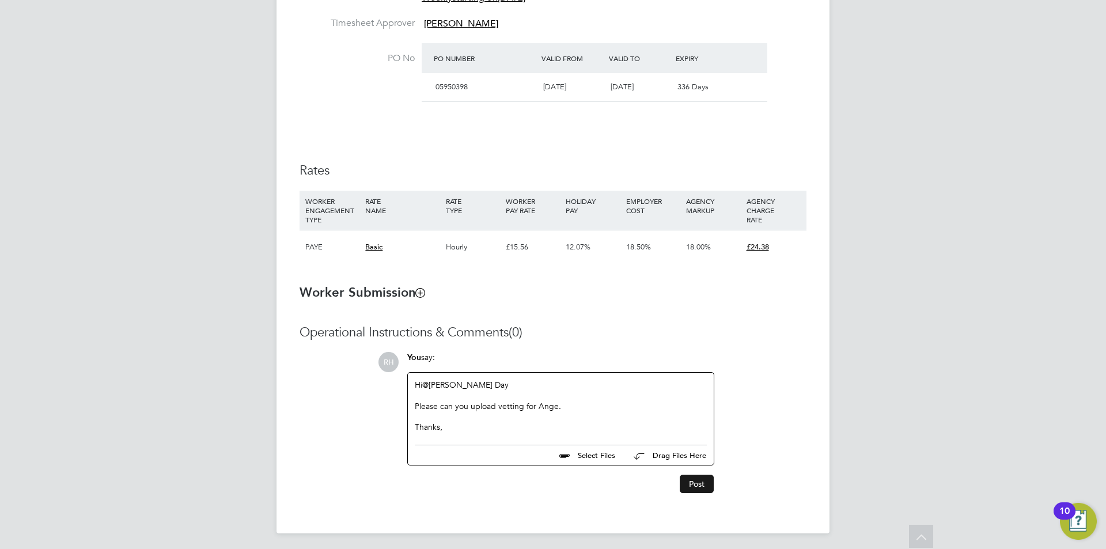
click at [692, 480] on button "Post" at bounding box center [697, 484] width 34 height 18
click at [459, 411] on div at bounding box center [561, 405] width 292 height 50
paste div
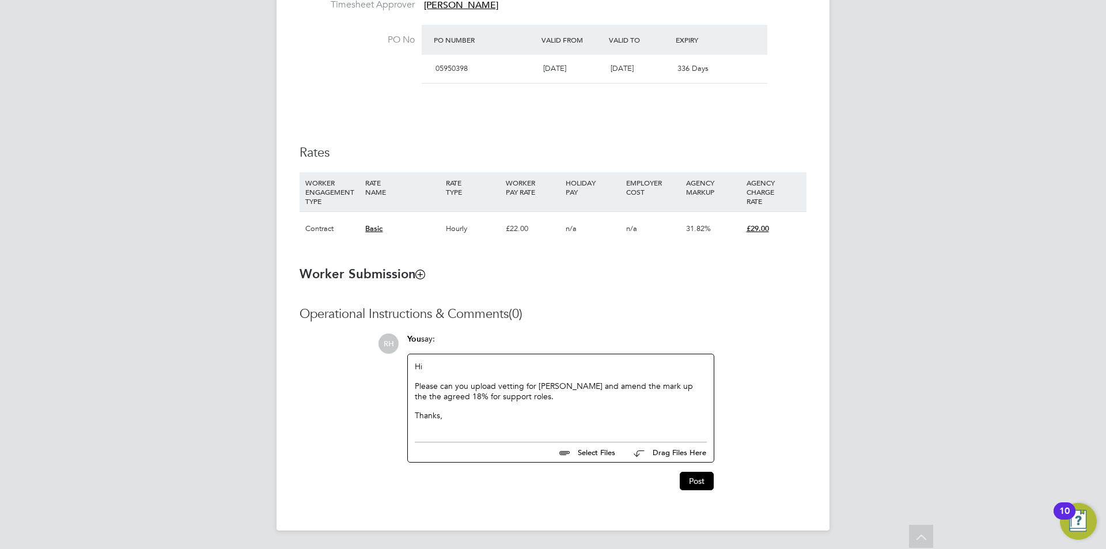
click at [454, 364] on p "Hi" at bounding box center [561, 366] width 292 height 10
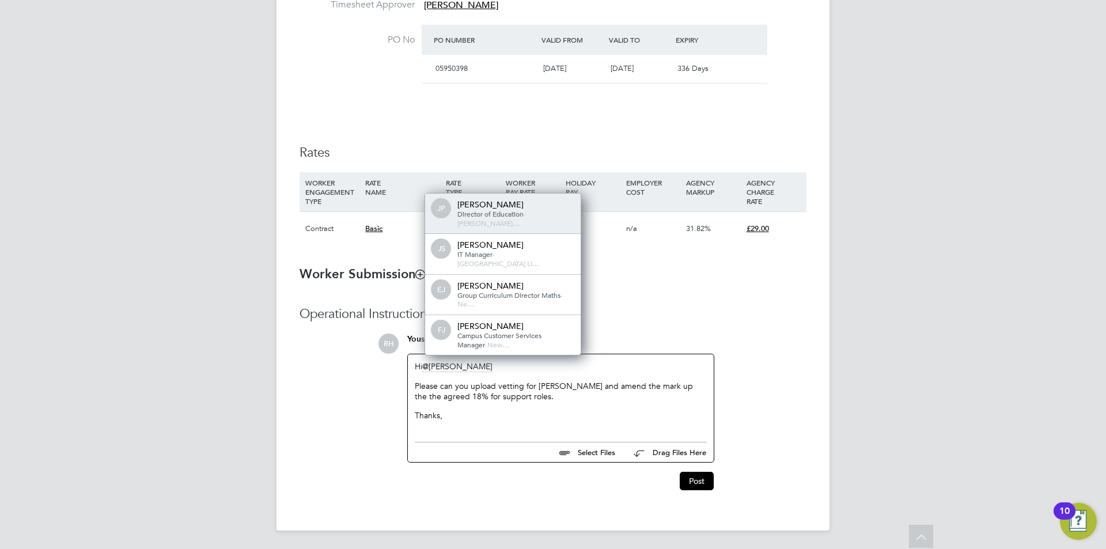
click at [503, 218] on span "Director of Education" at bounding box center [490, 213] width 66 height 9
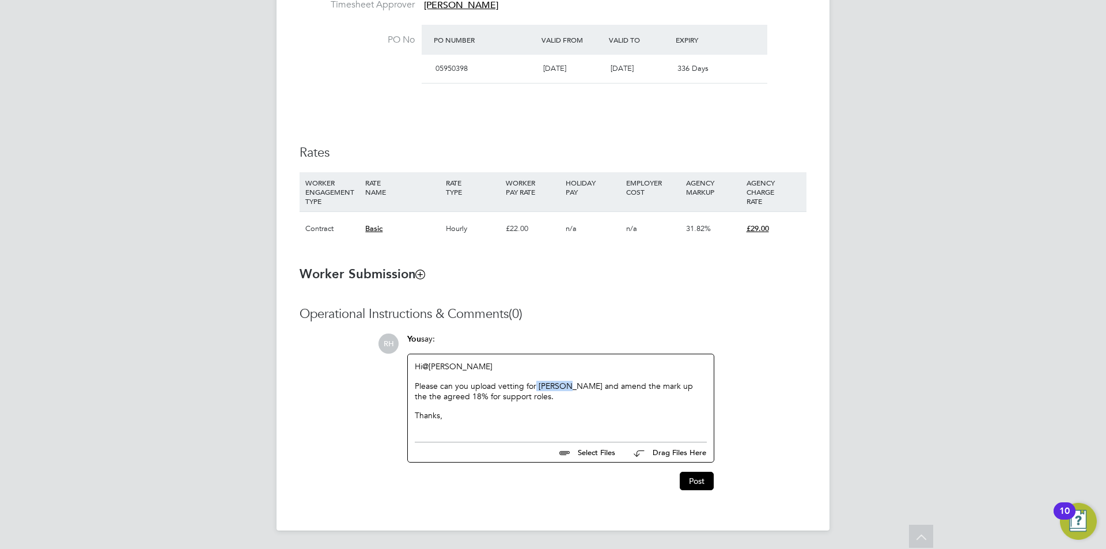
drag, startPoint x: 567, startPoint y: 381, endPoint x: 536, endPoint y: 383, distance: 31.7
click at [536, 383] on p "Please can you upload vetting for [PERSON_NAME] and amend the mark up the the a…" at bounding box center [561, 391] width 292 height 21
click at [692, 476] on button "Post" at bounding box center [697, 481] width 34 height 18
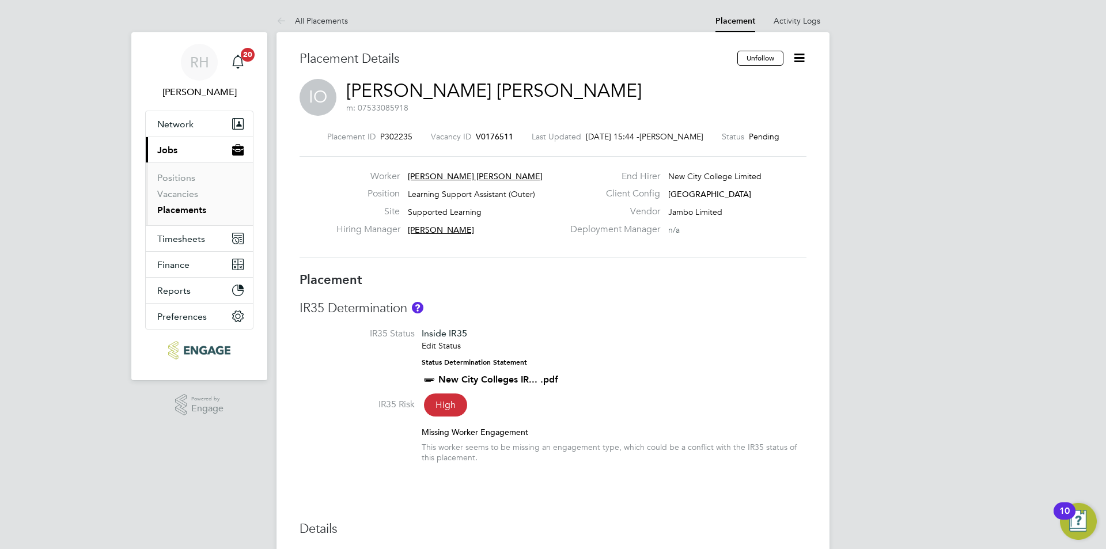
click at [486, 138] on span "V0176511" at bounding box center [494, 136] width 37 height 10
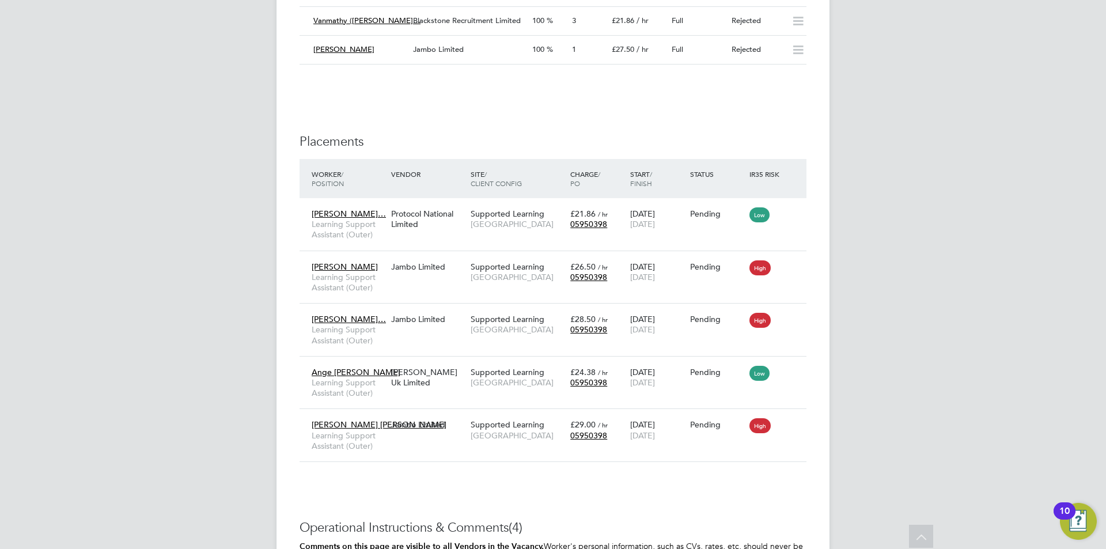
scroll to position [3340, 0]
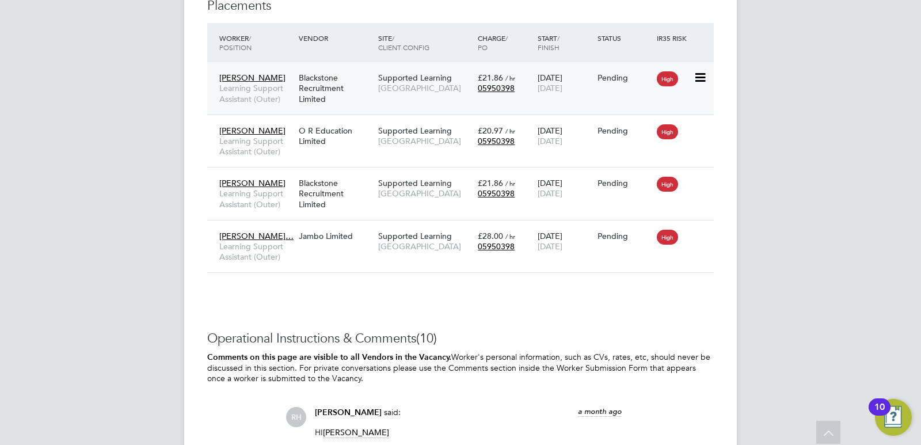
click at [297, 89] on div "Blackstone Recruitment Limited" at bounding box center [335, 88] width 79 height 43
click at [273, 196] on span "Learning Support Assistant (Outer)" at bounding box center [256, 198] width 74 height 21
click at [263, 234] on span "Margaret Nyamw…" at bounding box center [256, 236] width 74 height 10
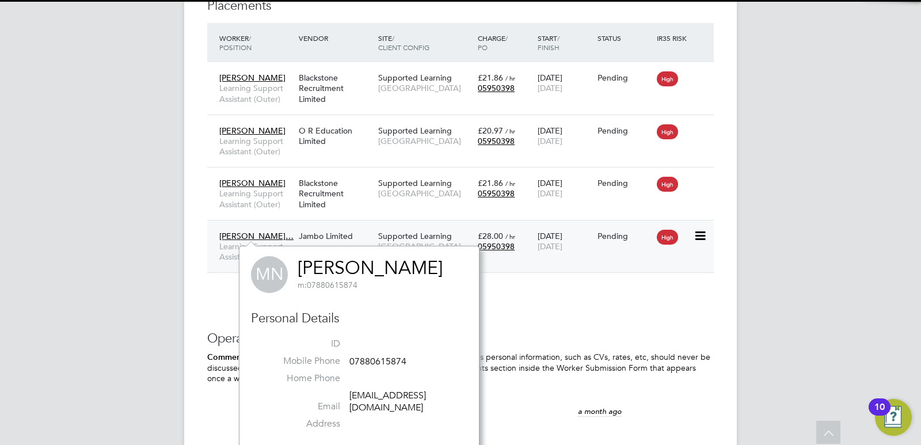
click at [332, 238] on div "Jambo Limited" at bounding box center [335, 236] width 79 height 22
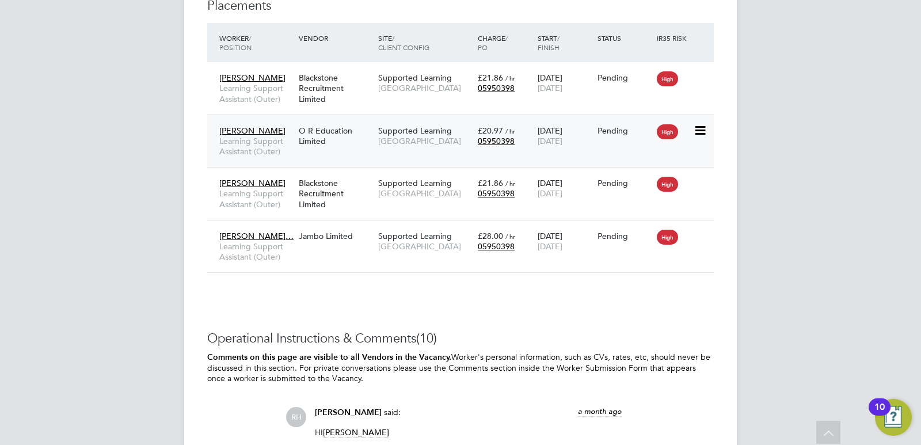
scroll to position [34, 81]
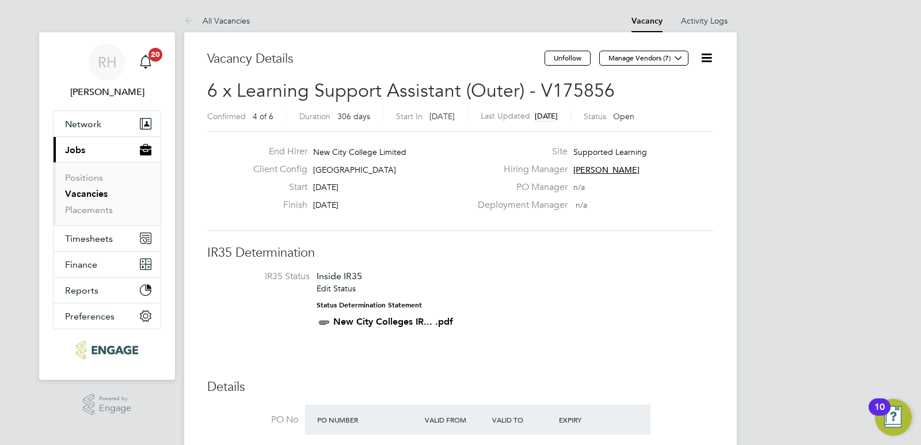
click at [79, 191] on link "Vacancies" at bounding box center [86, 193] width 43 height 11
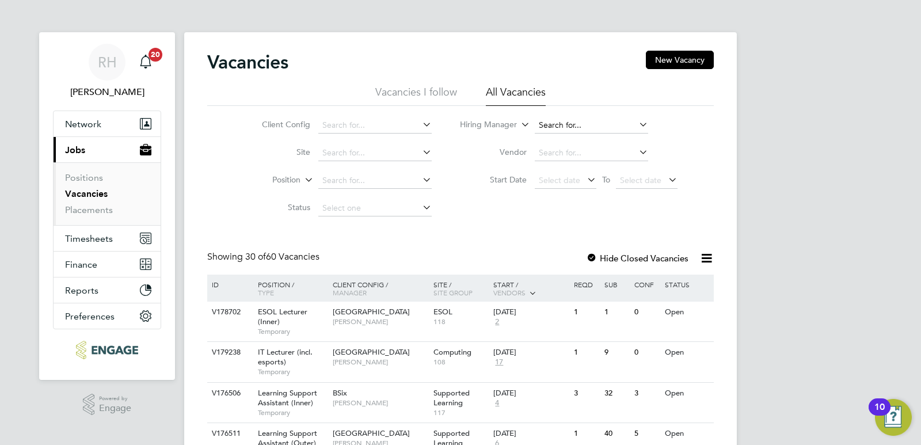
click at [558, 124] on input at bounding box center [591, 125] width 113 height 16
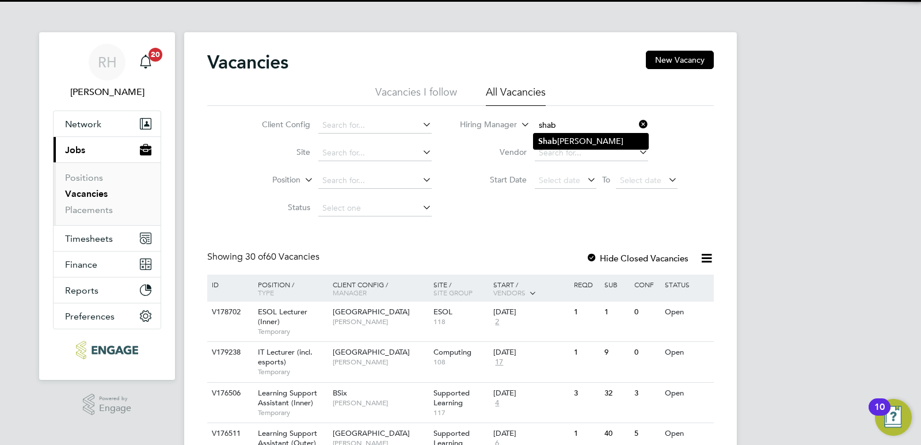
click at [562, 139] on li "Shab nam Shaheen" at bounding box center [591, 142] width 115 height 16
type input "[PERSON_NAME]"
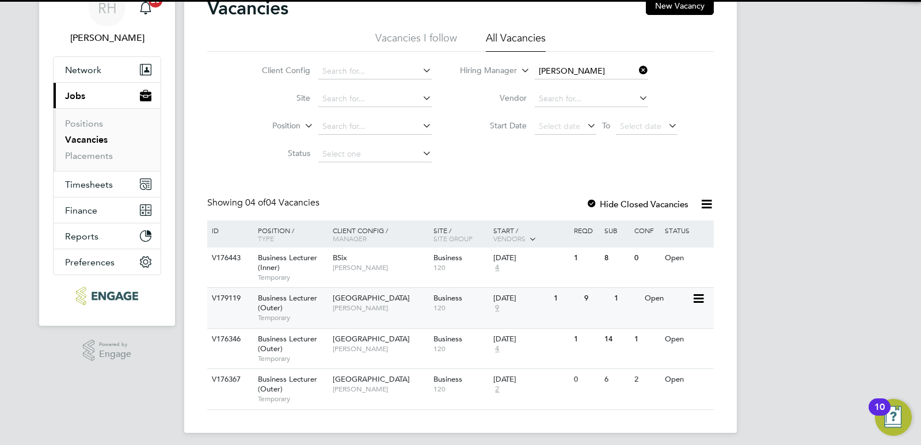
scroll to position [60, 0]
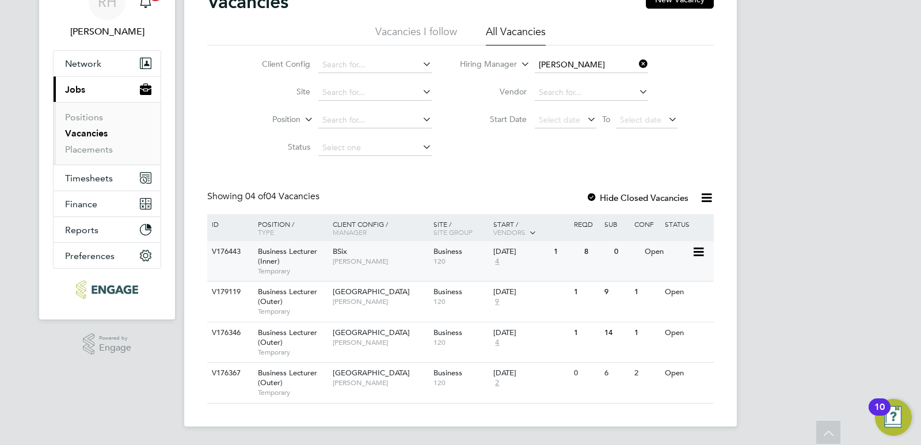
click at [281, 260] on div "Business Lecturer (Inner) Temporary" at bounding box center [289, 261] width 81 height 40
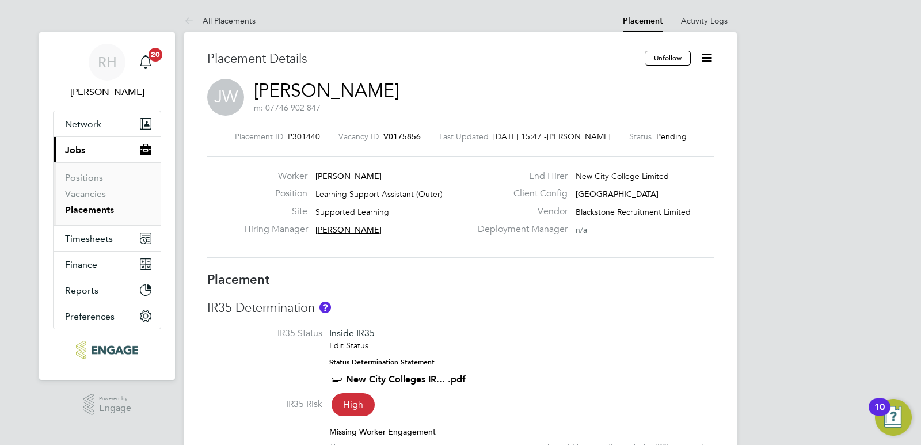
click at [707, 317] on h3 "IR35 Determination" at bounding box center [460, 308] width 507 height 17
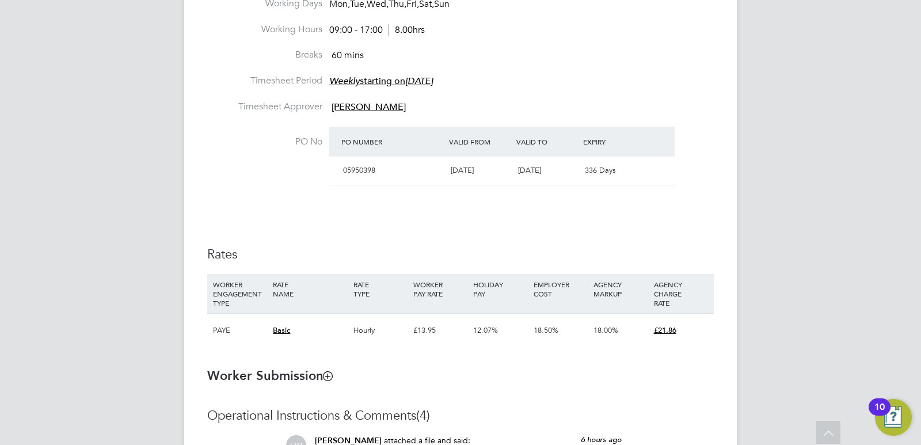
scroll to position [18, 227]
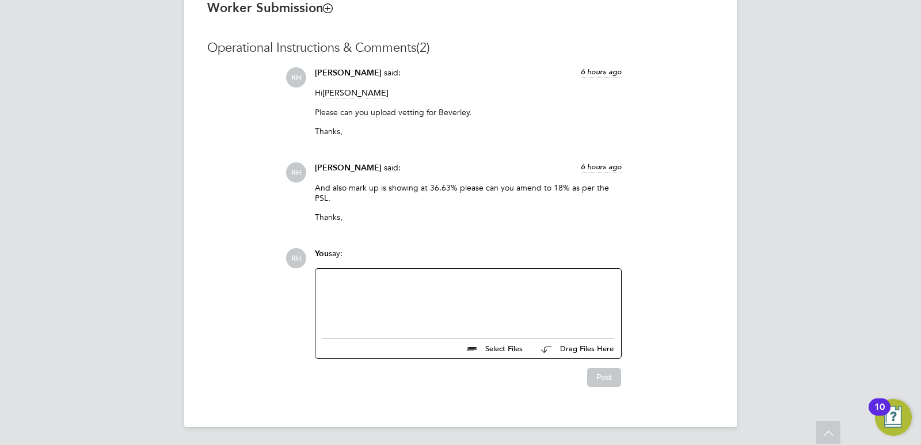
scroll to position [18, 227]
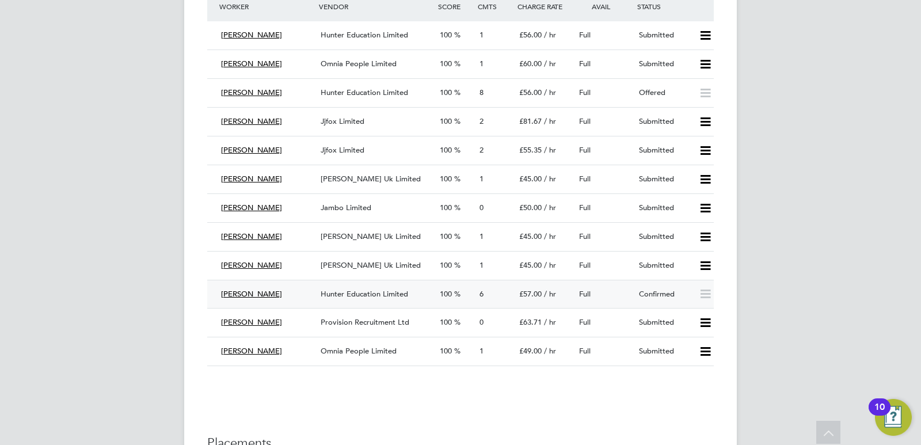
click at [279, 295] on div "Mike Nevitt" at bounding box center [267, 294] width 100 height 19
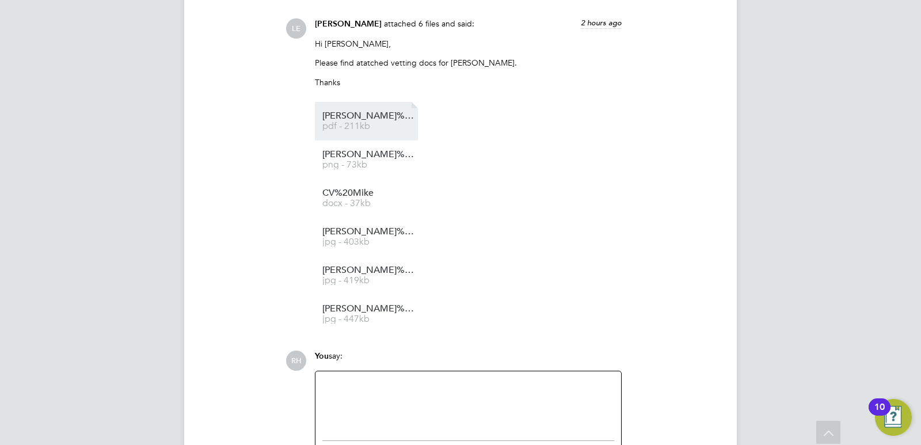
click at [369, 120] on span "Mike%20Nevitt%20Vetting%20Profile" at bounding box center [369, 116] width 92 height 9
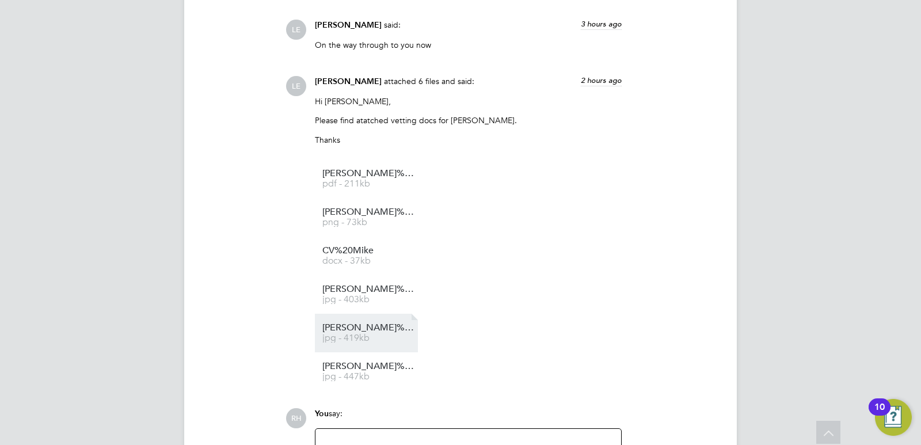
click at [368, 343] on span "jpg - 419kb" at bounding box center [369, 338] width 92 height 9
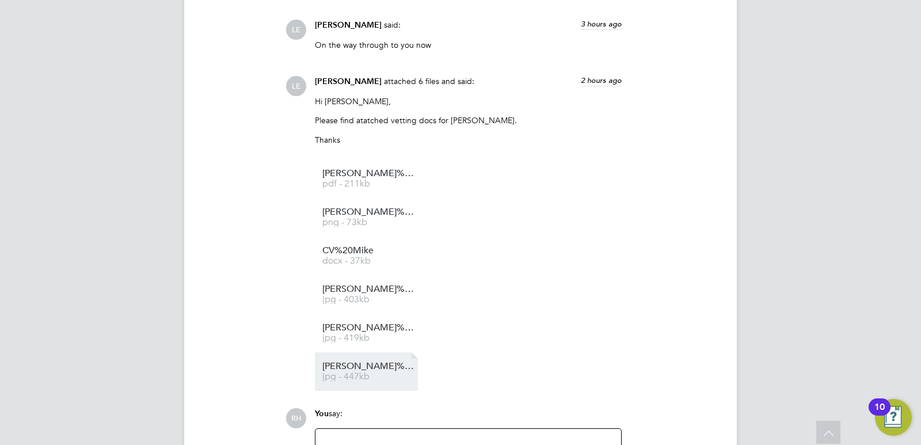
click at [341, 381] on span "jpg - 447kb" at bounding box center [369, 377] width 92 height 9
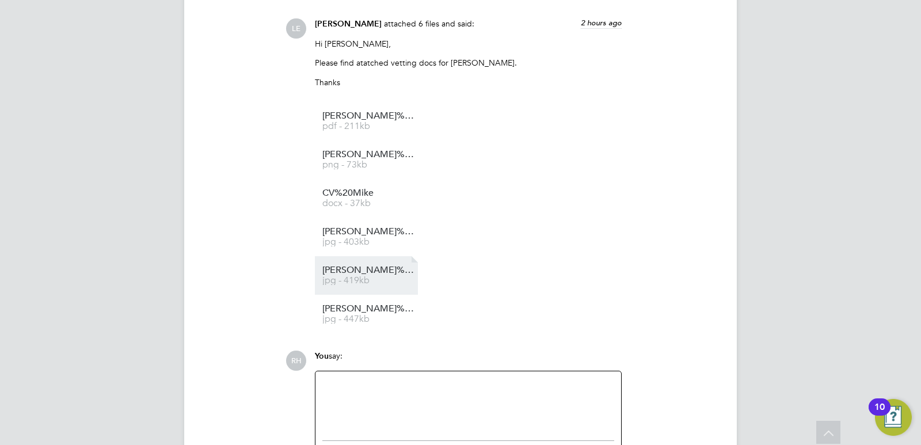
click at [365, 285] on span "jpg - 419kb" at bounding box center [369, 280] width 92 height 9
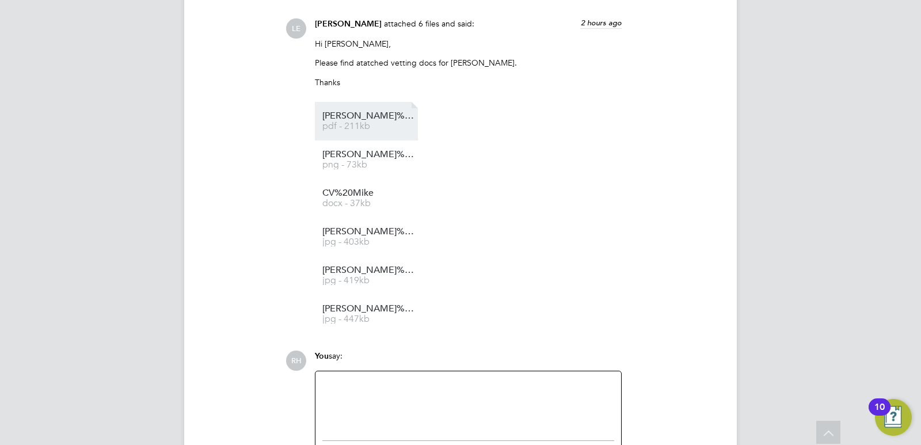
click at [354, 120] on span "Mike%20Nevitt%20Vetting%20Profile" at bounding box center [369, 116] width 92 height 9
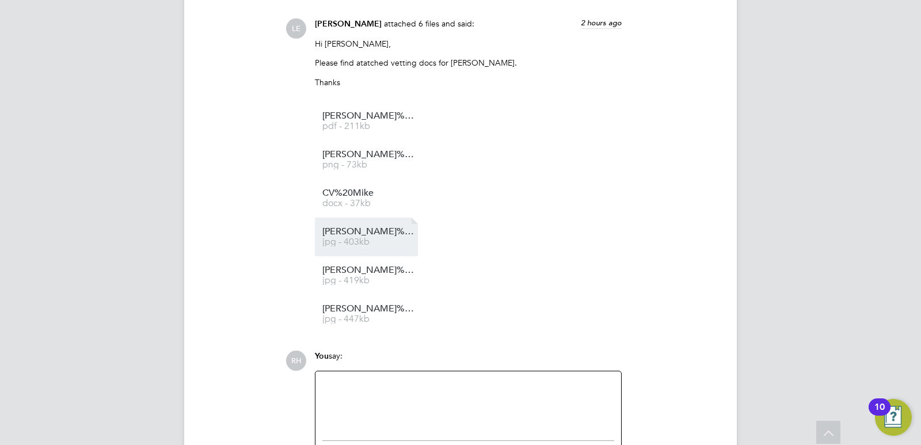
click at [355, 246] on span "jpg - 403kb" at bounding box center [369, 242] width 92 height 9
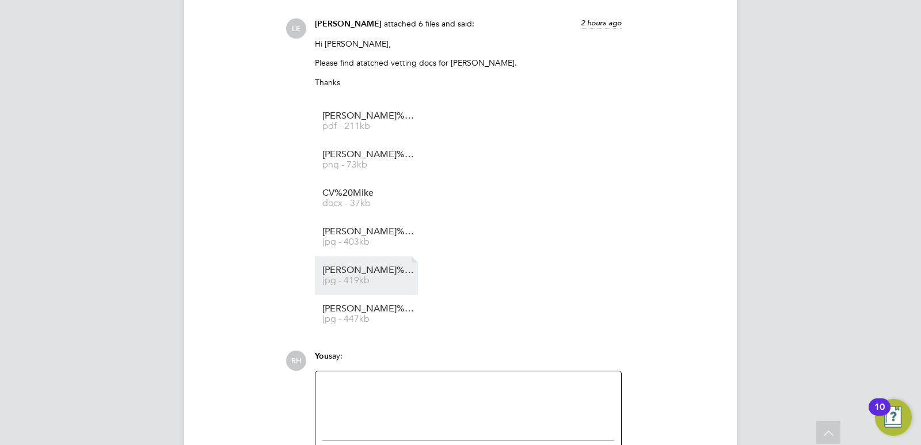
click at [332, 285] on link "Mike%20Nevitt%20DBS jpg - 419kb" at bounding box center [369, 275] width 92 height 19
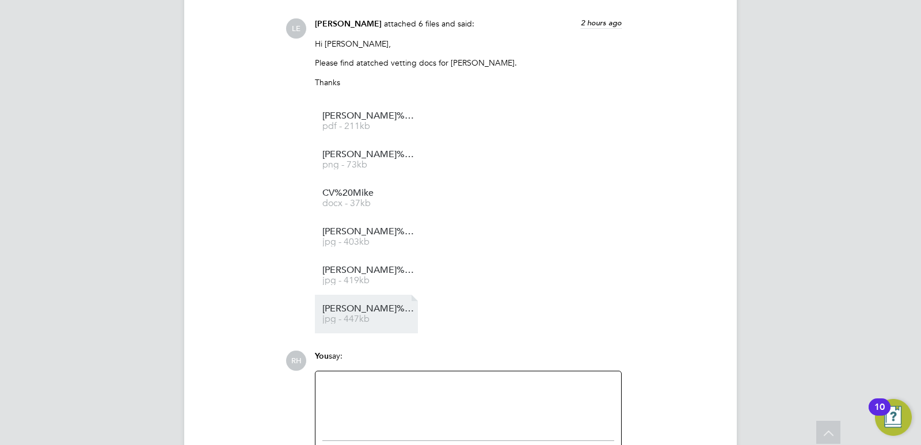
click at [344, 324] on span "jpg - 447kb" at bounding box center [369, 319] width 92 height 9
click at [393, 413] on div at bounding box center [469, 403] width 292 height 50
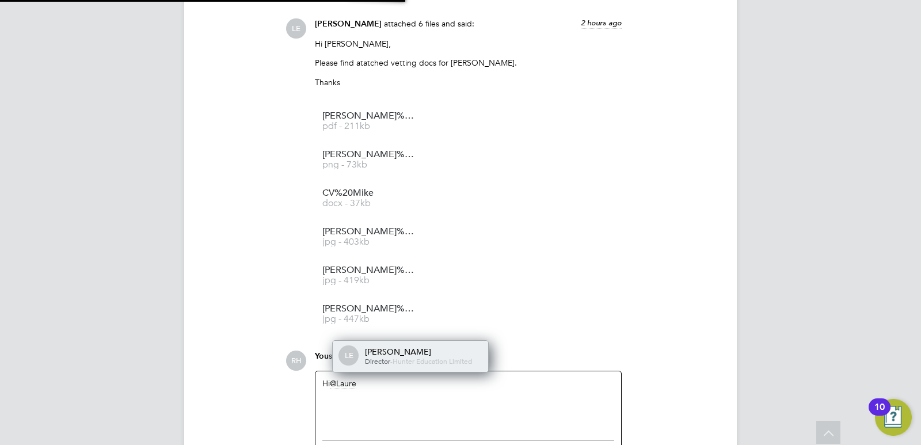
scroll to position [6, 6]
click at [392, 366] on span "-" at bounding box center [391, 360] width 2 height 9
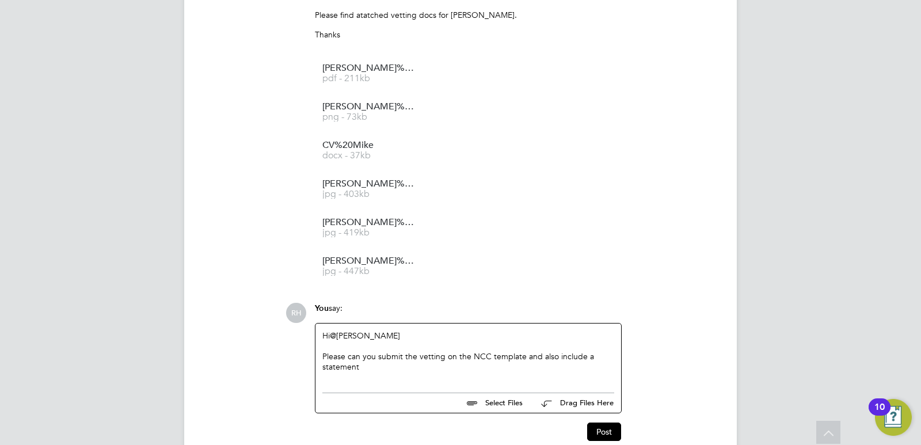
scroll to position [2416, 0]
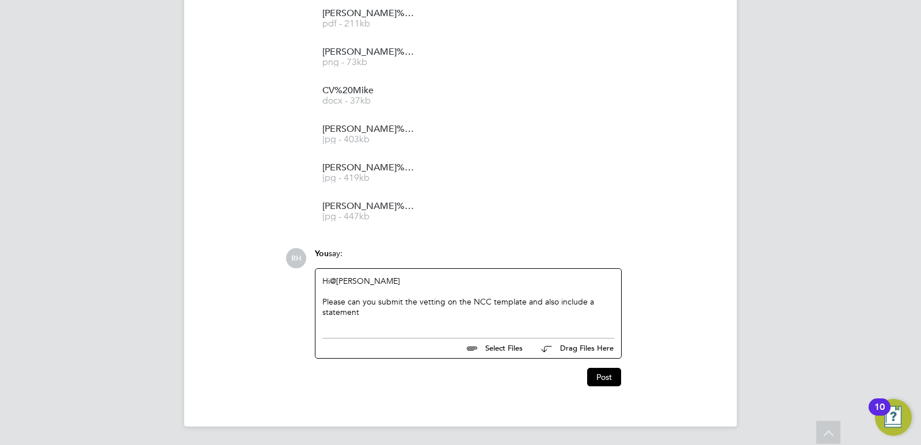
click at [380, 309] on div "Please can you submit the vetting on the NCC template and also include a statem…" at bounding box center [469, 307] width 292 height 21
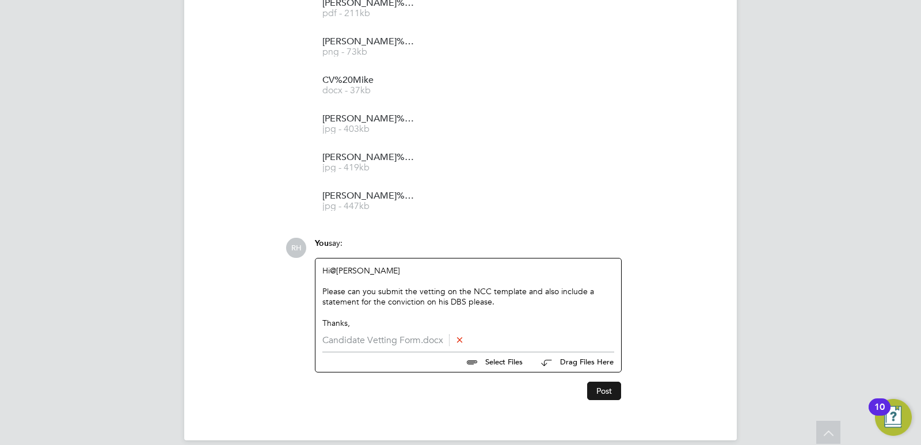
click at [591, 397] on button "Post" at bounding box center [604, 391] width 34 height 18
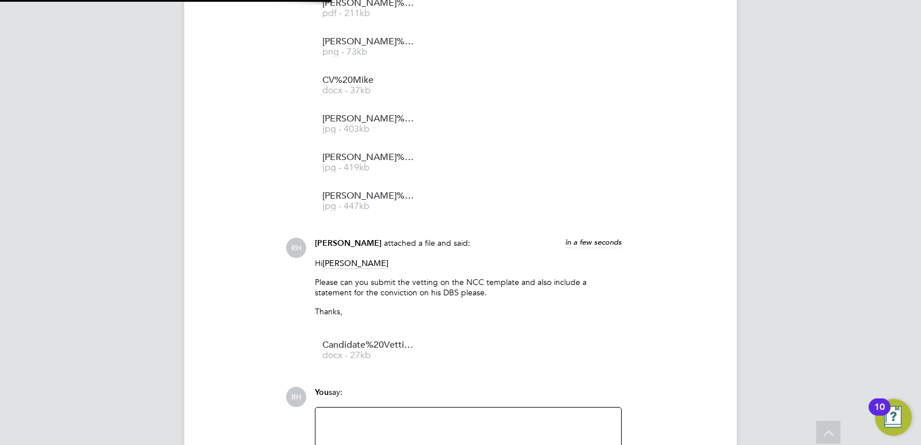
scroll to position [2566, 0]
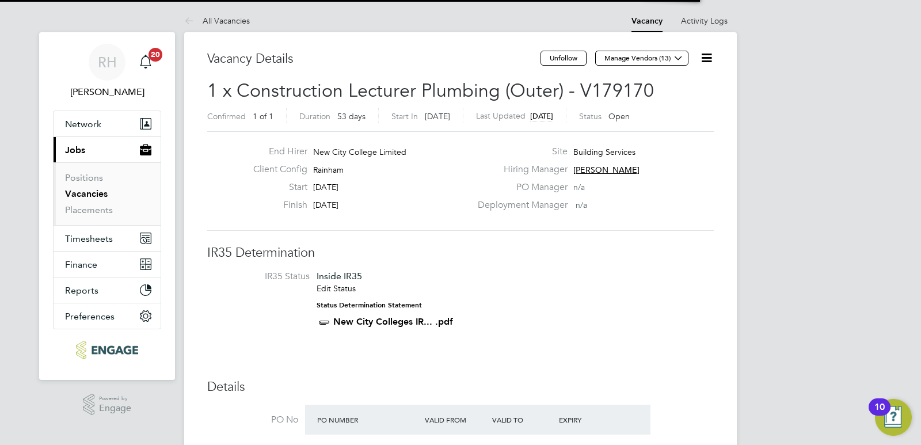
scroll to position [6, 6]
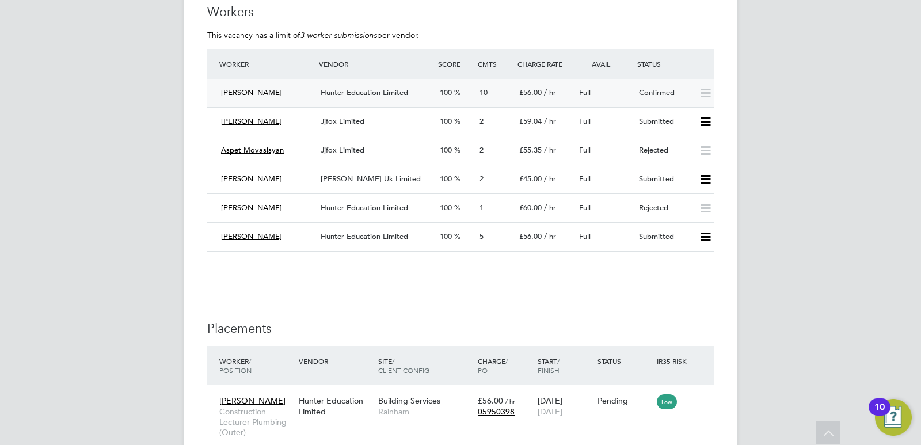
click at [394, 86] on div "Hunter Education Limited" at bounding box center [375, 93] width 119 height 19
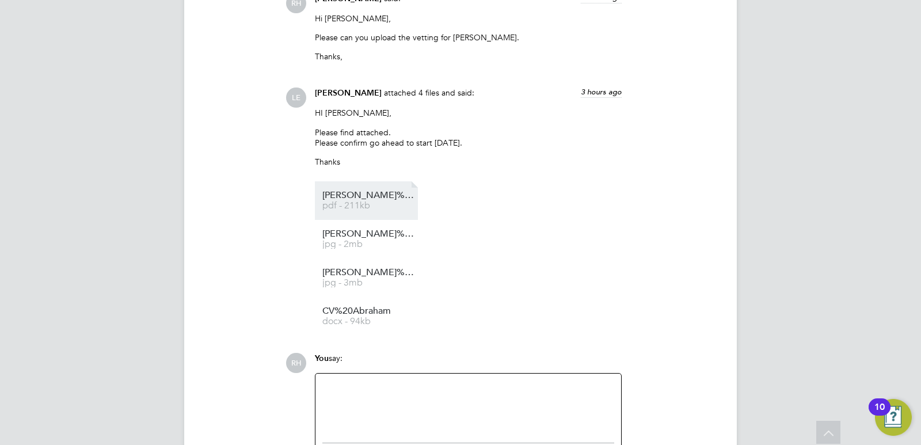
click at [375, 200] on span "Abraham%20Briscoe%20Vetting%20Profile" at bounding box center [369, 195] width 92 height 9
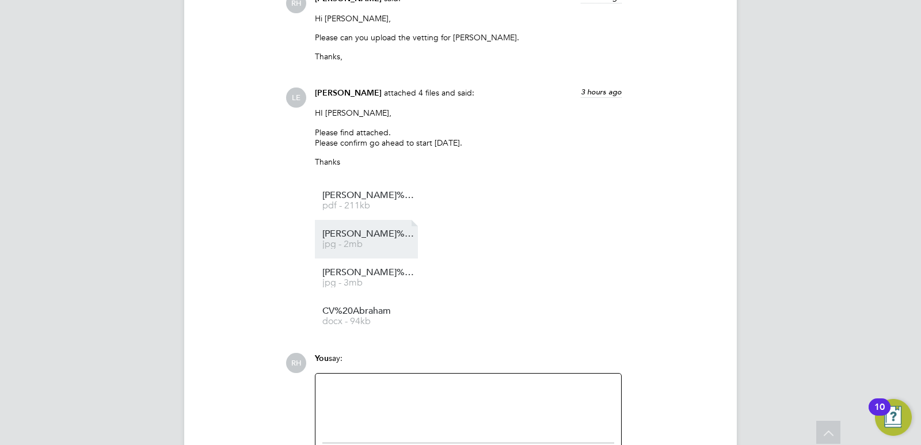
click at [353, 238] on span "Abraham%20DBS" at bounding box center [369, 234] width 92 height 9
click at [381, 413] on div at bounding box center [469, 406] width 292 height 50
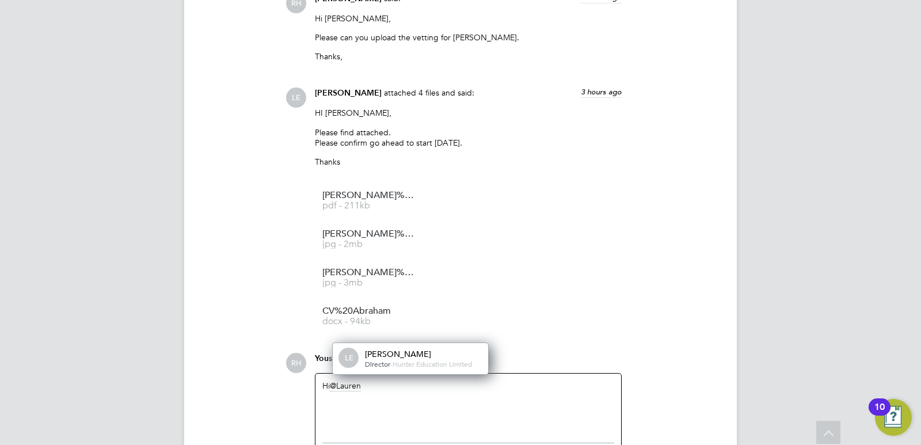
click at [393, 369] on span "-" at bounding box center [391, 363] width 2 height 9
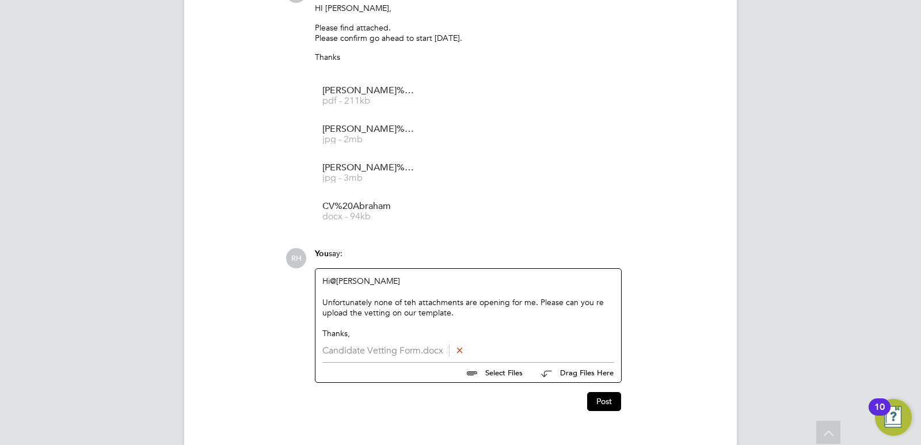
click at [412, 318] on div "Unfortunately none of teh attachments are opening for me. Please can you re upl…" at bounding box center [469, 323] width 292 height 10
click at [599, 318] on div "Unfortunately none of the attachments are opening for me. Please can you re upl…" at bounding box center [469, 323] width 292 height 10
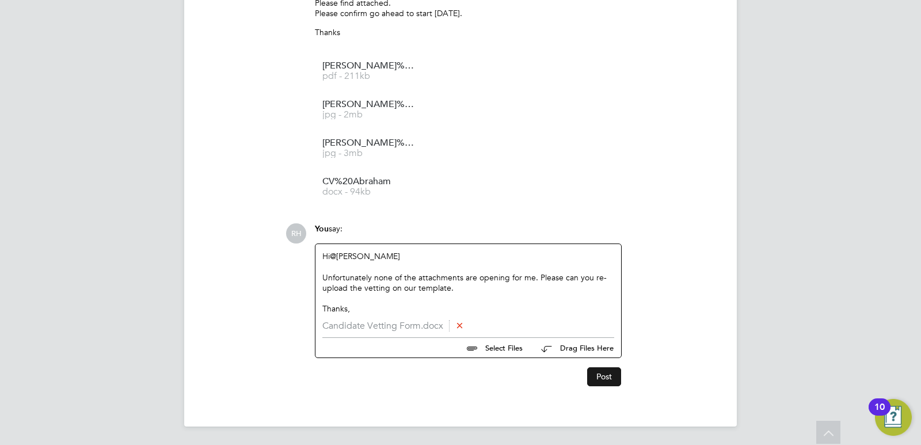
click at [602, 375] on button "Post" at bounding box center [604, 376] width 34 height 18
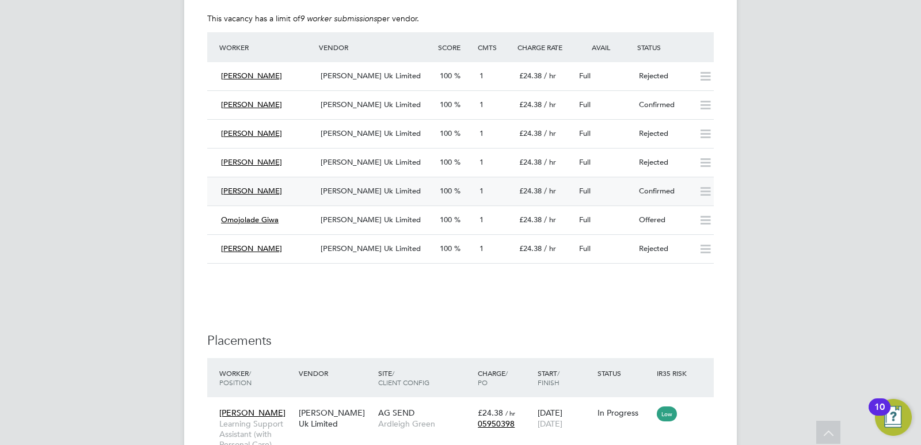
click at [377, 199] on div "Morgan Hunt Uk Limited" at bounding box center [375, 191] width 119 height 19
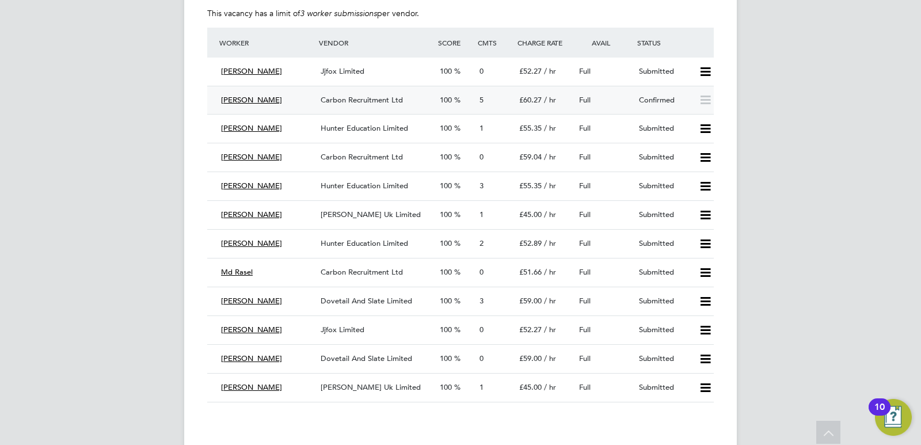
click at [357, 101] on span "Carbon Recruitment Ltd" at bounding box center [362, 100] width 82 height 10
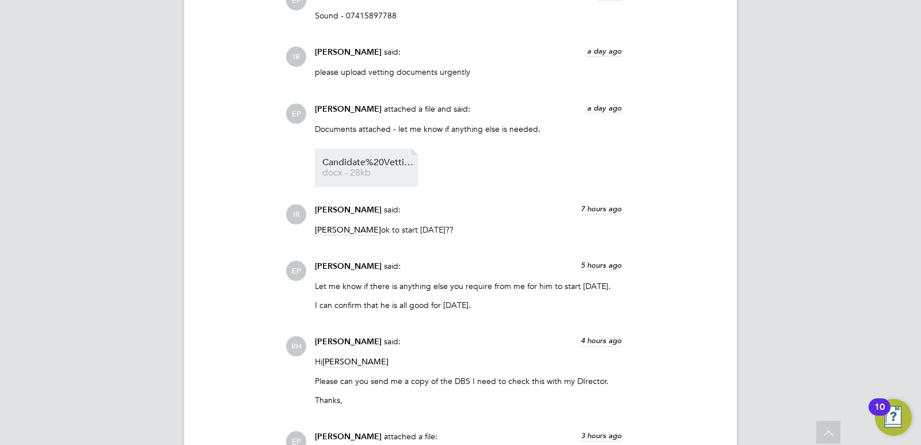
click at [359, 172] on span "docx - 28kb" at bounding box center [369, 173] width 92 height 9
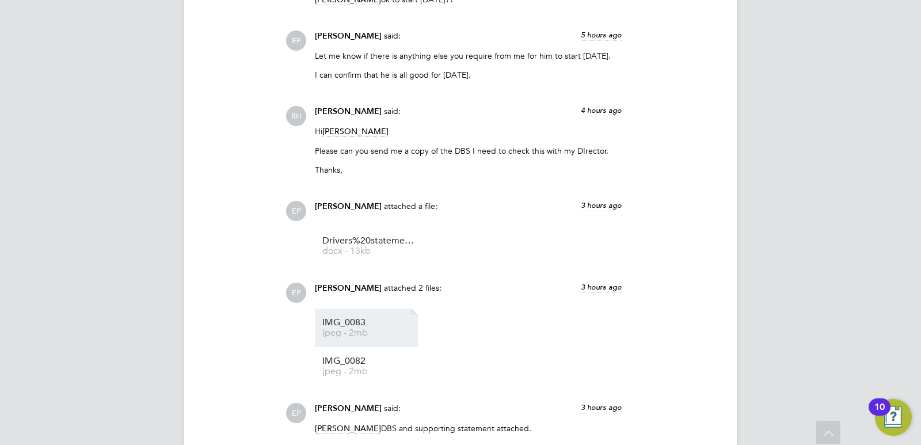
click at [347, 327] on span "IMG_0083" at bounding box center [369, 322] width 92 height 9
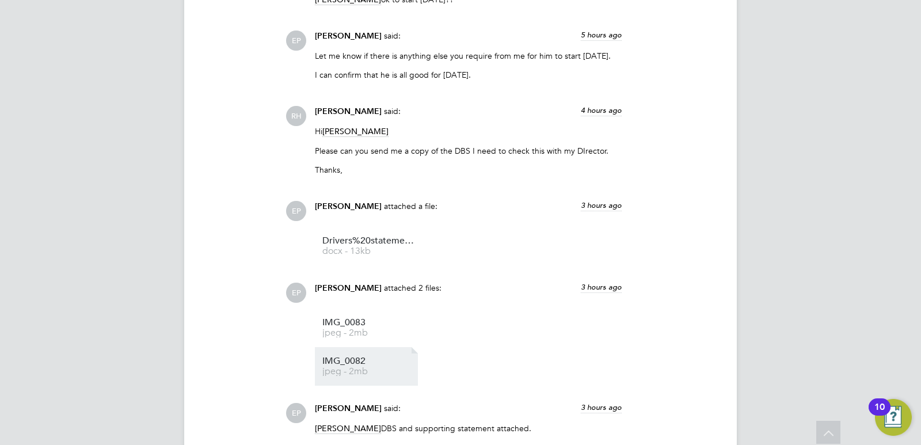
click at [352, 370] on span "jpeg - 2mb" at bounding box center [369, 371] width 92 height 9
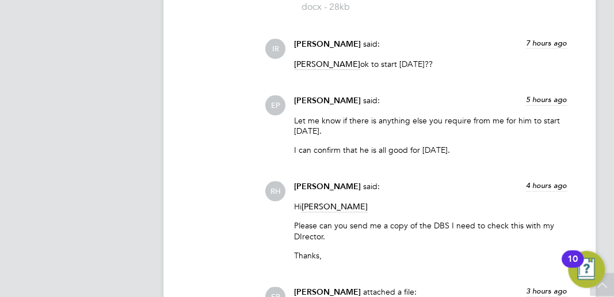
scroll to position [18, 174]
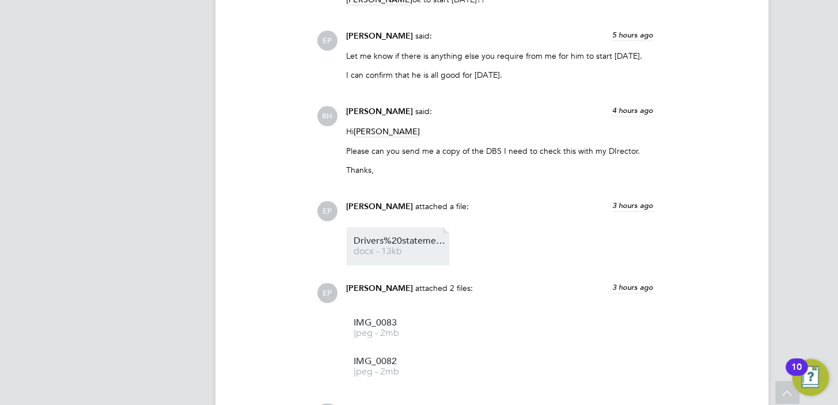
click at [396, 242] on span "Drivers%20statement%20copy" at bounding box center [400, 241] width 92 height 9
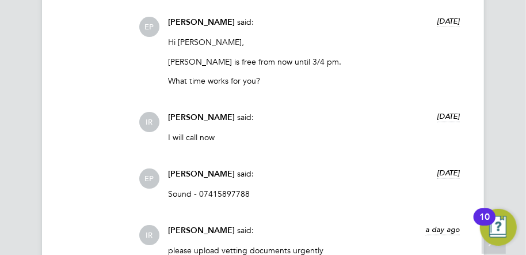
scroll to position [18, 183]
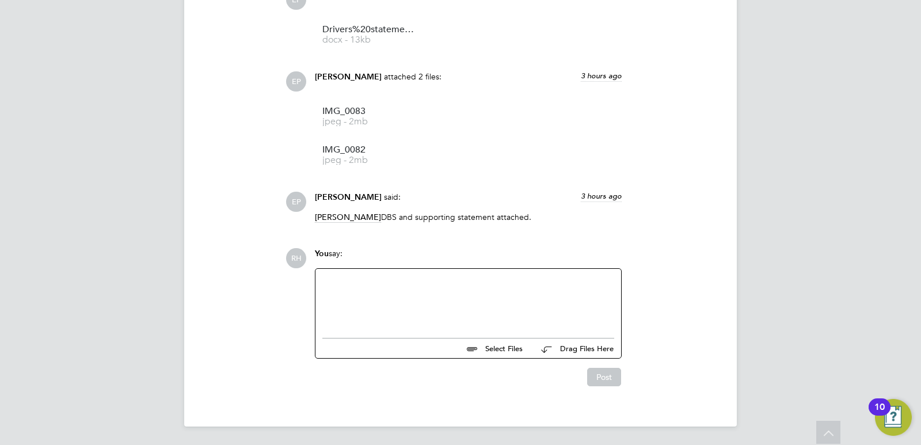
click at [392, 309] on div at bounding box center [469, 301] width 292 height 50
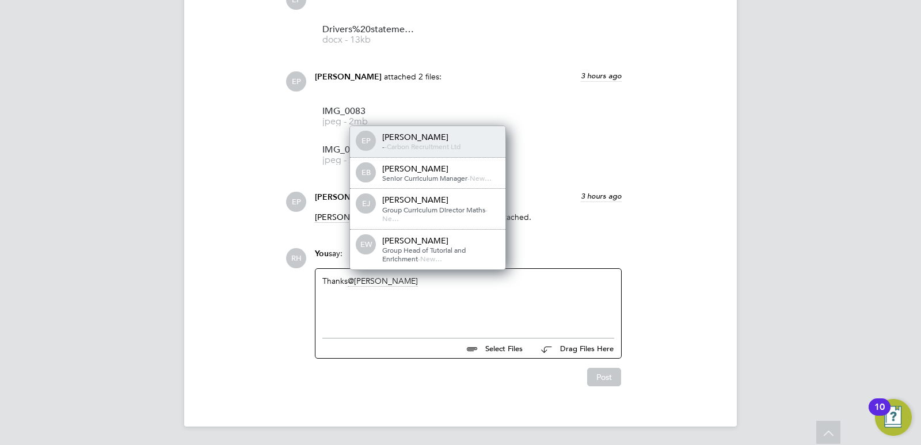
click at [415, 146] on span "Carbon Recruitment Ltd" at bounding box center [424, 146] width 74 height 9
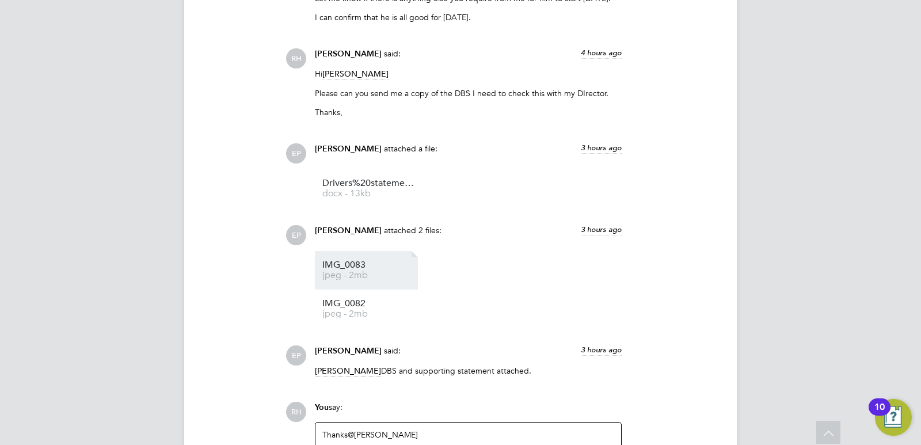
scroll to position [2515, 0]
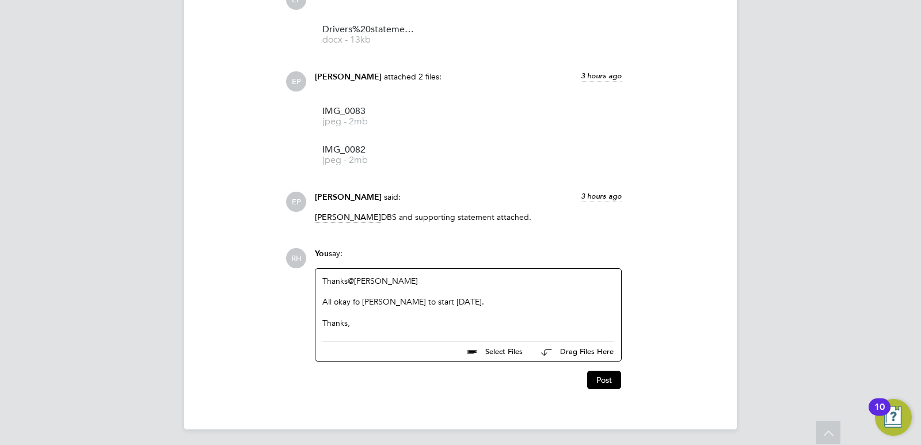
click at [444, 308] on div "All okay fo Andre to start on MOnday." at bounding box center [469, 313] width 292 height 10
click at [613, 374] on button "Post" at bounding box center [604, 380] width 34 height 18
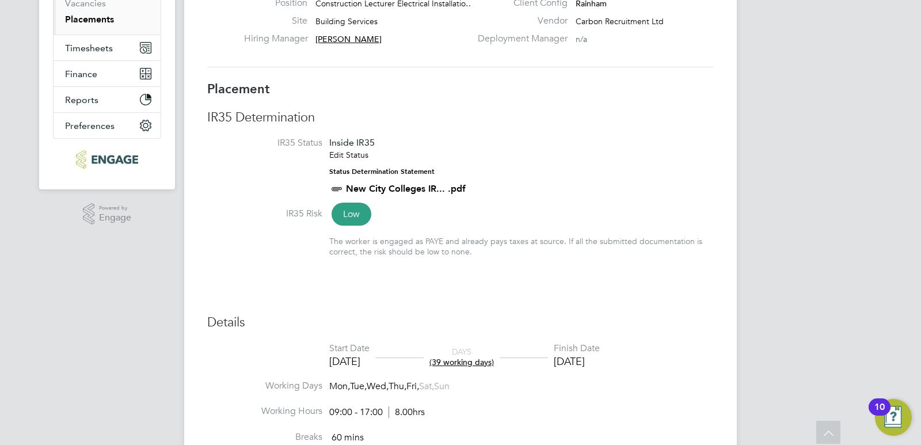
scroll to position [0, 0]
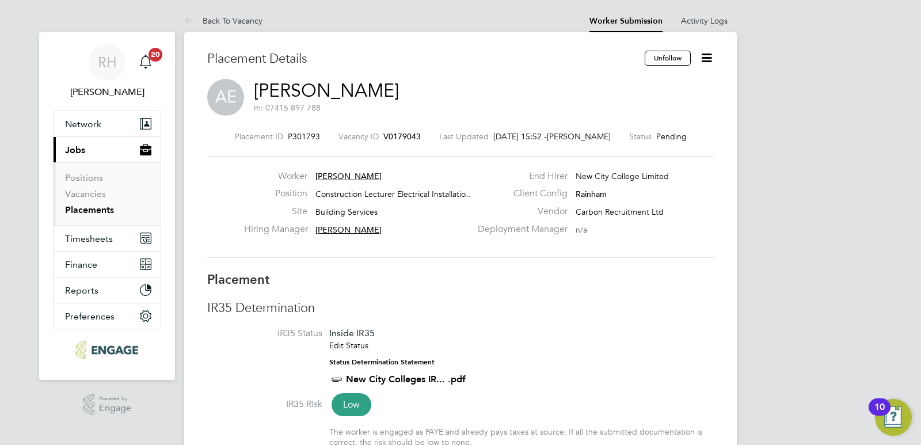
click at [401, 138] on span "V0179043" at bounding box center [402, 136] width 37 height 10
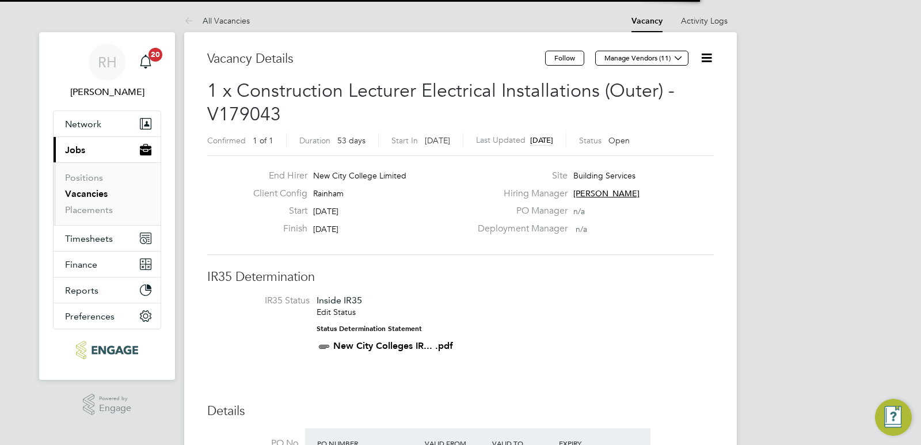
scroll to position [54, 80]
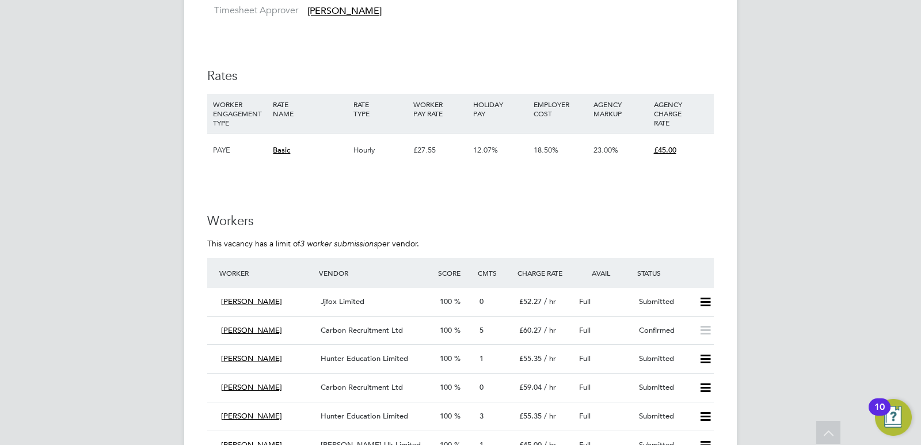
click at [543, 336] on div "£60.27 / hr" at bounding box center [545, 330] width 60 height 19
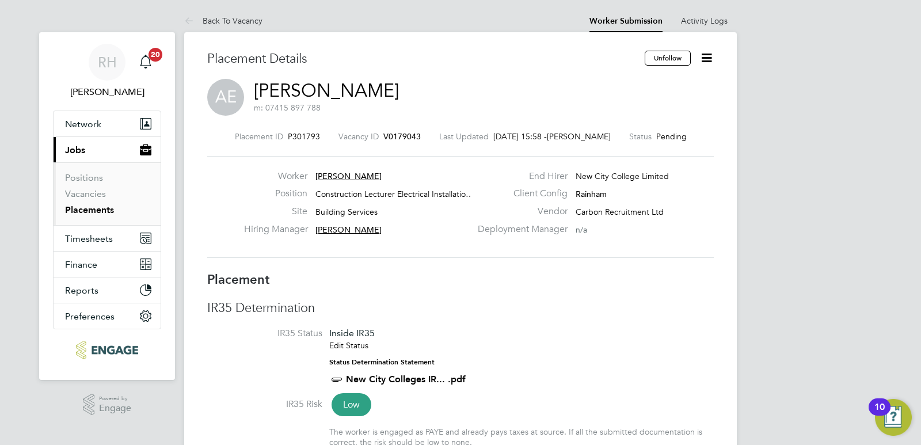
click at [707, 58] on icon at bounding box center [707, 58] width 14 height 14
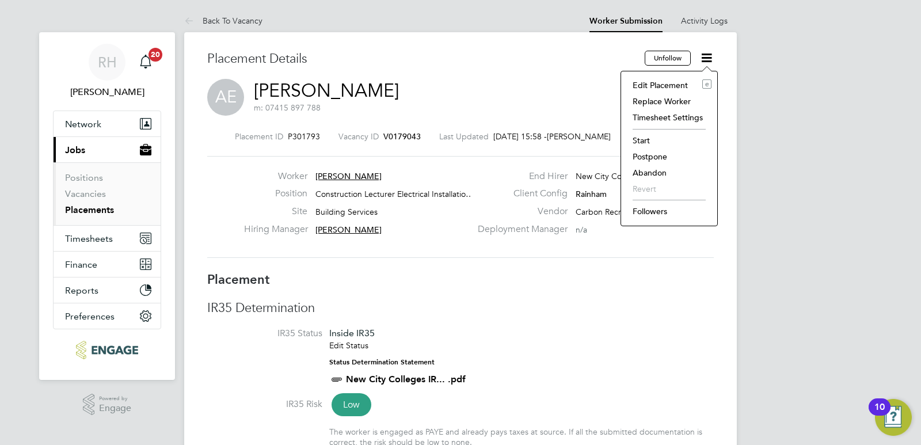
click at [641, 144] on li "Start" at bounding box center [669, 140] width 85 height 16
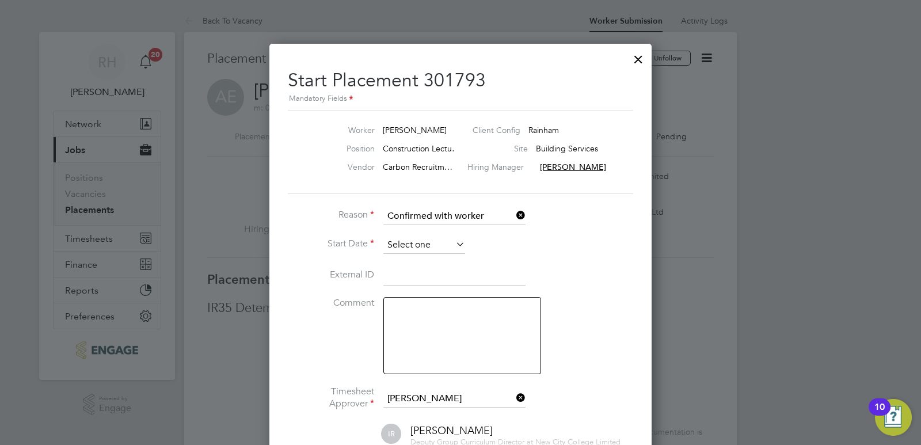
click at [408, 242] on input at bounding box center [425, 245] width 82 height 17
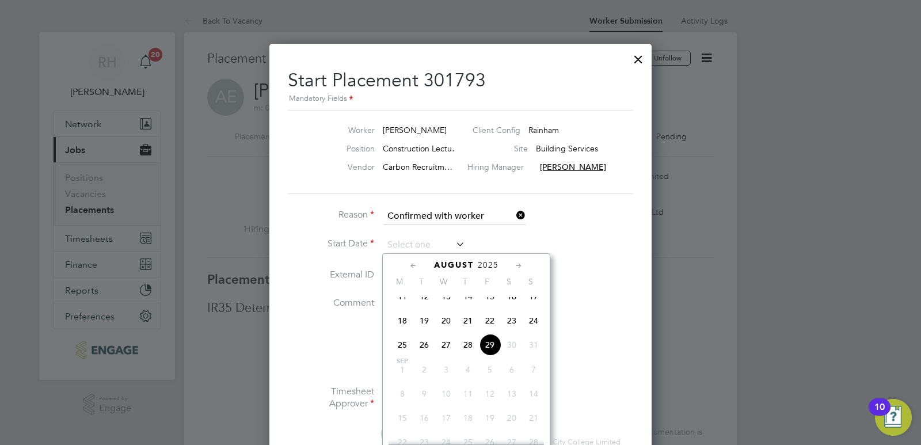
click at [490, 352] on span "29" at bounding box center [490, 345] width 22 height 22
type input "29 Aug 2025"
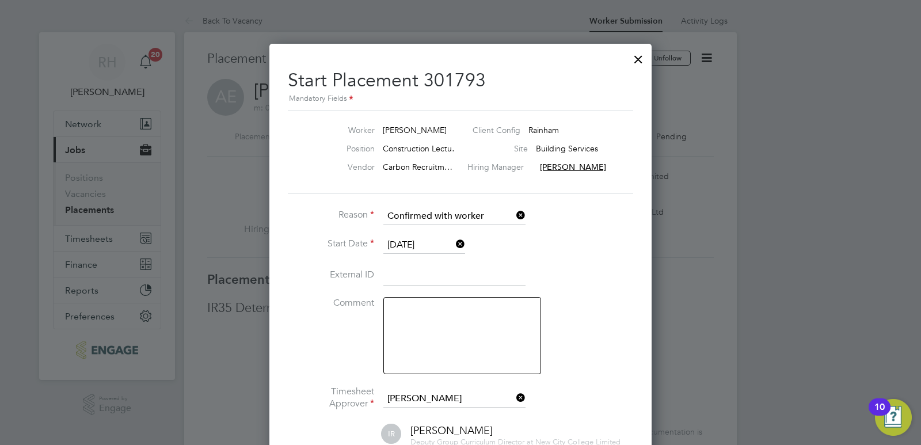
click at [420, 335] on textarea at bounding box center [463, 335] width 158 height 77
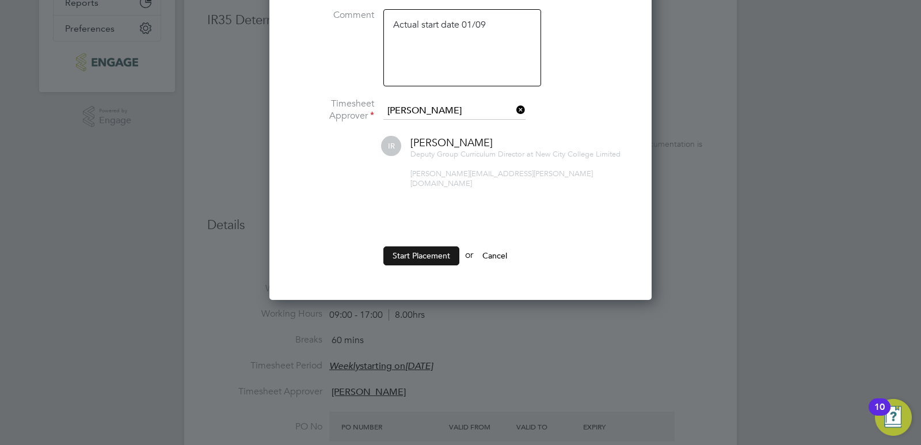
type textarea "Actual start date 01/09"
click at [432, 249] on button "Start Placement" at bounding box center [422, 255] width 76 height 18
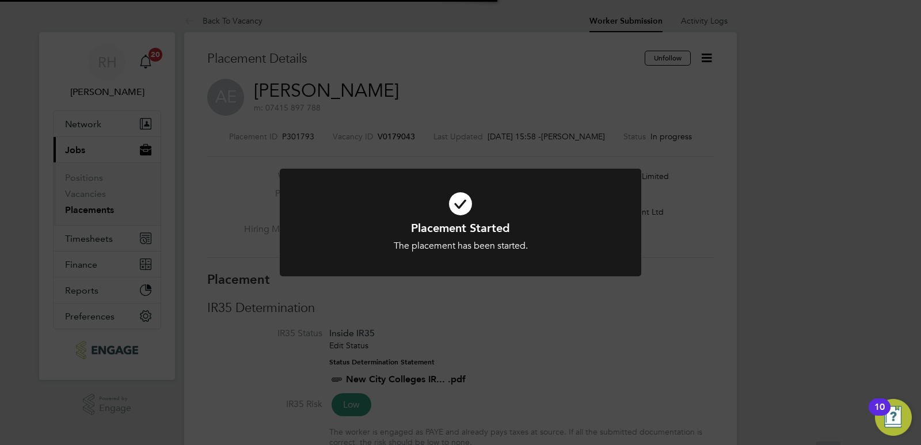
click at [532, 327] on div "Placement Started The placement has been started. Cancel Okay" at bounding box center [460, 222] width 921 height 445
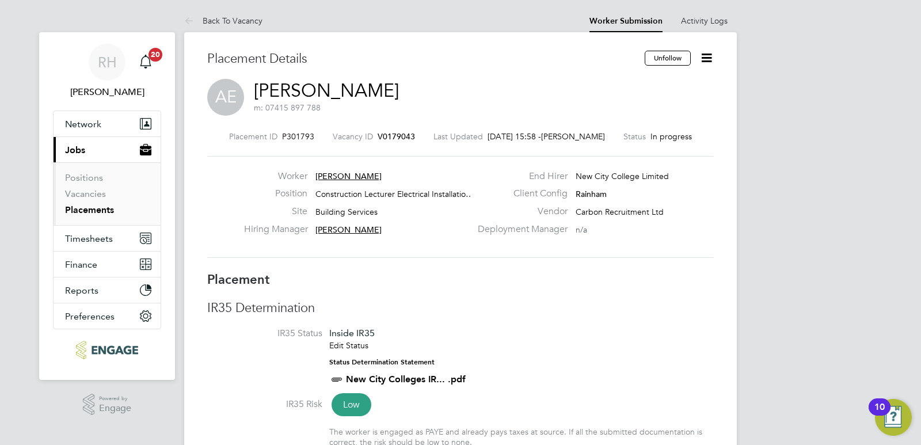
click at [396, 136] on span "V0179043" at bounding box center [396, 136] width 37 height 10
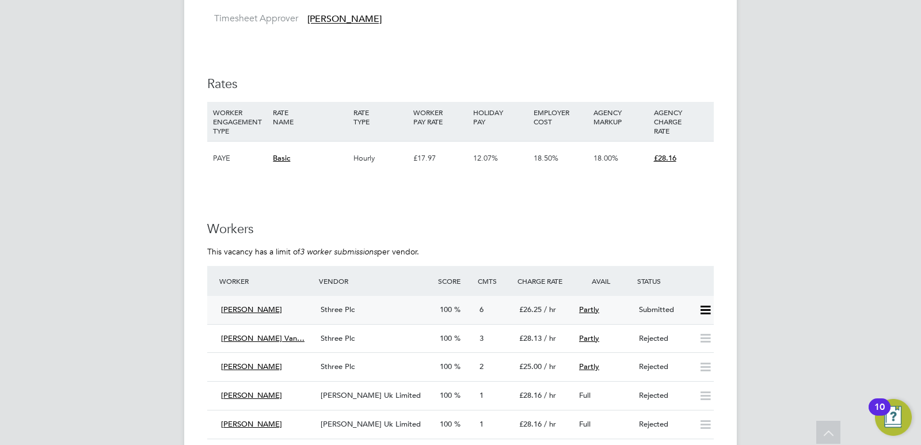
click at [423, 314] on div "Sthree Plc" at bounding box center [375, 310] width 119 height 19
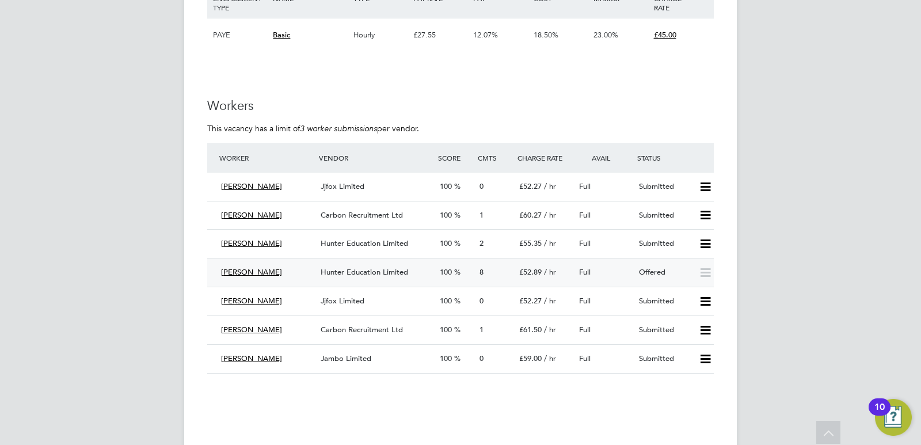
click at [439, 267] on div "100" at bounding box center [455, 272] width 40 height 19
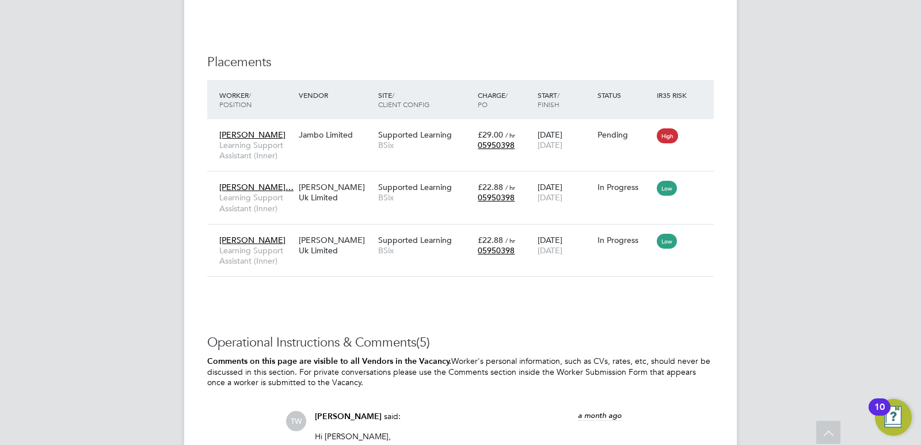
scroll to position [3167, 0]
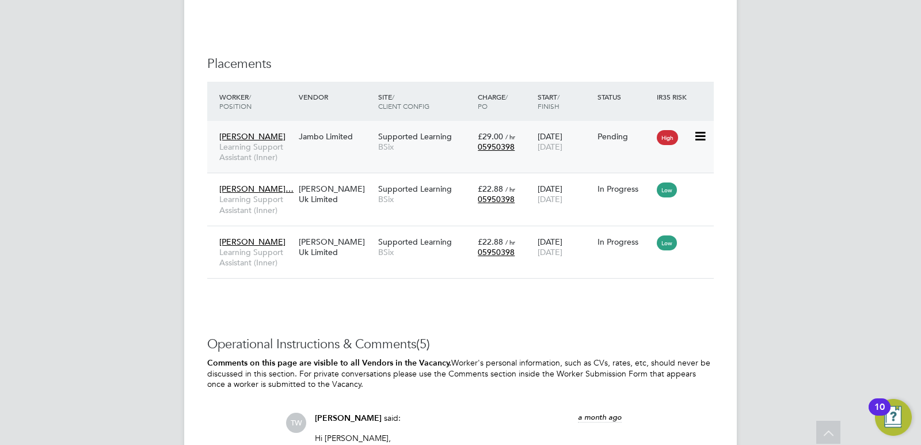
click at [299, 153] on div "Marvin Vernal Learning Support Assistant (Inner) Jambo Limited Supported Learni…" at bounding box center [460, 147] width 507 height 52
click at [312, 155] on div "Marvin Vernal Learning Support Assistant (Inner) Jambo Limited Supported Learni…" at bounding box center [460, 147] width 507 height 52
click at [383, 151] on span "BSix" at bounding box center [425, 147] width 94 height 10
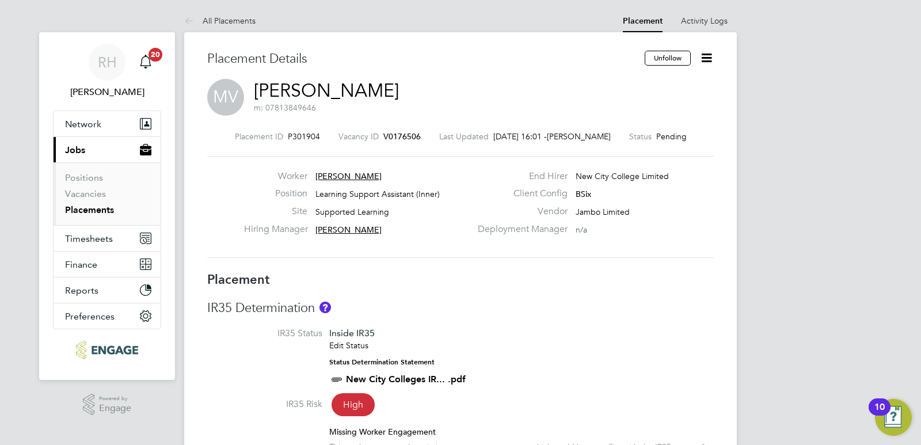
click at [407, 134] on span "V0176506" at bounding box center [402, 136] width 37 height 10
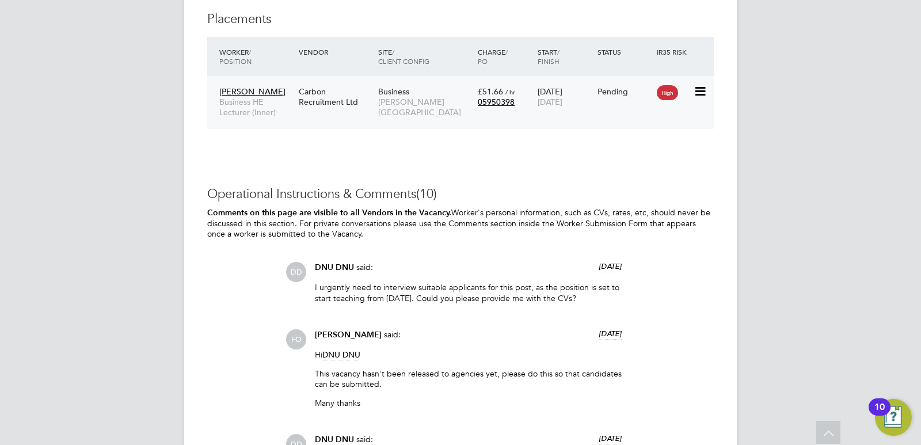
click at [368, 111] on div "Carbon Recruitment Ltd" at bounding box center [335, 97] width 79 height 32
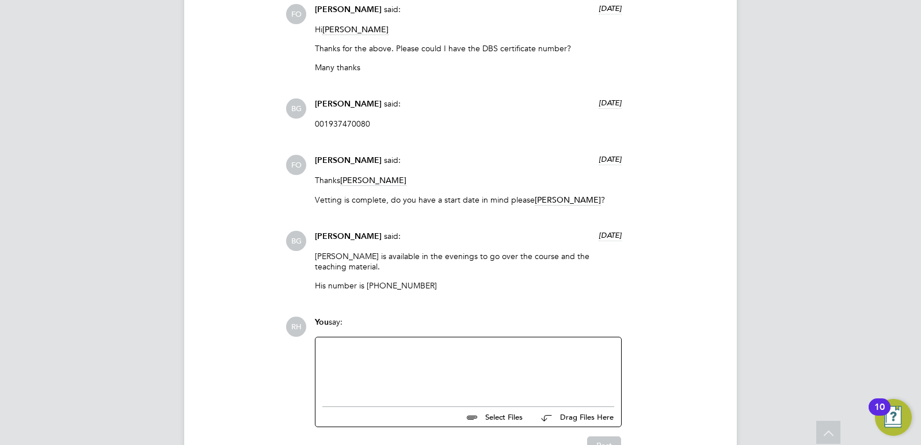
scroll to position [1443, 0]
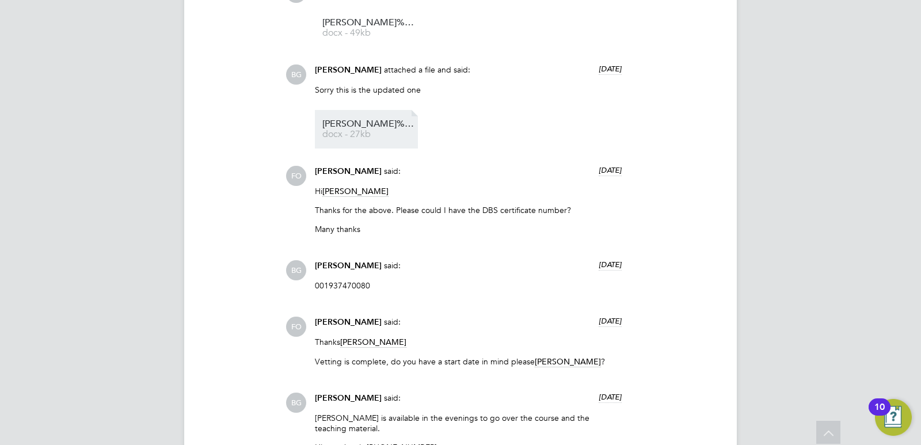
click at [373, 125] on span "[PERSON_NAME]%20-%20vetting%20form%20new" at bounding box center [369, 124] width 92 height 9
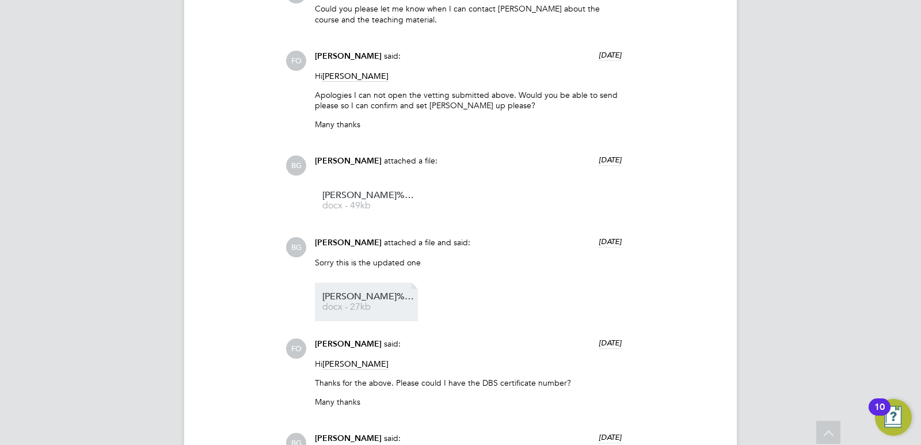
click at [350, 302] on link "[PERSON_NAME]%20-%20vetting%20form%20new docx - 27kb" at bounding box center [369, 302] width 92 height 19
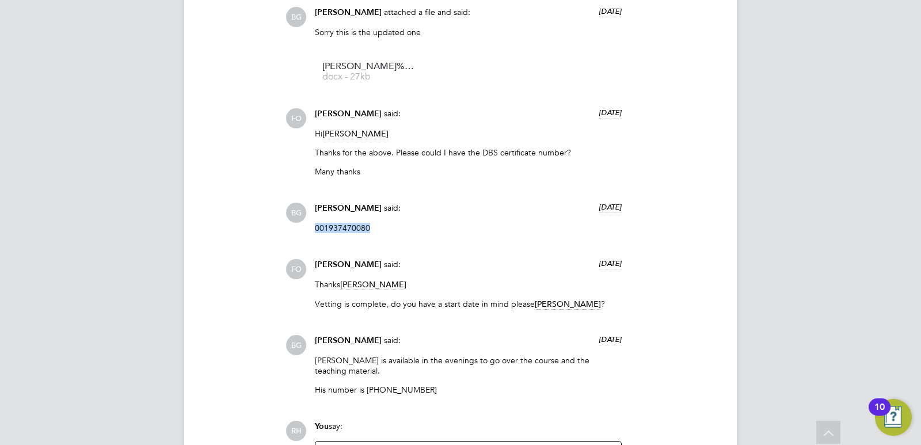
drag, startPoint x: 371, startPoint y: 226, endPoint x: 313, endPoint y: 226, distance: 58.2
click at [313, 226] on div "[PERSON_NAME] said: [DATE] 001937470080 Show more" at bounding box center [468, 222] width 318 height 39
copy p "001937470080"
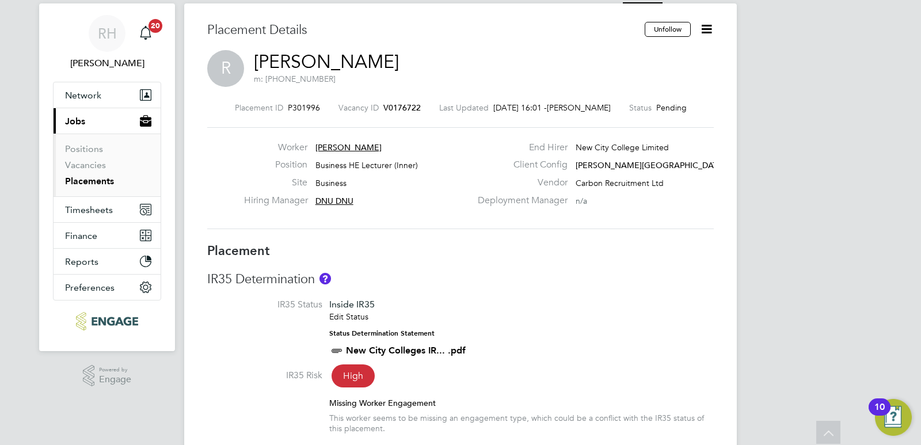
scroll to position [0, 0]
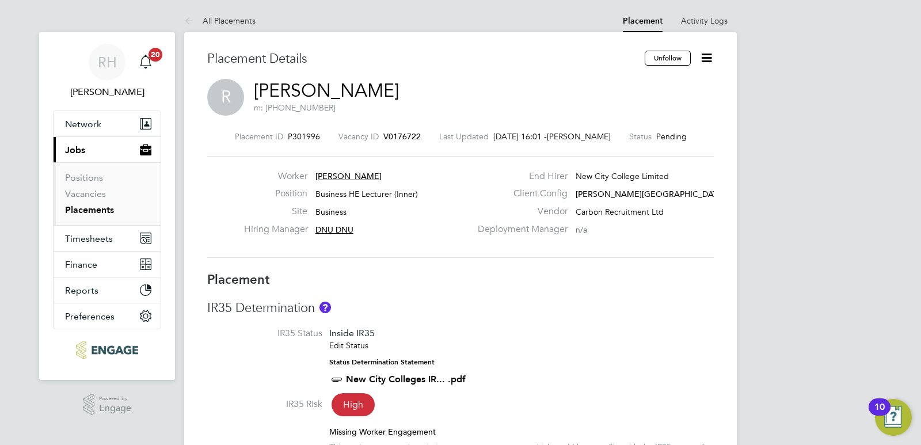
click at [707, 52] on icon at bounding box center [707, 58] width 14 height 14
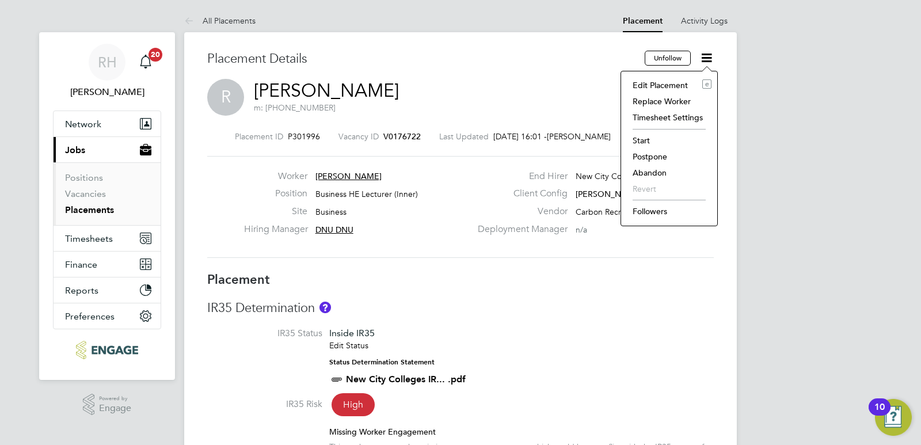
click at [635, 140] on li "Start" at bounding box center [669, 140] width 85 height 16
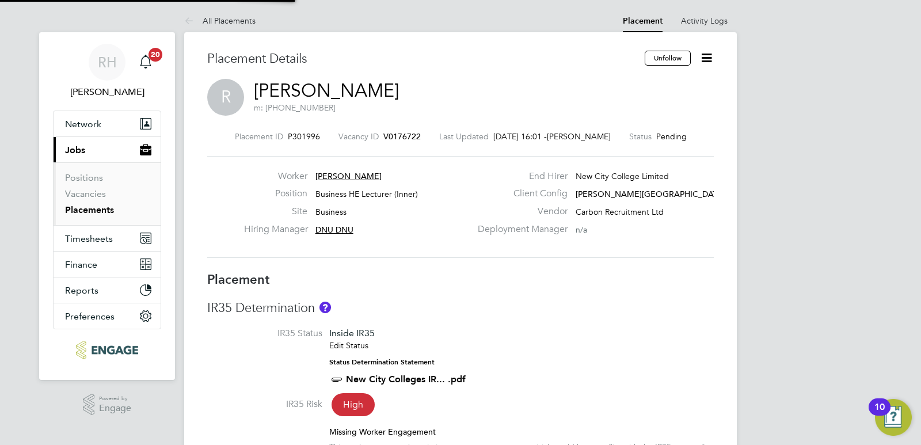
scroll to position [12, 143]
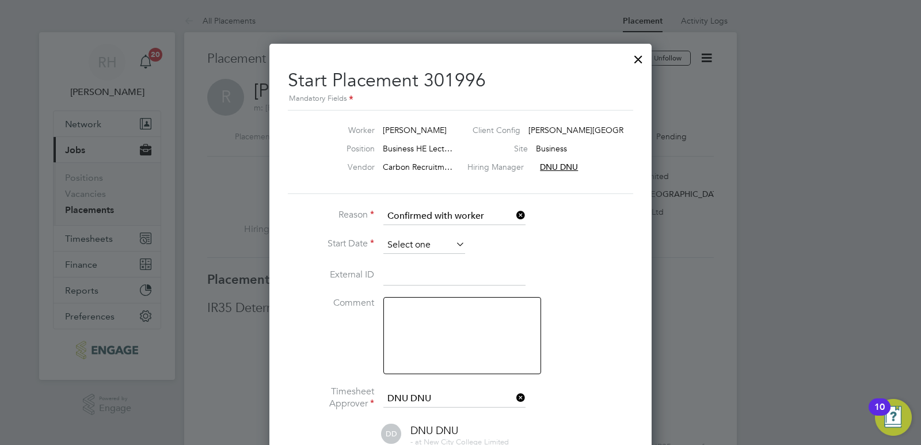
click at [423, 242] on input at bounding box center [425, 245] width 82 height 17
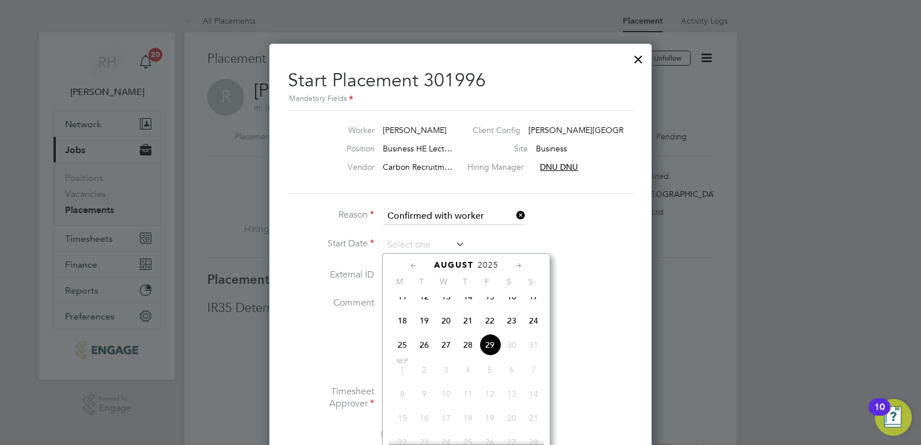
click at [485, 355] on span "29" at bounding box center [490, 345] width 22 height 22
type input "29 Aug 2025"
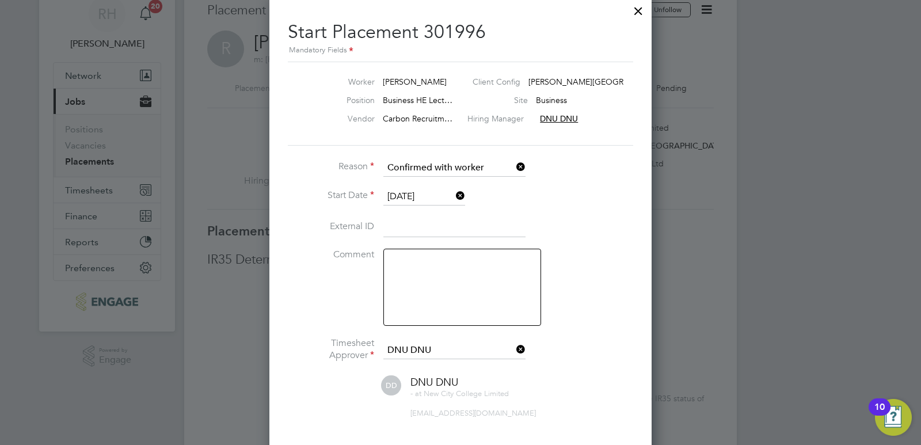
scroll to position [115, 0]
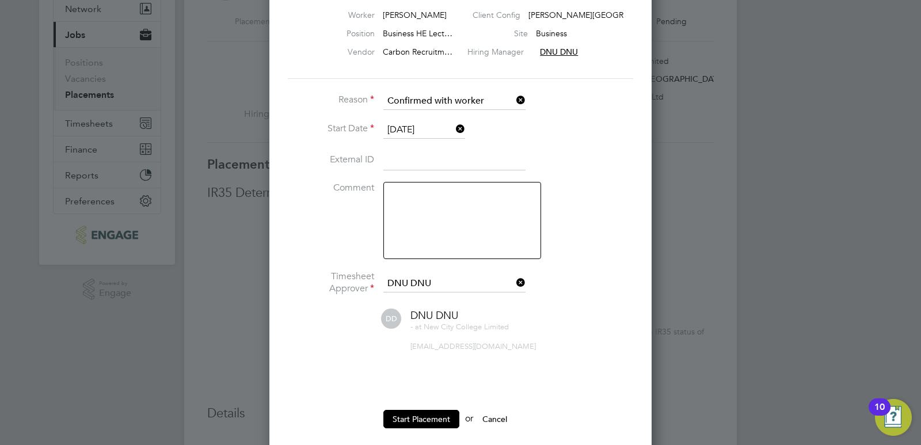
click at [514, 284] on icon at bounding box center [514, 283] width 0 height 16
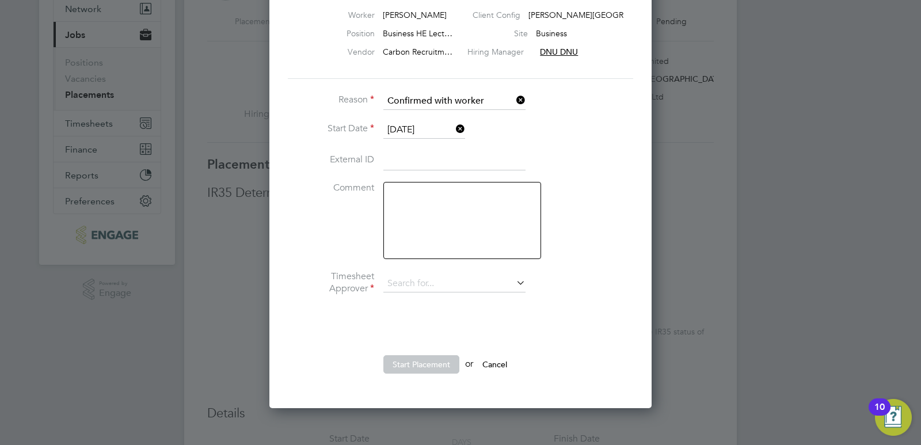
scroll to position [481, 383]
click at [457, 284] on input at bounding box center [455, 283] width 142 height 17
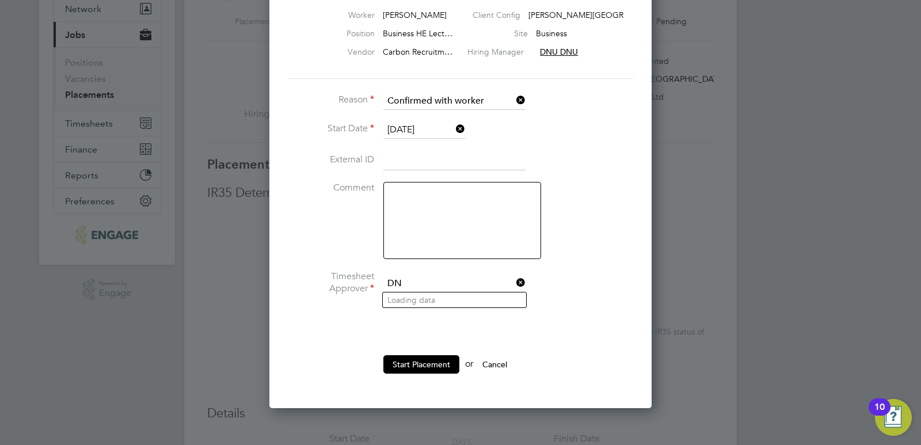
type input "D"
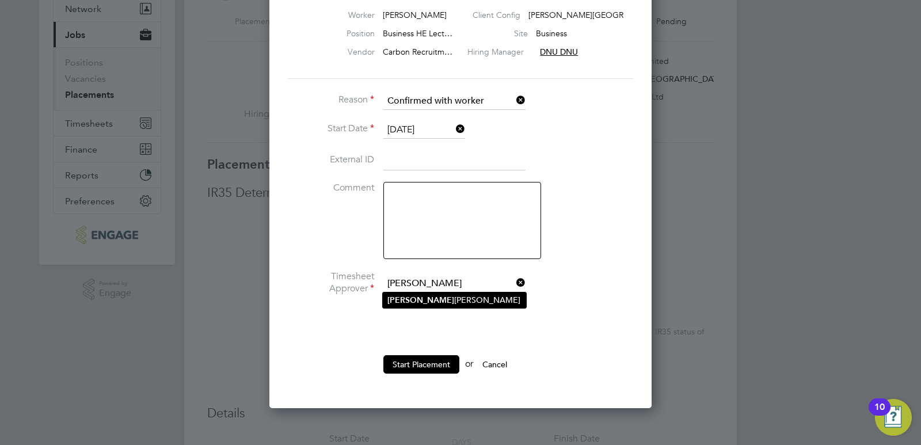
click at [455, 301] on li "Mahnaz Asgari Joorshari" at bounding box center [454, 301] width 143 height 16
type input "[PERSON_NAME]"
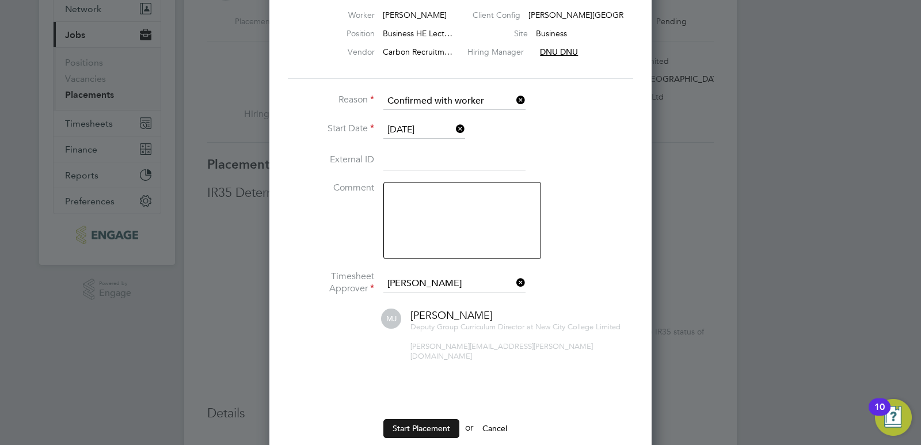
click at [431, 422] on button "Start Placement" at bounding box center [422, 428] width 76 height 18
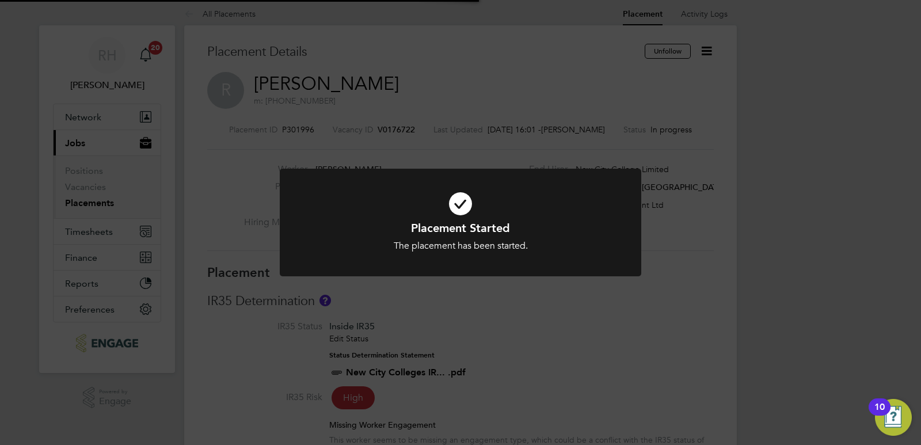
scroll to position [0, 0]
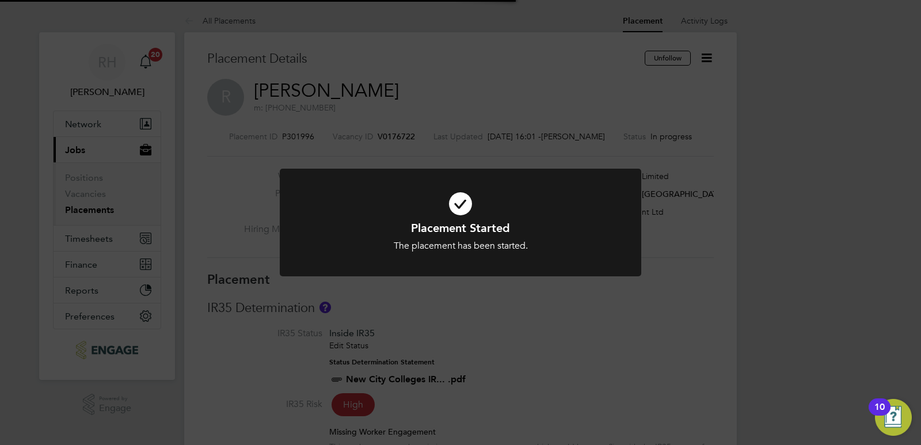
click at [533, 374] on div "Placement Started The placement has been started. Cancel Okay" at bounding box center [460, 222] width 921 height 445
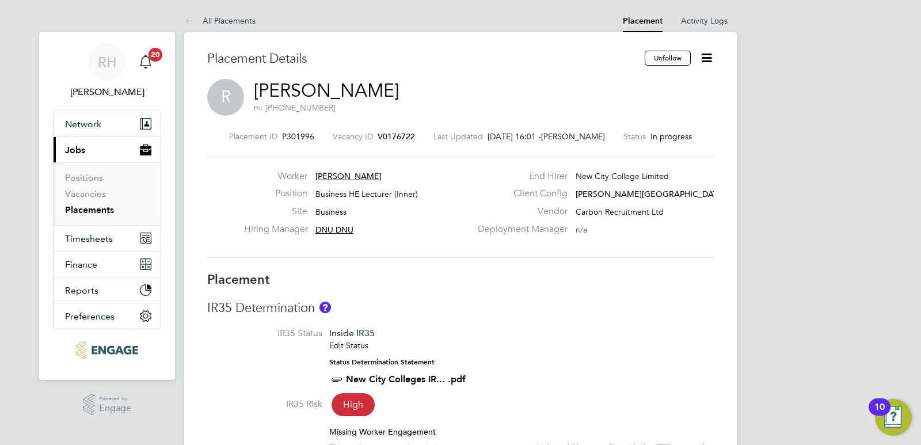
click at [404, 136] on span "V0176722" at bounding box center [396, 136] width 37 height 10
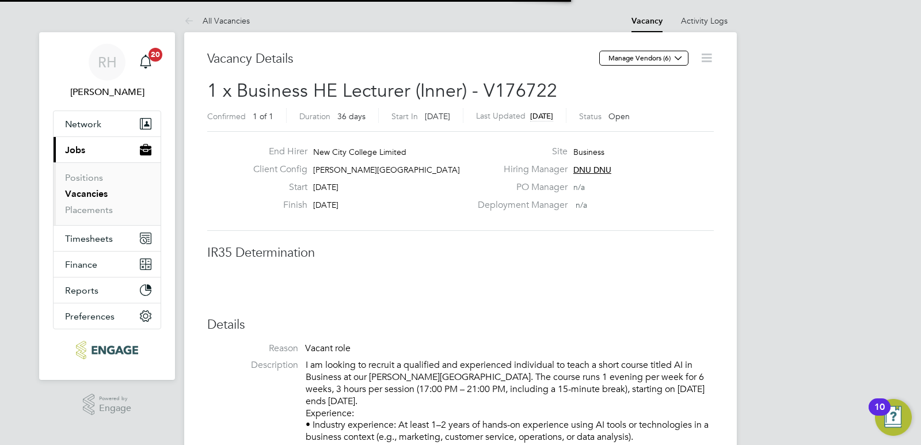
scroll to position [18, 227]
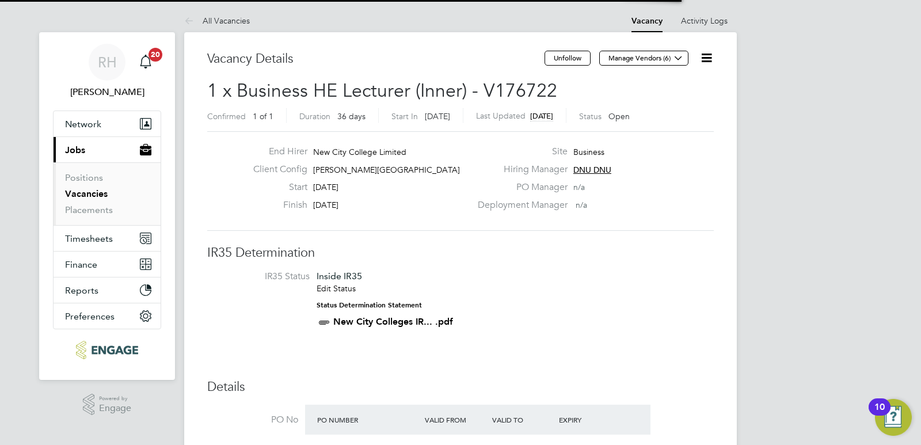
click at [706, 53] on icon at bounding box center [707, 58] width 14 height 14
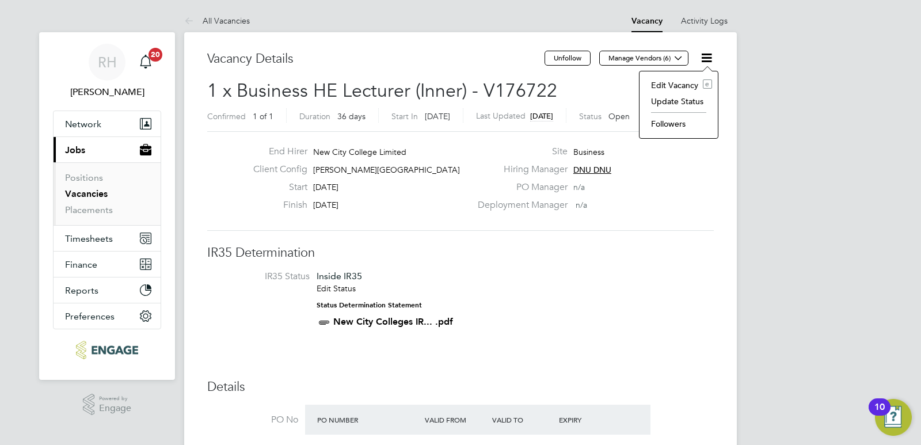
click at [677, 101] on li "Update Status" at bounding box center [679, 101] width 67 height 16
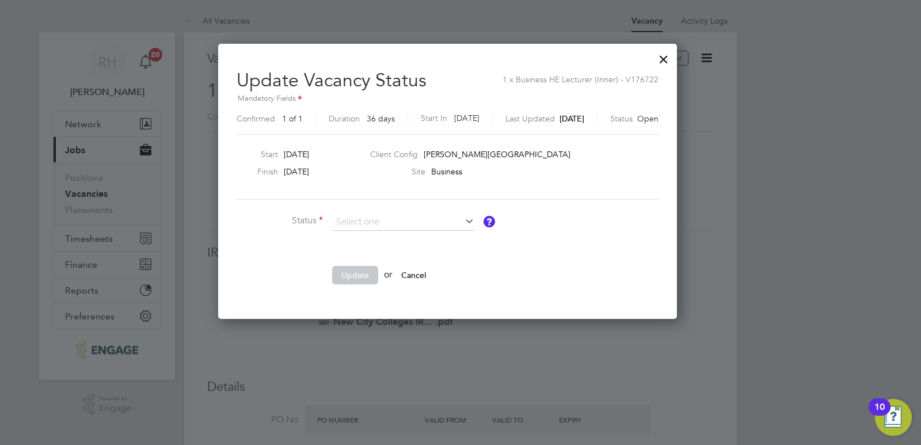
click at [392, 255] on li "Closed" at bounding box center [403, 252] width 143 height 15
type input "Closed"
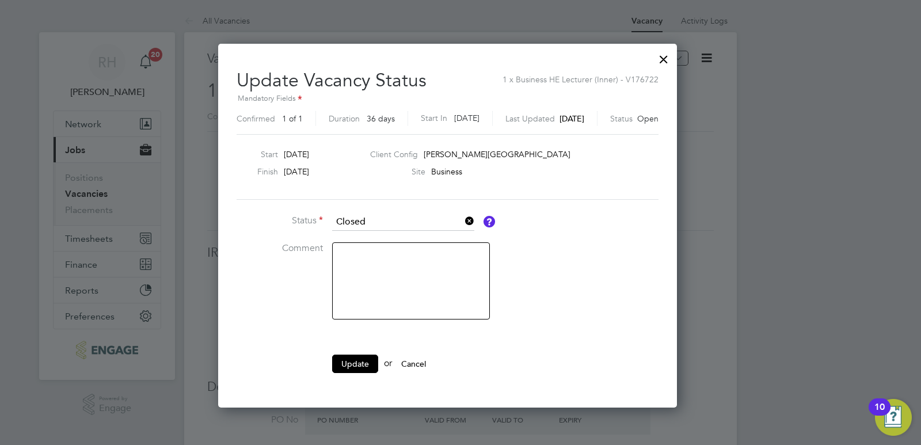
click at [366, 269] on textarea at bounding box center [411, 280] width 158 height 77
type textarea "Filled"
click at [354, 358] on button "Update" at bounding box center [355, 364] width 46 height 18
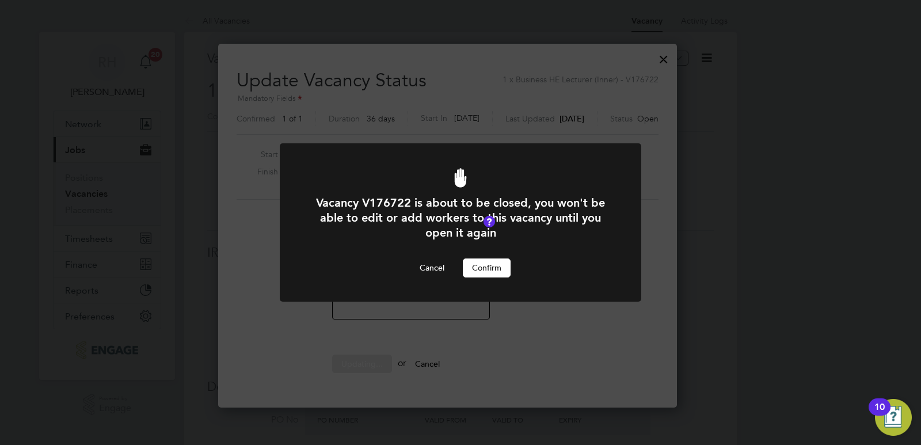
click at [475, 261] on button "Confirm" at bounding box center [487, 268] width 48 height 18
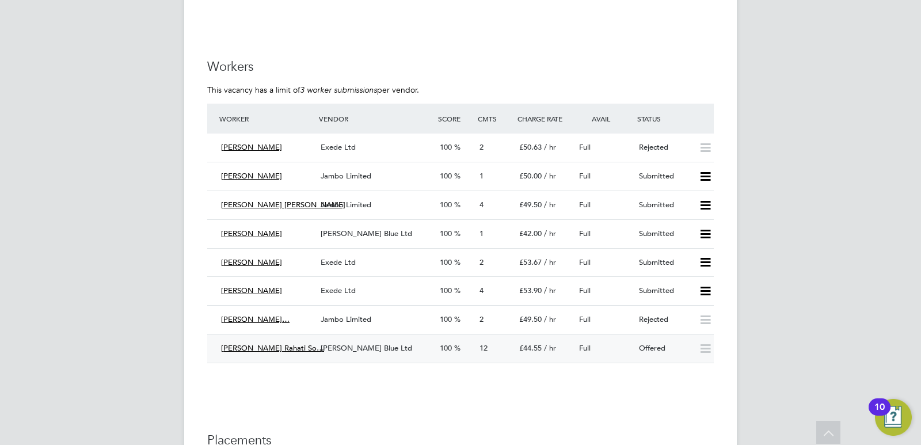
click at [393, 339] on div "[PERSON_NAME] Blue Ltd" at bounding box center [375, 348] width 119 height 19
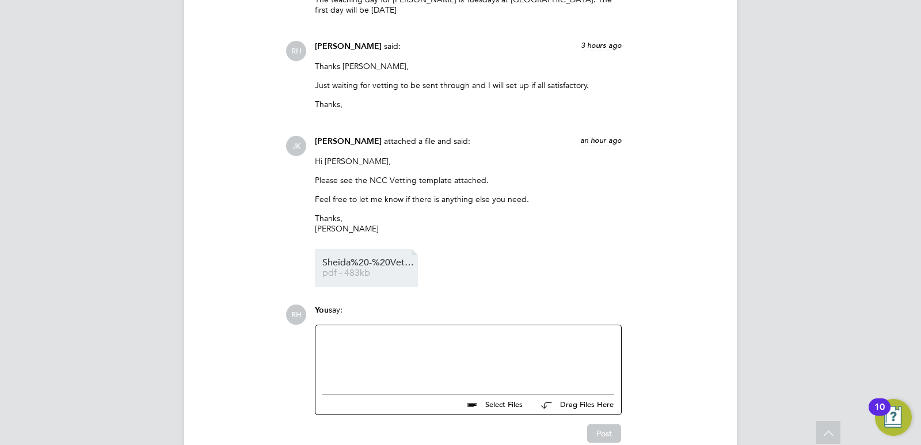
click at [362, 269] on span "pdf - 483kb" at bounding box center [369, 273] width 92 height 9
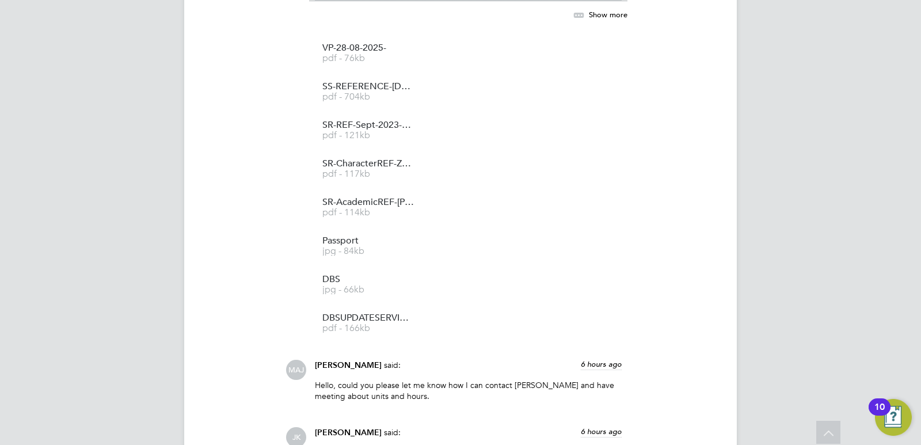
scroll to position [1555, 0]
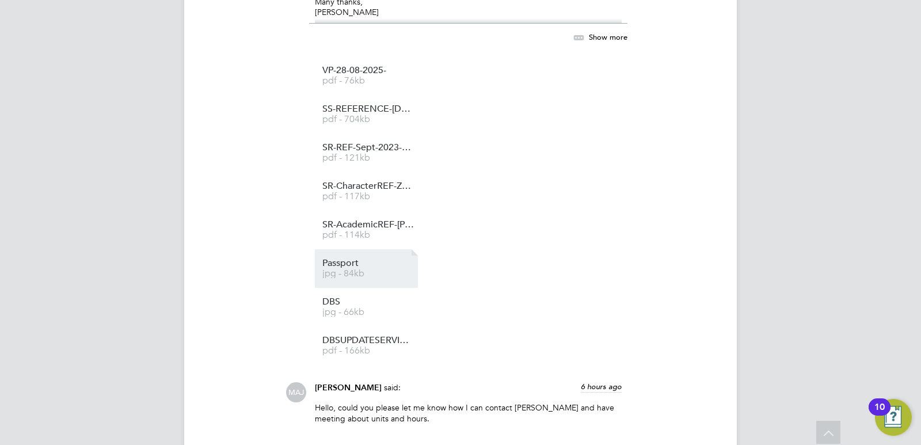
click at [352, 265] on span "Passport" at bounding box center [369, 263] width 92 height 9
